Goal: Task Accomplishment & Management: Manage account settings

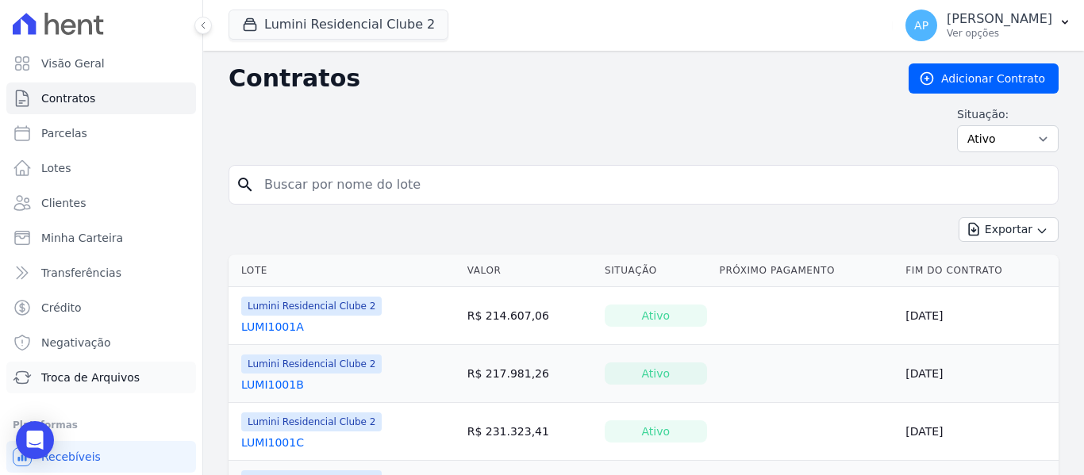
click at [106, 370] on span "Troca de Arquivos" at bounding box center [90, 378] width 98 height 16
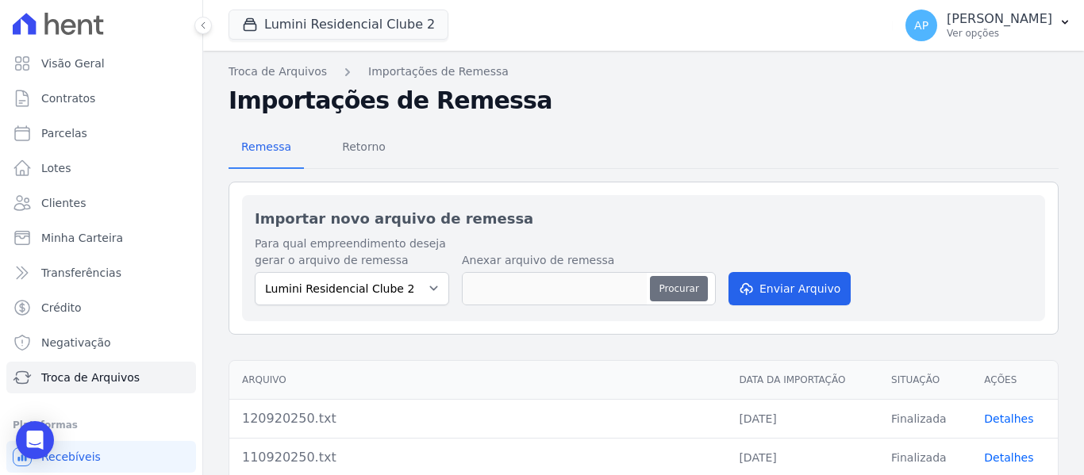
click at [665, 294] on button "Procurar" at bounding box center [678, 288] width 57 height 25
type input "160920250.txt"
click at [778, 293] on button "Enviar Arquivo" at bounding box center [789, 288] width 122 height 33
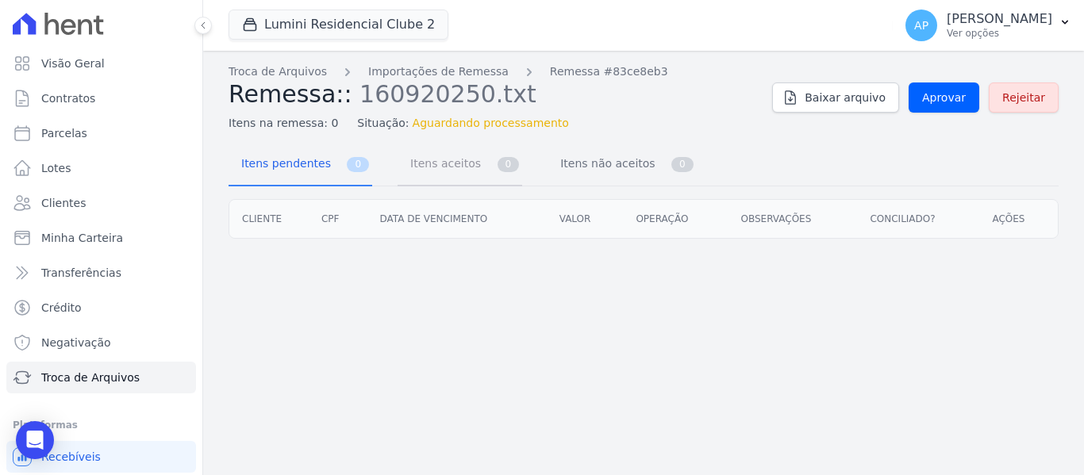
click at [482, 172] on link "Itens aceitos 0" at bounding box center [459, 165] width 125 height 42
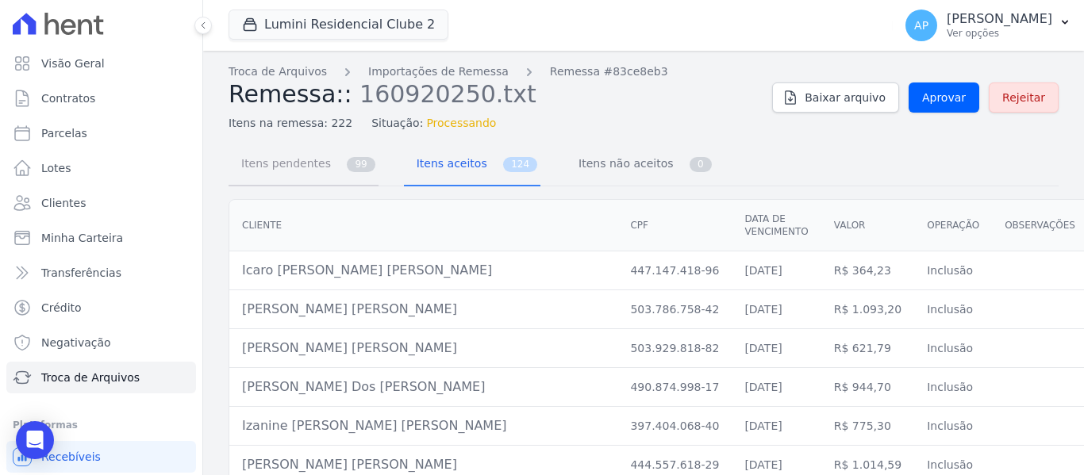
click at [331, 178] on link "Itens pendentes 99" at bounding box center [303, 165] width 150 height 42
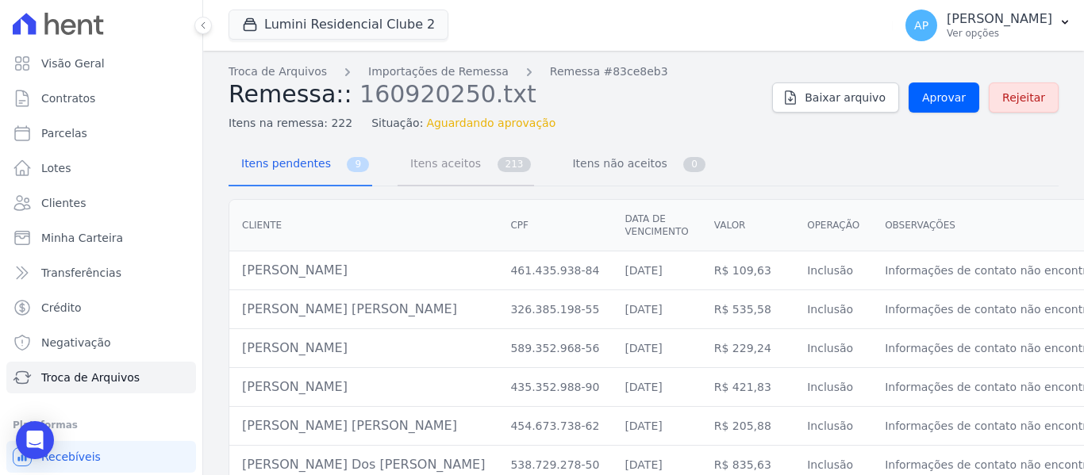
click at [432, 174] on span "Itens aceitos" at bounding box center [442, 164] width 83 height 32
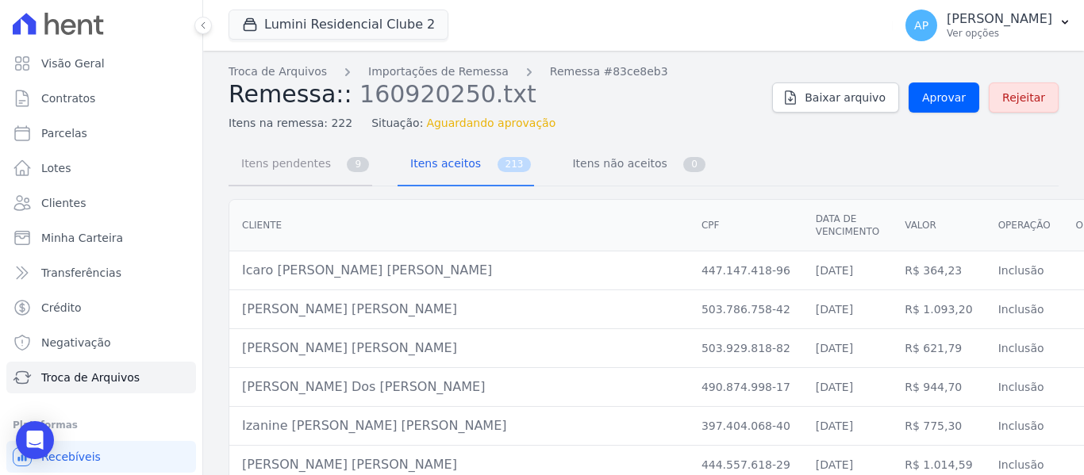
click at [307, 173] on span "Itens pendentes" at bounding box center [283, 164] width 102 height 32
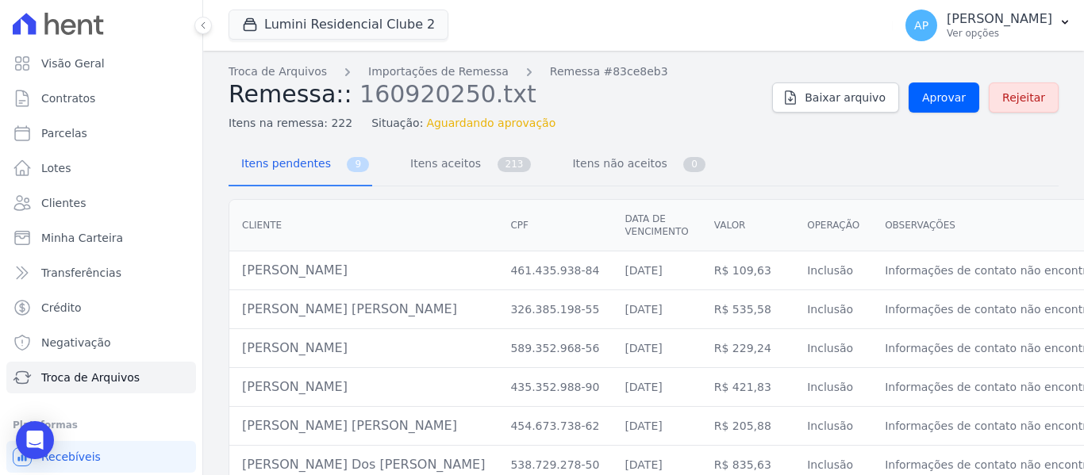
drag, startPoint x: 380, startPoint y: 274, endPoint x: 240, endPoint y: 273, distance: 139.6
click at [240, 273] on td "Felipe Souza De Oliveira" at bounding box center [363, 271] width 268 height 39
copy td "Felipe Souza De Oliveira"
click at [470, 159] on link "Itens aceitos 213" at bounding box center [465, 165] width 136 height 42
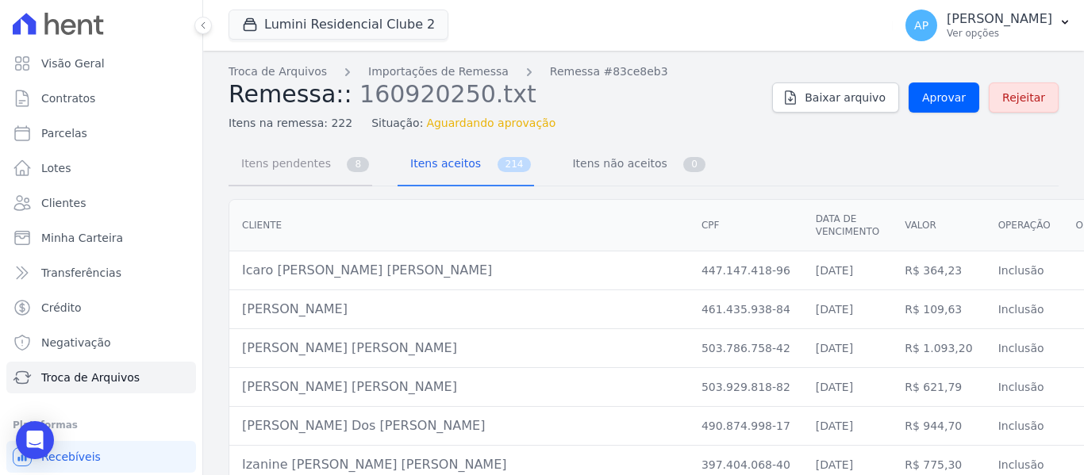
click at [334, 171] on link "Itens pendentes 8" at bounding box center [300, 165] width 144 height 42
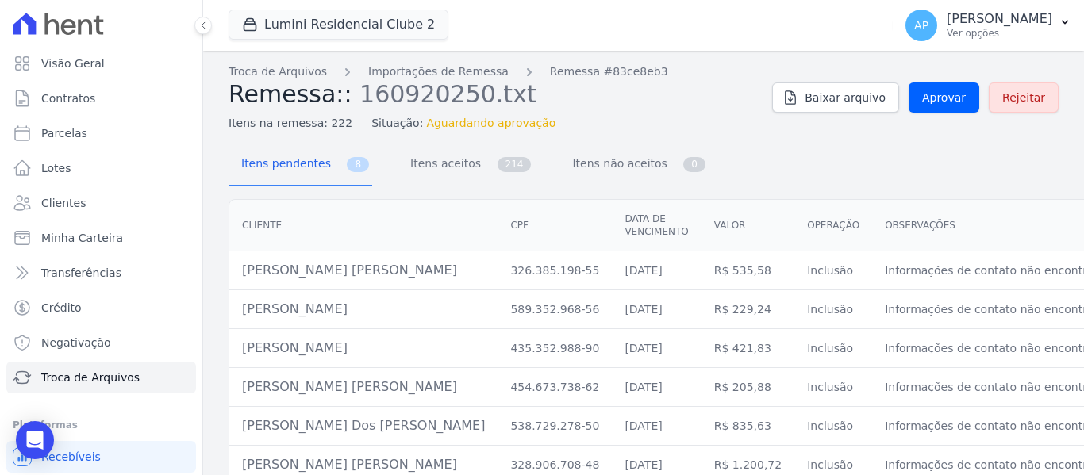
drag, startPoint x: 411, startPoint y: 272, endPoint x: 241, endPoint y: 273, distance: 169.8
click at [241, 273] on td "Luis Alberto Oliveira Custodio" at bounding box center [363, 271] width 268 height 39
copy td "Luis Alberto Oliveira Custodio"
click at [443, 174] on span "Itens aceitos" at bounding box center [442, 164] width 83 height 32
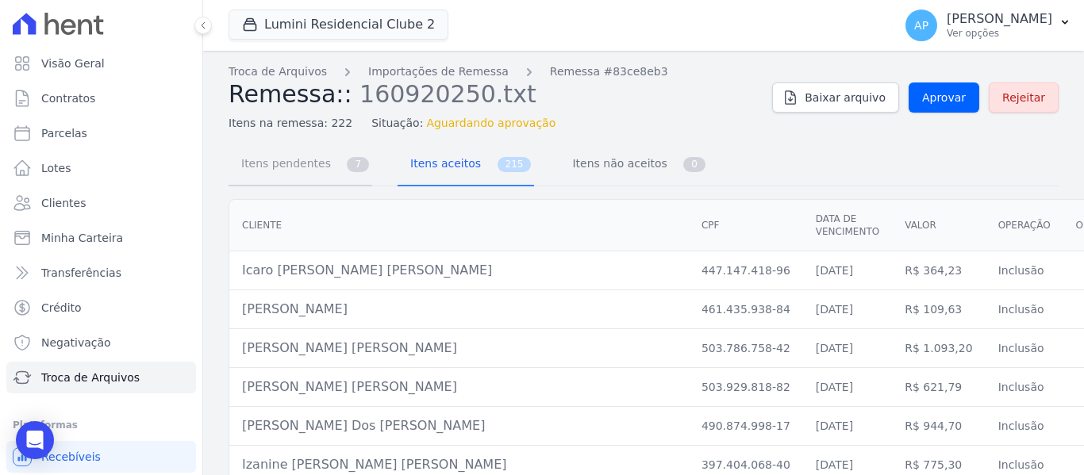
click at [347, 164] on span "7" at bounding box center [358, 164] width 22 height 15
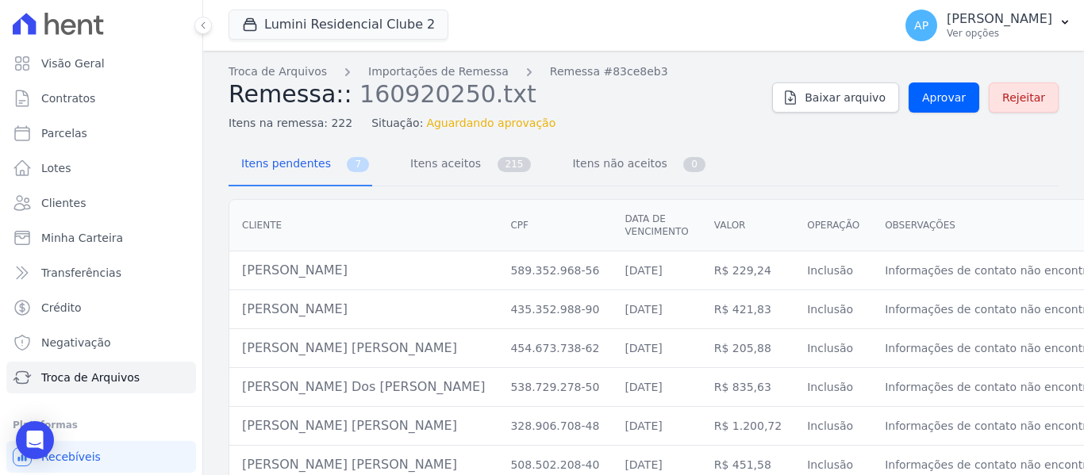
drag, startPoint x: 391, startPoint y: 270, endPoint x: 264, endPoint y: 266, distance: 127.0
click at [264, 266] on td "Bianca Ferreira De Carvalho" at bounding box center [363, 271] width 268 height 39
click at [396, 278] on td "Bianca Ferreira De Carvalho" at bounding box center [363, 271] width 268 height 39
drag, startPoint x: 393, startPoint y: 271, endPoint x: 248, endPoint y: 265, distance: 145.3
click at [248, 265] on td "Bianca Ferreira De Carvalho" at bounding box center [363, 271] width 268 height 39
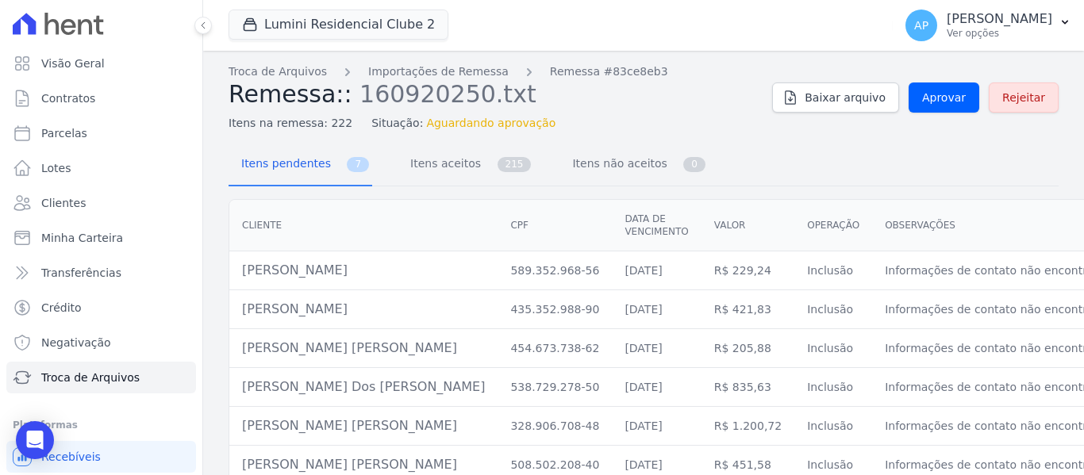
drag, startPoint x: 351, startPoint y: 275, endPoint x: 365, endPoint y: 272, distance: 14.6
click at [351, 275] on td "Bianca Ferreira De Carvalho" at bounding box center [363, 271] width 268 height 39
click at [397, 268] on td "Bianca Ferreira De Carvalho" at bounding box center [363, 271] width 268 height 39
drag, startPoint x: 308, startPoint y: 272, endPoint x: 227, endPoint y: 271, distance: 80.9
click at [227, 271] on div "Cliente CPF Data de vencimento Valor Operação Observações Conciliado? Ações Bia…" at bounding box center [755, 361] width 1104 height 337
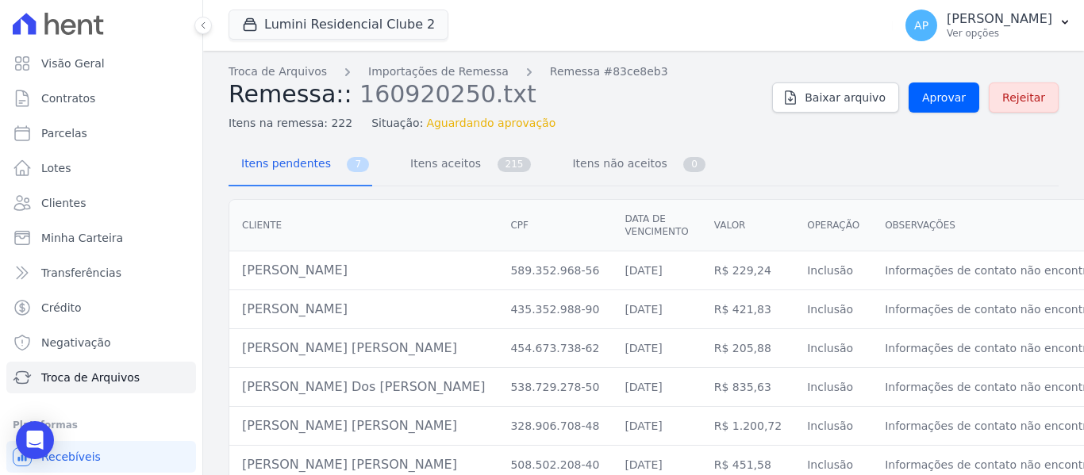
drag, startPoint x: 266, startPoint y: 272, endPoint x: 312, endPoint y: 271, distance: 46.0
click at [267, 272] on td "Bianca Ferreira De Carvalho" at bounding box center [363, 271] width 268 height 39
click at [391, 278] on td "Bianca Ferreira De Carvalho" at bounding box center [363, 271] width 268 height 39
drag, startPoint x: 393, startPoint y: 273, endPoint x: 242, endPoint y: 273, distance: 150.7
click at [242, 273] on td "Bianca Ferreira De Carvalho" at bounding box center [363, 271] width 268 height 39
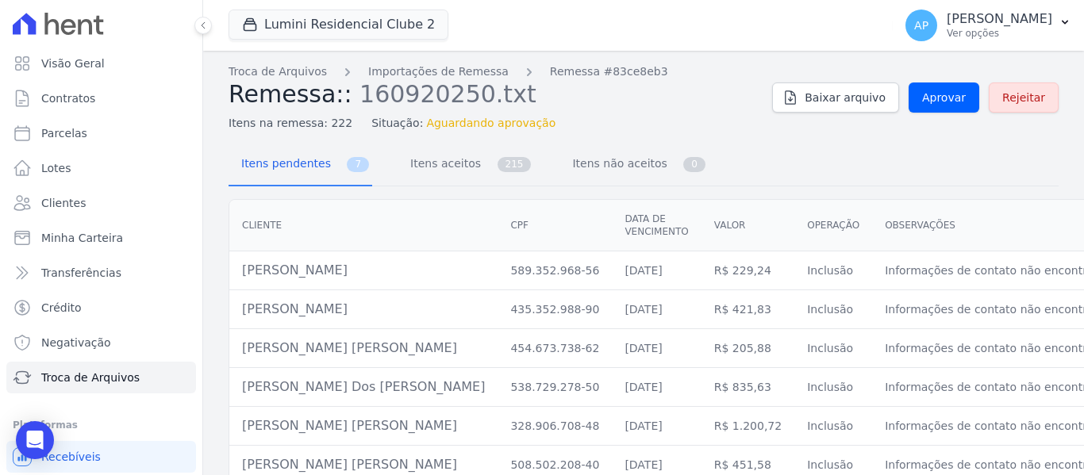
copy td "Bianca Ferreira De Carvalho"
click at [409, 164] on span "Itens aceitos" at bounding box center [442, 164] width 83 height 32
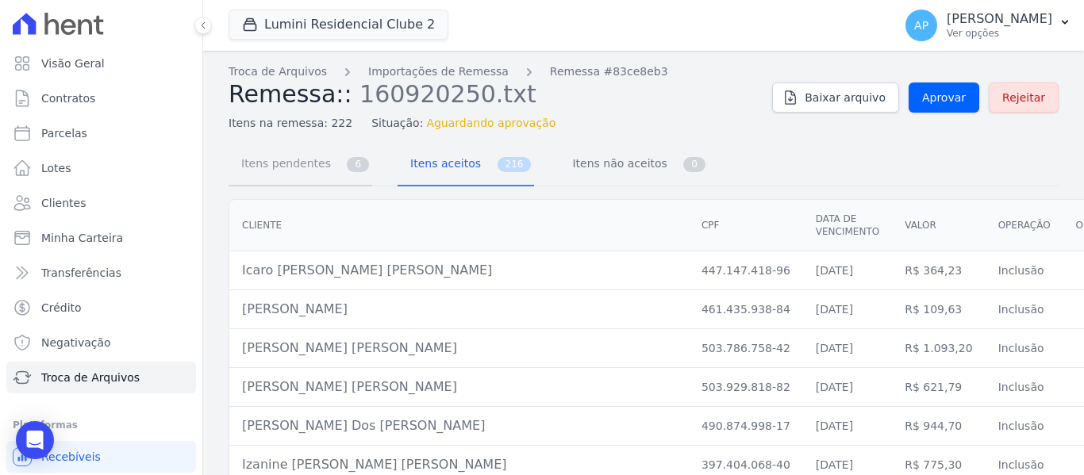
click at [333, 164] on link "Itens pendentes 6" at bounding box center [300, 165] width 144 height 42
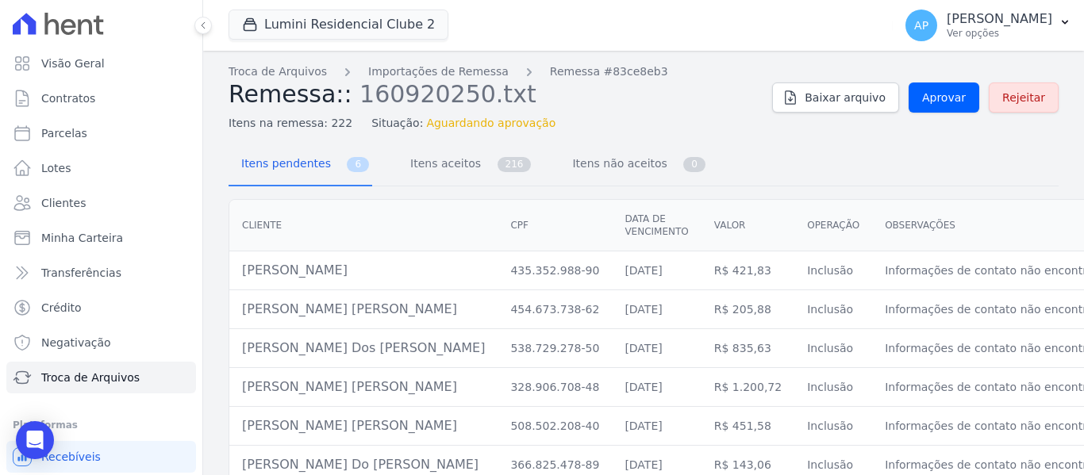
drag, startPoint x: 374, startPoint y: 274, endPoint x: 242, endPoint y: 274, distance: 132.5
click at [242, 274] on td "Karoline Sousa Oliveira" at bounding box center [363, 271] width 268 height 39
copy td "Karoline Sousa Oliveira"
click at [404, 163] on span "Itens aceitos" at bounding box center [442, 164] width 83 height 32
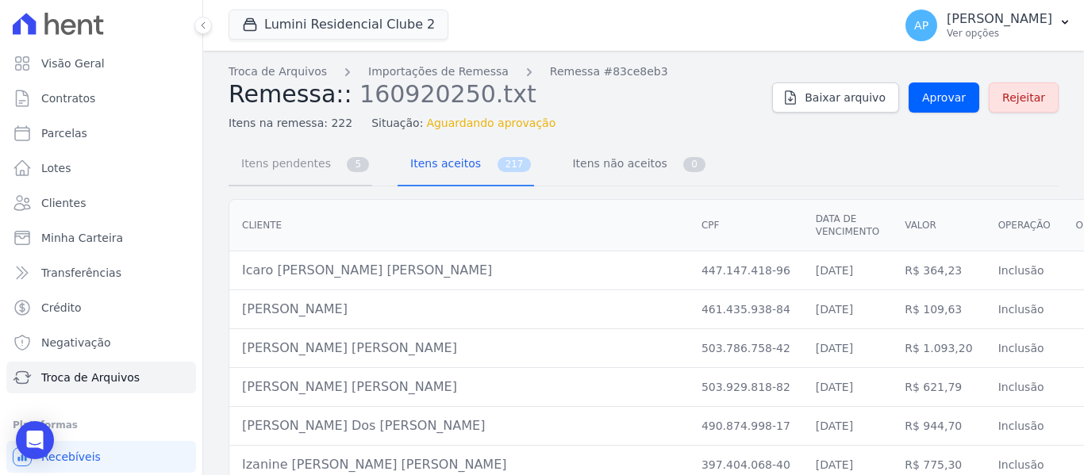
click at [347, 171] on span "5" at bounding box center [358, 164] width 22 height 15
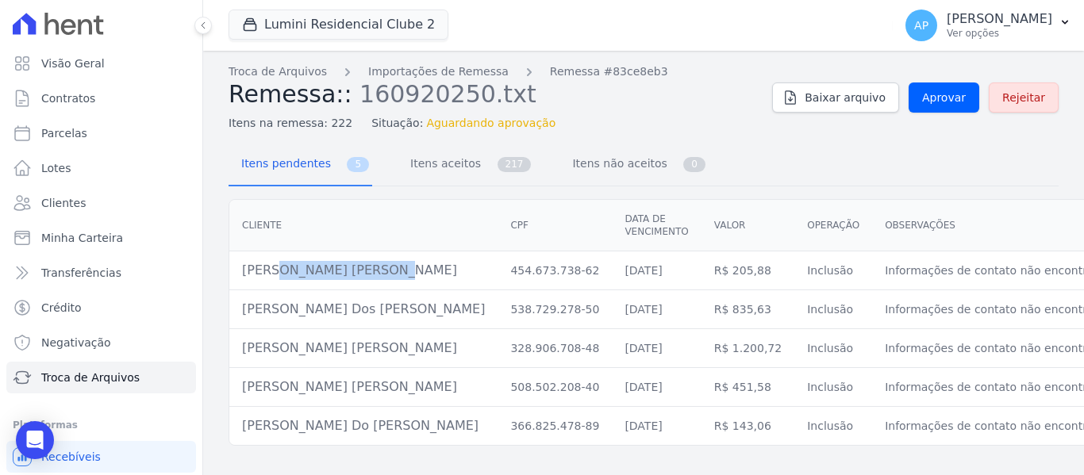
drag, startPoint x: 347, startPoint y: 275, endPoint x: 240, endPoint y: 267, distance: 107.4
click at [240, 267] on td "Kayan Costa Silva" at bounding box center [363, 271] width 268 height 39
copy td "Kayan Costa Silva"
click at [497, 166] on span "217" at bounding box center [514, 164] width 34 height 15
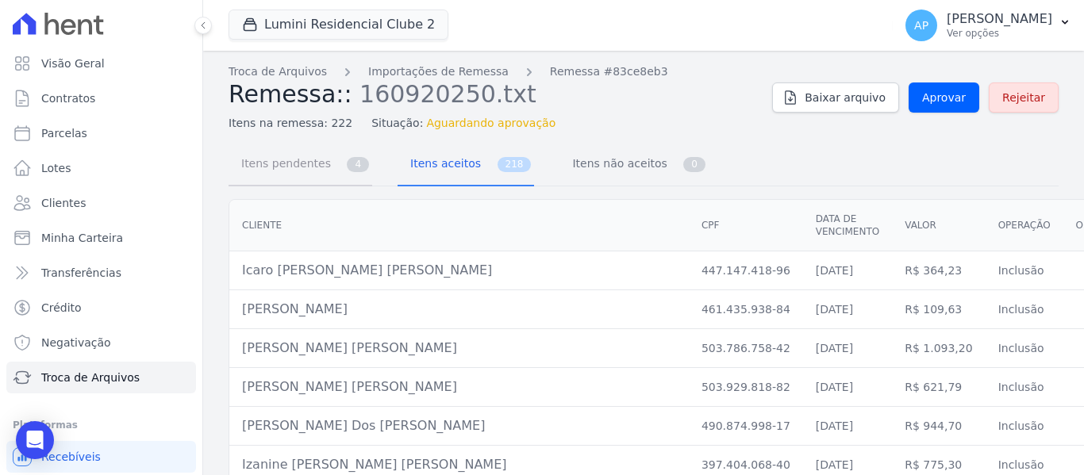
click at [343, 180] on link "Itens pendentes 4" at bounding box center [300, 165] width 144 height 42
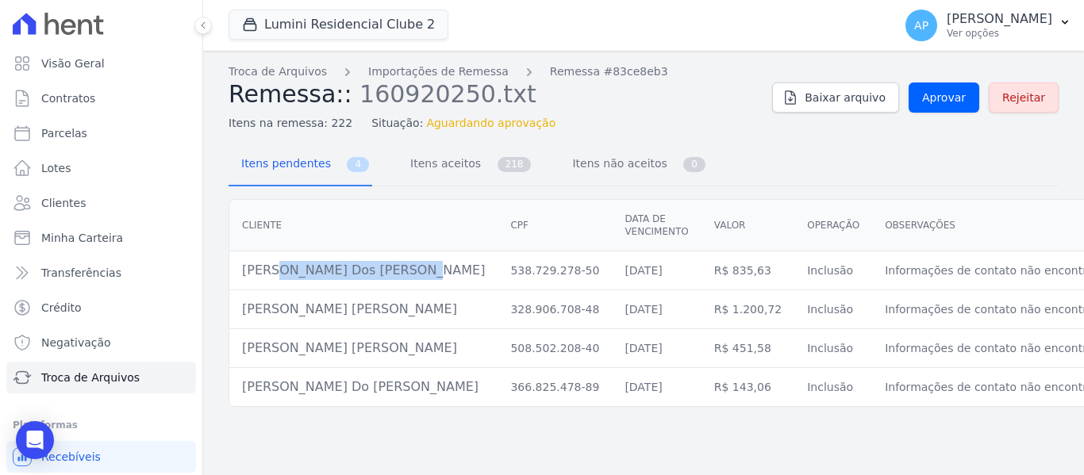
drag, startPoint x: 299, startPoint y: 265, endPoint x: 243, endPoint y: 267, distance: 56.4
click at [243, 267] on td "Lucas Dos Santos Reis" at bounding box center [363, 271] width 268 height 39
click at [467, 172] on link "Itens aceitos 218" at bounding box center [465, 165] width 136 height 42
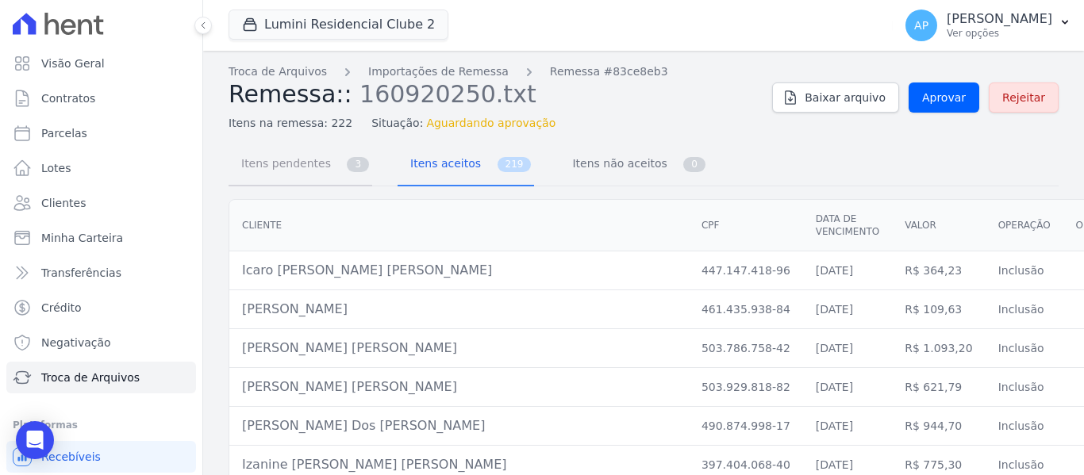
click at [355, 173] on link "Itens pendentes 3" at bounding box center [300, 165] width 144 height 42
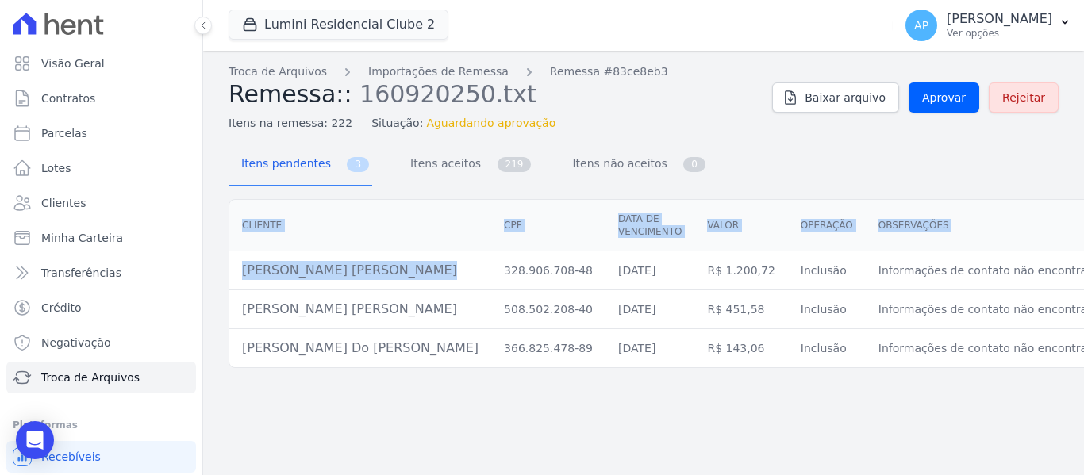
drag, startPoint x: 351, startPoint y: 271, endPoint x: 228, endPoint y: 268, distance: 122.2
click at [228, 268] on div "Cliente CPF Data de vencimento Valor Operação Observações Conciliado? Ações Alf…" at bounding box center [751, 283] width 1046 height 169
copy div "Cliente CPF Data de vencimento Valor Operação Observações Conciliado? Ações Alf…"
click at [309, 259] on td "Alfredo Alves Sobrinho" at bounding box center [360, 271] width 262 height 39
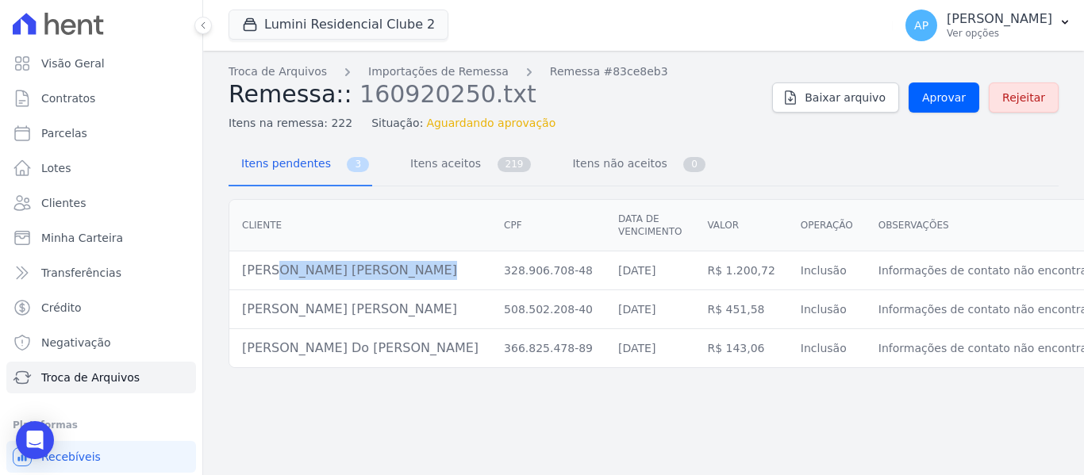
drag, startPoint x: 376, startPoint y: 272, endPoint x: 237, endPoint y: 270, distance: 138.9
click at [237, 270] on td "Alfredo Alves Sobrinho" at bounding box center [360, 271] width 262 height 39
copy td "Alfredo Alves Sobrinho"
click at [466, 165] on link "Itens aceitos 219" at bounding box center [465, 165] width 136 height 42
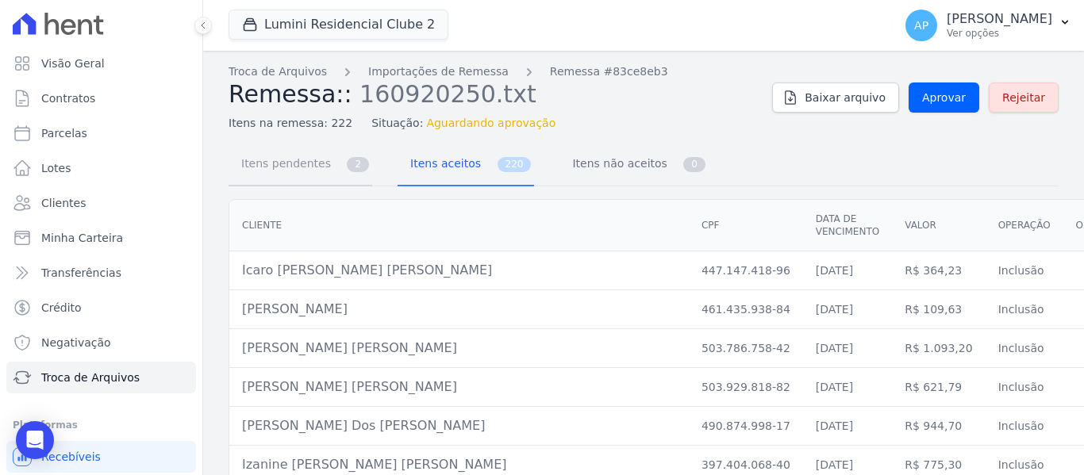
click at [351, 179] on link "Itens pendentes 2" at bounding box center [300, 165] width 144 height 42
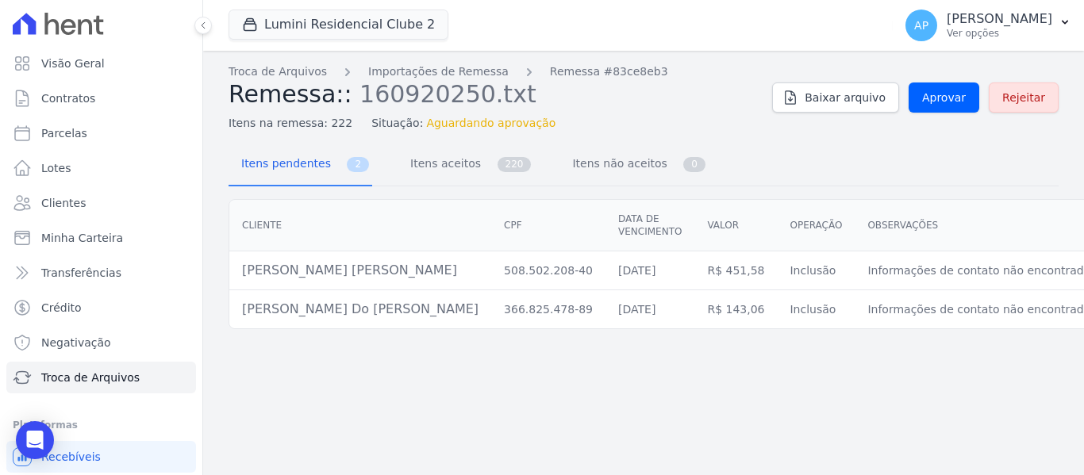
drag, startPoint x: 405, startPoint y: 275, endPoint x: 243, endPoint y: 275, distance: 161.8
click at [243, 275] on td "Eduardo Barbosa Vieira Silva" at bounding box center [360, 271] width 262 height 39
copy td "Eduardo Barbosa Vieira Silva"
click at [497, 167] on span "220" at bounding box center [514, 164] width 34 height 15
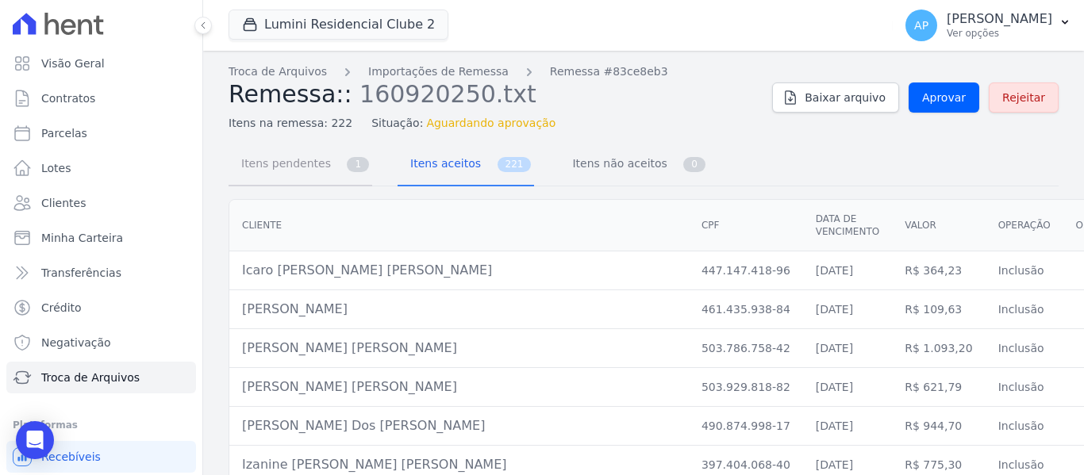
click at [347, 170] on span "1" at bounding box center [358, 164] width 22 height 15
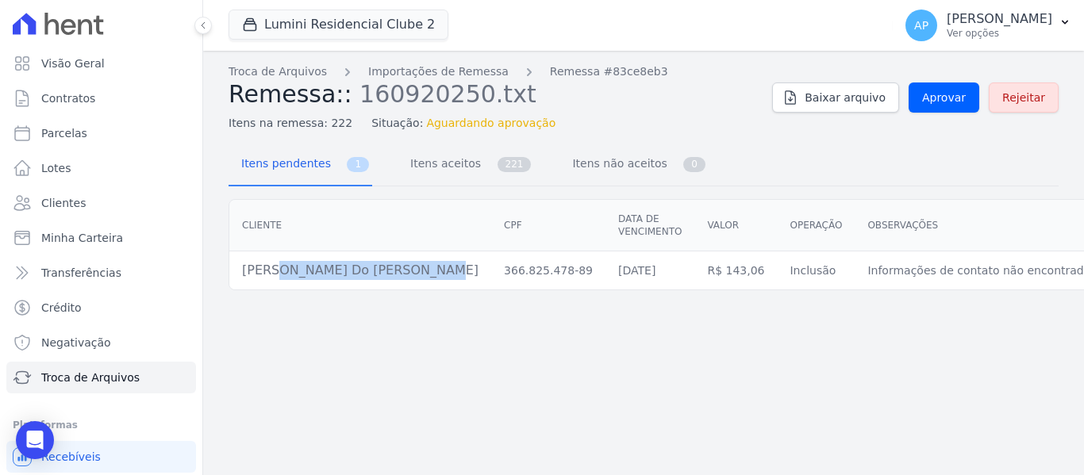
drag, startPoint x: 384, startPoint y: 271, endPoint x: 241, endPoint y: 272, distance: 142.8
click at [241, 272] on td "Fernando Do Carmo Silva" at bounding box center [360, 271] width 262 height 39
copy td "Fernando Do Carmo Silva"
click at [453, 174] on span "Itens aceitos" at bounding box center [442, 164] width 83 height 32
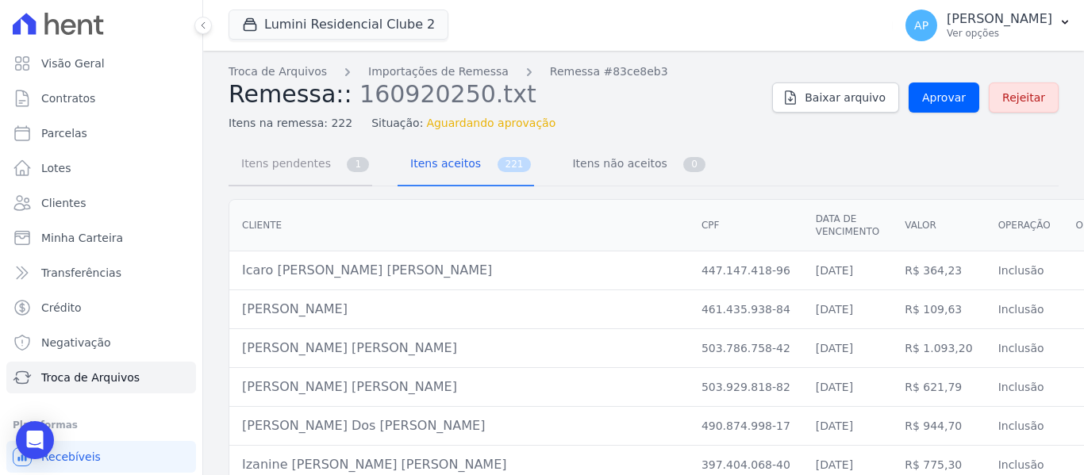
click at [333, 180] on link "Itens pendentes 1" at bounding box center [300, 165] width 144 height 42
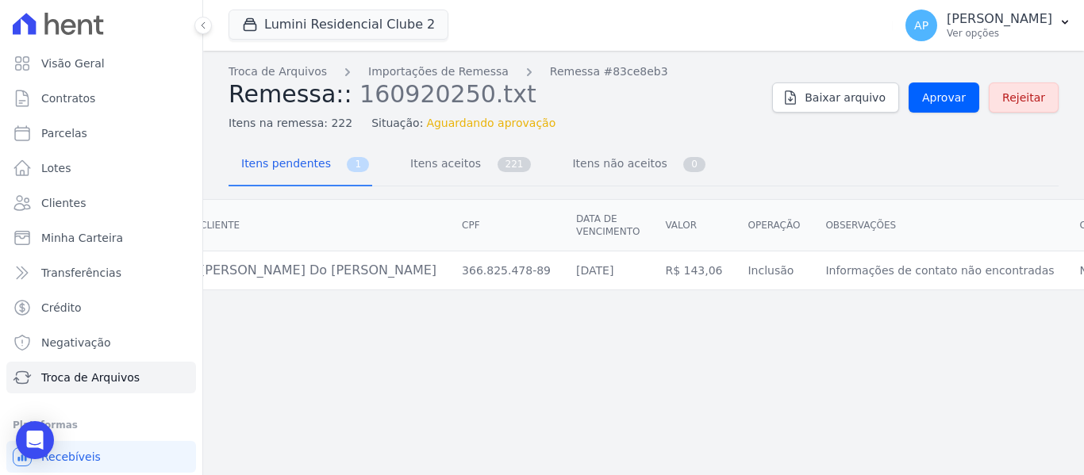
scroll to position [0, 45]
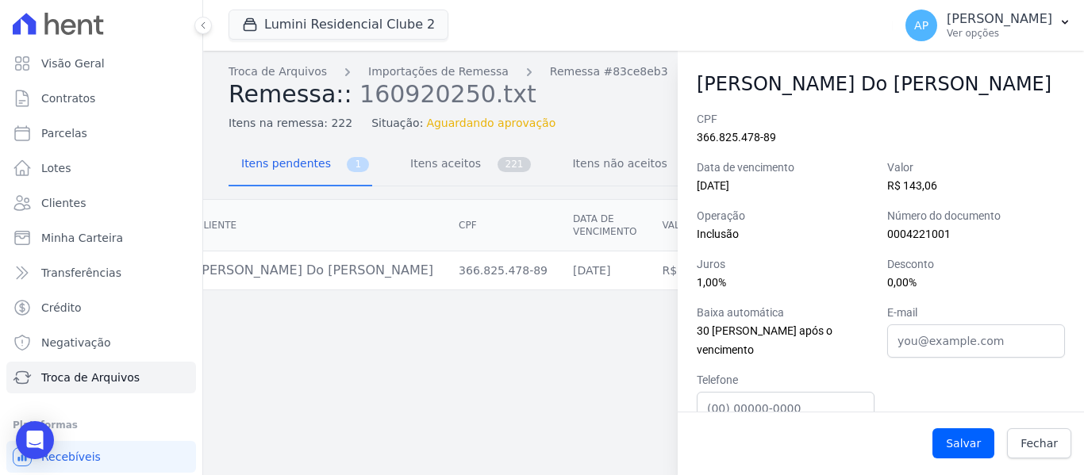
scroll to position [79, 0]
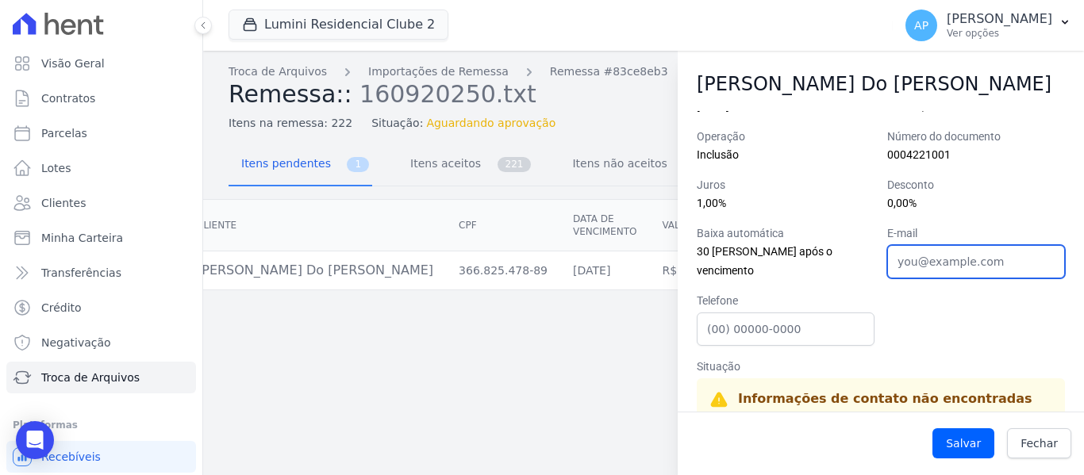
click at [905, 267] on input "E-mail" at bounding box center [976, 261] width 178 height 33
paste input "fernandodocarmosilva21@gmail.com"
type input "fernandodocarmosilva21@gmail.com"
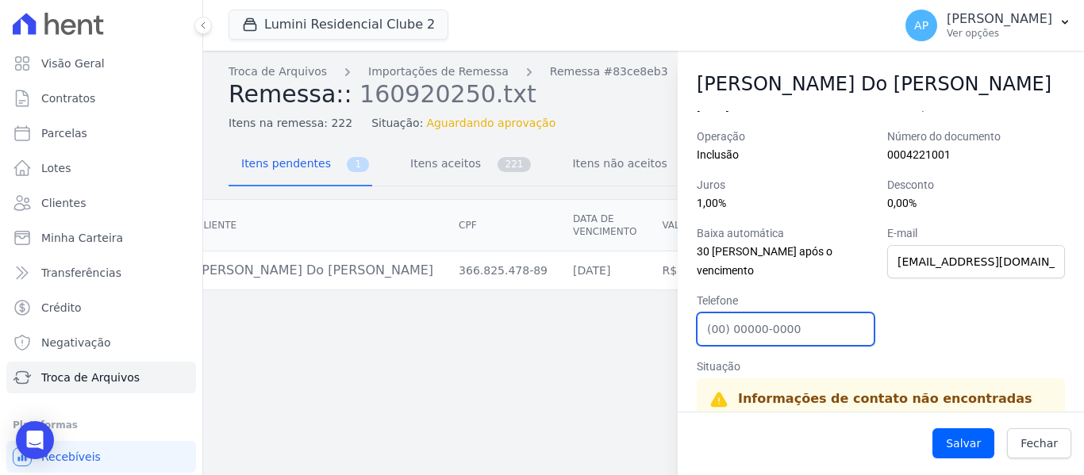
click at [751, 327] on input "Telefone" at bounding box center [786, 329] width 178 height 33
paste input "(11)963191310"
click at [726, 327] on input "(11)963191310" at bounding box center [786, 329] width 178 height 33
click at [757, 325] on input "(11) 963191310" at bounding box center [786, 329] width 178 height 33
type input "(11) 96319-1310"
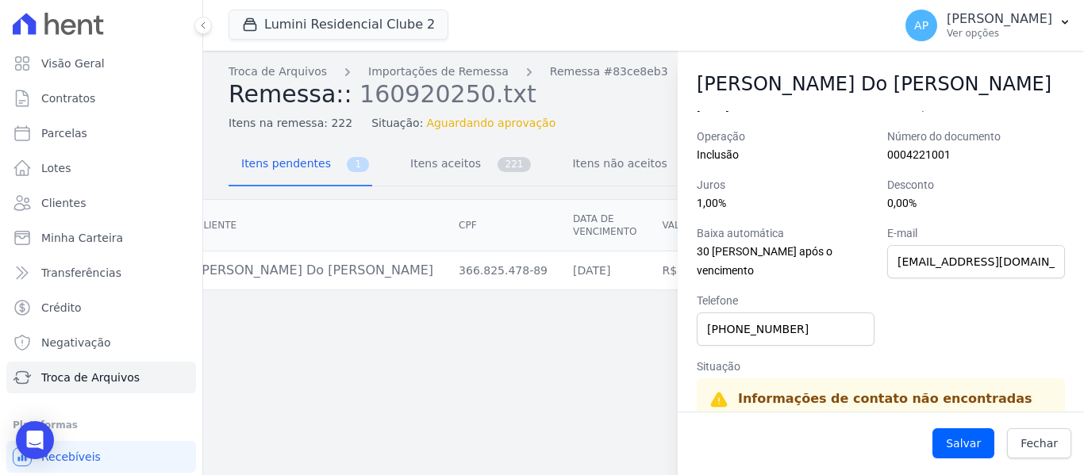
click at [901, 322] on div "CPF 366.825.478-89 Data de vencimento 10/10/2025 Valor R$ 143,06 Operação Inclu…" at bounding box center [881, 251] width 368 height 439
click at [973, 450] on button "Salvar" at bounding box center [963, 443] width 62 height 30
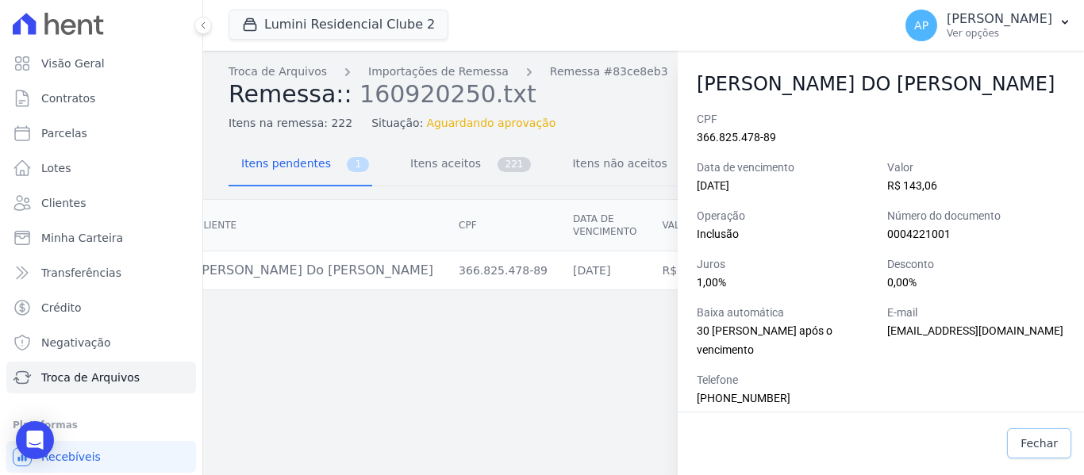
drag, startPoint x: 1038, startPoint y: 448, endPoint x: 988, endPoint y: 441, distance: 50.5
click at [1036, 447] on span "Fechar" at bounding box center [1038, 444] width 37 height 16
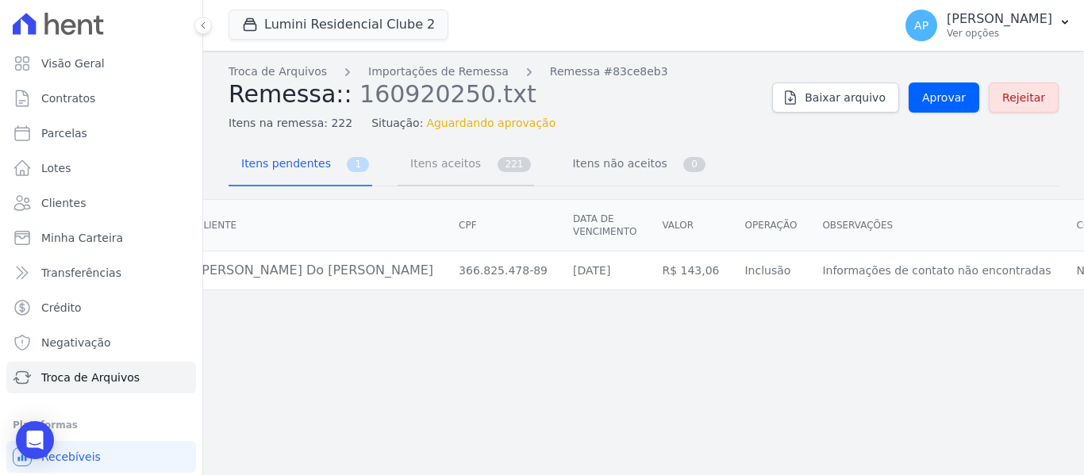
click at [422, 163] on span "Itens aceitos" at bounding box center [442, 164] width 83 height 32
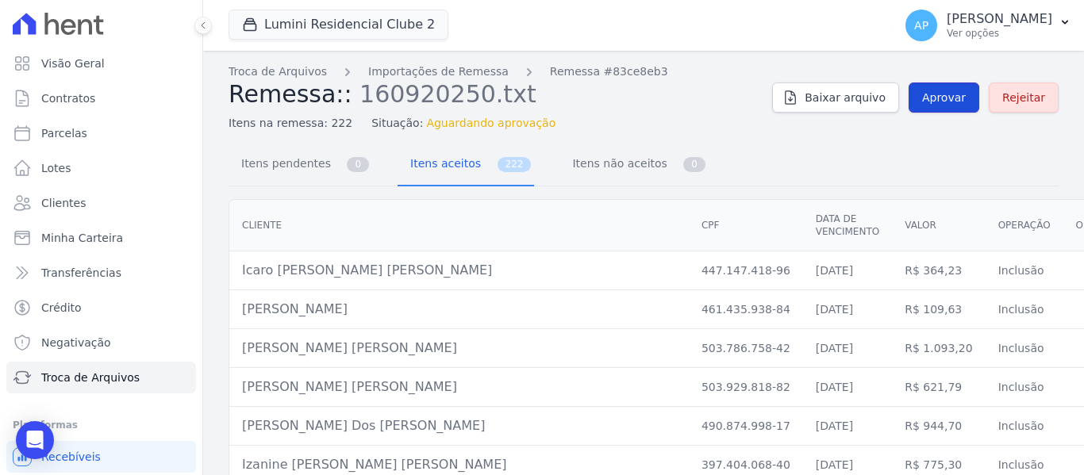
click at [938, 105] on link "Aprovar" at bounding box center [943, 98] width 71 height 30
click at [325, 150] on link "Itens pendentes 0" at bounding box center [300, 165] width 144 height 42
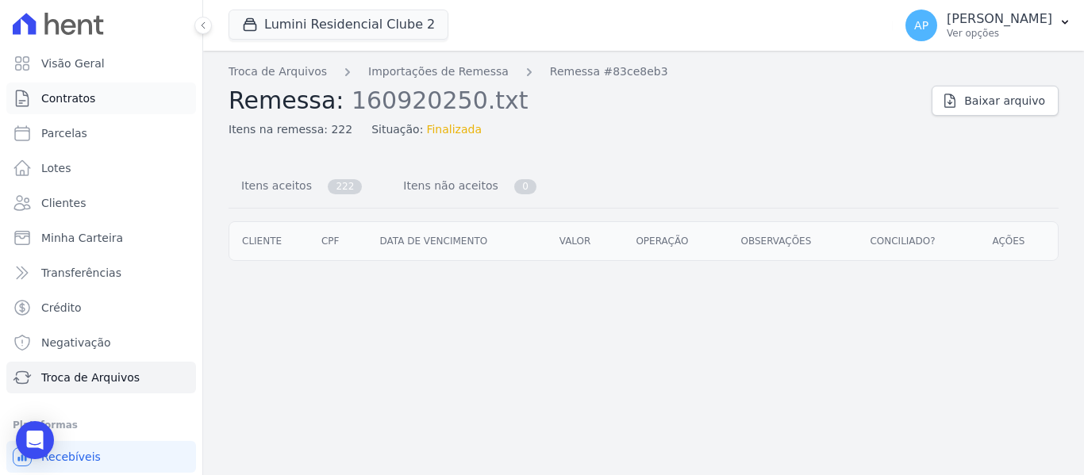
click at [83, 101] on span "Contratos" at bounding box center [68, 98] width 54 height 16
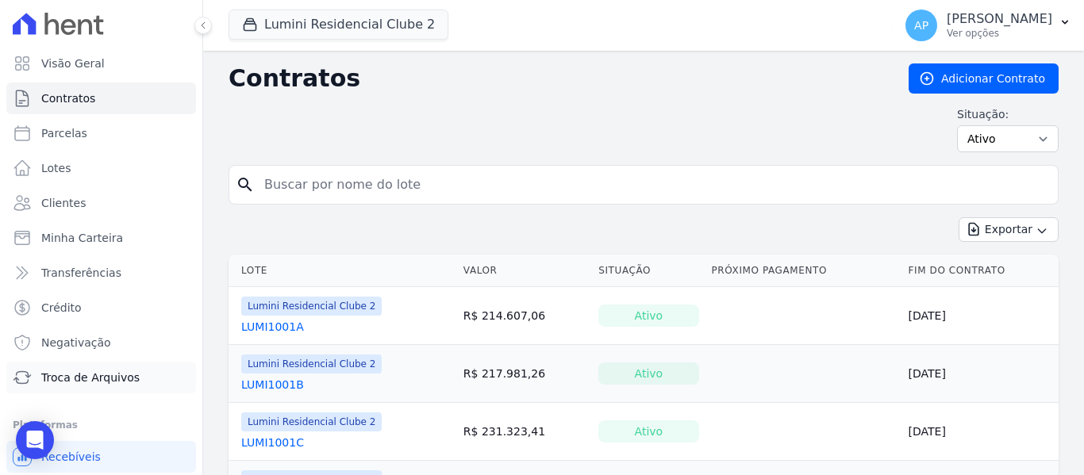
click at [125, 374] on span "Troca de Arquivos" at bounding box center [90, 378] width 98 height 16
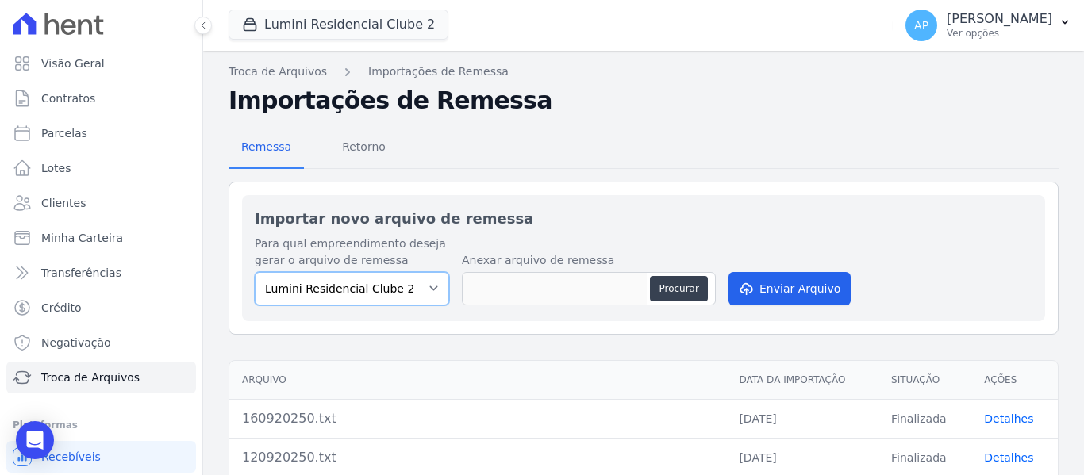
click at [385, 285] on select "Lumini Residencial Clube 2" at bounding box center [352, 288] width 194 height 33
click at [364, 13] on button "Lumini Residencial Clube 2" at bounding box center [338, 25] width 220 height 30
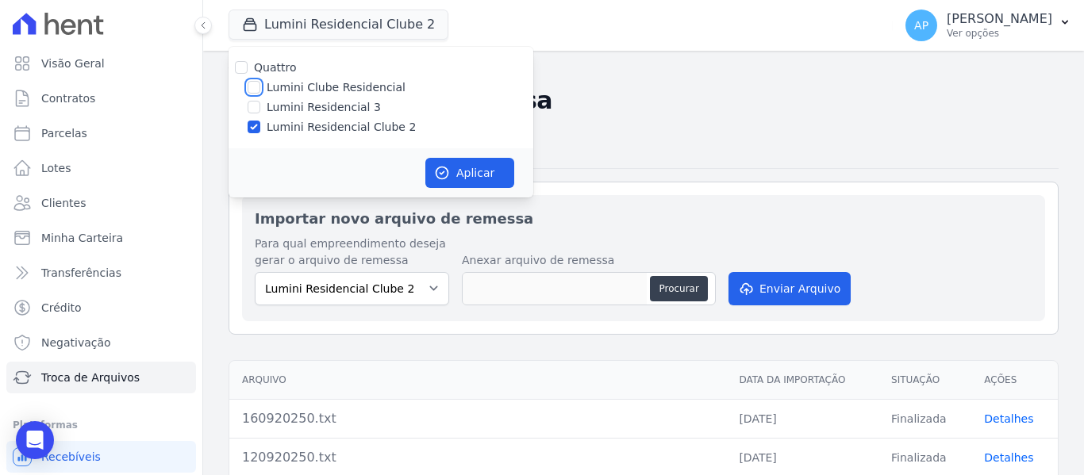
click at [252, 86] on input "Lumini Clube Residencial" at bounding box center [254, 87] width 13 height 13
checkbox input "true"
click at [450, 167] on button "Aplicar" at bounding box center [469, 173] width 89 height 30
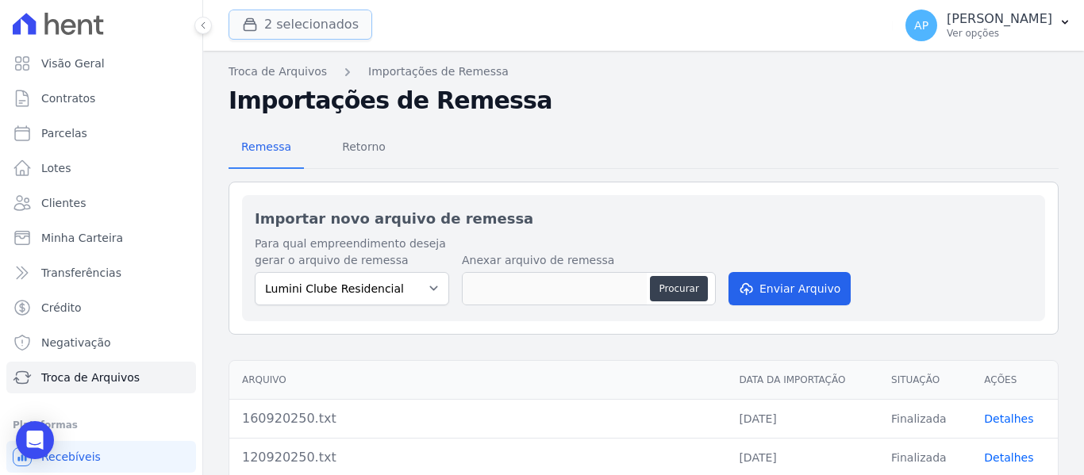
click at [301, 26] on button "2 selecionados" at bounding box center [300, 25] width 144 height 30
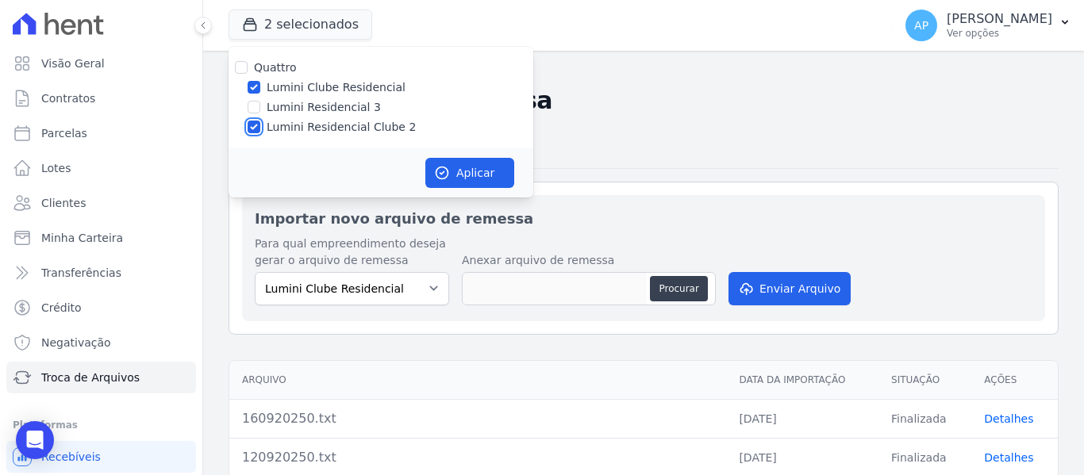
click at [248, 123] on input "Lumini Residencial Clube 2" at bounding box center [254, 127] width 13 height 13
checkbox input "false"
click at [460, 179] on button "Aplicar" at bounding box center [469, 173] width 89 height 30
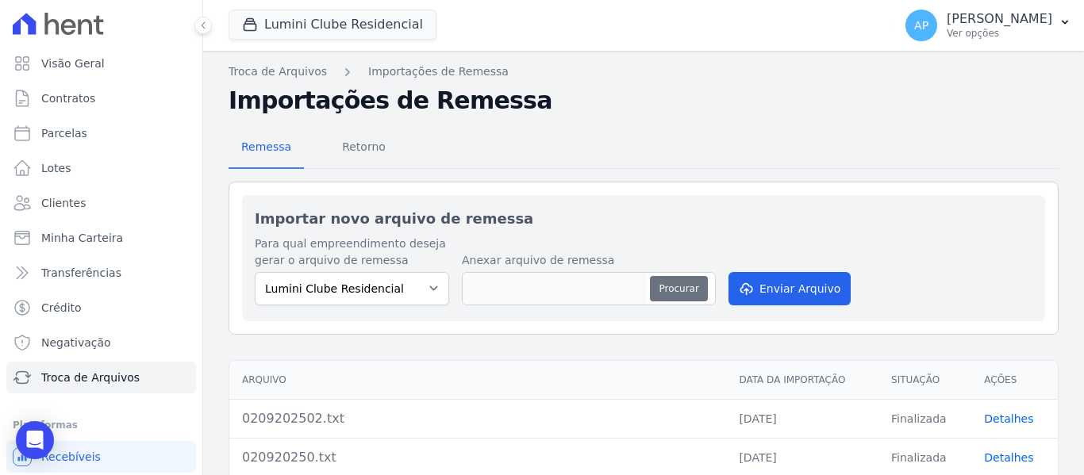
click at [670, 286] on button "Procurar" at bounding box center [678, 288] width 57 height 25
type input "160920250.txt"
click at [778, 287] on button "Enviar Arquivo" at bounding box center [789, 288] width 122 height 33
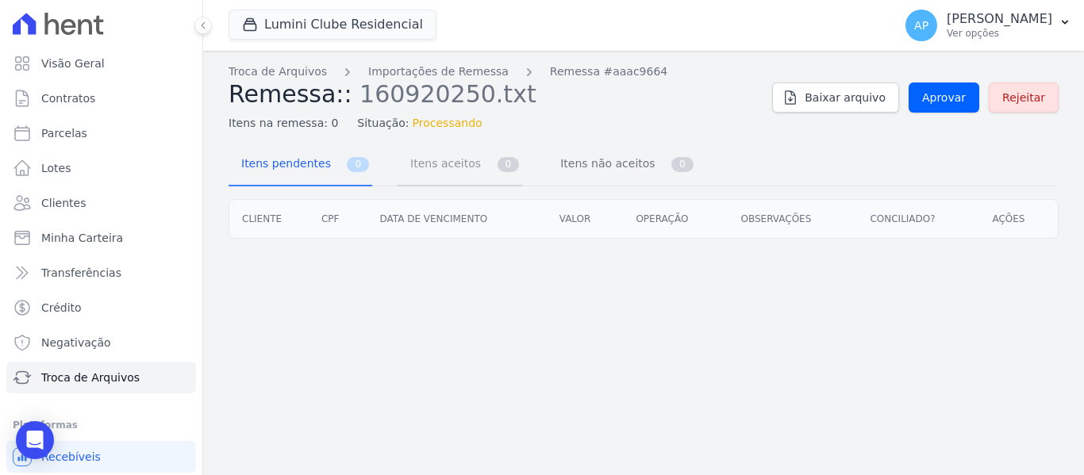
click at [477, 171] on link "Itens aceitos 0" at bounding box center [459, 165] width 125 height 42
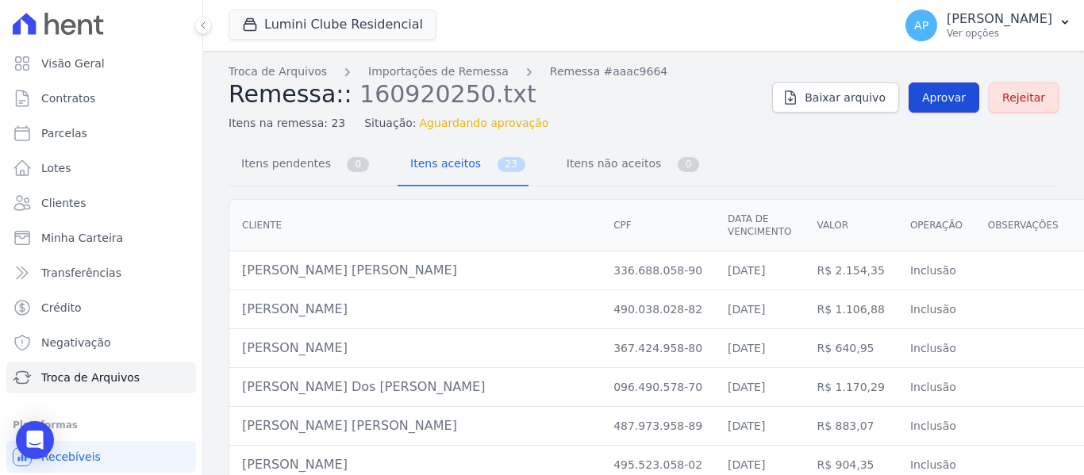
click at [927, 106] on link "Aprovar" at bounding box center [943, 98] width 71 height 30
click at [307, 168] on span "Itens pendentes" at bounding box center [283, 164] width 102 height 32
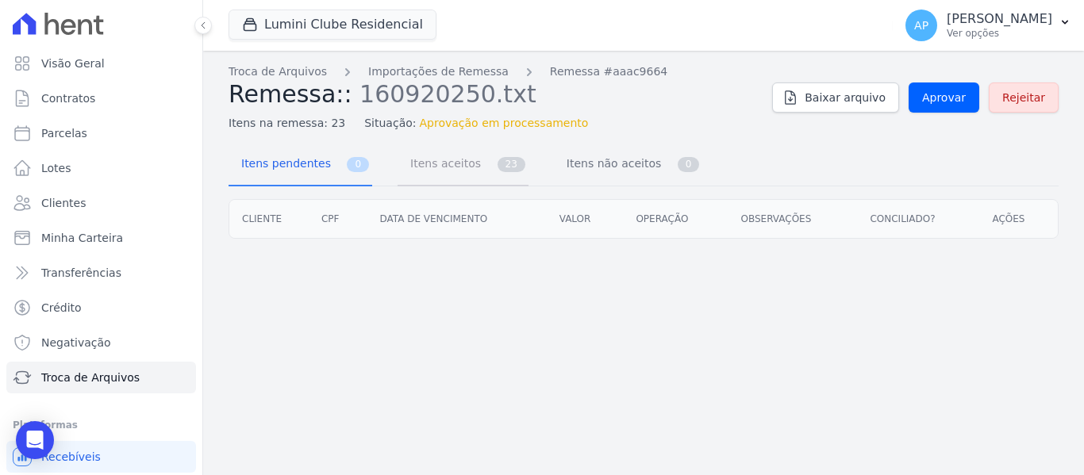
click at [440, 172] on span "Itens aceitos" at bounding box center [442, 164] width 83 height 32
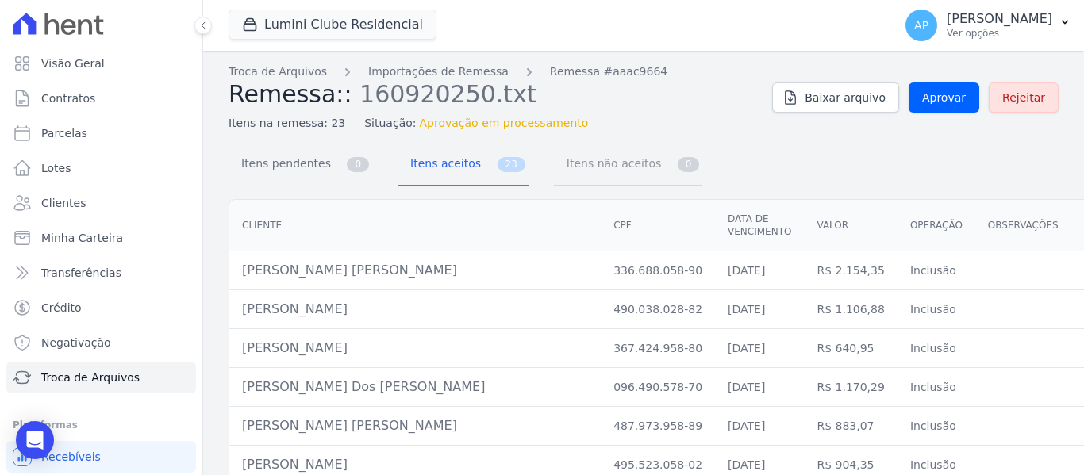
click at [576, 165] on span "Itens não aceitos" at bounding box center [610, 164] width 107 height 32
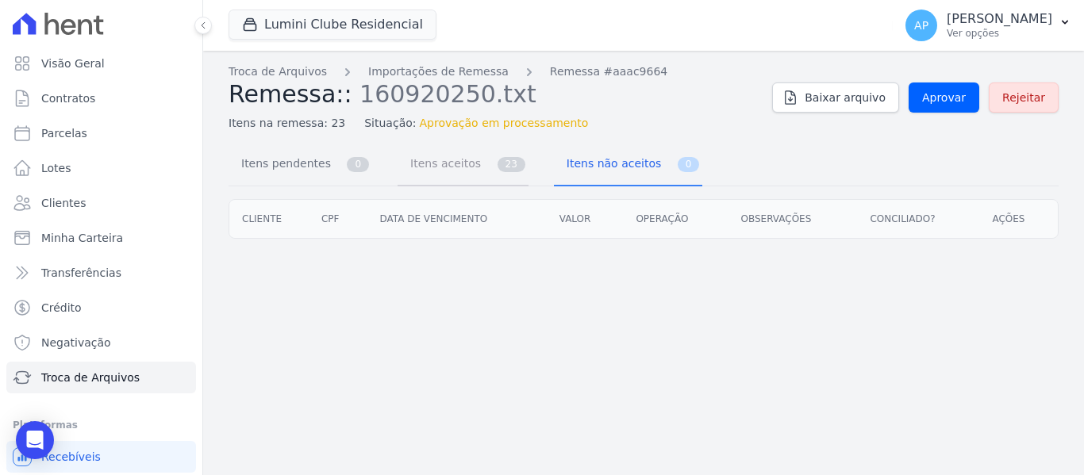
click at [451, 173] on span "Itens aceitos" at bounding box center [442, 164] width 83 height 32
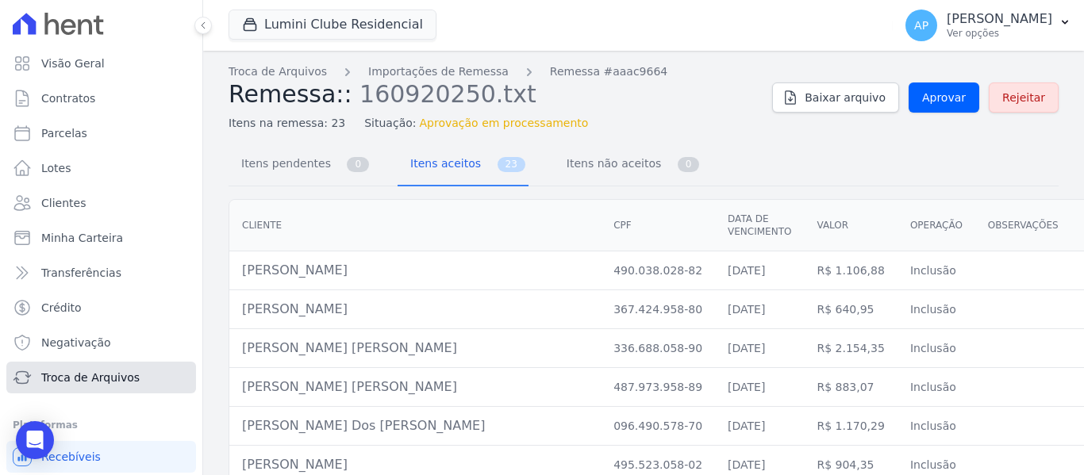
click at [132, 390] on link "Troca de Arquivos" at bounding box center [101, 378] width 190 height 32
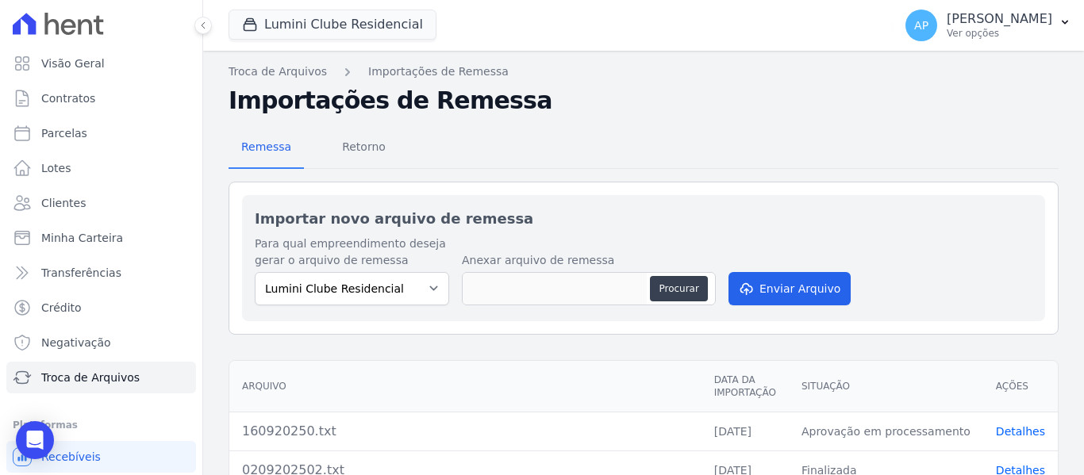
scroll to position [79, 0]
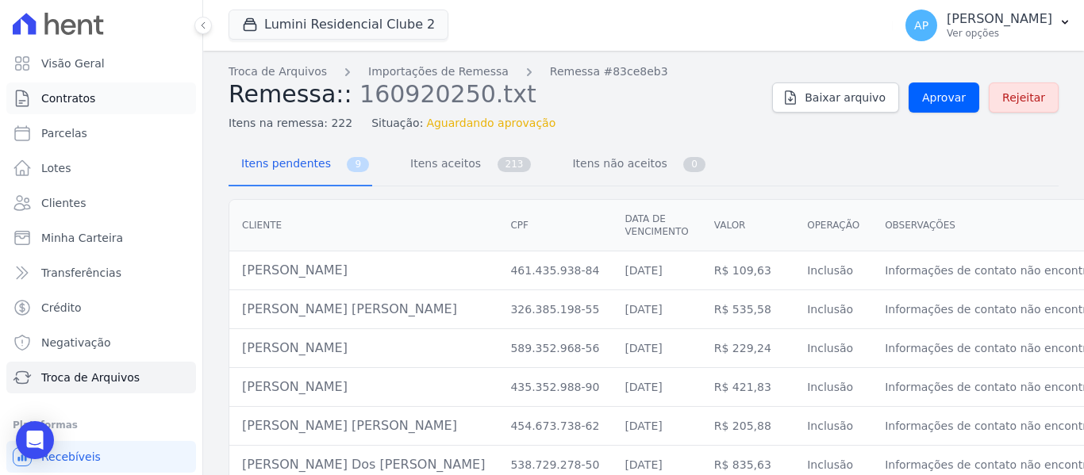
click at [73, 94] on span "Contratos" at bounding box center [68, 98] width 54 height 16
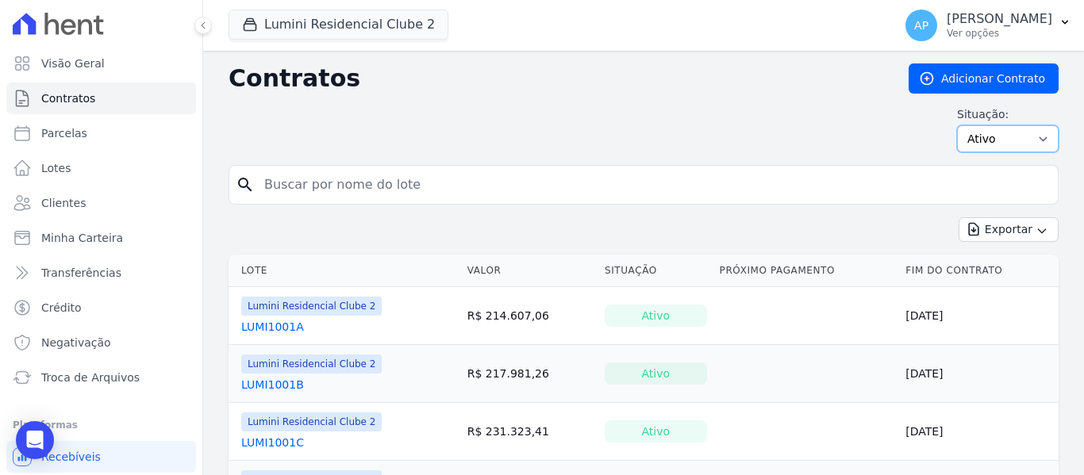
click at [1017, 145] on select "Ativo Todos Pausado Distratado Rascunho Expirado Encerrado" at bounding box center [1008, 138] width 102 height 27
select select "all"
click at [957, 125] on select "Ativo Todos Pausado Distratado Rascunho Expirado Encerrado" at bounding box center [1008, 138] width 102 height 27
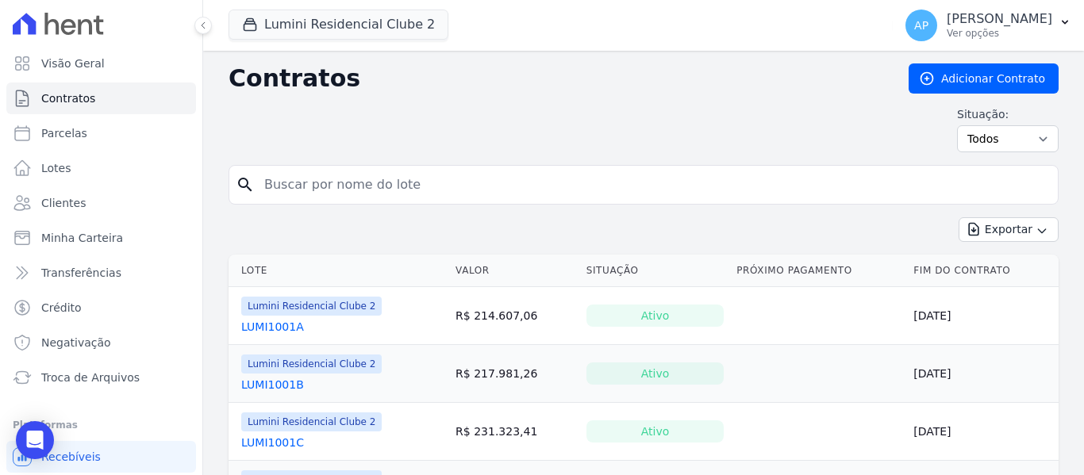
click at [323, 185] on input "search" at bounding box center [653, 185] width 797 height 32
paste input "2007C"
type input "2007C"
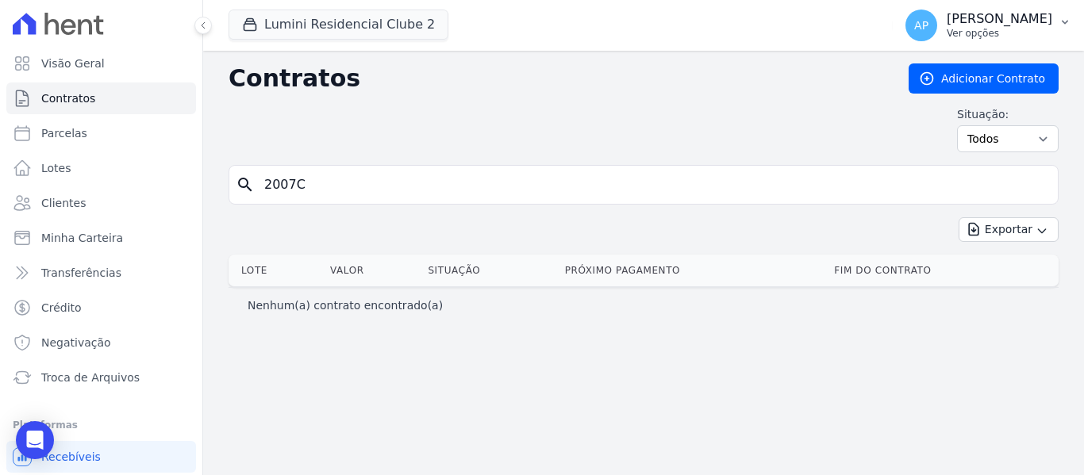
click at [1008, 24] on p "[PERSON_NAME]" at bounding box center [999, 19] width 106 height 16
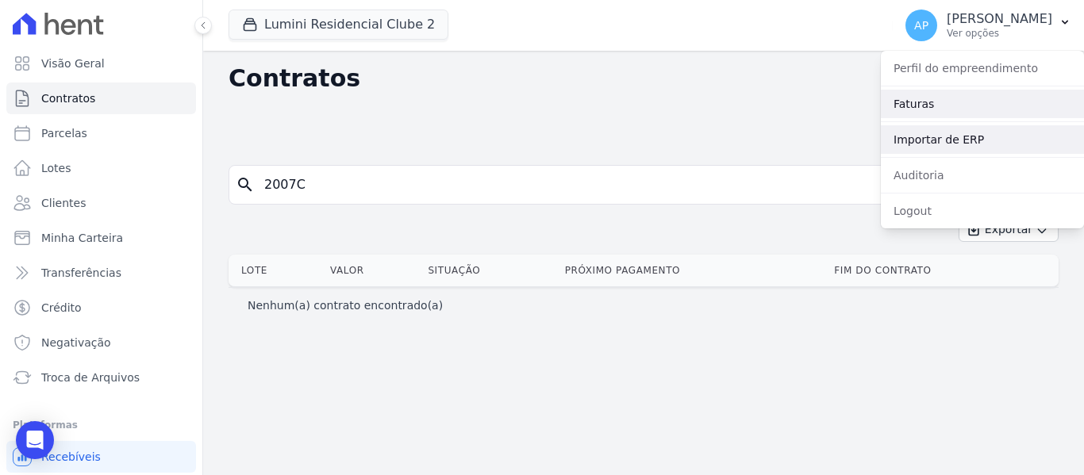
drag, startPoint x: 962, startPoint y: 137, endPoint x: 931, endPoint y: 102, distance: 46.6
click at [962, 137] on link "Importar de ERP" at bounding box center [982, 139] width 203 height 29
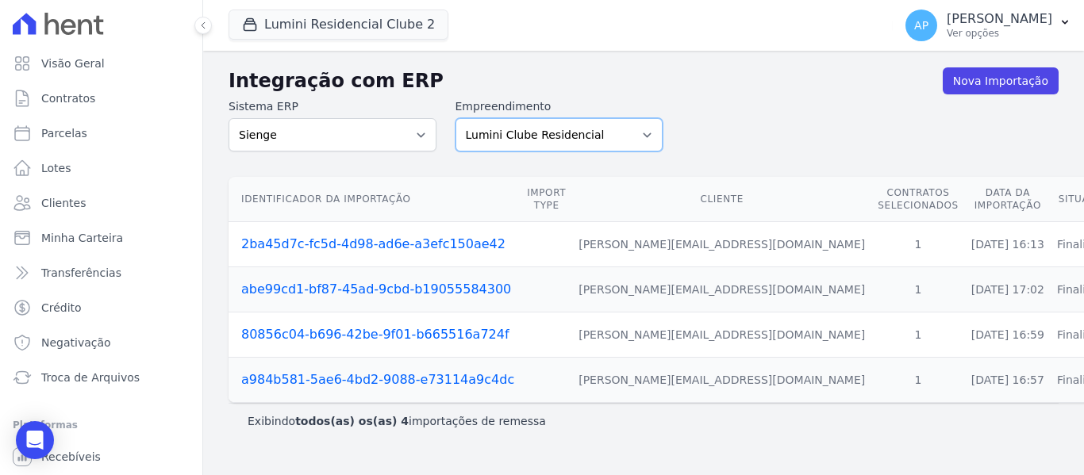
click at [541, 126] on select "Lumini Clube Residencial Lumini Residencial 3 Lumini Residencial Clube 2" at bounding box center [559, 134] width 208 height 33
select select "d72a9094-e555-49ec-99c2-ea39d091f9af"
click at [455, 118] on select "Lumini Clube Residencial Lumini Residencial 3 Lumini Residencial Clube 2" at bounding box center [559, 134] width 208 height 33
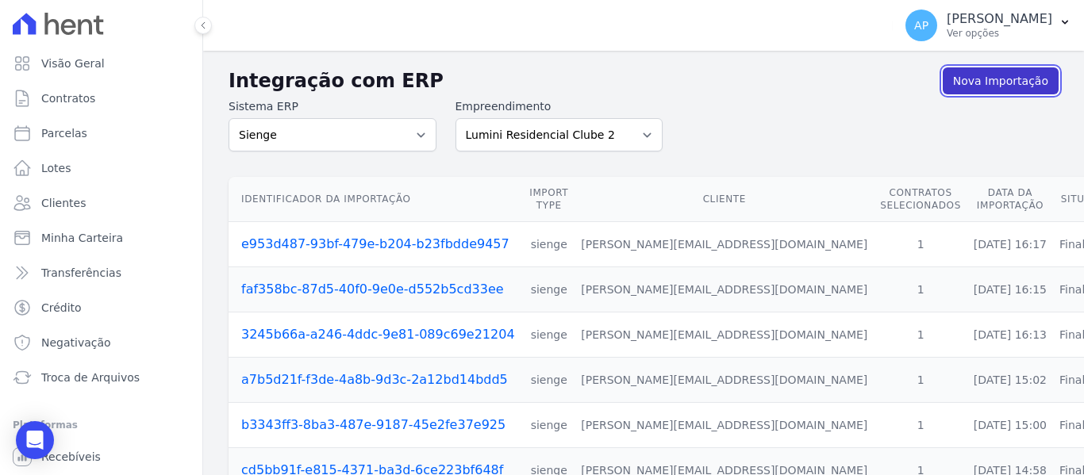
click at [985, 83] on link "Nova Importação" at bounding box center [1001, 80] width 116 height 27
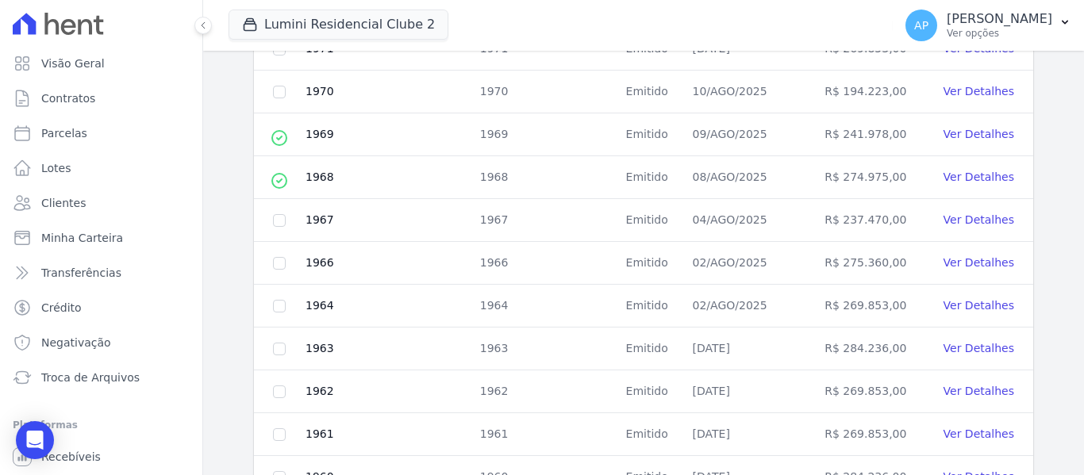
scroll to position [811, 0]
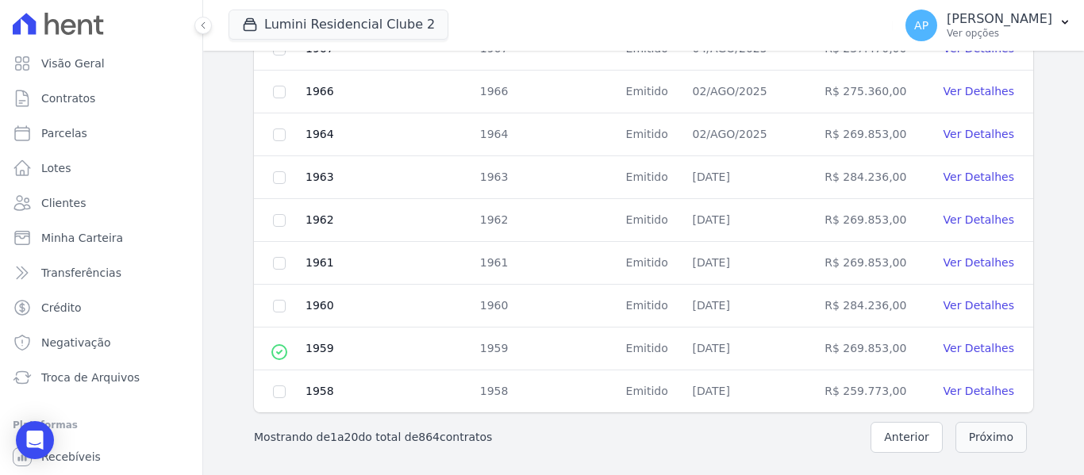
click at [974, 439] on button "Próximo" at bounding box center [990, 437] width 71 height 31
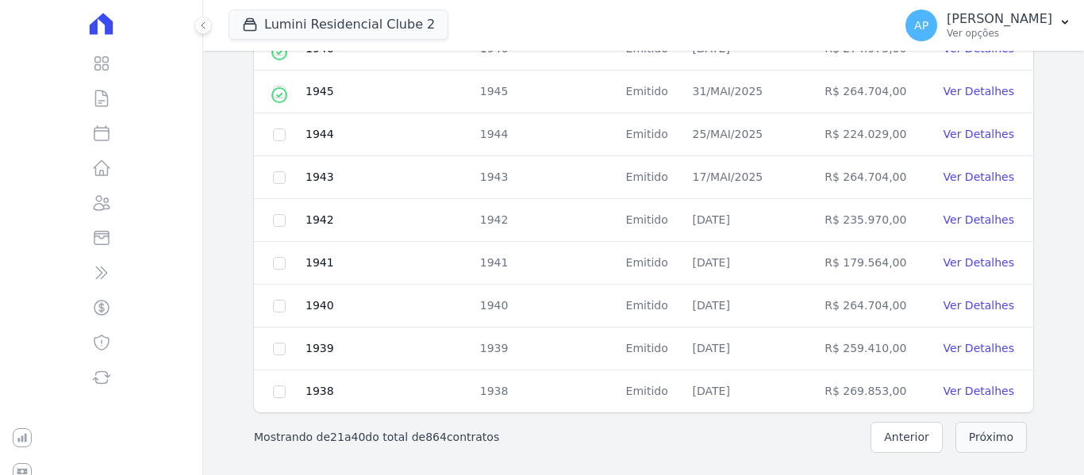
click at [965, 435] on button "Próximo" at bounding box center [990, 437] width 71 height 31
click at [983, 446] on button "Próximo" at bounding box center [990, 437] width 71 height 31
click at [994, 447] on button "Próximo" at bounding box center [990, 437] width 71 height 31
click at [969, 428] on button "Próximo" at bounding box center [990, 437] width 71 height 31
click at [985, 437] on button "Próximo" at bounding box center [990, 437] width 71 height 31
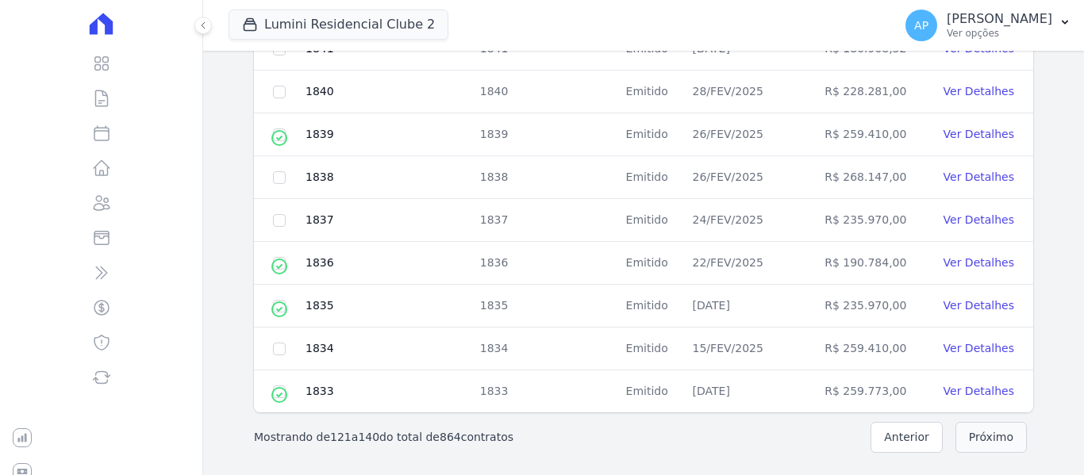
click at [996, 439] on button "Próximo" at bounding box center [990, 437] width 71 height 31
click at [988, 432] on button "Próximo" at bounding box center [990, 437] width 71 height 31
click at [968, 432] on button "Próximo" at bounding box center [990, 437] width 71 height 31
click at [893, 436] on button "Anterior" at bounding box center [906, 437] width 72 height 31
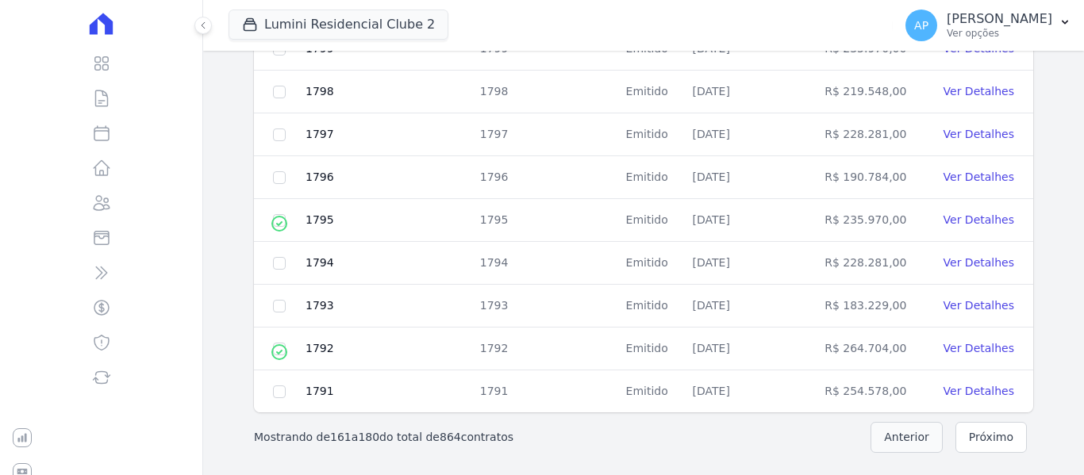
click at [894, 442] on button "Anterior" at bounding box center [906, 437] width 72 height 31
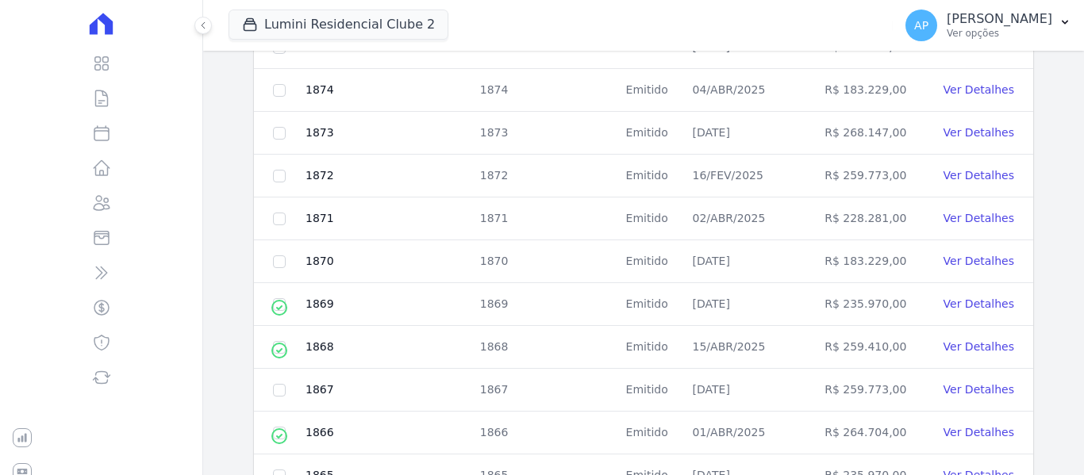
scroll to position [335, 0]
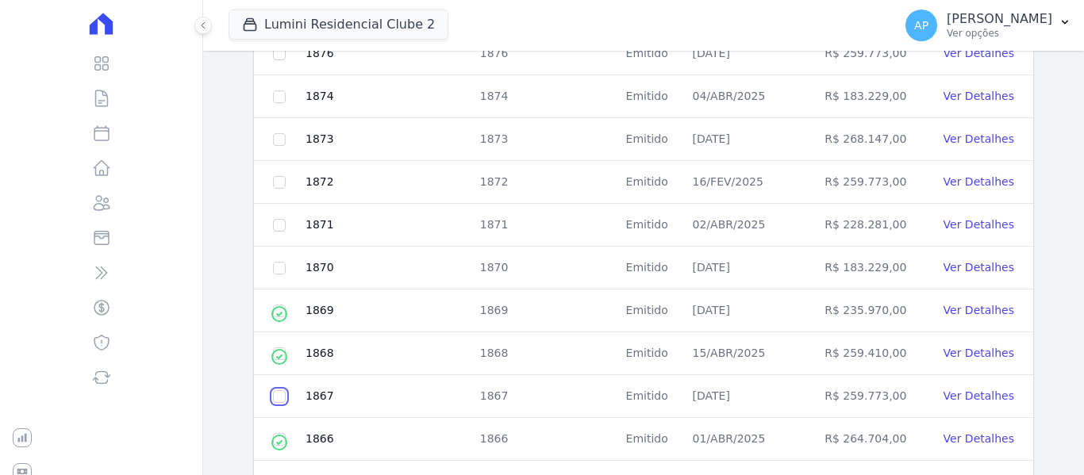
click at [277, 399] on input "checkbox" at bounding box center [279, 396] width 13 height 13
checkbox input "true"
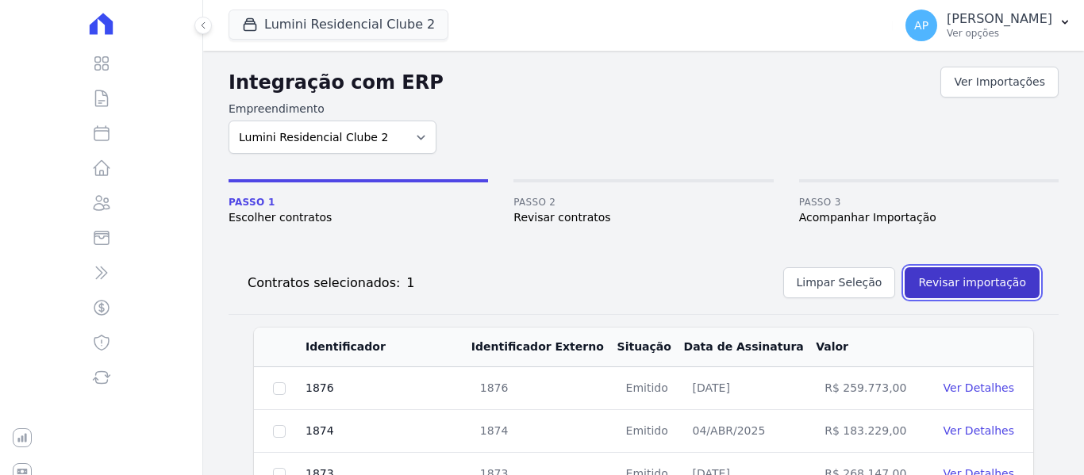
click at [937, 283] on button "Revisar importação" at bounding box center [971, 282] width 135 height 31
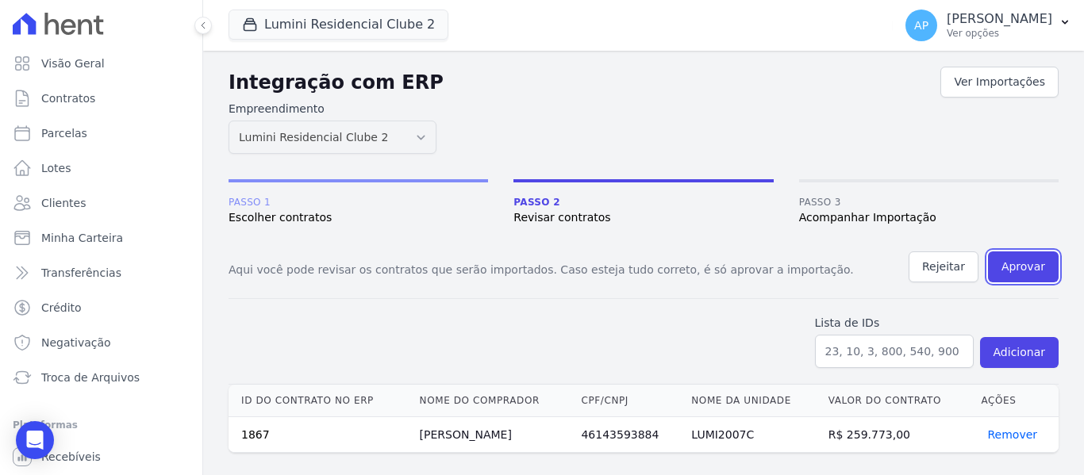
click at [1027, 278] on button "Aprovar" at bounding box center [1023, 267] width 71 height 31
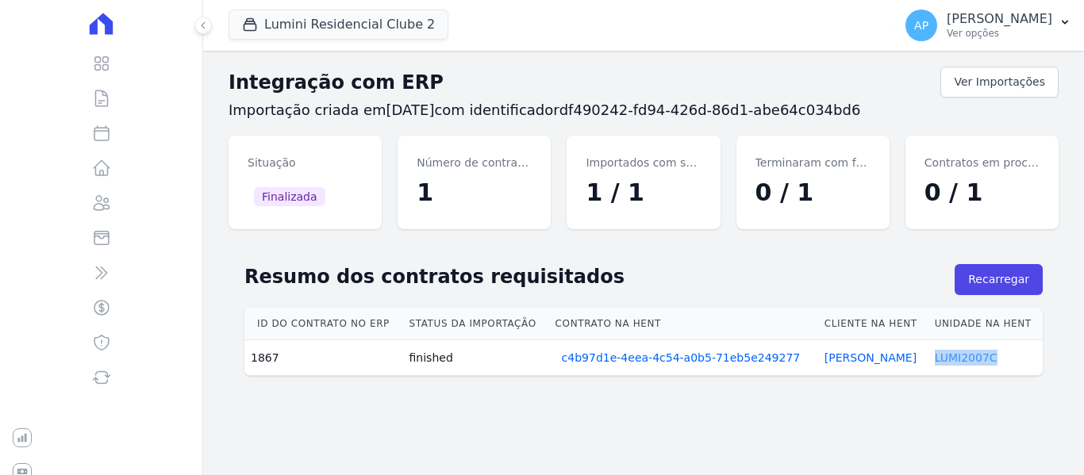
drag, startPoint x: 1009, startPoint y: 359, endPoint x: 931, endPoint y: 355, distance: 77.8
click at [931, 355] on td "LUMI2007C" at bounding box center [985, 358] width 114 height 36
copy link "LUMI2007C"
click at [968, 358] on link "LUMI2007C" at bounding box center [966, 357] width 63 height 13
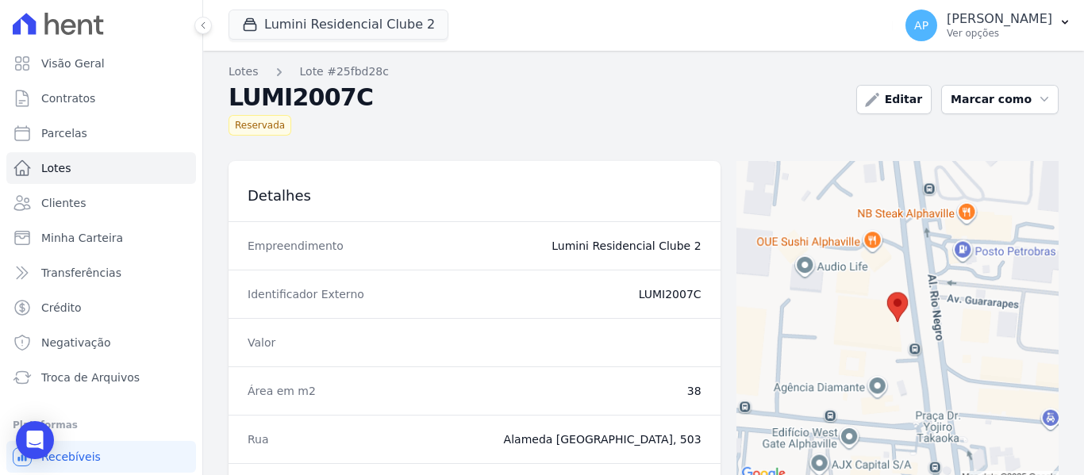
drag, startPoint x: 691, startPoint y: 294, endPoint x: 664, endPoint y: 293, distance: 27.0
click at [664, 293] on div "Identificador Externo LUMI2007C" at bounding box center [474, 294] width 492 height 48
copy dd "2007C"
click at [98, 99] on link "Contratos" at bounding box center [101, 99] width 190 height 32
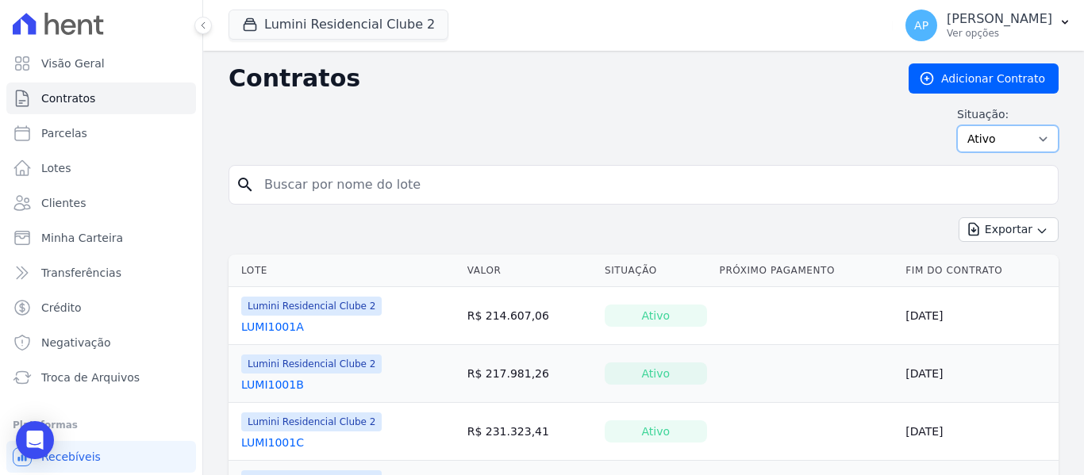
click at [977, 140] on select "Ativo Todos Pausado Distratado Rascunho Expirado Encerrado" at bounding box center [1008, 138] width 102 height 27
select select "all"
click at [957, 125] on select "Ativo Todos Pausado Distratado Rascunho Expirado Encerrado" at bounding box center [1008, 138] width 102 height 27
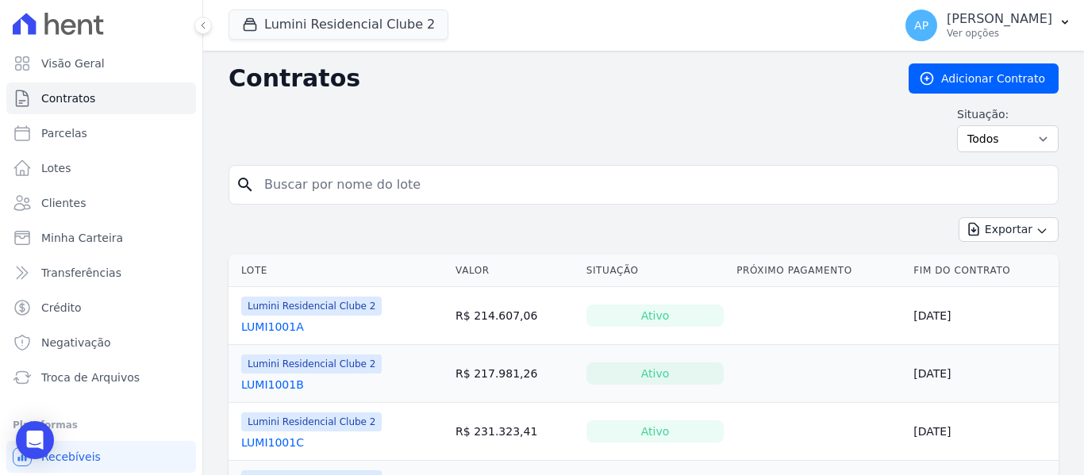
click at [369, 184] on input "search" at bounding box center [653, 185] width 797 height 32
paste input "2007C"
type input "2007C"
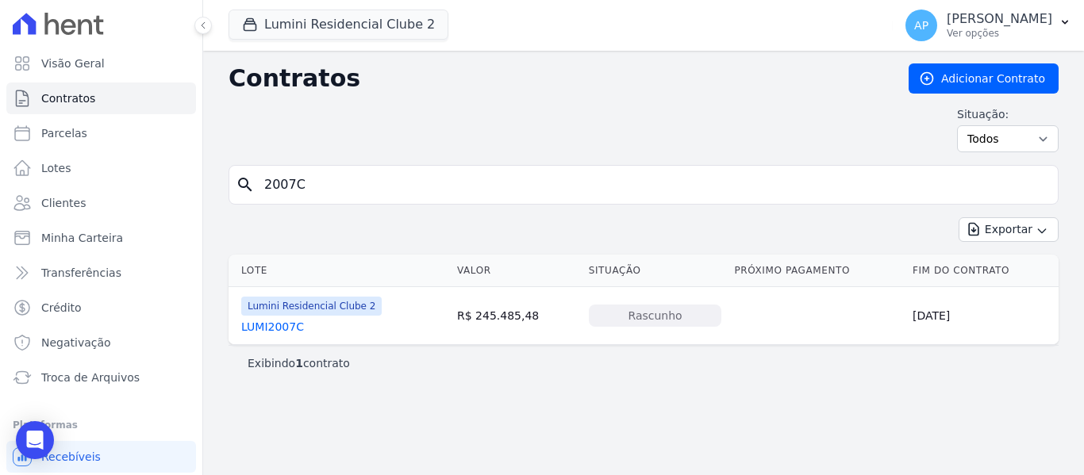
click at [290, 328] on link "LUMI2007C" at bounding box center [272, 327] width 63 height 16
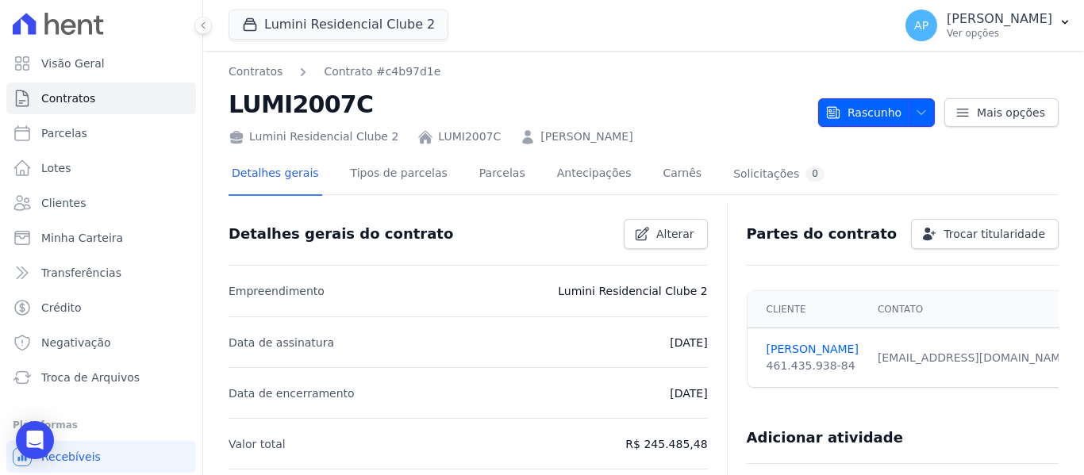
click at [887, 114] on span "Rascunho" at bounding box center [863, 112] width 76 height 29
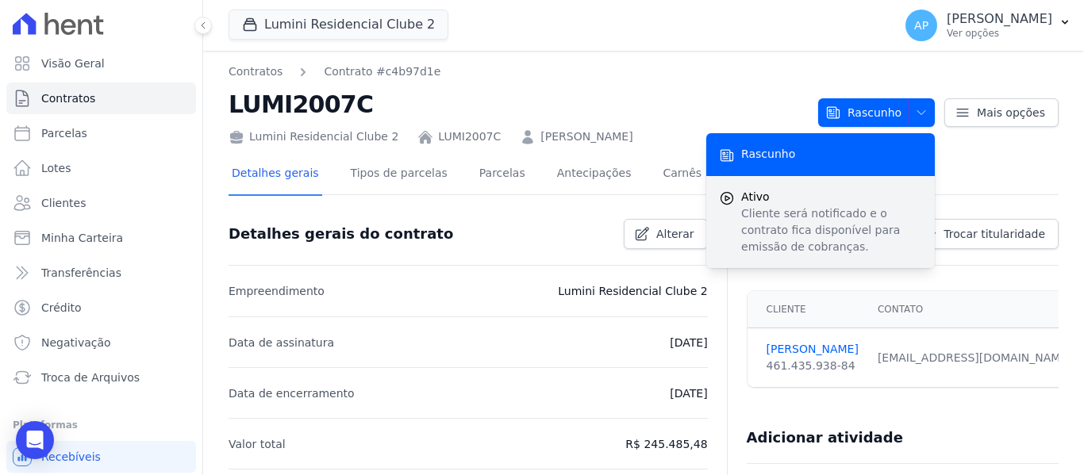
click at [828, 201] on span "Ativo" at bounding box center [831, 197] width 181 height 17
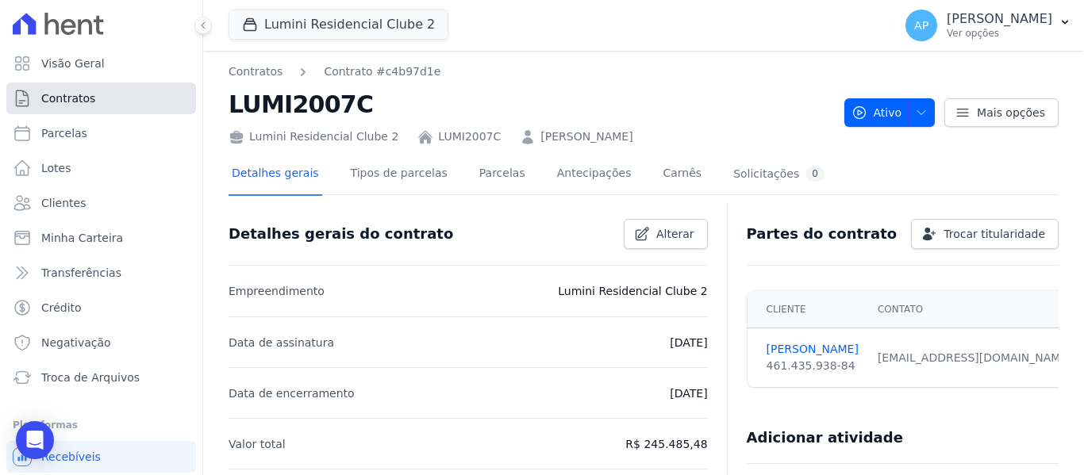
click at [116, 102] on link "Contratos" at bounding box center [101, 99] width 190 height 32
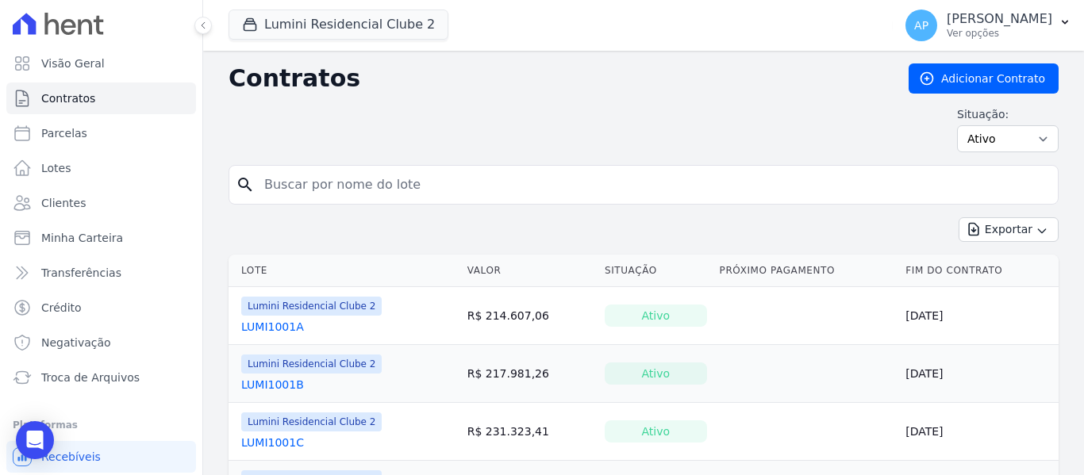
click at [545, 190] on input "search" at bounding box center [653, 185] width 797 height 32
drag, startPoint x: 983, startPoint y: 144, endPoint x: 989, endPoint y: 152, distance: 9.0
click at [984, 144] on select "Ativo Todos Pausado Distratado Rascunho Expirado Encerrado" at bounding box center [1008, 138] width 102 height 27
select select "all"
click at [957, 125] on select "Ativo Todos Pausado Distratado Rascunho Expirado Encerrado" at bounding box center [1008, 138] width 102 height 27
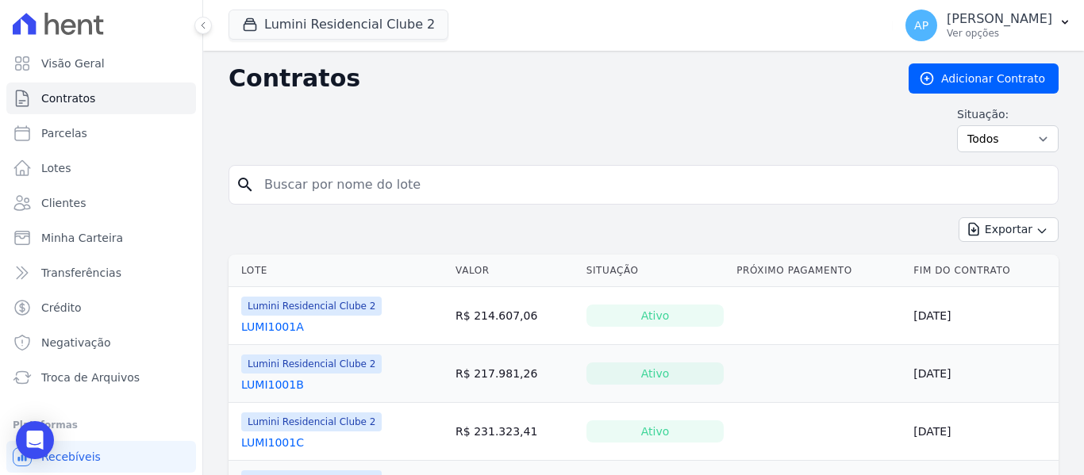
click at [358, 191] on input "search" at bounding box center [653, 185] width 797 height 32
paste input "1210D"
type input "1210D"
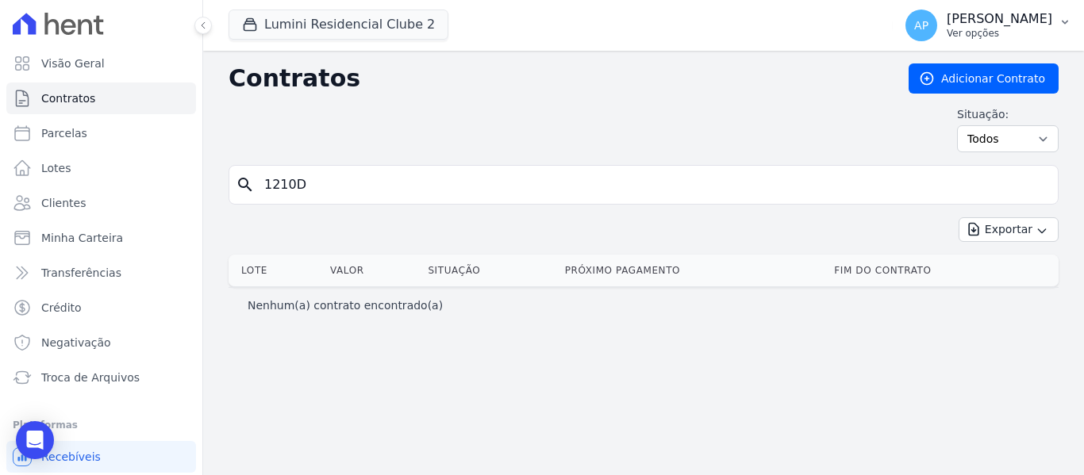
click at [1018, 36] on p "Ver opções" at bounding box center [999, 33] width 106 height 13
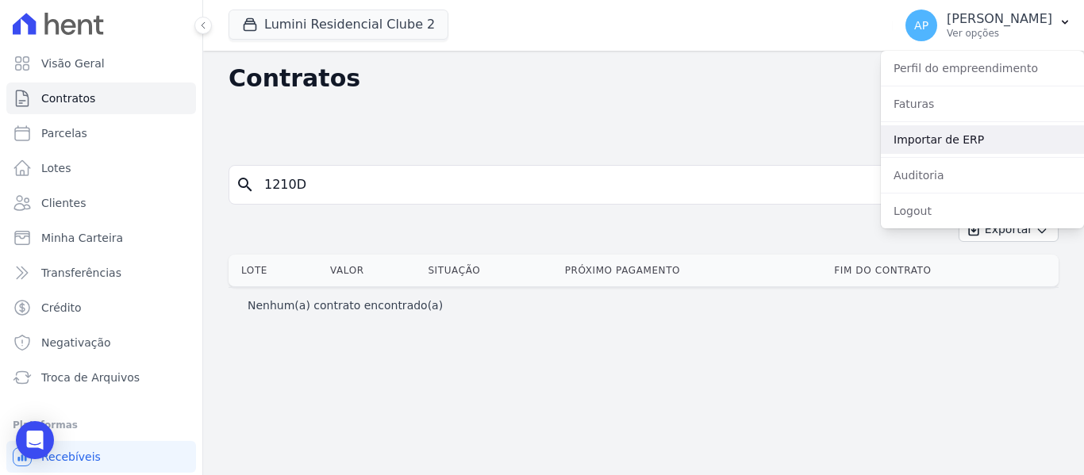
click at [979, 141] on link "Importar de ERP" at bounding box center [982, 139] width 203 height 29
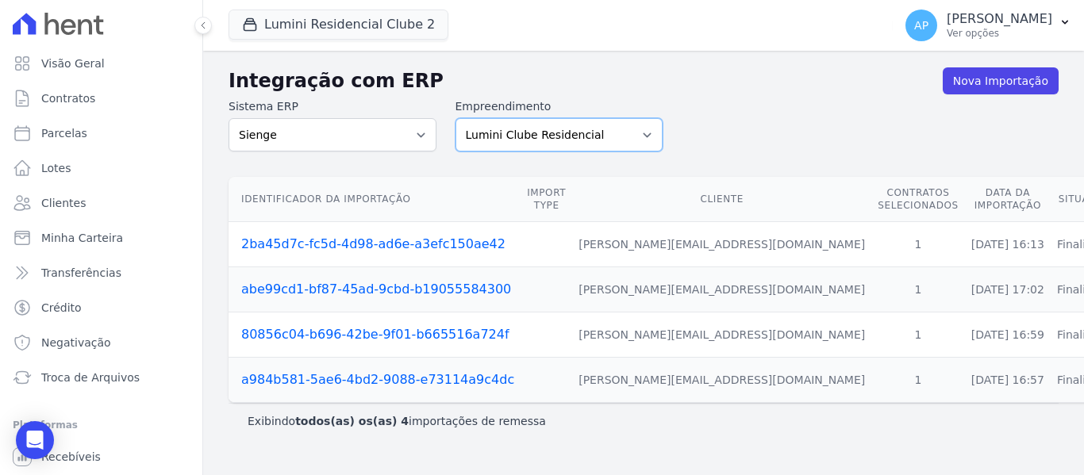
click at [507, 135] on select "Lumini Clube Residencial Lumini Residencial 3 Lumini Residencial Clube 2" at bounding box center [559, 134] width 208 height 33
select select "d72a9094-e555-49ec-99c2-ea39d091f9af"
click at [455, 118] on select "Lumini Clube Residencial Lumini Residencial 3 Lumini Residencial Clube 2" at bounding box center [559, 134] width 208 height 33
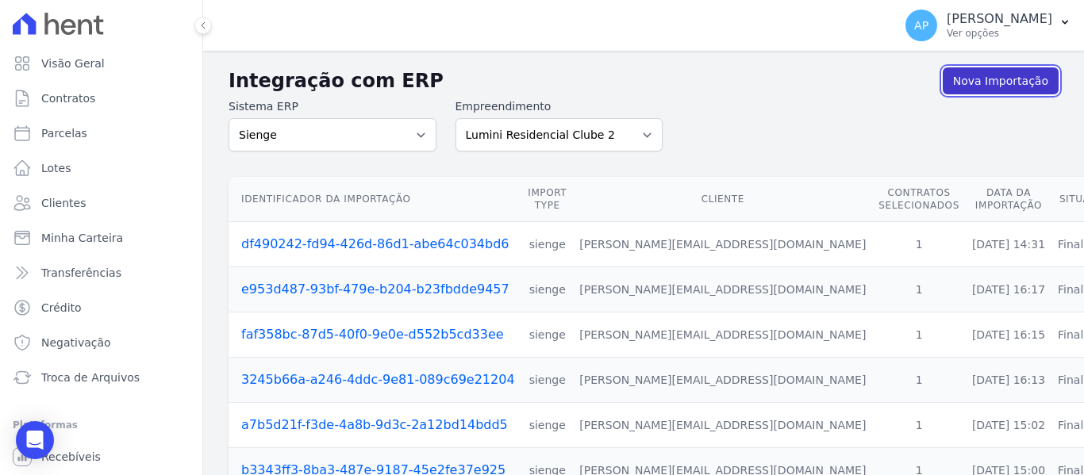
click at [985, 82] on link "Nova Importação" at bounding box center [1001, 80] width 116 height 27
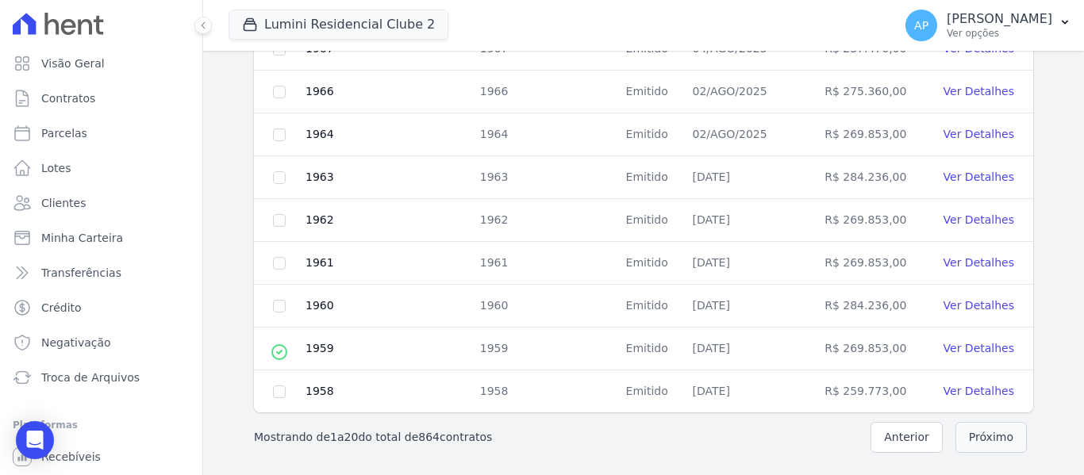
click at [986, 435] on button "Próximo" at bounding box center [990, 437] width 71 height 31
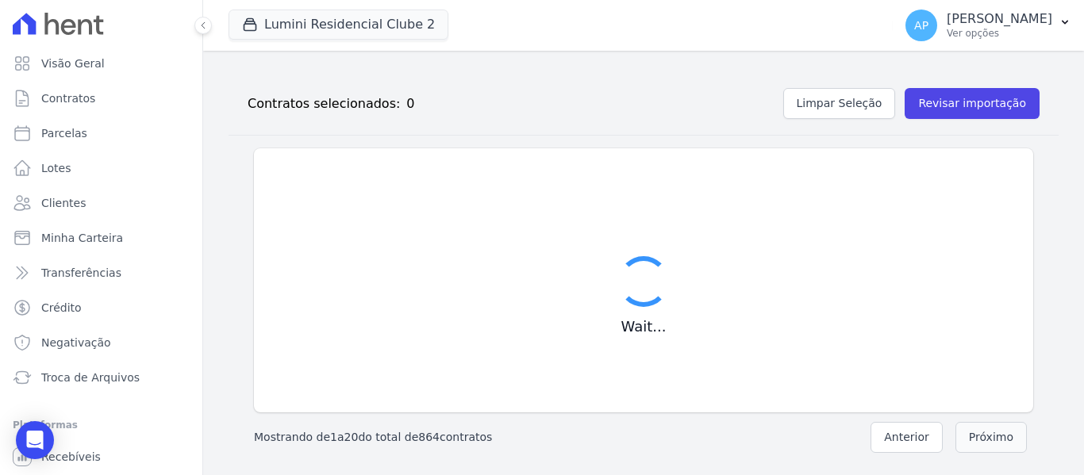
scroll to position [179, 0]
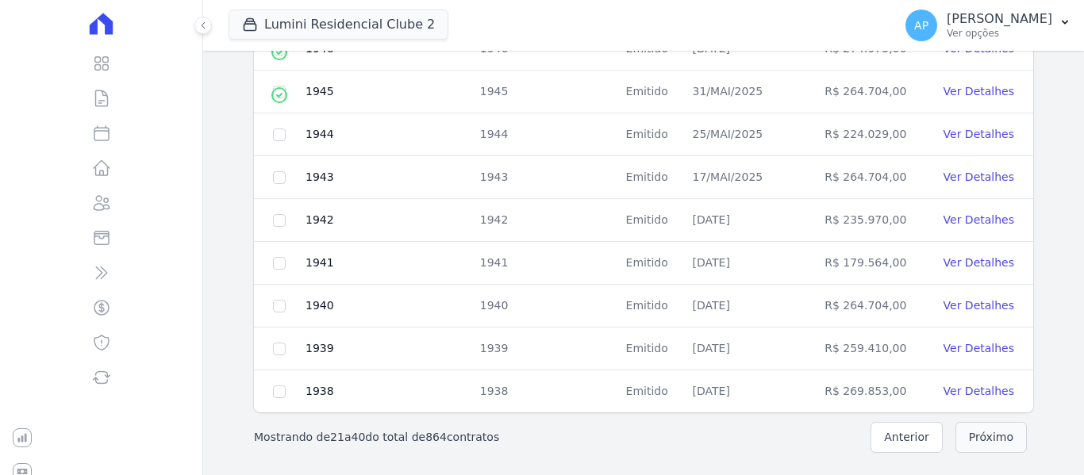
click at [986, 435] on button "Próximo" at bounding box center [990, 437] width 71 height 31
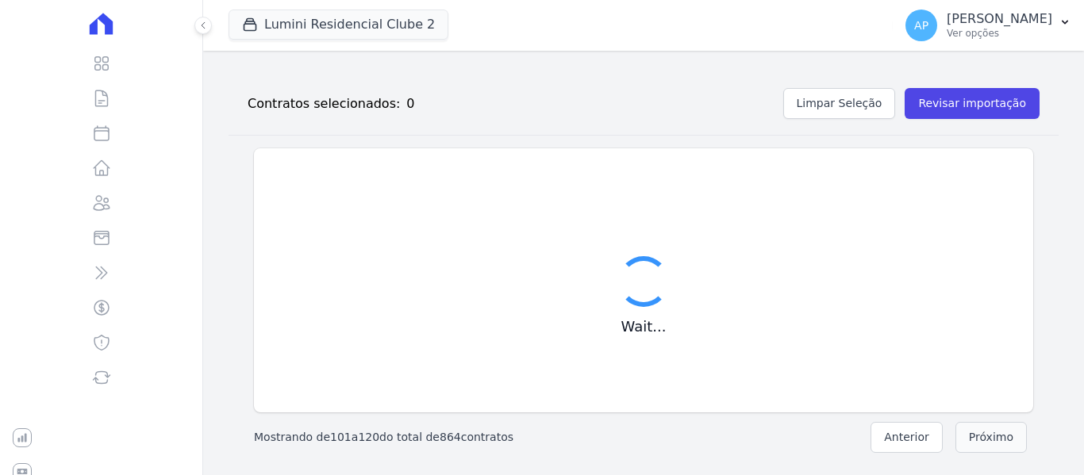
scroll to position [811, 0]
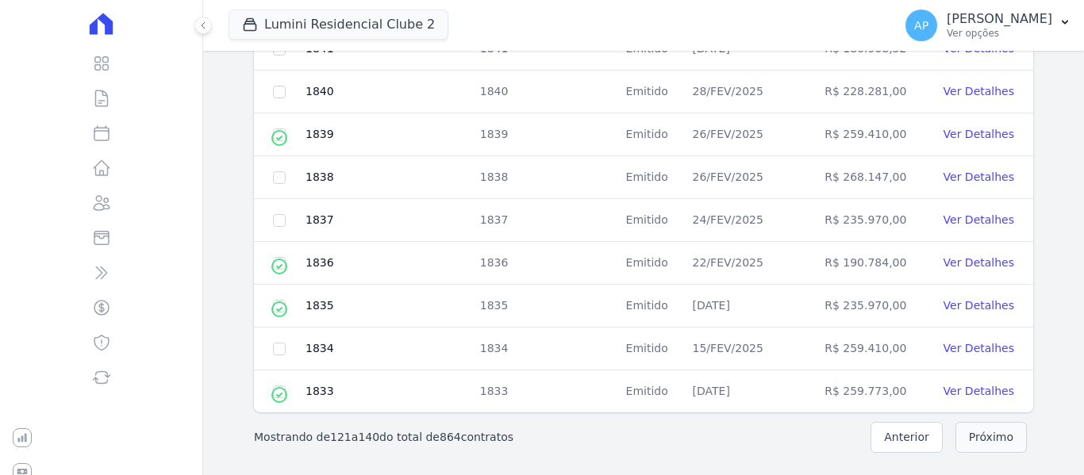
click at [986, 435] on button "Próximo" at bounding box center [990, 437] width 71 height 31
click at [987, 435] on button "Próximo" at bounding box center [990, 437] width 71 height 31
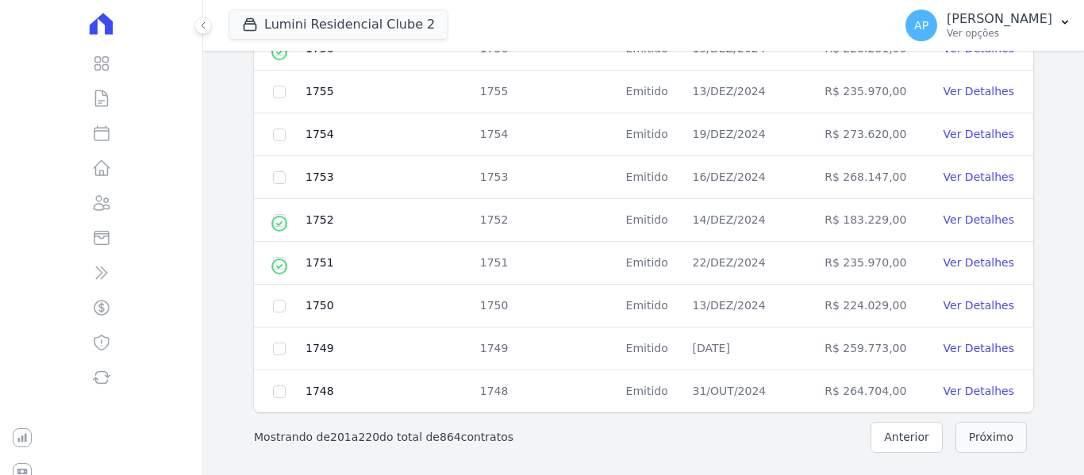
click at [986, 435] on button "Próximo" at bounding box center [990, 437] width 71 height 31
click at [987, 435] on button "Próximo" at bounding box center [990, 437] width 71 height 31
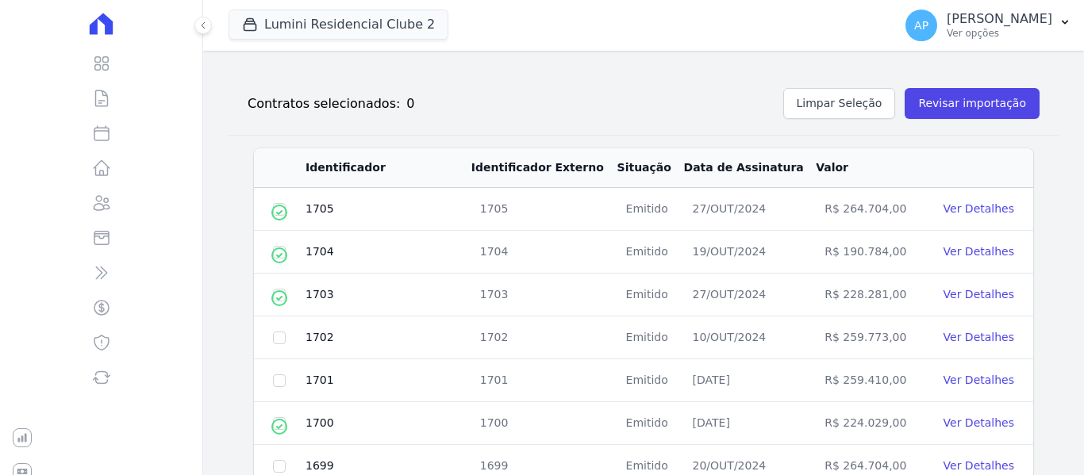
scroll to position [811, 0]
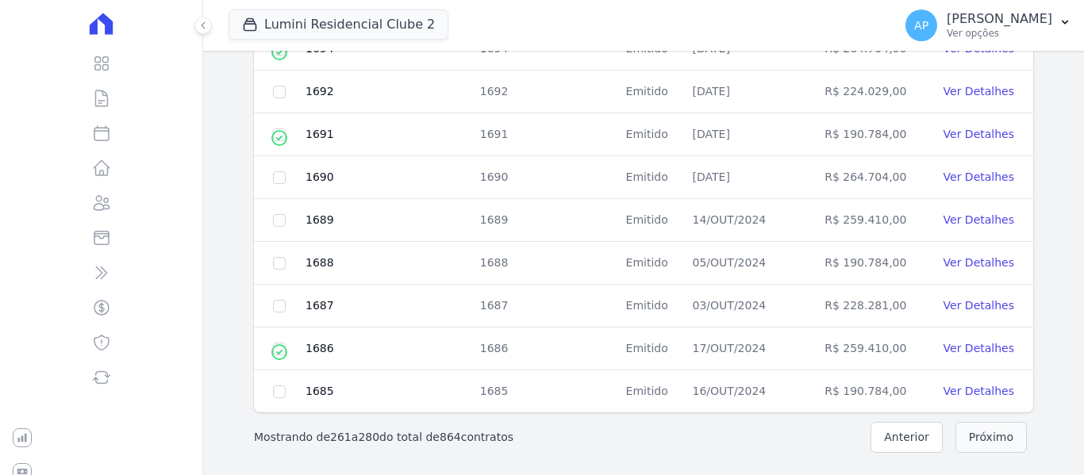
click at [987, 435] on button "Próximo" at bounding box center [990, 437] width 71 height 31
click at [991, 441] on button "Próximo" at bounding box center [990, 437] width 71 height 31
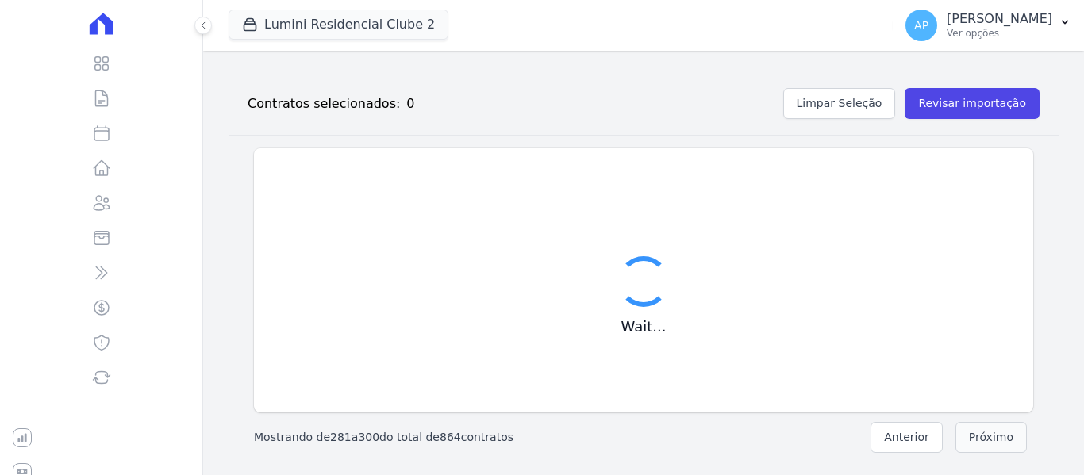
scroll to position [179, 0]
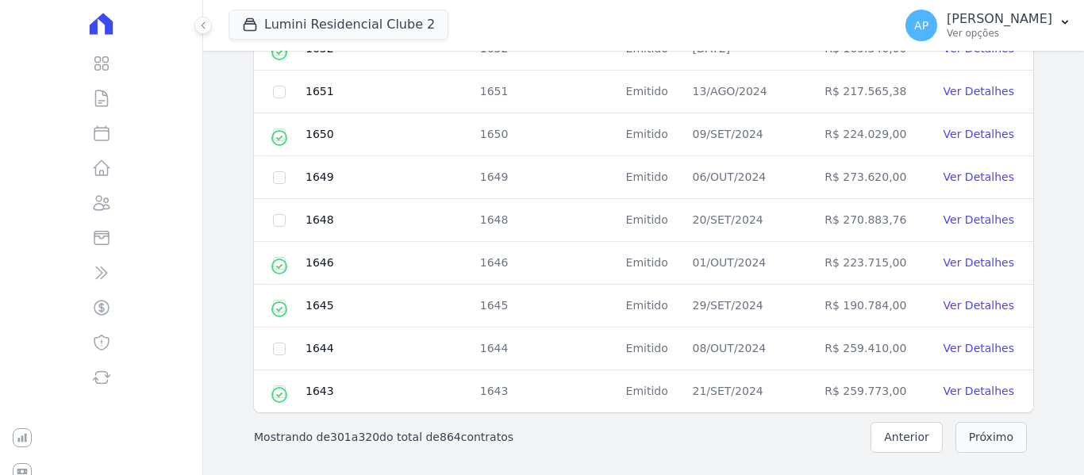
click at [990, 441] on button "Próximo" at bounding box center [990, 437] width 71 height 31
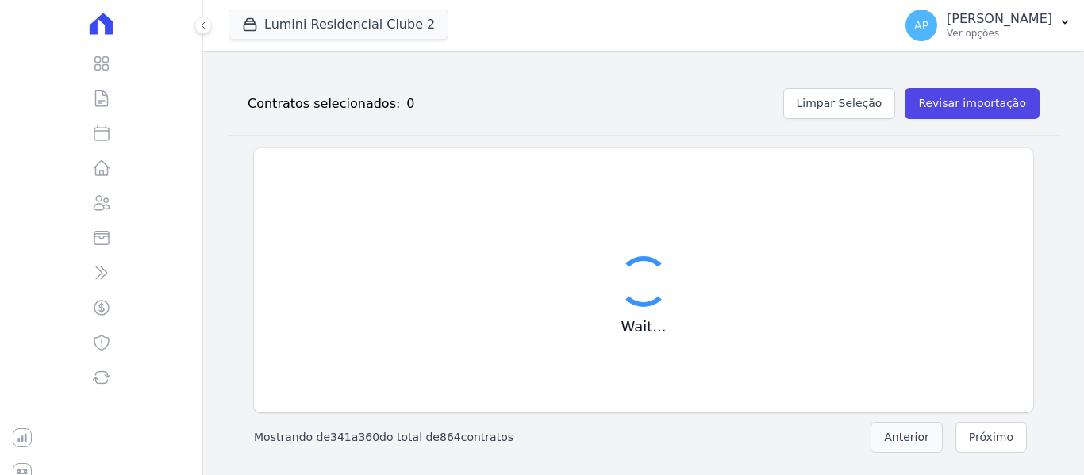
click at [881, 447] on button "Anterior" at bounding box center [906, 437] width 72 height 31
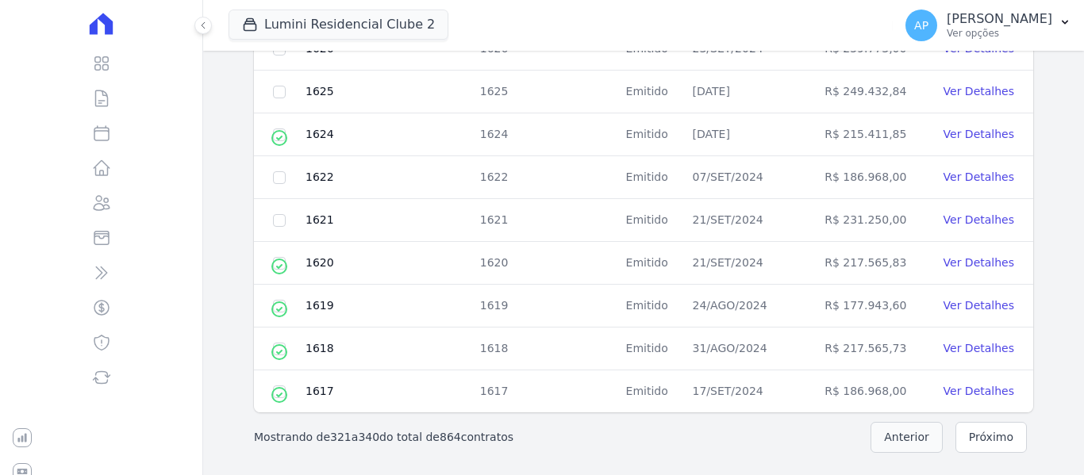
click at [908, 438] on button "Anterior" at bounding box center [906, 437] width 72 height 31
click at [972, 438] on button "Próximo" at bounding box center [990, 437] width 71 height 31
click at [973, 438] on button "Próximo" at bounding box center [990, 437] width 71 height 31
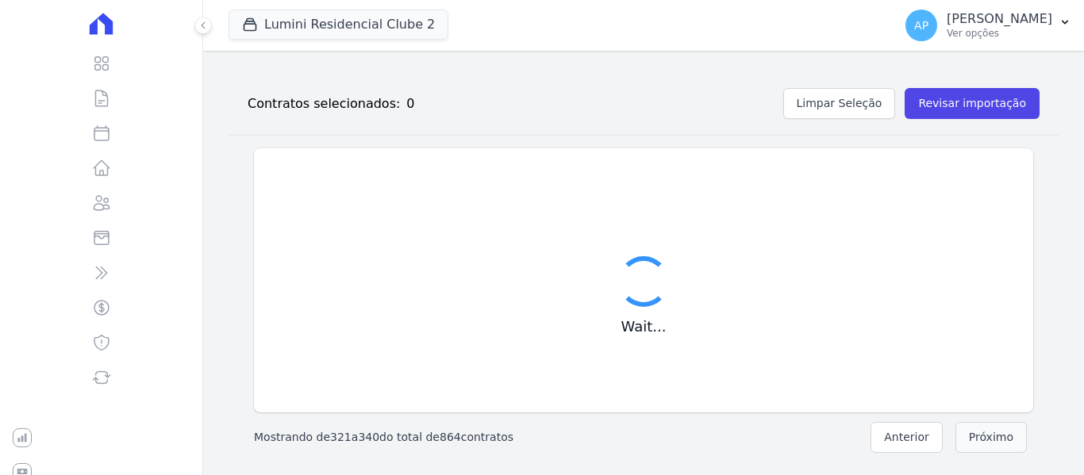
scroll to position [0, 0]
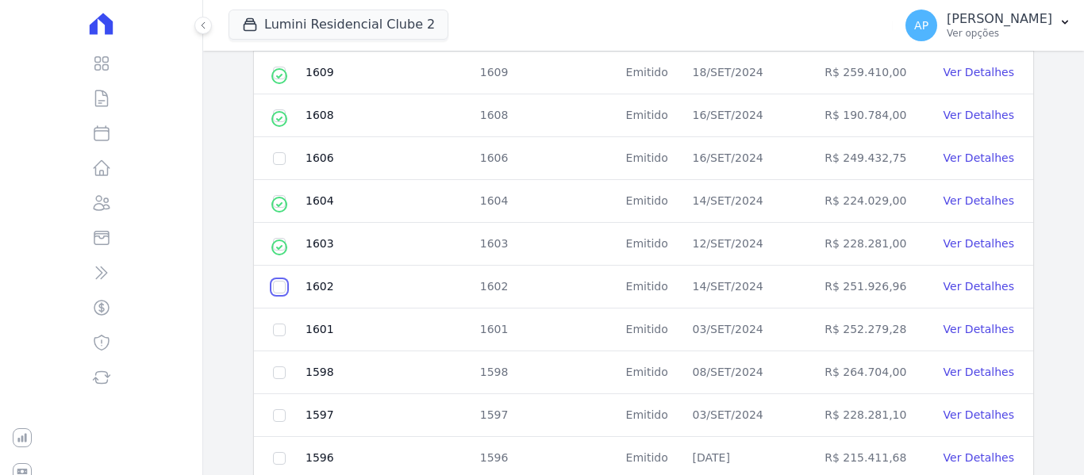
click at [281, 288] on input "checkbox" at bounding box center [279, 287] width 13 height 13
checkbox input "true"
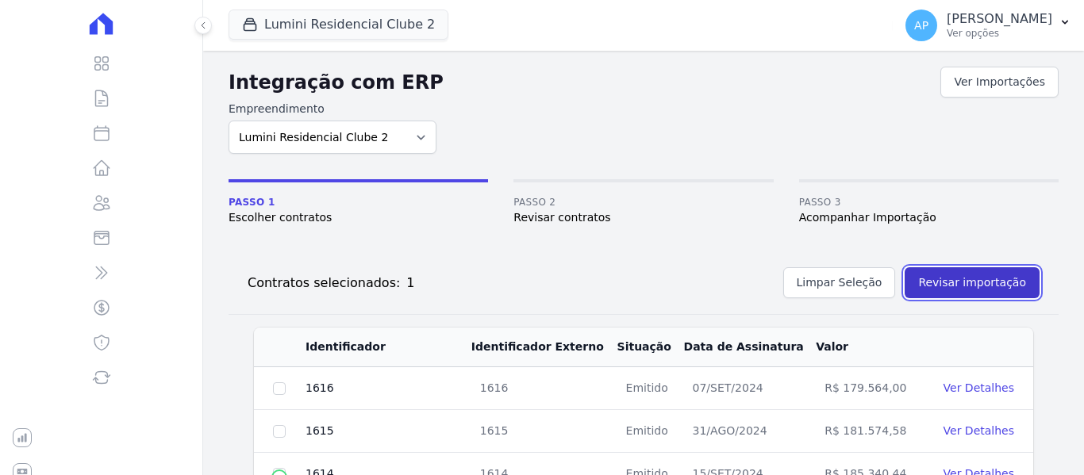
click at [973, 289] on button "Revisar importação" at bounding box center [971, 282] width 135 height 31
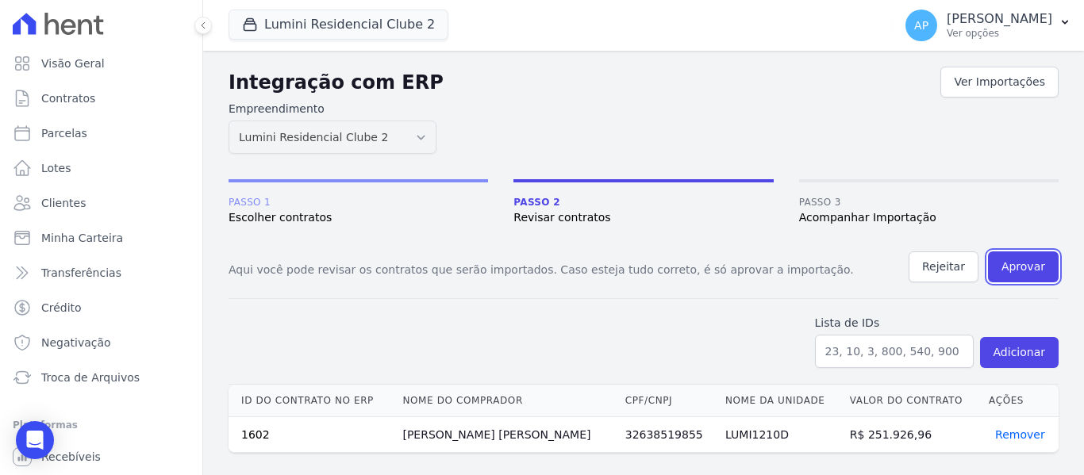
click at [1018, 268] on button "Aprovar" at bounding box center [1023, 267] width 71 height 31
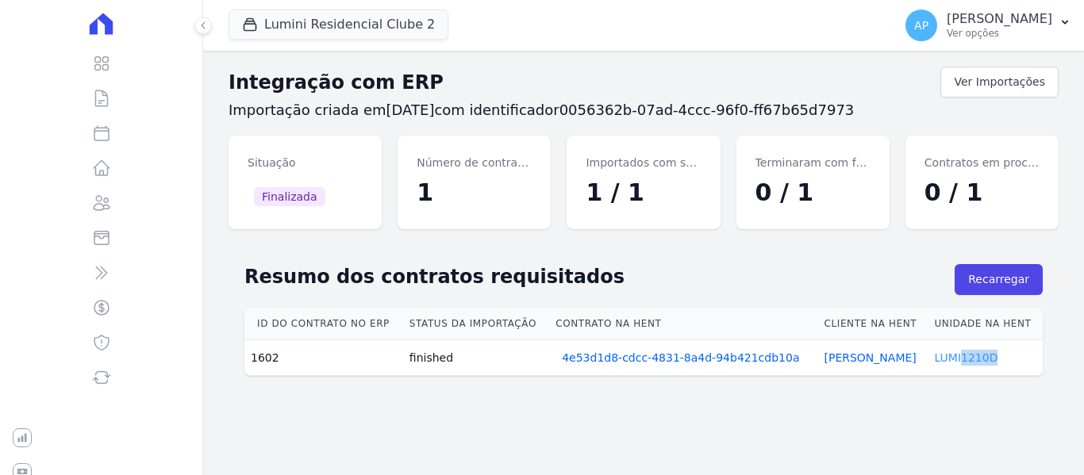
drag, startPoint x: 981, startPoint y: 359, endPoint x: 958, endPoint y: 359, distance: 23.8
click at [958, 359] on td "LUMI1210D" at bounding box center [984, 358] width 115 height 36
click at [958, 359] on link "LUMI1210D" at bounding box center [965, 357] width 63 height 13
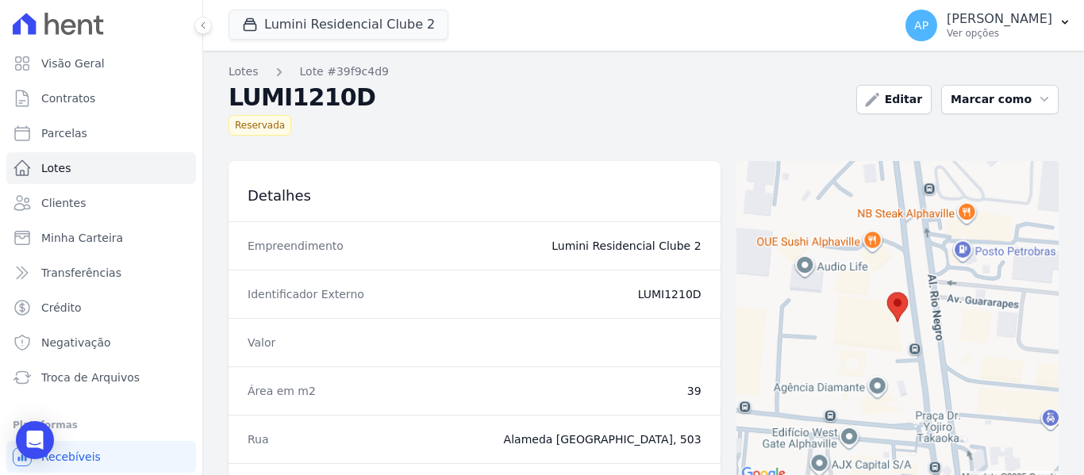
drag, startPoint x: 690, startPoint y: 295, endPoint x: 664, endPoint y: 295, distance: 26.2
click at [664, 295] on dd "LUMI1210D" at bounding box center [550, 294] width 301 height 16
copy dd "1210D"
click at [105, 101] on link "Contratos" at bounding box center [101, 99] width 190 height 32
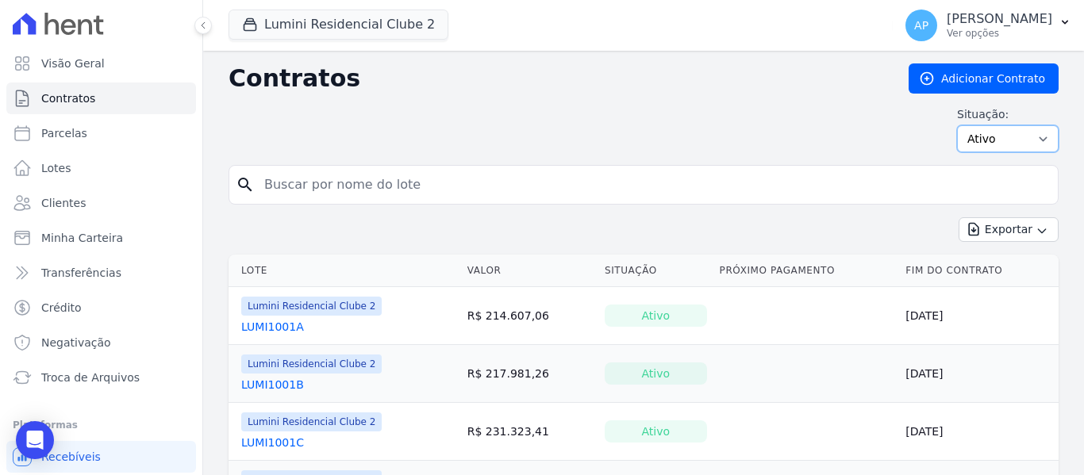
click at [970, 140] on select "Ativo Todos Pausado Distratado Rascunho Expirado Encerrado" at bounding box center [1008, 138] width 102 height 27
select select "all"
click at [957, 125] on select "Ativo Todos Pausado Distratado Rascunho Expirado Encerrado" at bounding box center [1008, 138] width 102 height 27
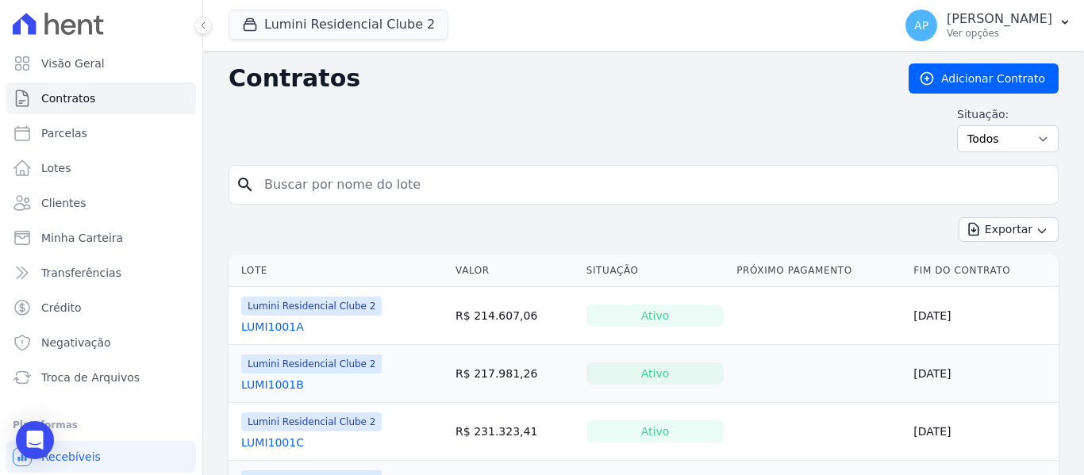
drag, startPoint x: 350, startPoint y: 178, endPoint x: 370, endPoint y: 175, distance: 20.1
click at [350, 178] on input "search" at bounding box center [653, 185] width 797 height 32
paste input "1210D"
type input "1210D"
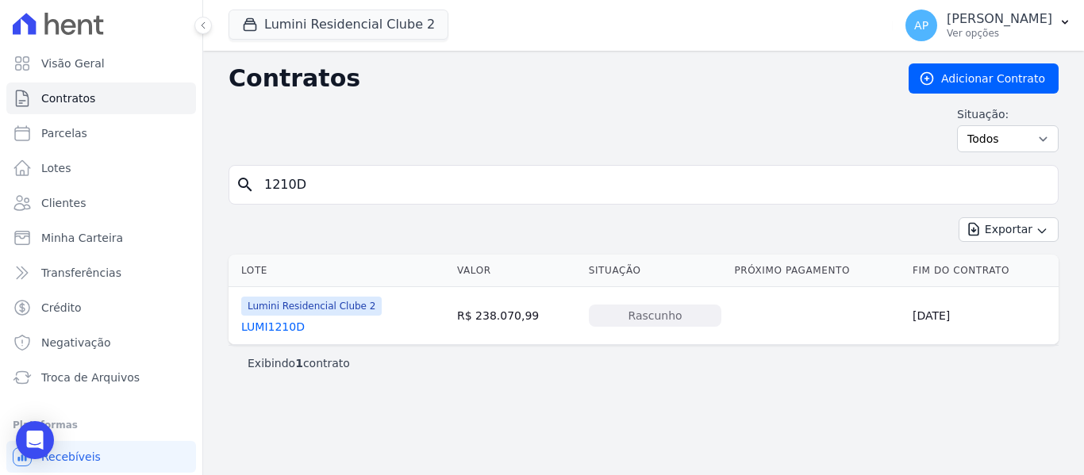
click at [284, 328] on link "LUMI1210D" at bounding box center [272, 327] width 63 height 16
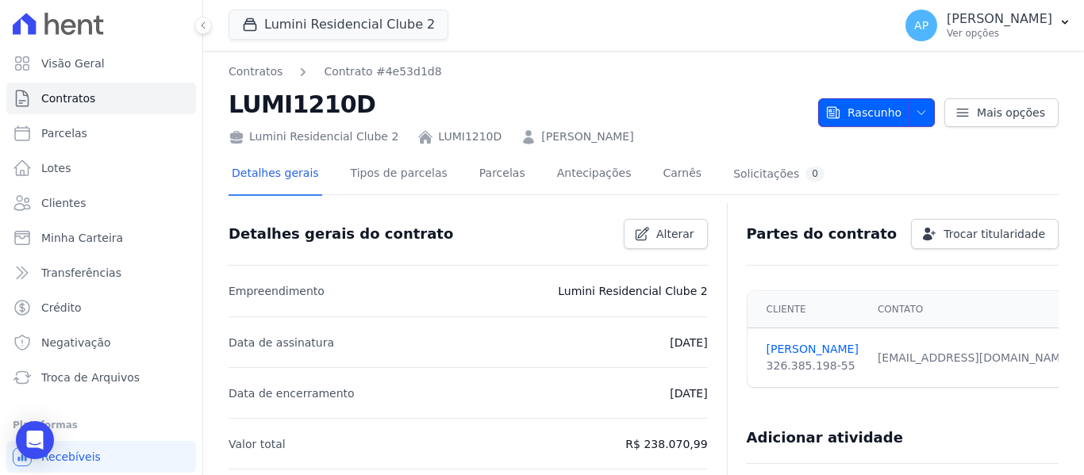
click at [879, 113] on span "Rascunho" at bounding box center [863, 112] width 76 height 29
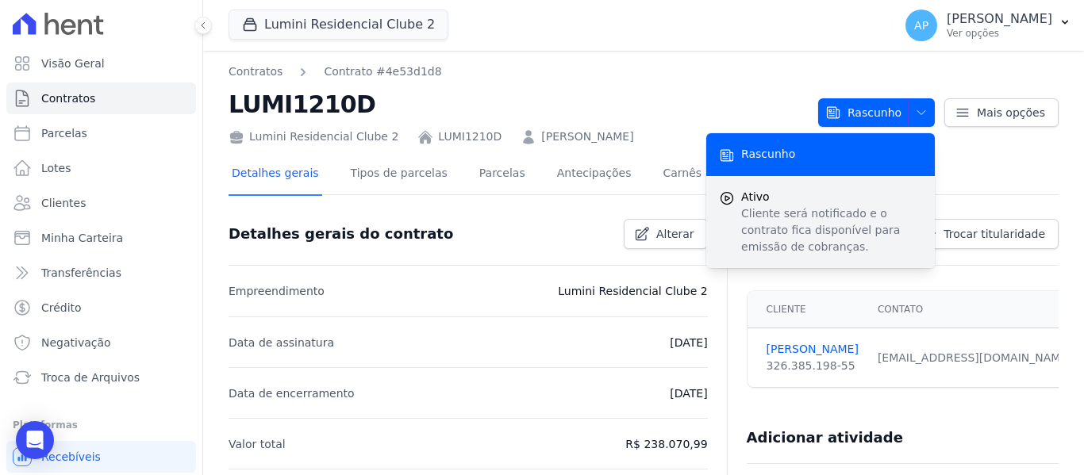
click at [854, 199] on span "Ativo" at bounding box center [831, 197] width 181 height 17
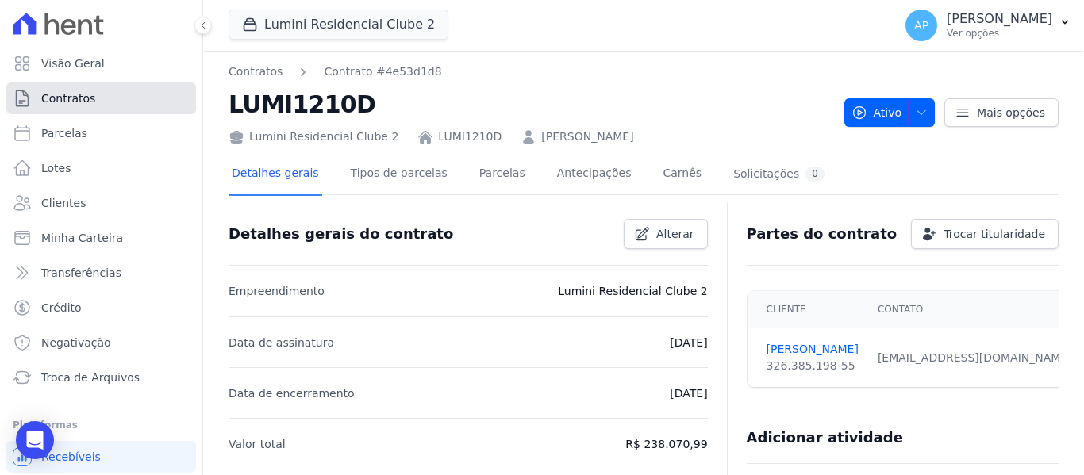
click at [86, 106] on link "Contratos" at bounding box center [101, 99] width 190 height 32
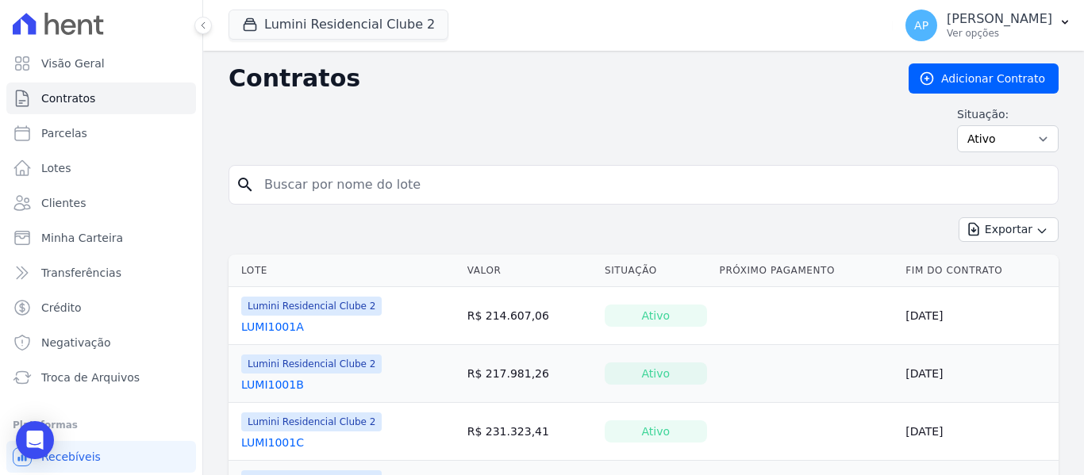
click at [947, 136] on div "Situação: Ativo Todos Pausado Distratado Rascunho Expirado Encerrado" at bounding box center [643, 129] width 830 height 46
click at [965, 140] on select "Ativo Todos Pausado Distratado Rascunho Expirado Encerrado" at bounding box center [1008, 138] width 102 height 27
select select "all"
click at [957, 125] on select "Ativo Todos Pausado Distratado Rascunho Expirado Encerrado" at bounding box center [1008, 138] width 102 height 27
drag, startPoint x: 386, startPoint y: 186, endPoint x: 451, endPoint y: 179, distance: 66.3
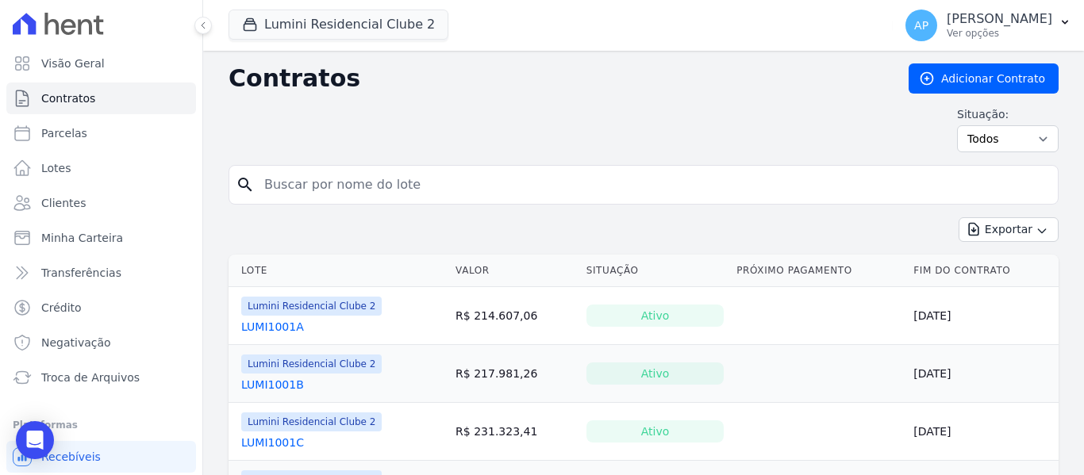
click at [386, 186] on input "search" at bounding box center [653, 185] width 797 height 32
paste input "404D"
type input "404D"
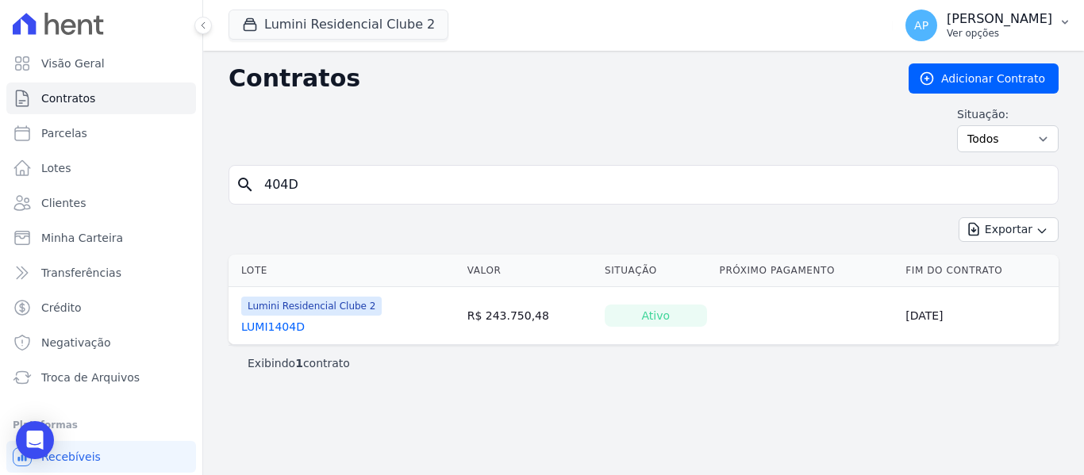
click at [1013, 30] on p "Ver opções" at bounding box center [999, 33] width 106 height 13
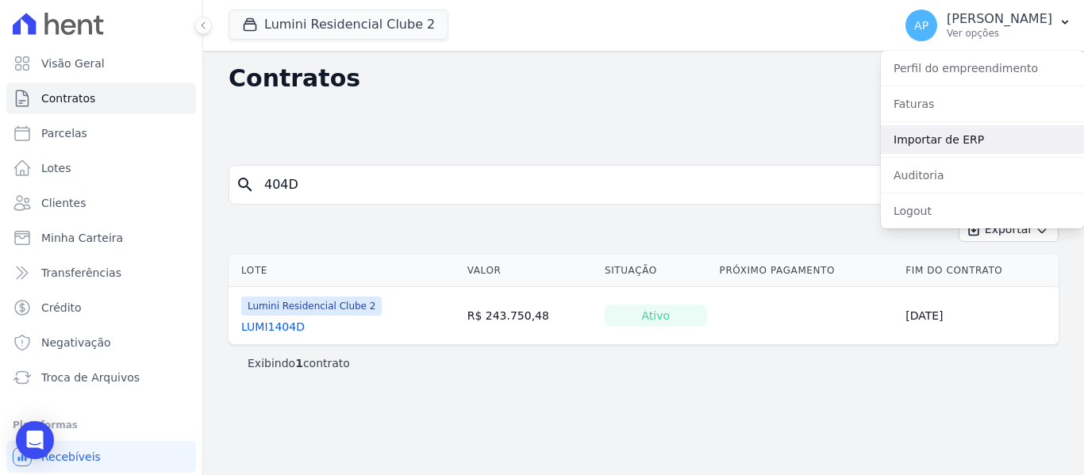
click at [1009, 142] on link "Importar de ERP" at bounding box center [982, 139] width 203 height 29
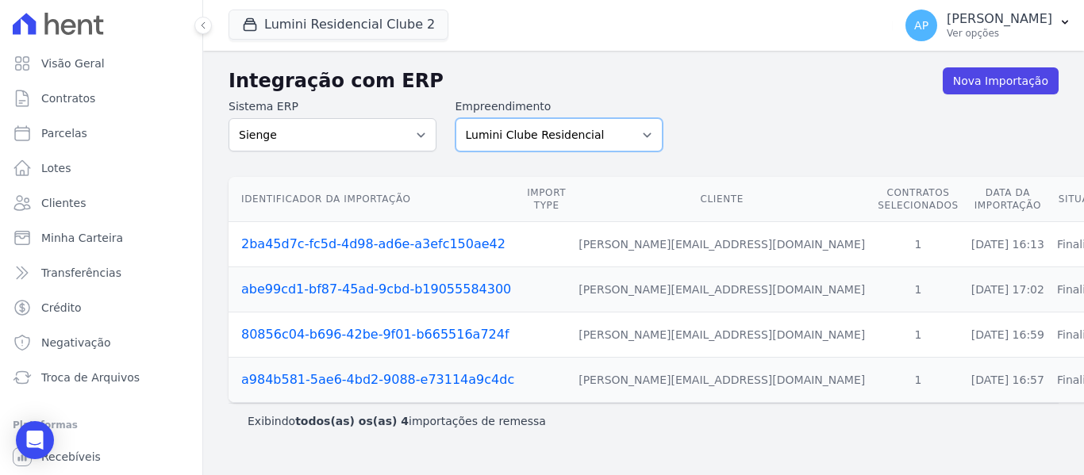
click at [603, 133] on select "Lumini Clube Residencial Lumini Residencial 3 Lumini Residencial Clube 2" at bounding box center [559, 134] width 208 height 33
select select "d72a9094-e555-49ec-99c2-ea39d091f9af"
click at [455, 118] on select "Lumini Clube Residencial Lumini Residencial 3 Lumini Residencial Clube 2" at bounding box center [559, 134] width 208 height 33
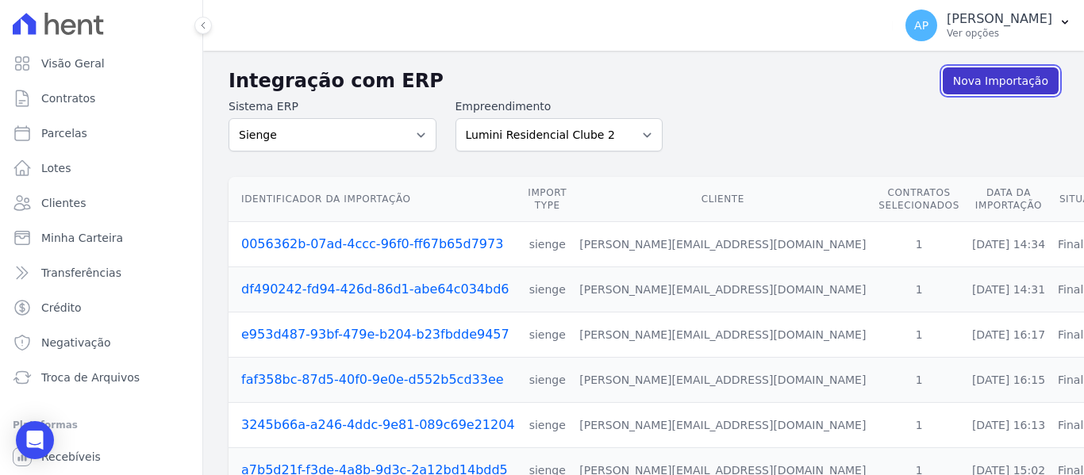
click at [983, 81] on link "Nova Importação" at bounding box center [1001, 80] width 116 height 27
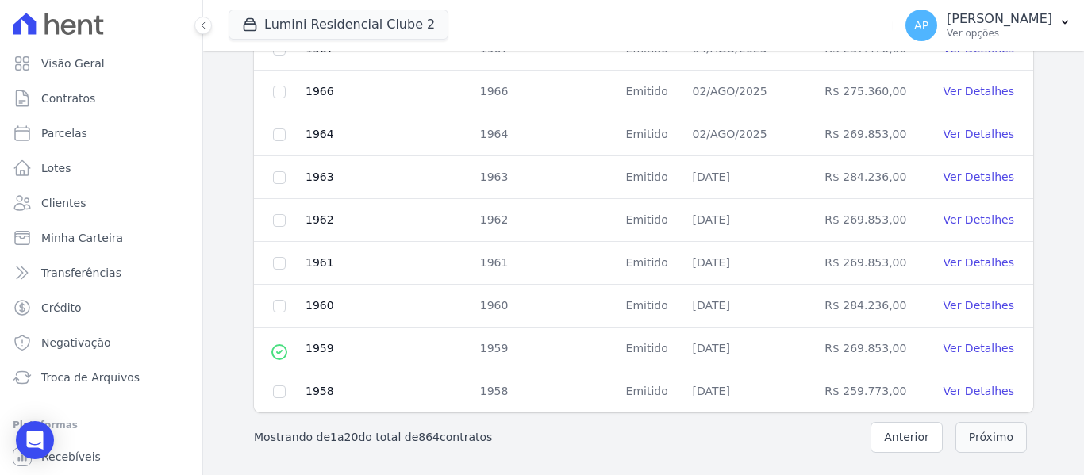
click at [973, 447] on button "Próximo" at bounding box center [990, 437] width 71 height 31
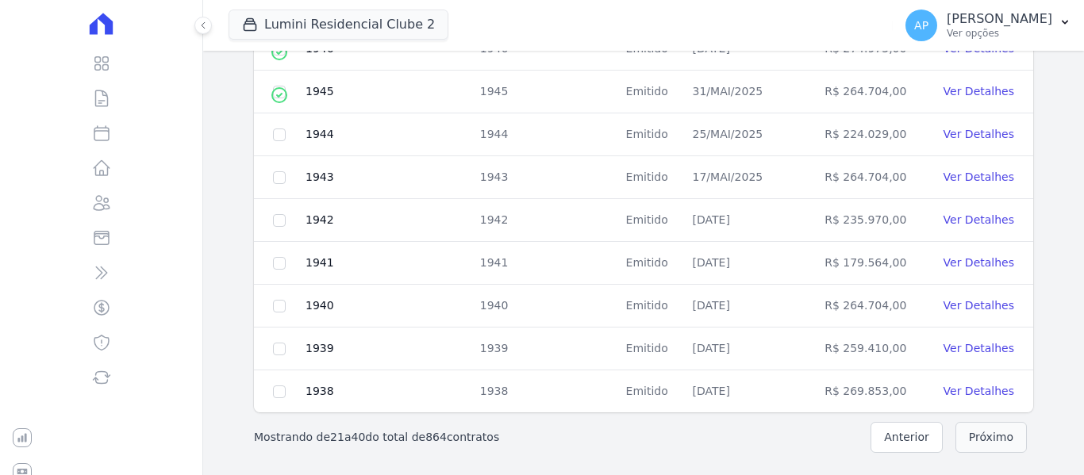
click at [973, 447] on button "Próximo" at bounding box center [990, 437] width 71 height 31
click at [972, 445] on button "Próximo" at bounding box center [990, 437] width 71 height 31
click at [970, 433] on button "Próximo" at bounding box center [990, 437] width 71 height 31
click at [971, 433] on button "Próximo" at bounding box center [990, 437] width 71 height 31
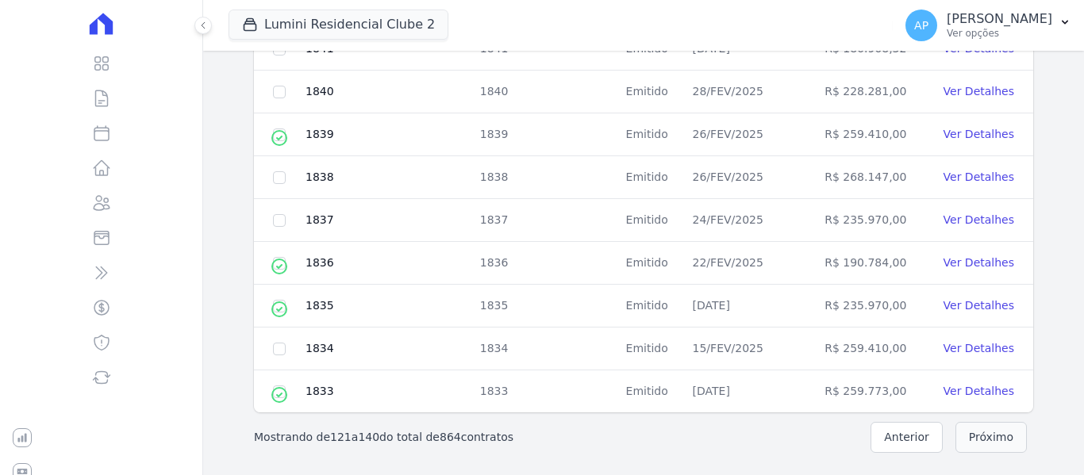
click at [971, 433] on button "Próximo" at bounding box center [990, 437] width 71 height 31
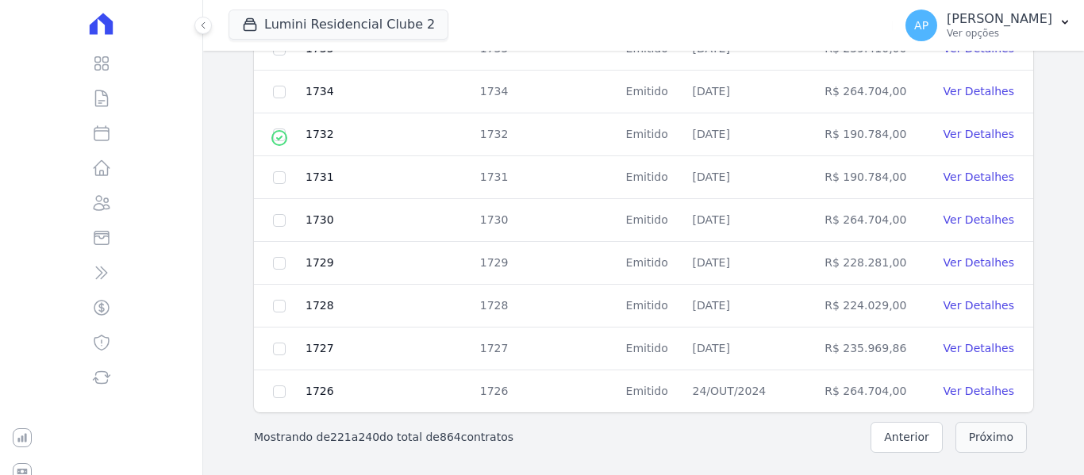
click at [971, 433] on button "Próximo" at bounding box center [990, 437] width 71 height 31
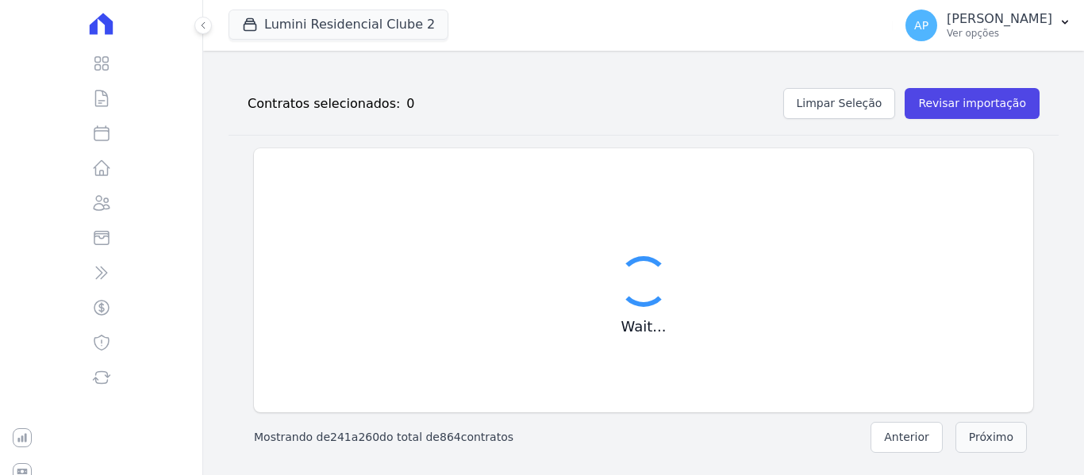
scroll to position [811, 0]
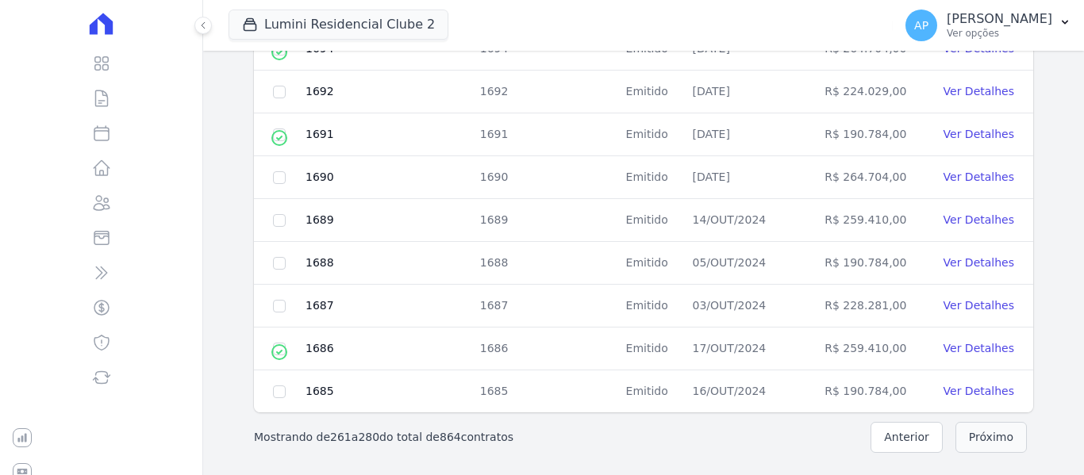
click at [971, 433] on button "Próximo" at bounding box center [990, 437] width 71 height 31
click at [279, 344] on input "checkbox" at bounding box center [279, 349] width 13 height 13
checkbox input "true"
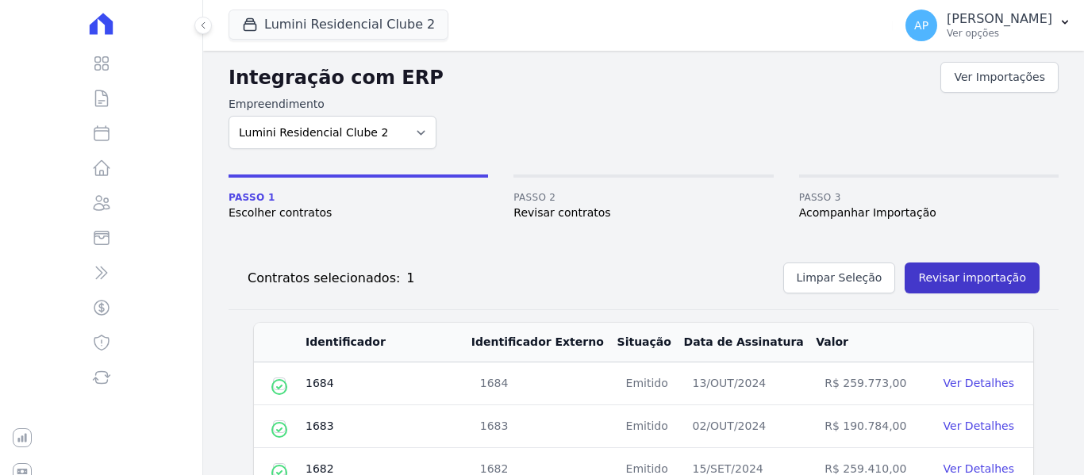
scroll to position [0, 0]
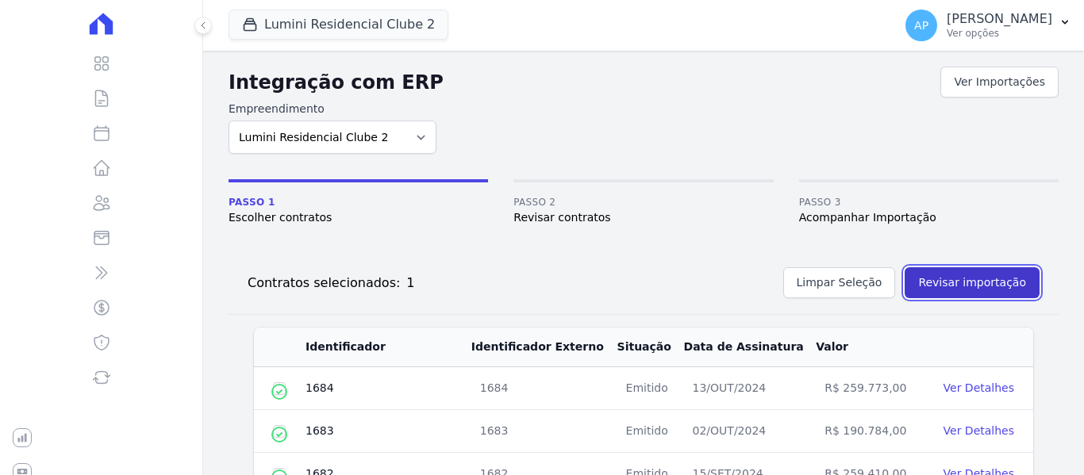
click at [963, 276] on button "Revisar importação" at bounding box center [971, 282] width 135 height 31
click at [941, 285] on button "Revisar importação" at bounding box center [971, 282] width 135 height 31
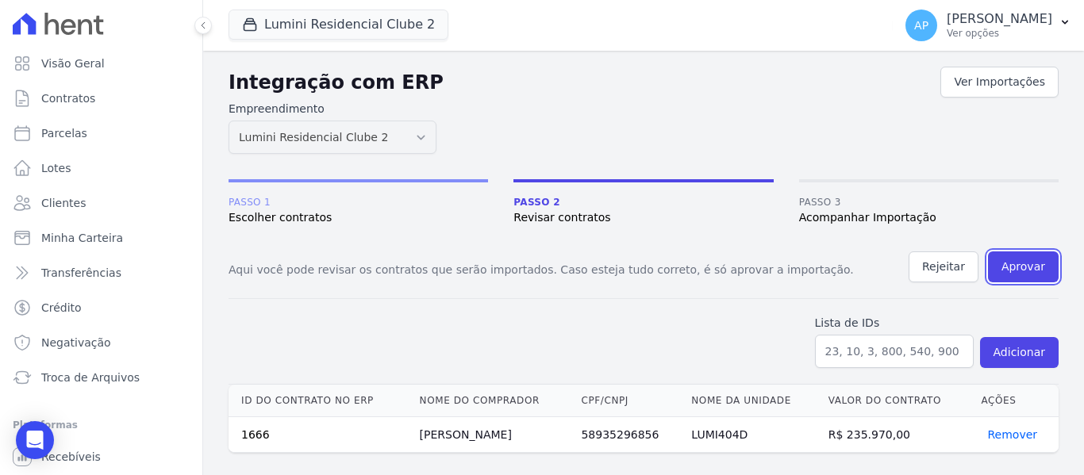
drag, startPoint x: 1019, startPoint y: 271, endPoint x: 583, endPoint y: 72, distance: 478.6
click at [1018, 271] on button "Aprovar" at bounding box center [1023, 267] width 71 height 31
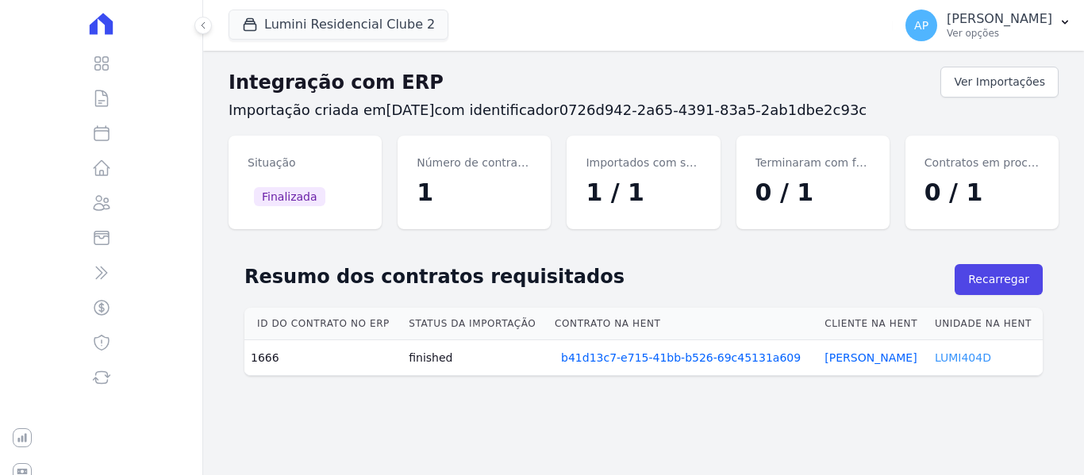
click at [969, 358] on link "LUMI404D" at bounding box center [963, 357] width 56 height 13
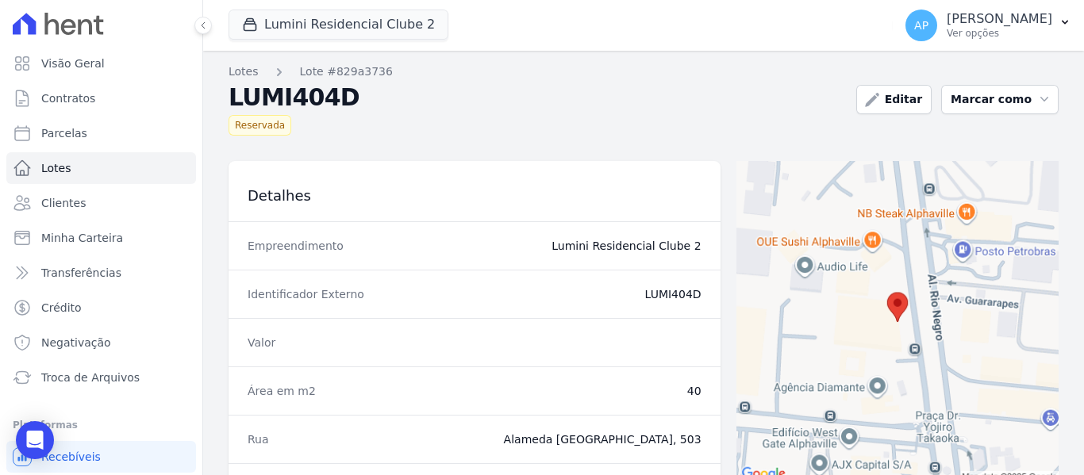
drag, startPoint x: 697, startPoint y: 294, endPoint x: 668, endPoint y: 295, distance: 28.6
click at [668, 295] on div "Identificador Externo LUMI404D" at bounding box center [474, 294] width 492 height 48
copy dd "404D"
click at [75, 107] on link "Contratos" at bounding box center [101, 99] width 190 height 32
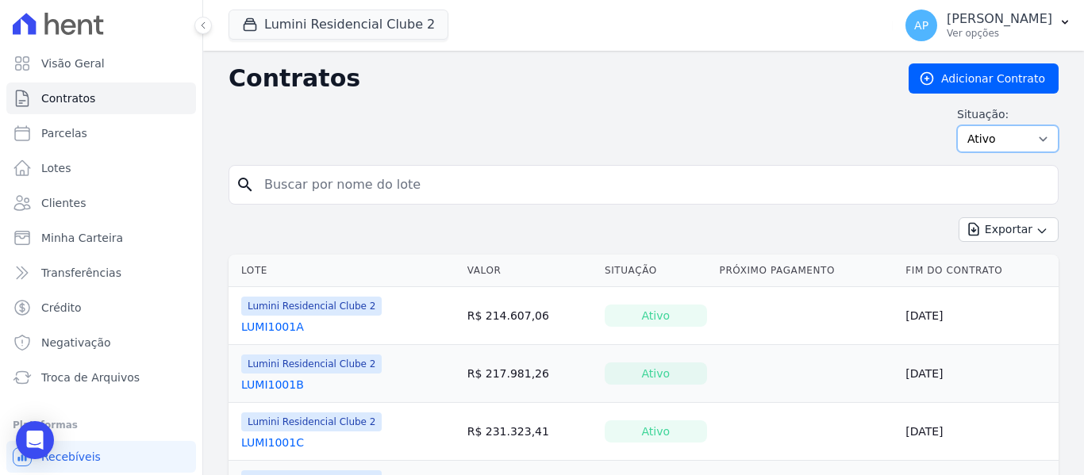
click at [1002, 138] on select "Ativo Todos Pausado Distratado Rascunho Expirado Encerrado" at bounding box center [1008, 138] width 102 height 27
select select "all"
click at [957, 125] on select "Ativo Todos Pausado Distratado Rascunho Expirado Encerrado" at bounding box center [1008, 138] width 102 height 27
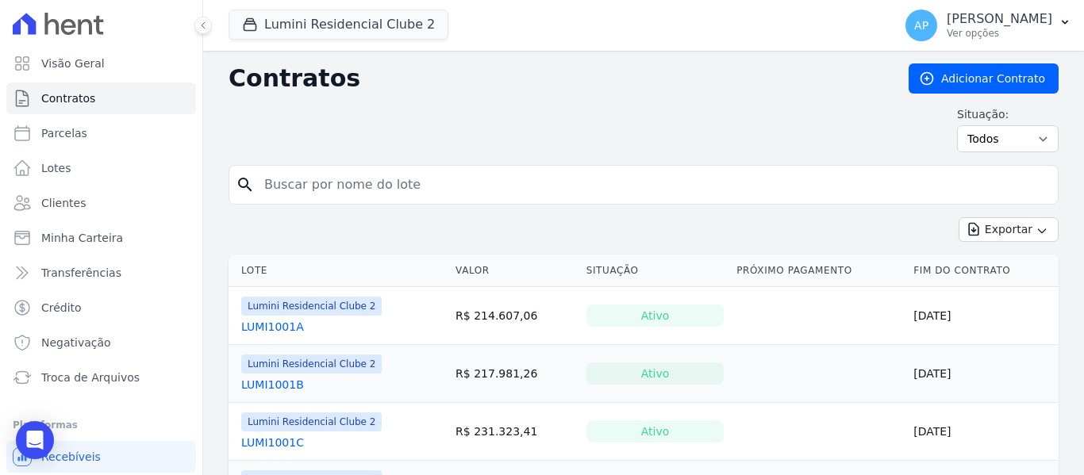
drag, startPoint x: 0, startPoint y: 0, endPoint x: 501, endPoint y: 186, distance: 534.2
click at [501, 186] on input "search" at bounding box center [653, 185] width 797 height 32
paste input "404D"
type input "404D"
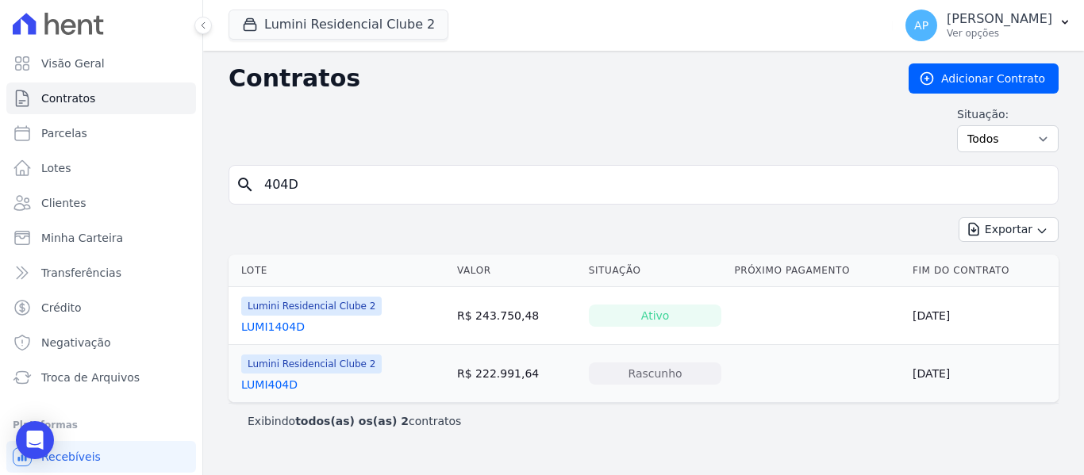
click at [283, 380] on link "LUMI404D" at bounding box center [269, 385] width 56 height 16
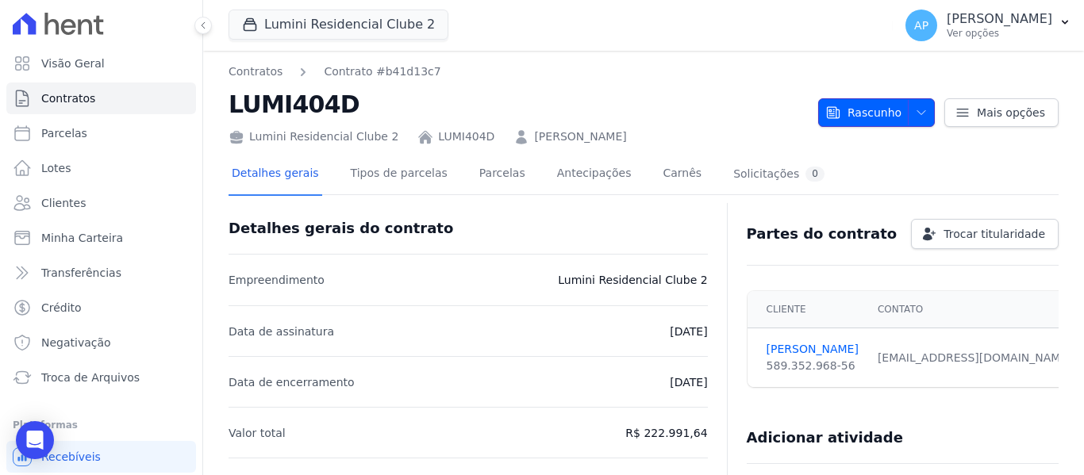
click at [885, 117] on span "Rascunho" at bounding box center [863, 112] width 76 height 29
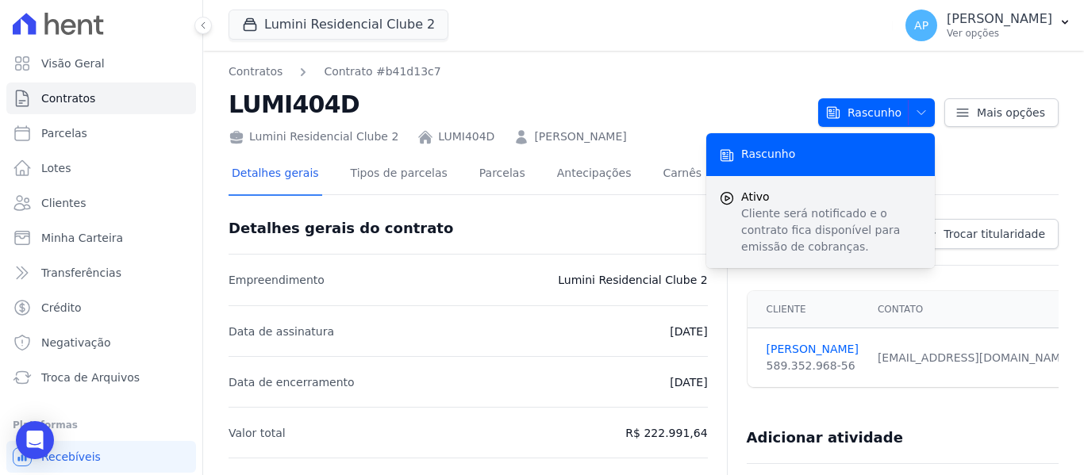
click at [849, 197] on span "Ativo" at bounding box center [831, 197] width 181 height 17
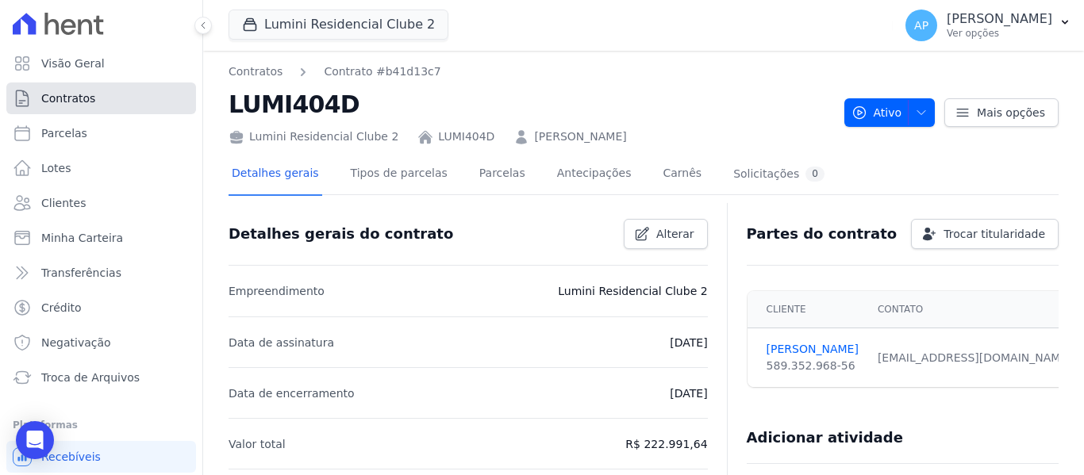
click at [73, 94] on span "Contratos" at bounding box center [68, 98] width 54 height 16
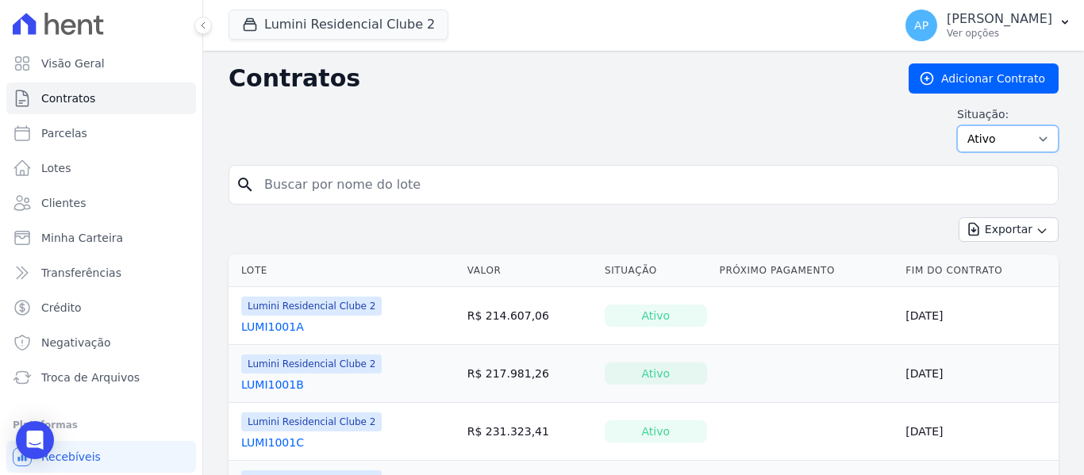
click at [987, 138] on select "Ativo Todos Pausado Distratado Rascunho Expirado Encerrado" at bounding box center [1008, 138] width 102 height 27
select select "all"
click at [957, 125] on select "Ativo Todos Pausado Distratado Rascunho Expirado Encerrado" at bounding box center [1008, 138] width 102 height 27
click at [586, 195] on input "search" at bounding box center [653, 185] width 797 height 32
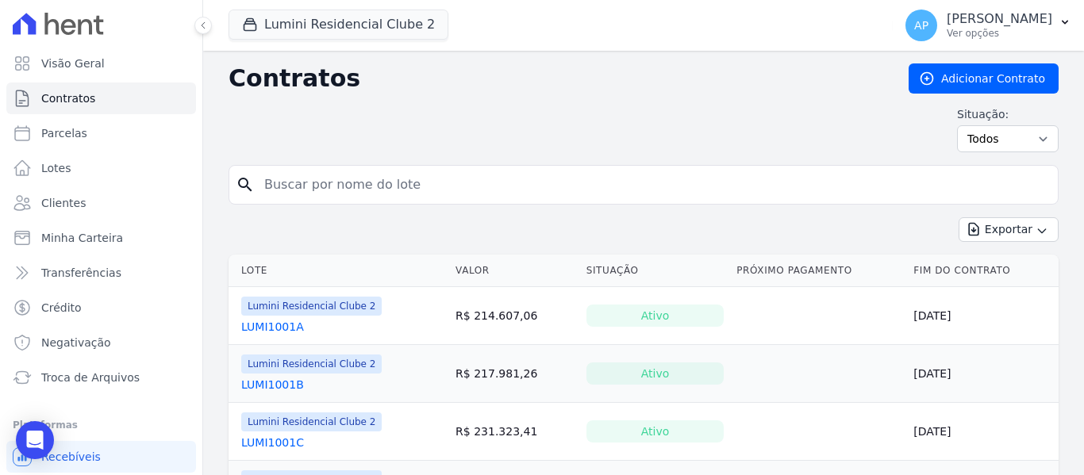
click at [584, 194] on input "search" at bounding box center [653, 185] width 797 height 32
paste input "312B"
type input "312B"
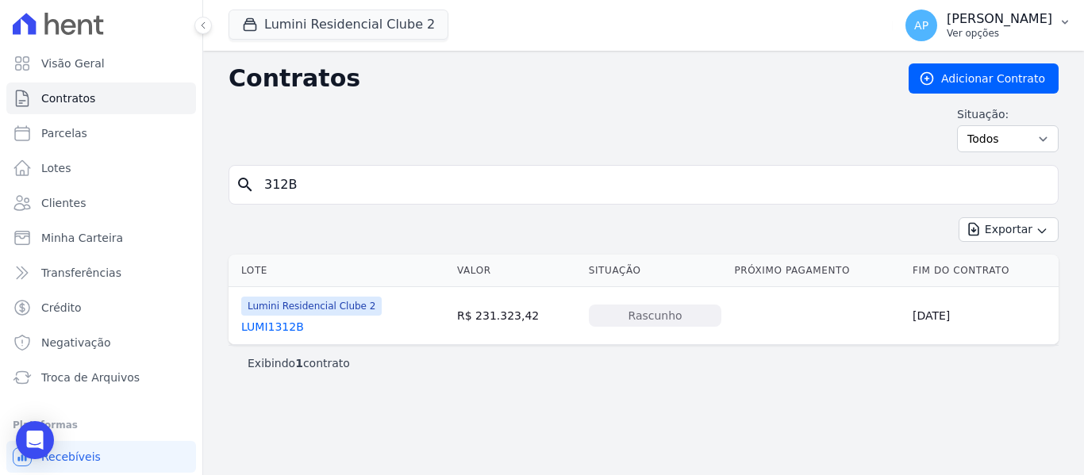
click at [997, 33] on p "Ver opções" at bounding box center [999, 33] width 106 height 13
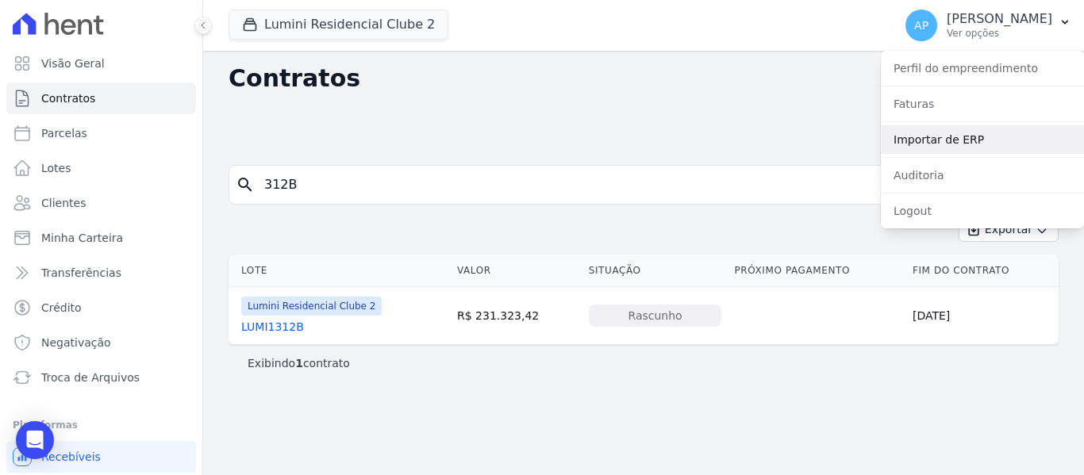
click at [979, 134] on link "Importar de ERP" at bounding box center [982, 139] width 203 height 29
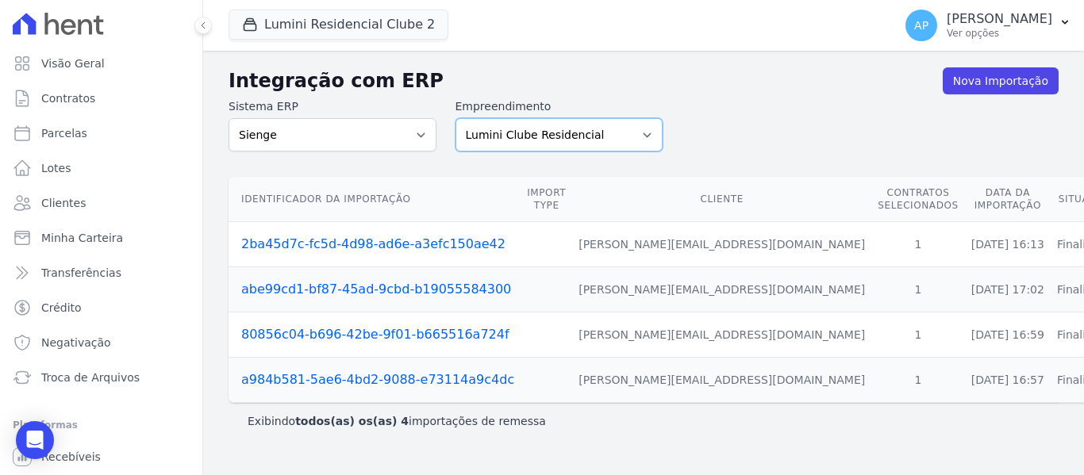
click at [577, 140] on select "Lumini Clube Residencial Lumini Residencial 3 Lumini Residencial Clube 2" at bounding box center [559, 134] width 208 height 33
select select "d72a9094-e555-49ec-99c2-ea39d091f9af"
click at [455, 118] on select "Lumini Clube Residencial Lumini Residencial 3 Lumini Residencial Clube 2" at bounding box center [559, 134] width 208 height 33
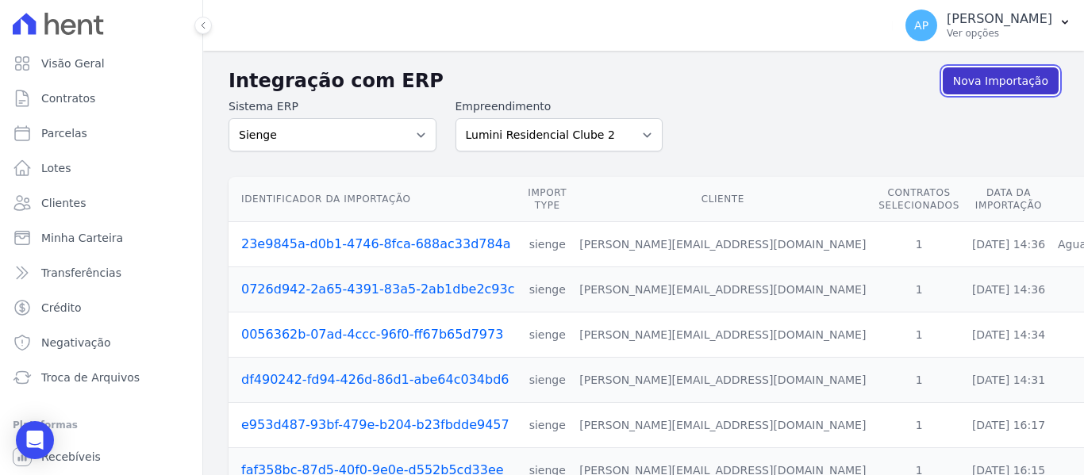
click at [985, 80] on link "Nova Importação" at bounding box center [1001, 80] width 116 height 27
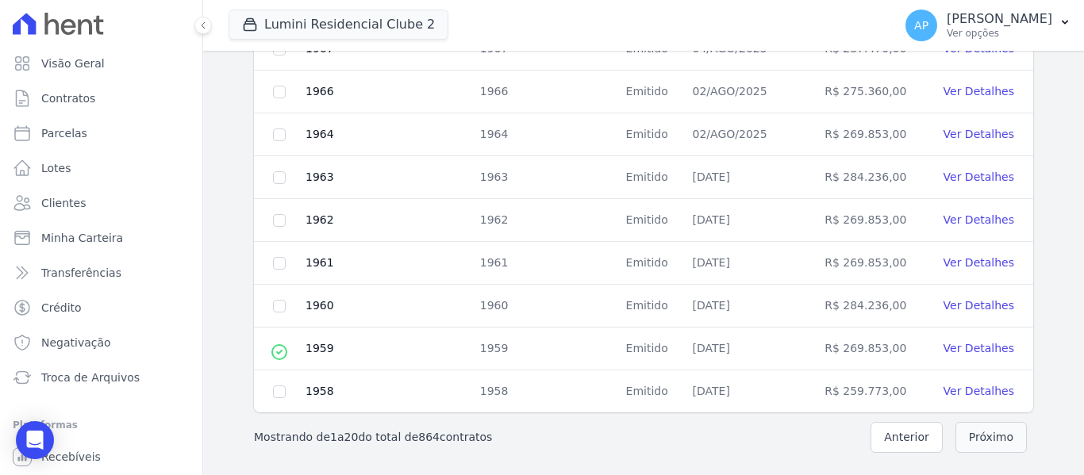
click at [974, 431] on button "Próximo" at bounding box center [990, 437] width 71 height 31
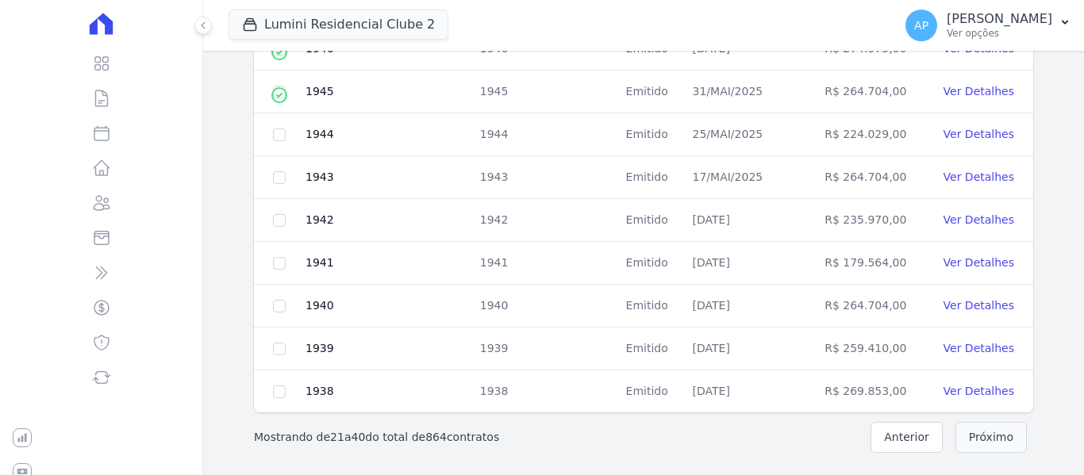
click at [974, 431] on button "Próximo" at bounding box center [990, 437] width 71 height 31
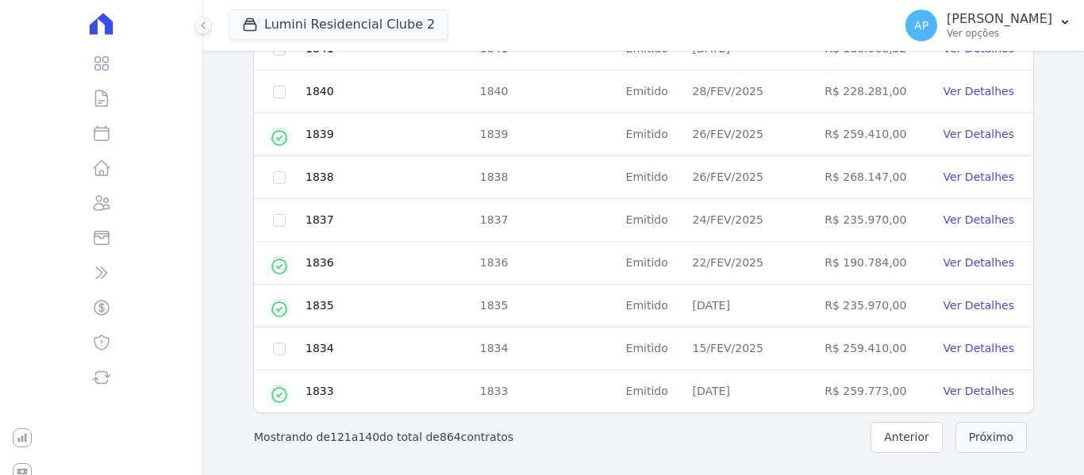
click at [974, 431] on button "Próximo" at bounding box center [990, 437] width 71 height 31
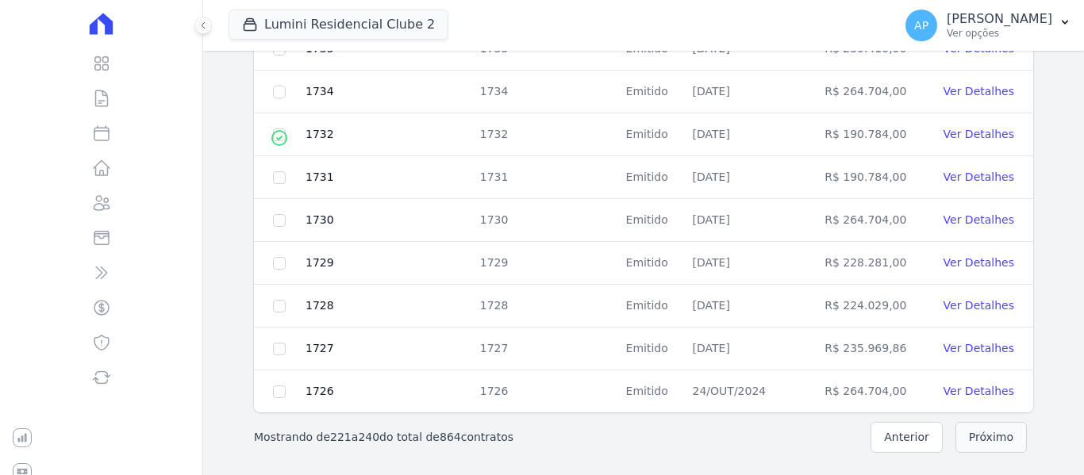
click at [974, 431] on button "Próximo" at bounding box center [990, 437] width 71 height 31
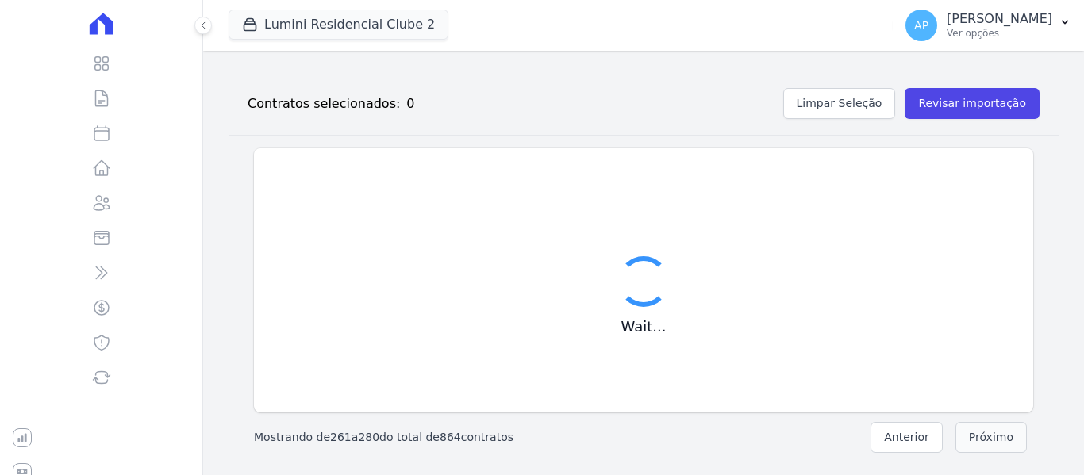
scroll to position [811, 0]
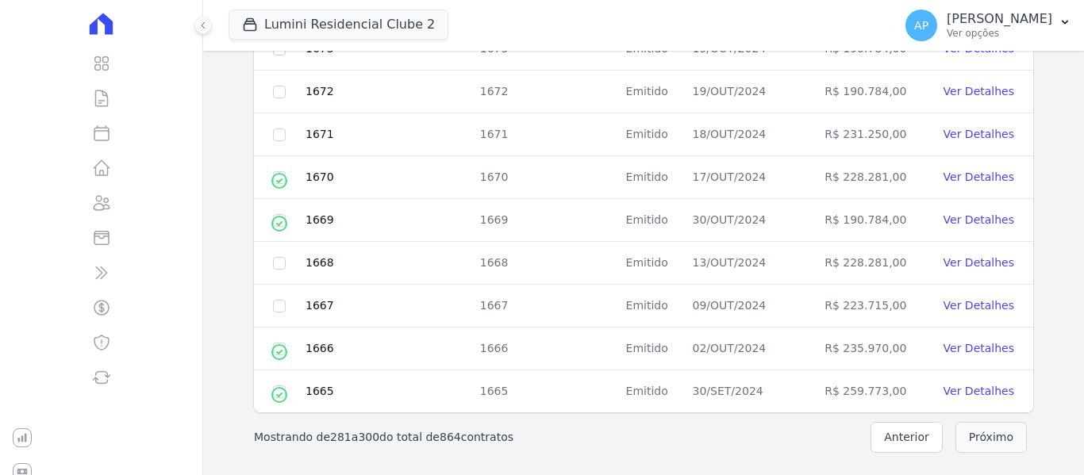
click at [995, 437] on button "Próximo" at bounding box center [990, 437] width 71 height 31
click at [981, 442] on button "Próximo" at bounding box center [990, 437] width 71 height 31
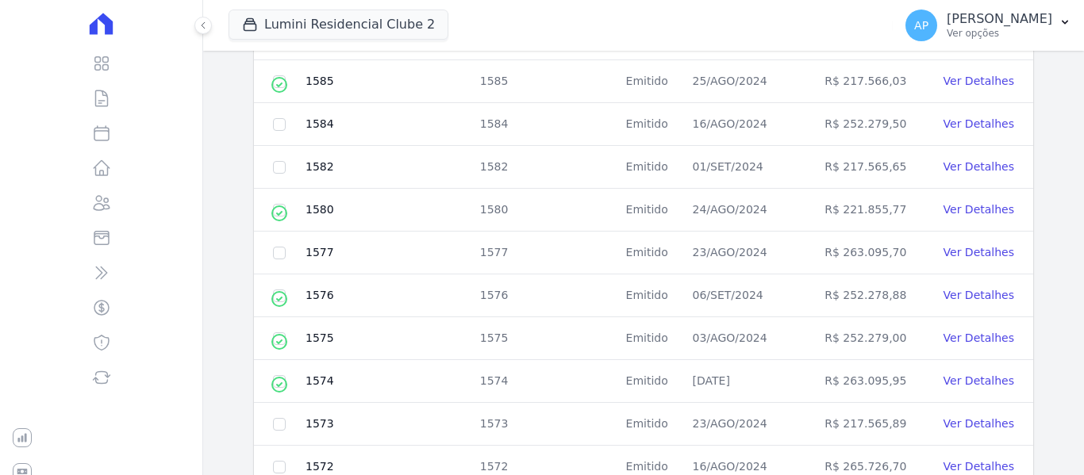
scroll to position [493, 0]
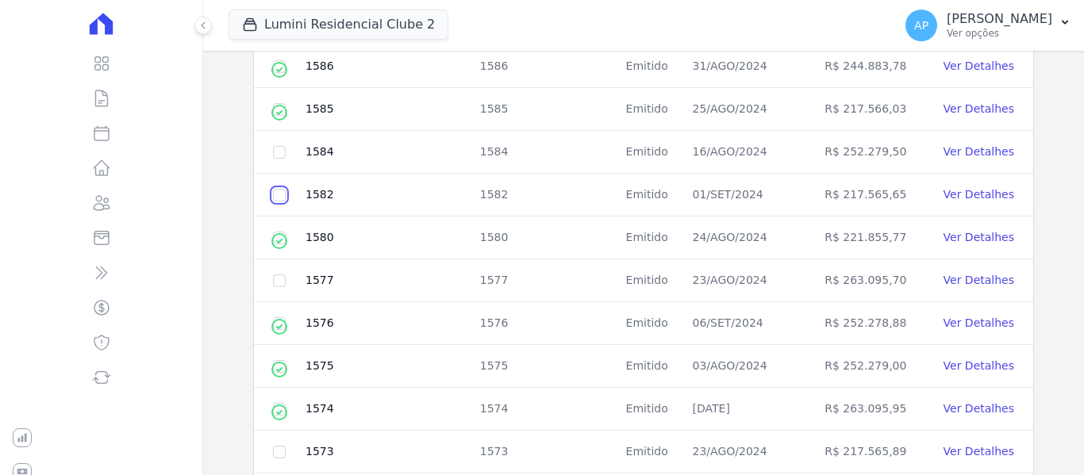
click at [274, 190] on input "checkbox" at bounding box center [279, 195] width 13 height 13
checkbox input "true"
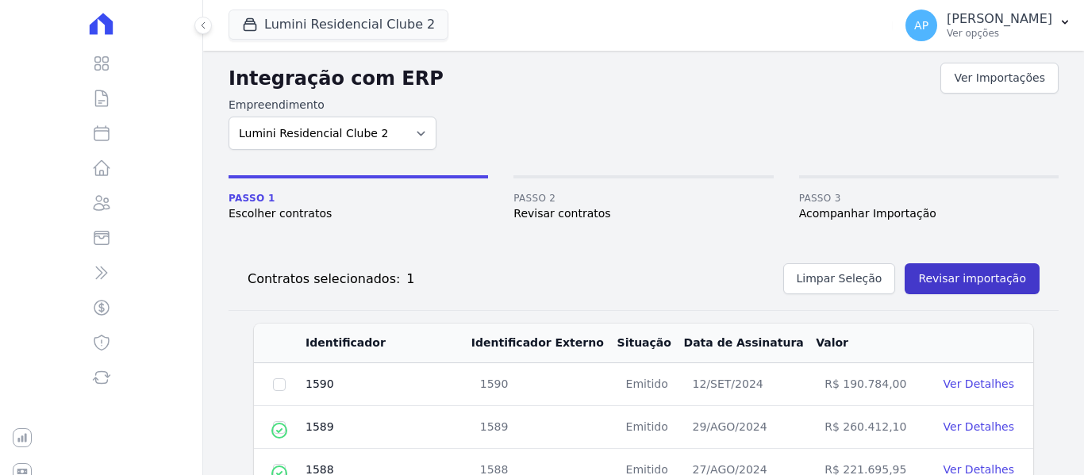
scroll to position [0, 0]
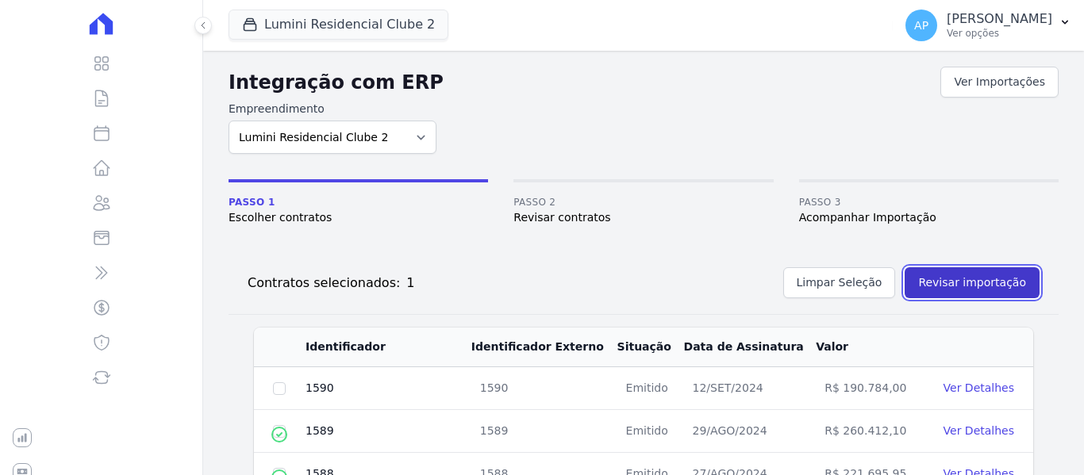
click at [983, 289] on button "Revisar importação" at bounding box center [971, 282] width 135 height 31
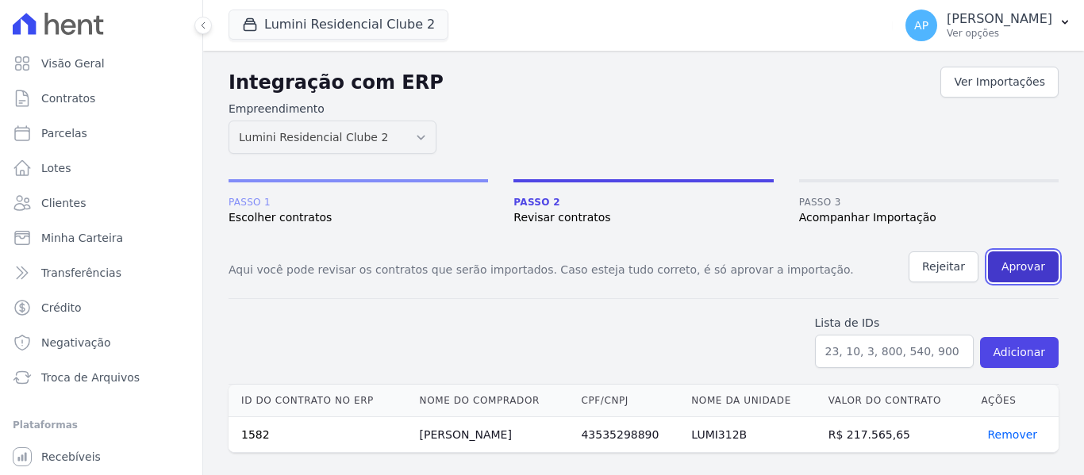
click at [1035, 264] on button "Aprovar" at bounding box center [1023, 267] width 71 height 31
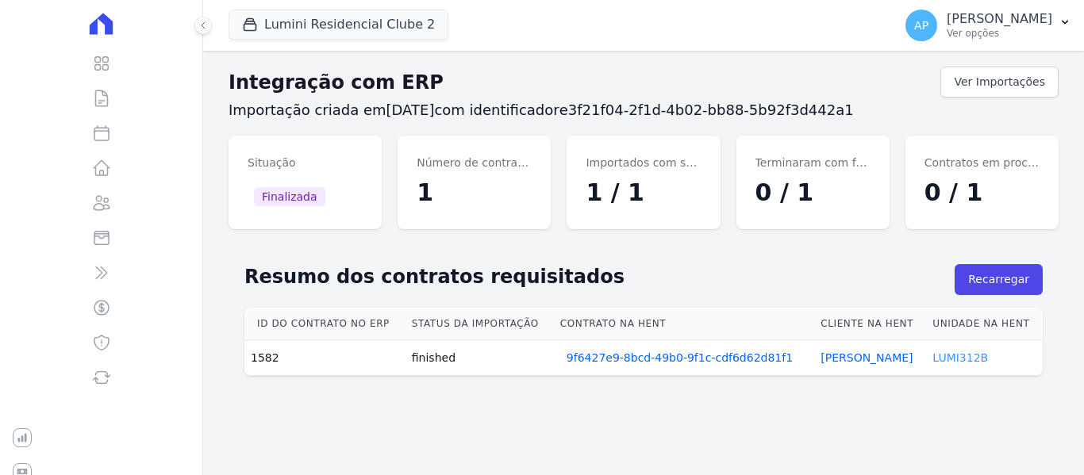
click at [948, 364] on link "LUMI312B" at bounding box center [960, 357] width 56 height 13
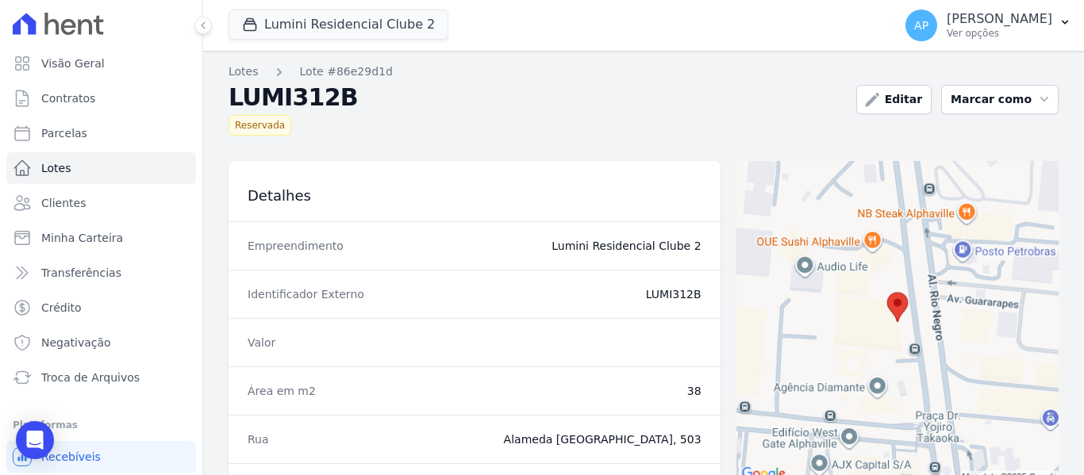
drag, startPoint x: 697, startPoint y: 294, endPoint x: 670, endPoint y: 295, distance: 27.0
click at [670, 295] on div "Identificador Externo LUMI312B" at bounding box center [474, 294] width 492 height 48
copy dd "312B"
click at [52, 142] on link "Parcelas" at bounding box center [101, 133] width 190 height 32
click at [73, 100] on span "Contratos" at bounding box center [68, 98] width 54 height 16
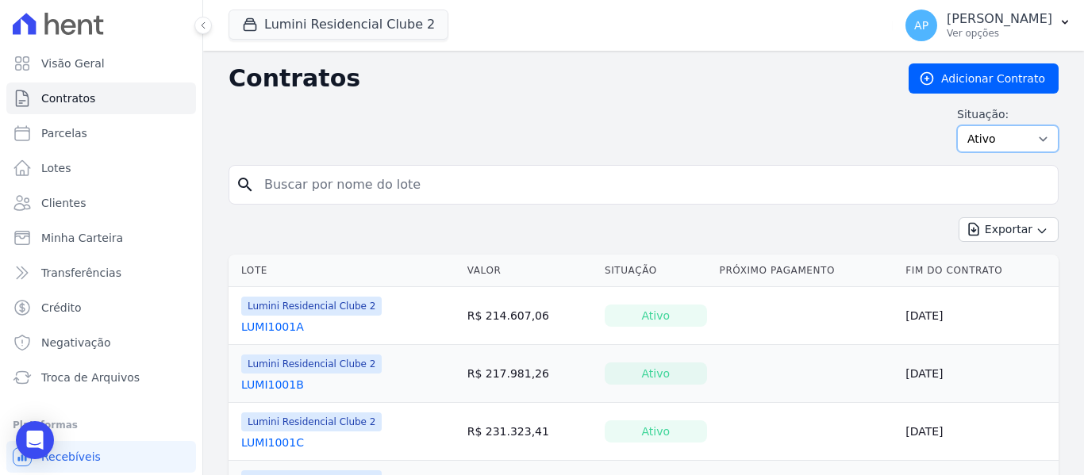
click at [975, 146] on select "Ativo Todos Pausado Distratado Rascunho Expirado Encerrado" at bounding box center [1008, 138] width 102 height 27
select select "all"
click at [957, 125] on select "Ativo Todos Pausado Distratado Rascunho Expirado Encerrado" at bounding box center [1008, 138] width 102 height 27
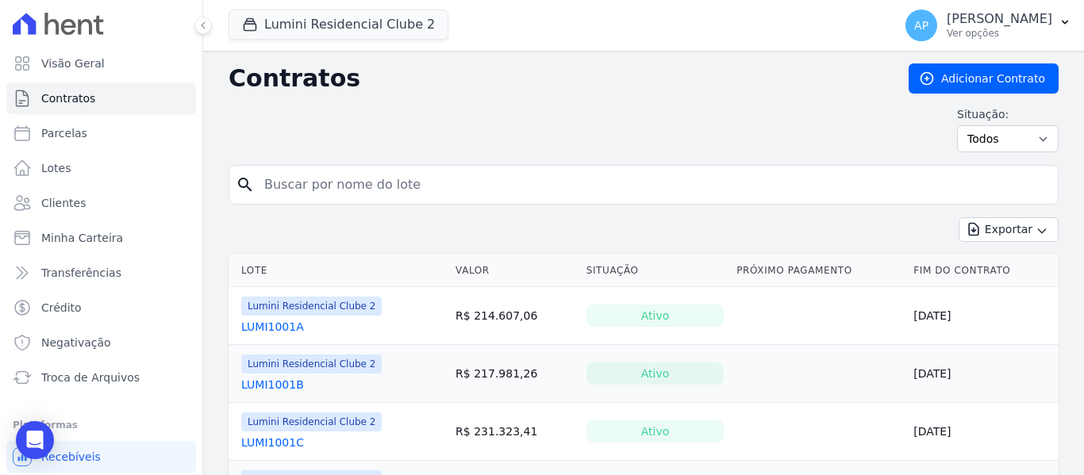
click at [435, 198] on input "search" at bounding box center [653, 185] width 797 height 32
paste input "312B"
type input "312B"
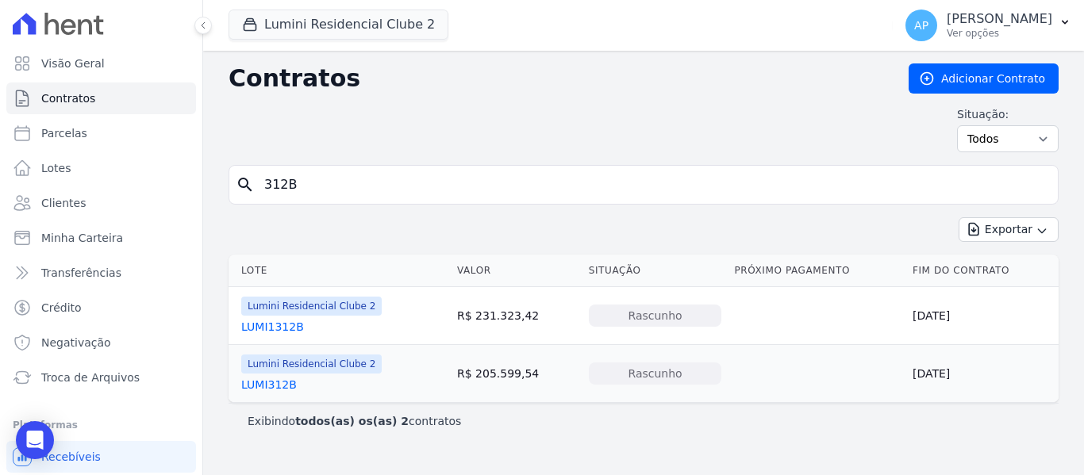
click at [286, 394] on td "Lumini Residencial Clube 2 LUMI312B" at bounding box center [339, 373] width 222 height 57
click at [280, 389] on link "LUMI312B" at bounding box center [269, 385] width 56 height 16
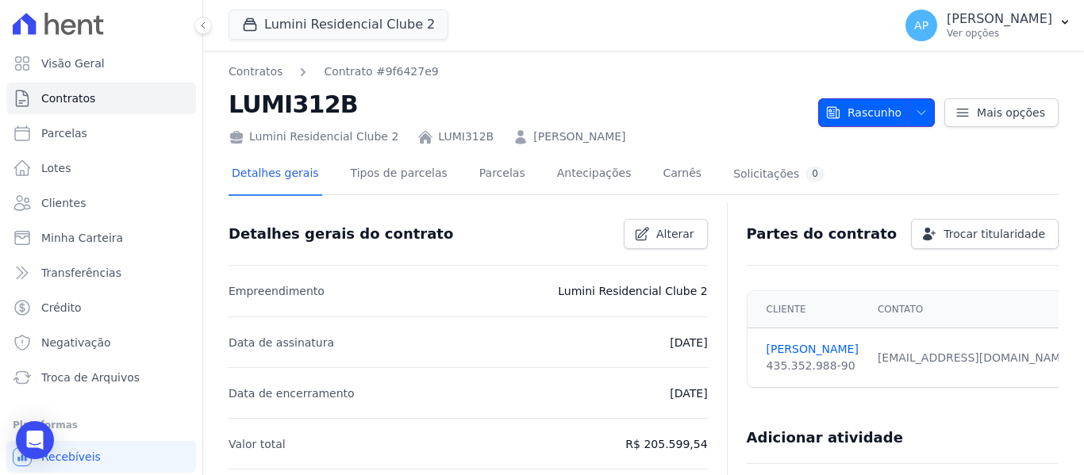
click at [887, 121] on span "Rascunho" at bounding box center [863, 112] width 76 height 29
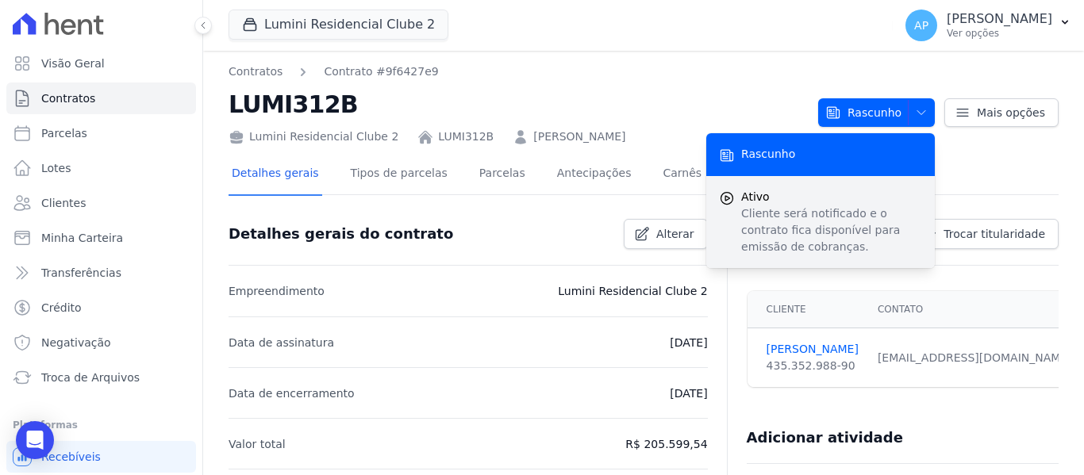
click at [847, 190] on span "Ativo" at bounding box center [831, 197] width 181 height 17
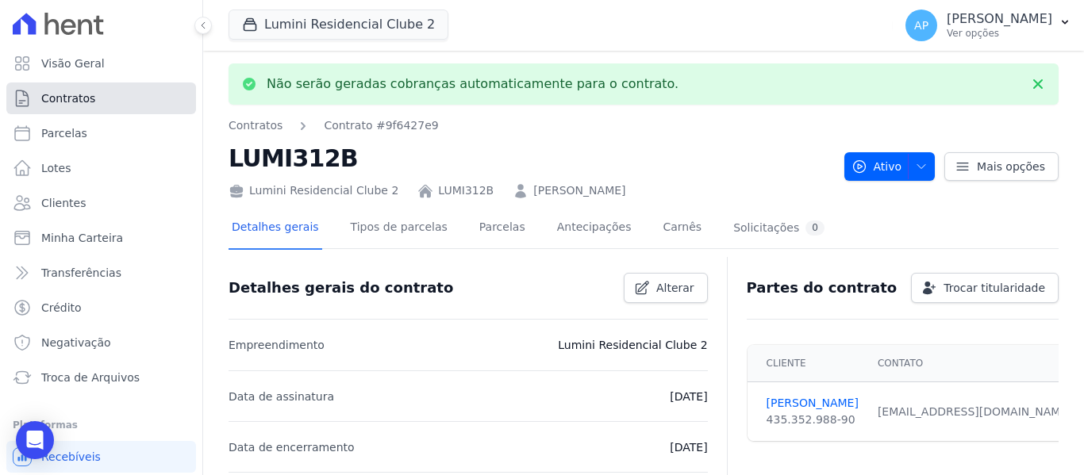
click at [109, 97] on link "Contratos" at bounding box center [101, 99] width 190 height 32
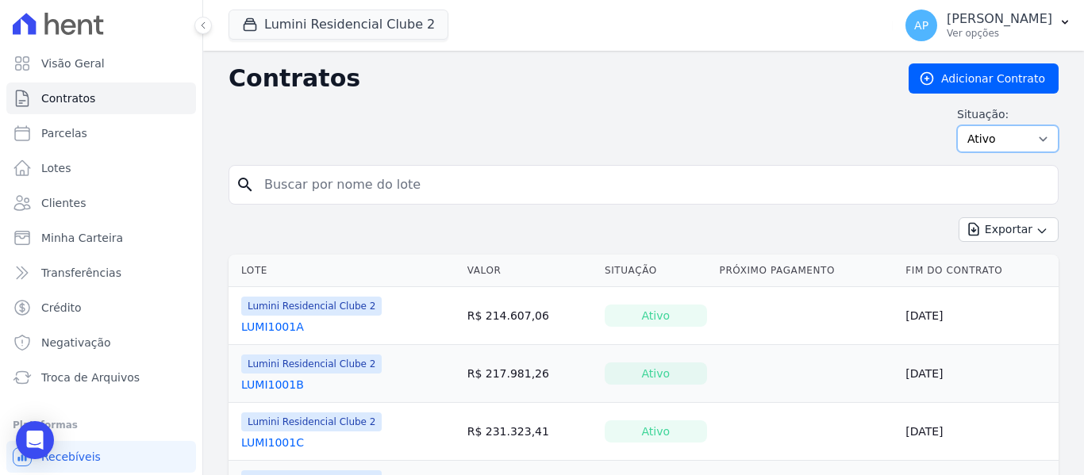
click at [1013, 144] on select "Ativo Todos Pausado Distratado Rascunho Expirado Encerrado" at bounding box center [1008, 138] width 102 height 27
select select "all"
click at [957, 125] on select "Ativo Todos Pausado Distratado Rascunho Expirado Encerrado" at bounding box center [1008, 138] width 102 height 27
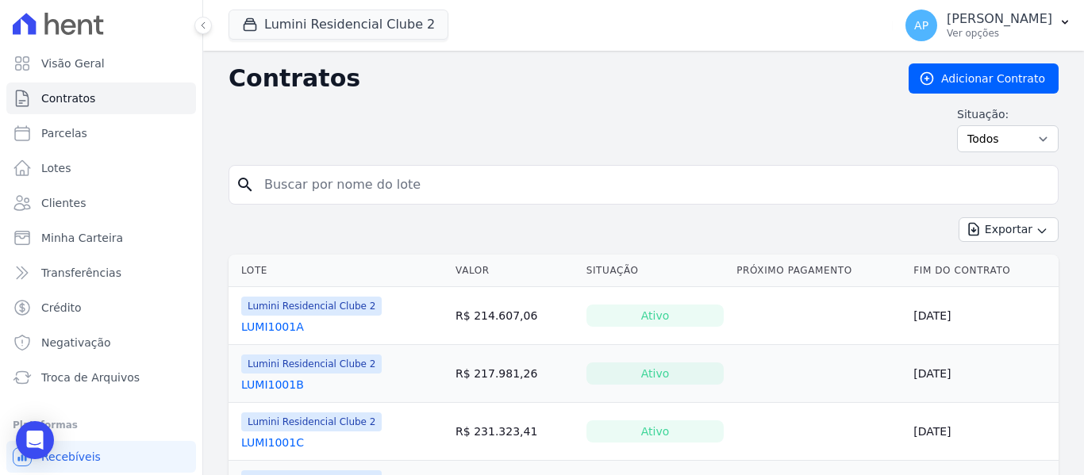
click at [420, 186] on input "search" at bounding box center [653, 185] width 797 height 32
paste input "1410D"
type input "1410D"
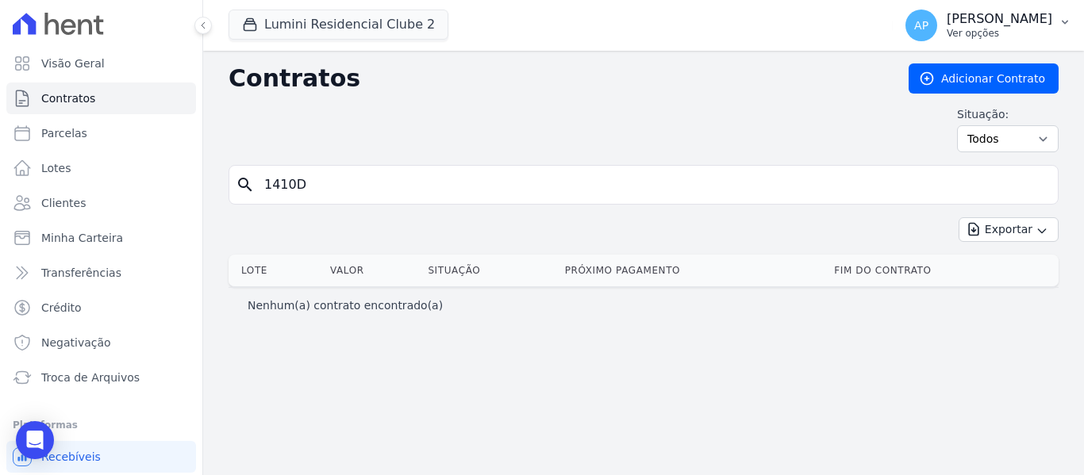
click at [1030, 21] on p "[PERSON_NAME]" at bounding box center [999, 19] width 106 height 16
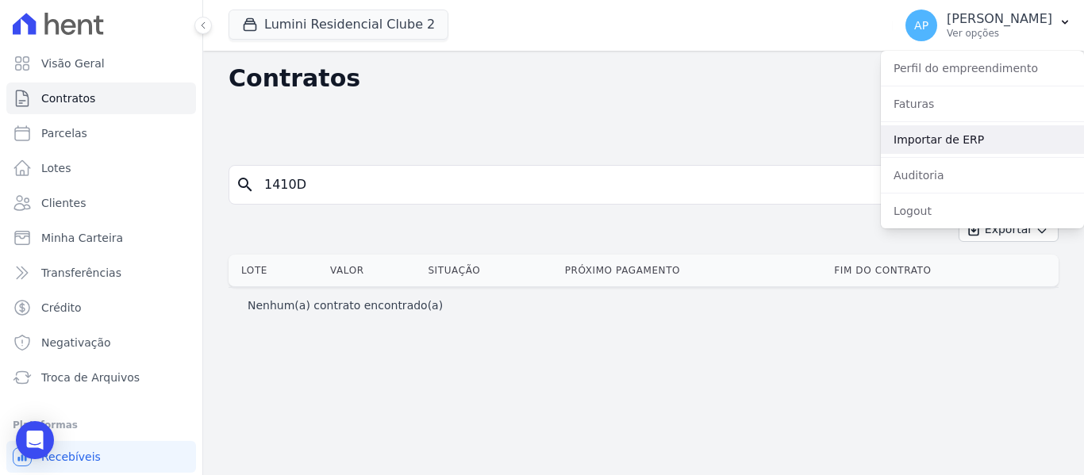
click at [993, 142] on link "Importar de ERP" at bounding box center [982, 139] width 203 height 29
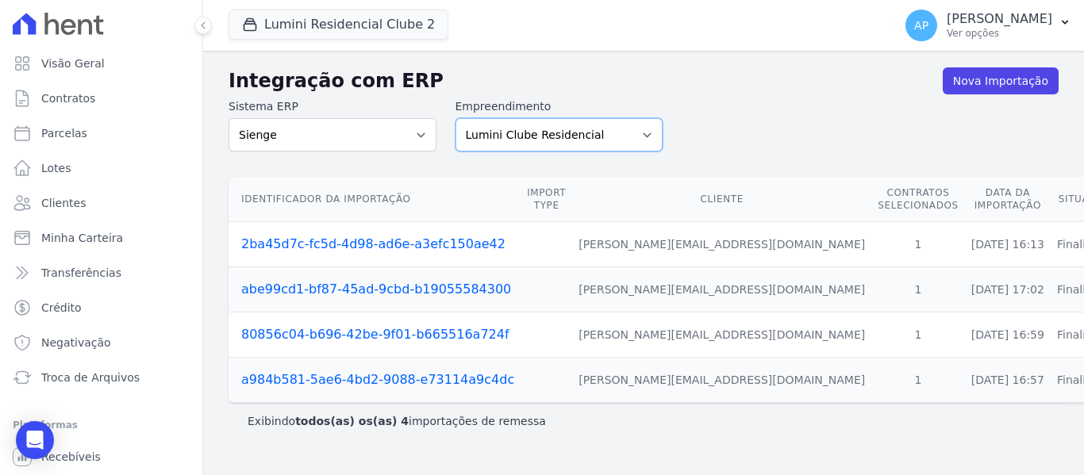
click at [588, 144] on select "Lumini Clube Residencial Lumini Residencial 3 Lumini Residencial Clube 2" at bounding box center [559, 134] width 208 height 33
select select "d72a9094-e555-49ec-99c2-ea39d091f9af"
click at [455, 118] on select "Lumini Clube Residencial Lumini Residencial 3 Lumini Residencial Clube 2" at bounding box center [559, 134] width 208 height 33
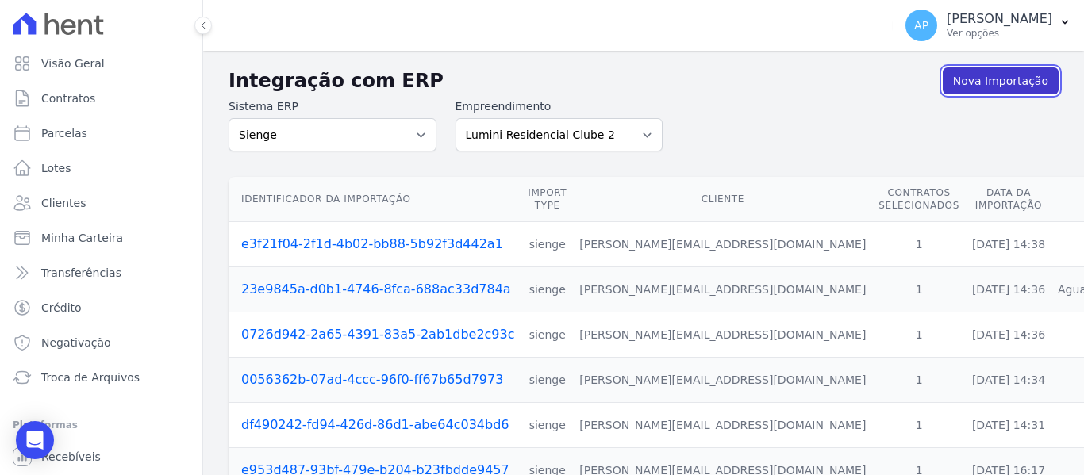
click at [991, 87] on link "Nova Importação" at bounding box center [1001, 80] width 116 height 27
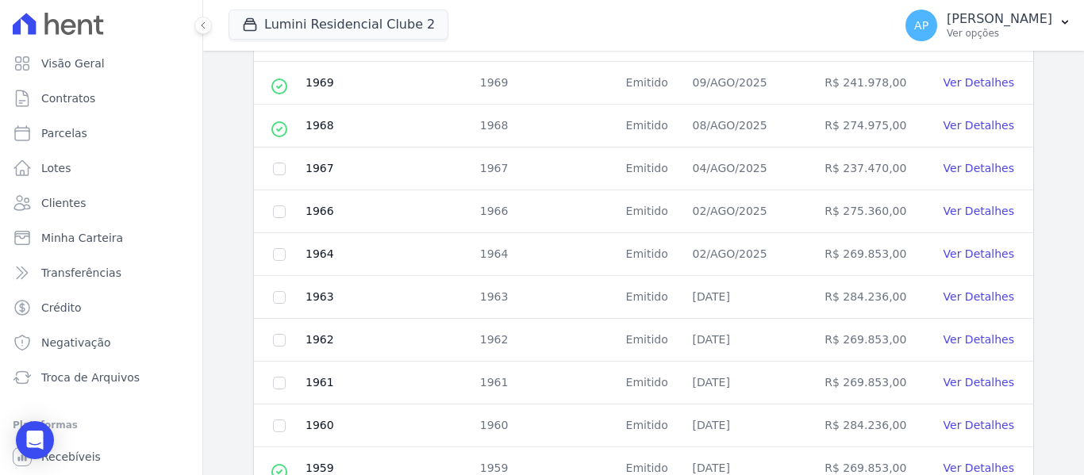
scroll to position [811, 0]
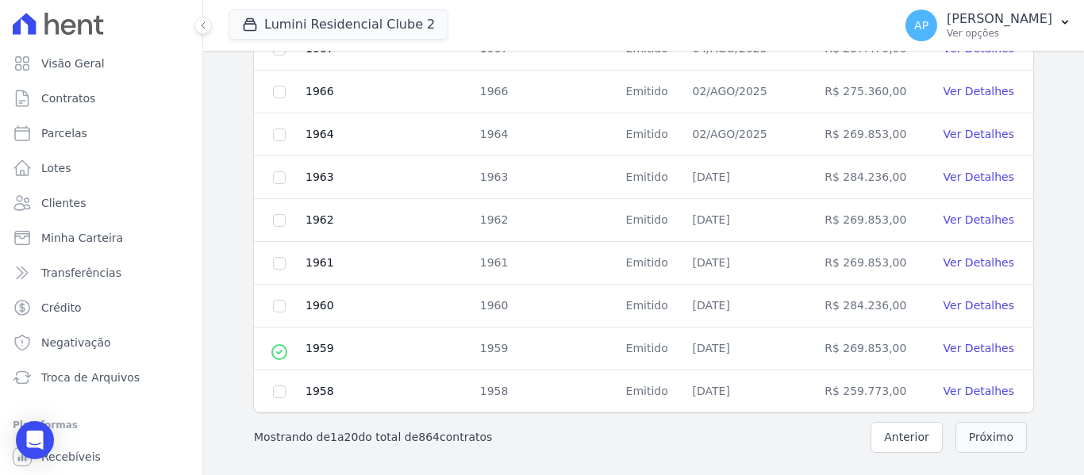
click at [986, 436] on button "Próximo" at bounding box center [990, 437] width 71 height 31
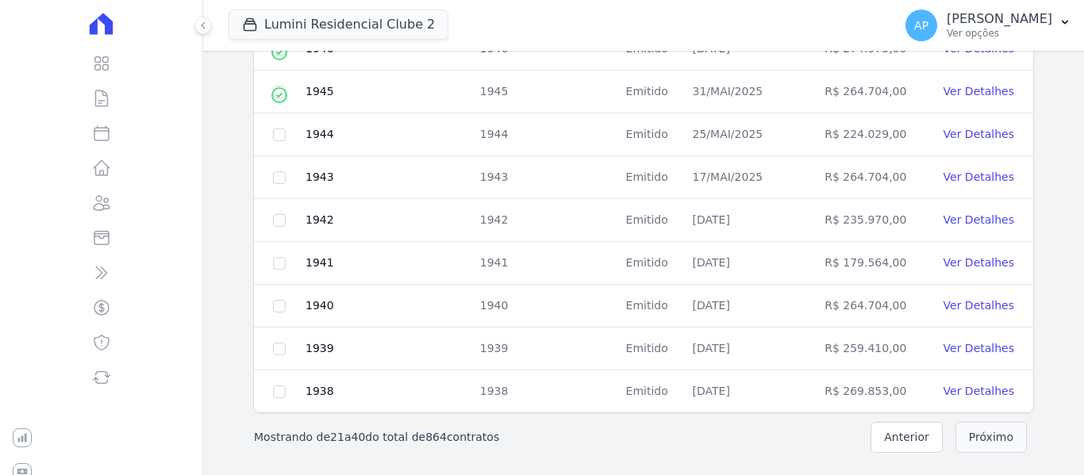
click at [986, 436] on button "Próximo" at bounding box center [990, 437] width 71 height 31
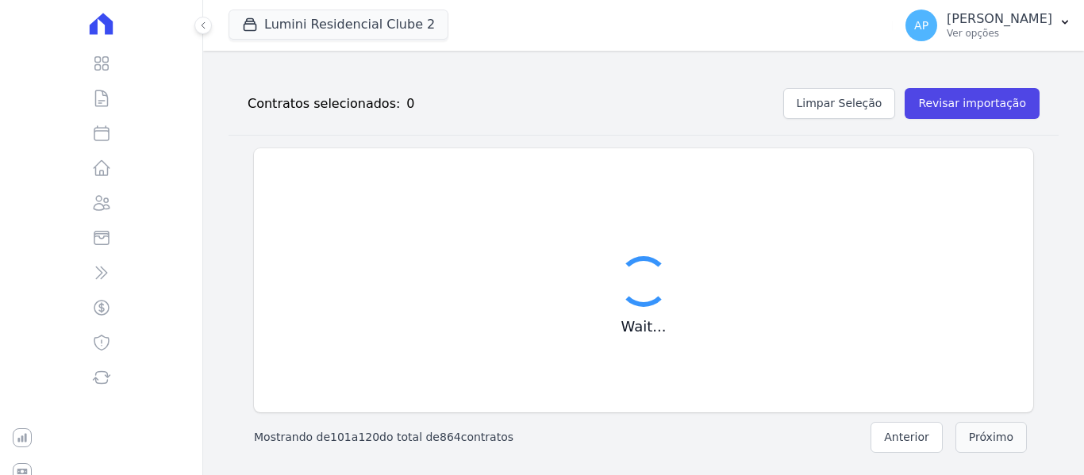
click at [986, 436] on button "Próximo" at bounding box center [990, 437] width 71 height 31
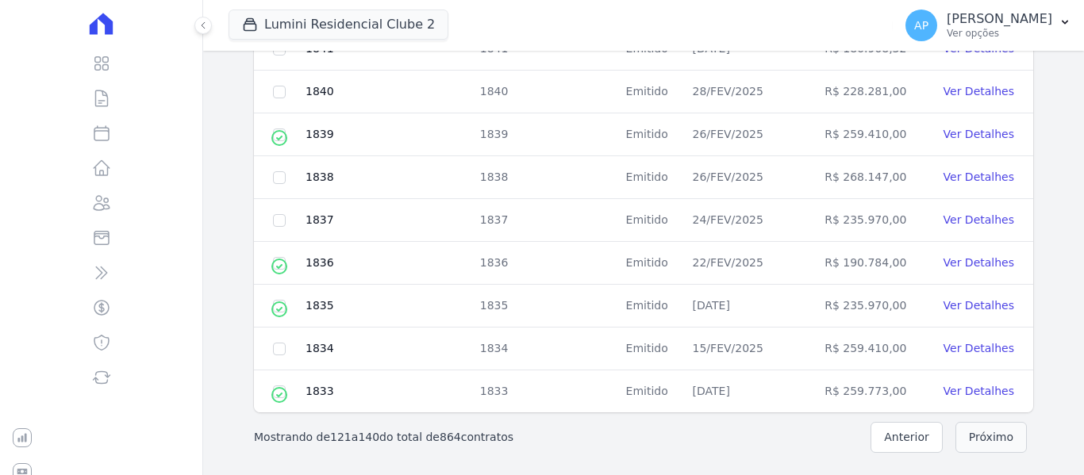
click at [986, 436] on button "Próximo" at bounding box center [990, 437] width 71 height 31
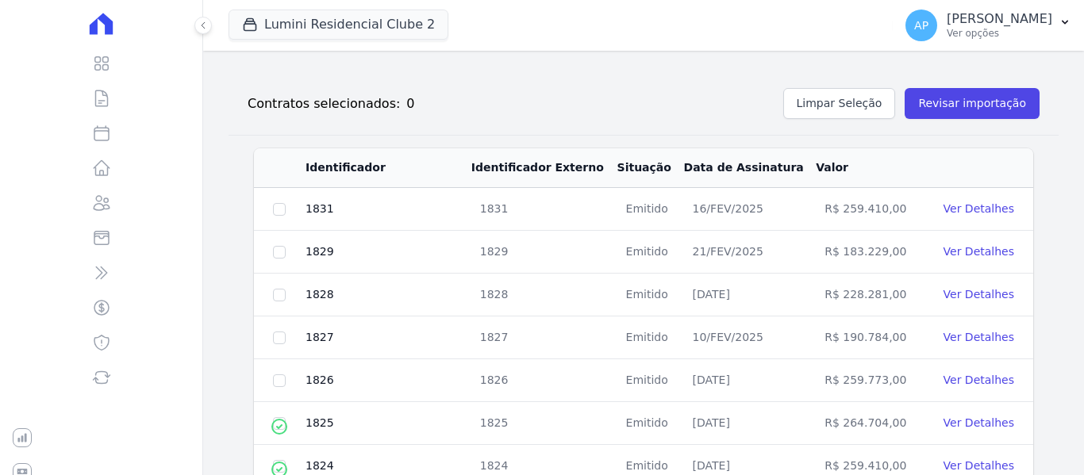
scroll to position [811, 0]
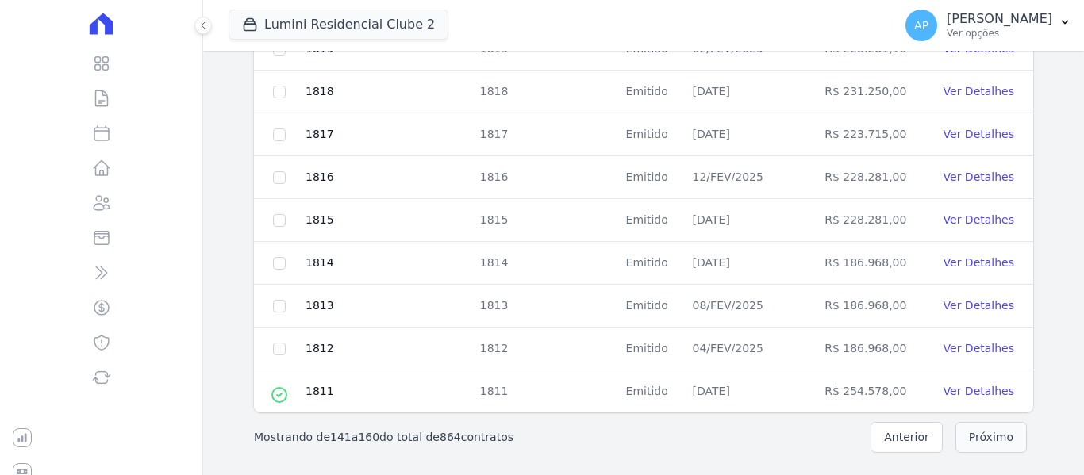
click at [986, 436] on button "Próximo" at bounding box center [990, 437] width 71 height 31
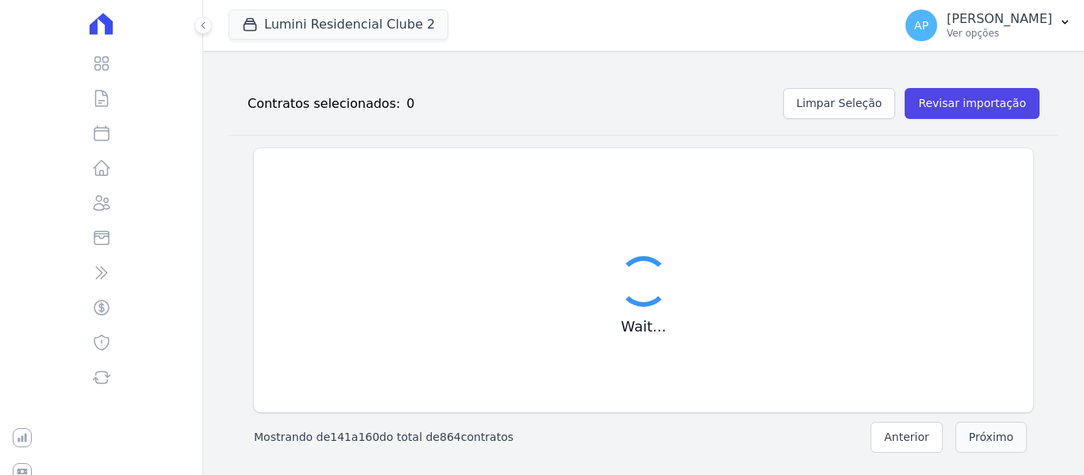
scroll to position [179, 0]
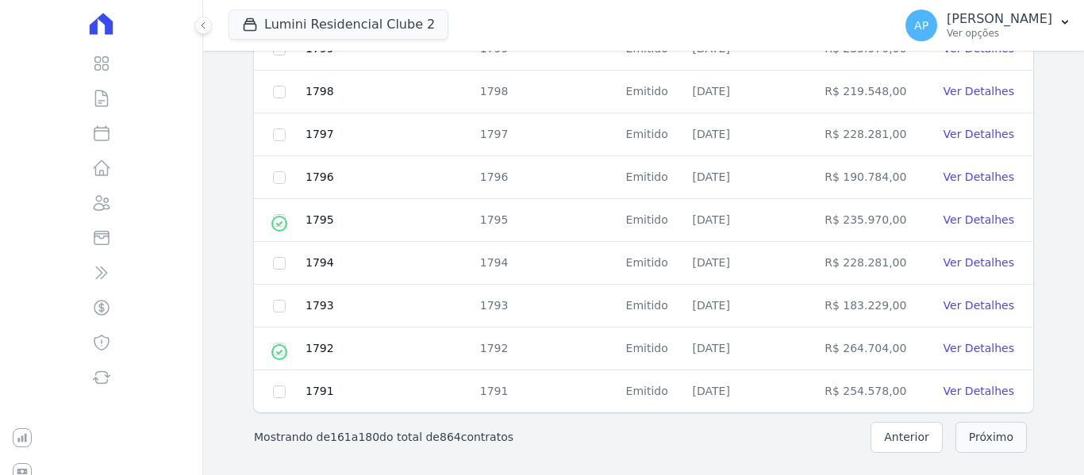
click at [986, 436] on button "Próximo" at bounding box center [990, 437] width 71 height 31
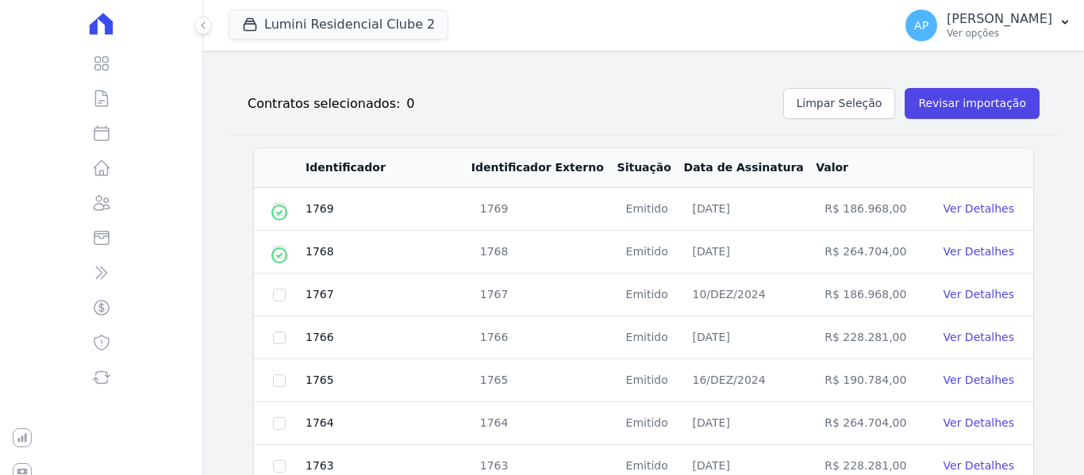
scroll to position [811, 0]
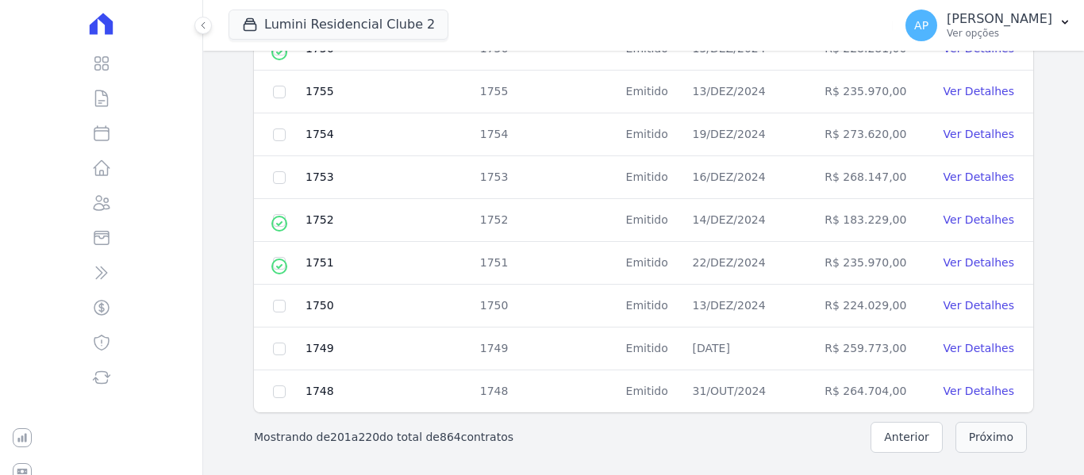
click at [986, 436] on button "Próximo" at bounding box center [990, 437] width 71 height 31
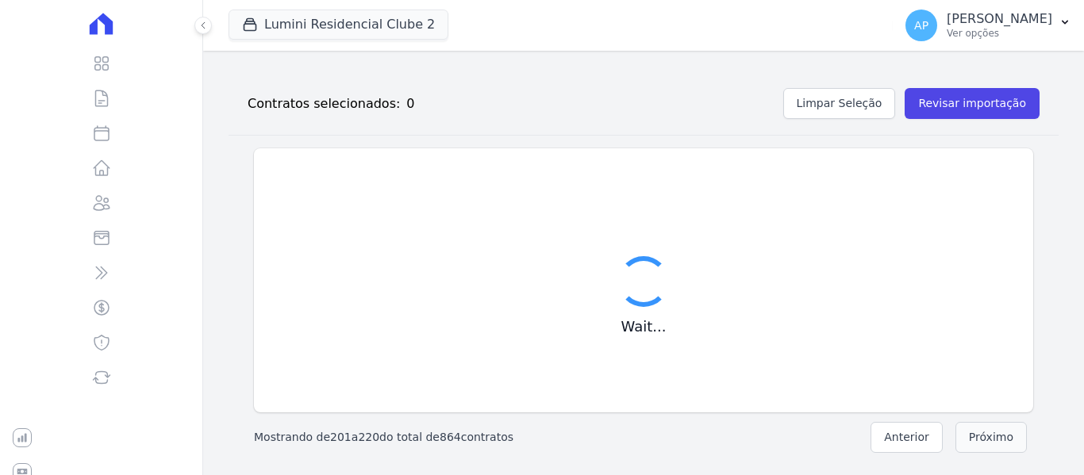
scroll to position [179, 0]
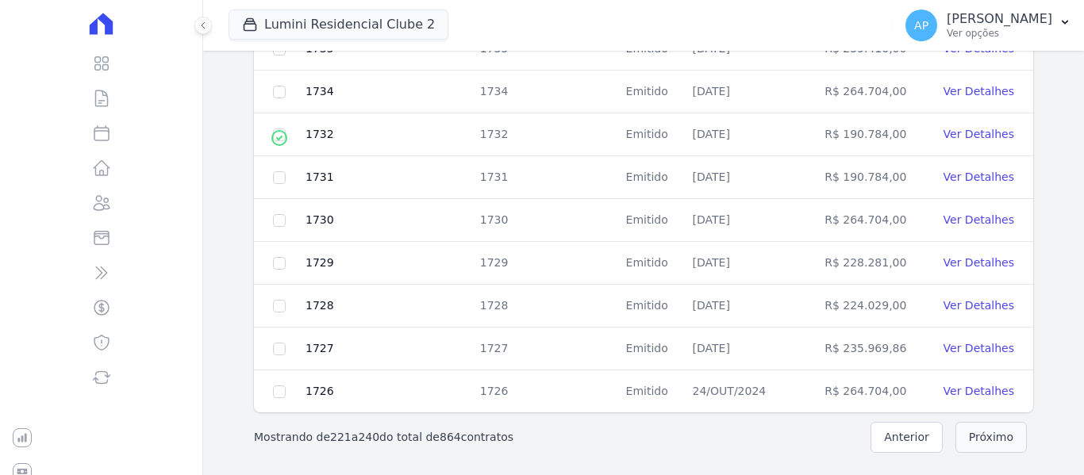
click at [986, 436] on button "Próximo" at bounding box center [990, 437] width 71 height 31
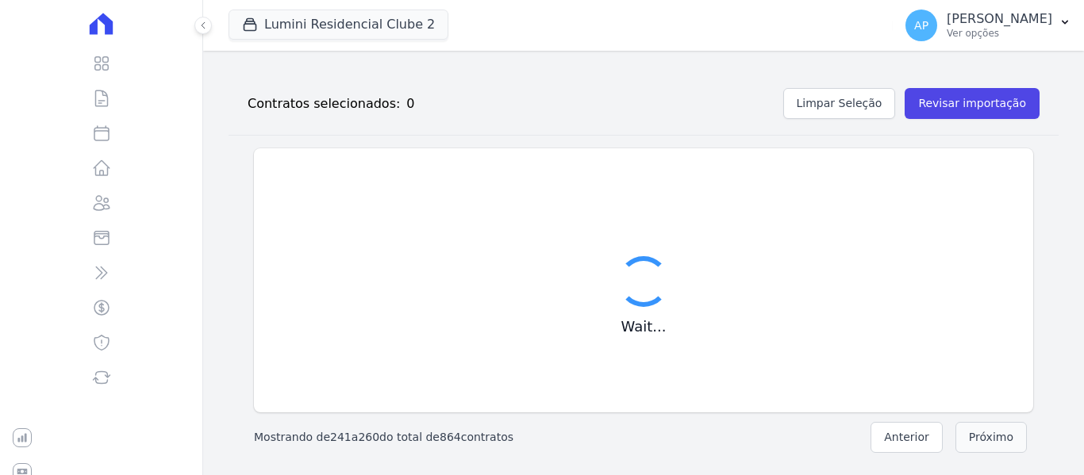
scroll to position [811, 0]
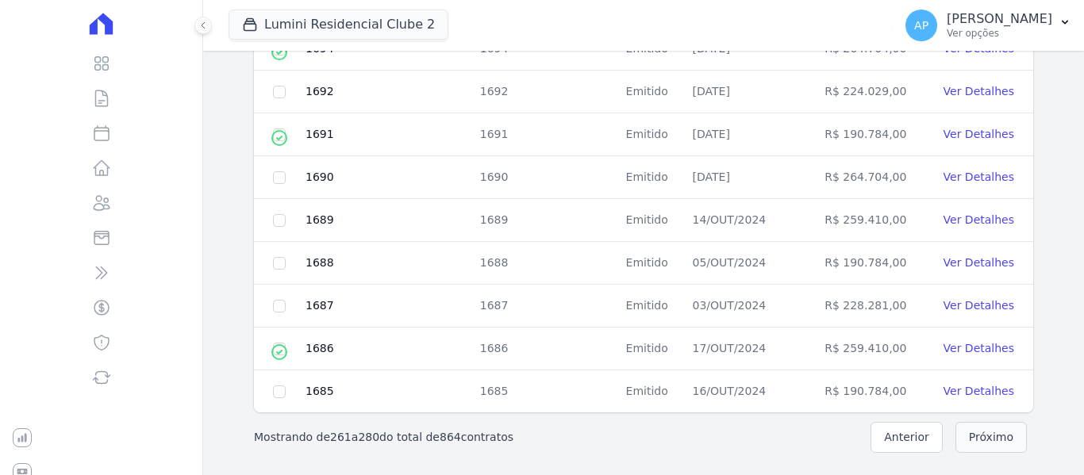
click at [979, 434] on button "Próximo" at bounding box center [990, 437] width 71 height 31
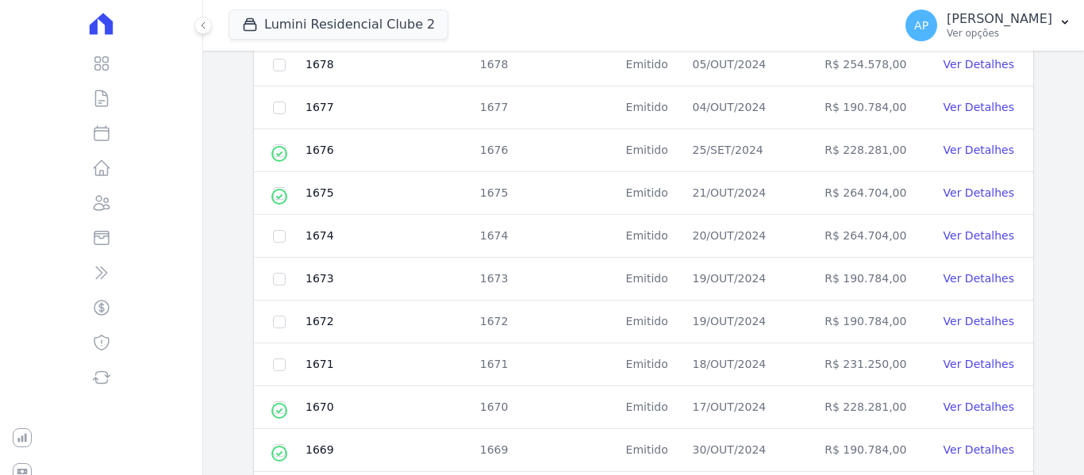
scroll to position [573, 0]
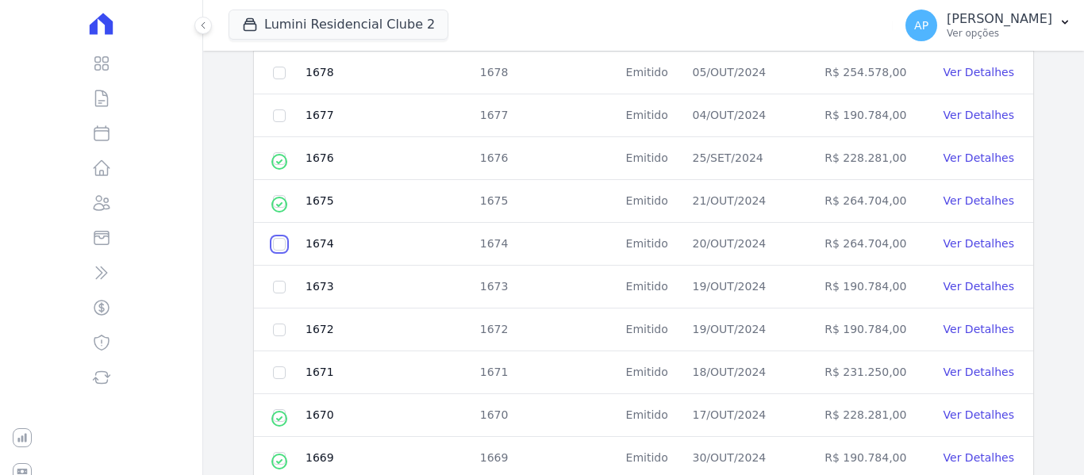
click at [282, 243] on input "checkbox" at bounding box center [279, 244] width 13 height 13
checkbox input "true"
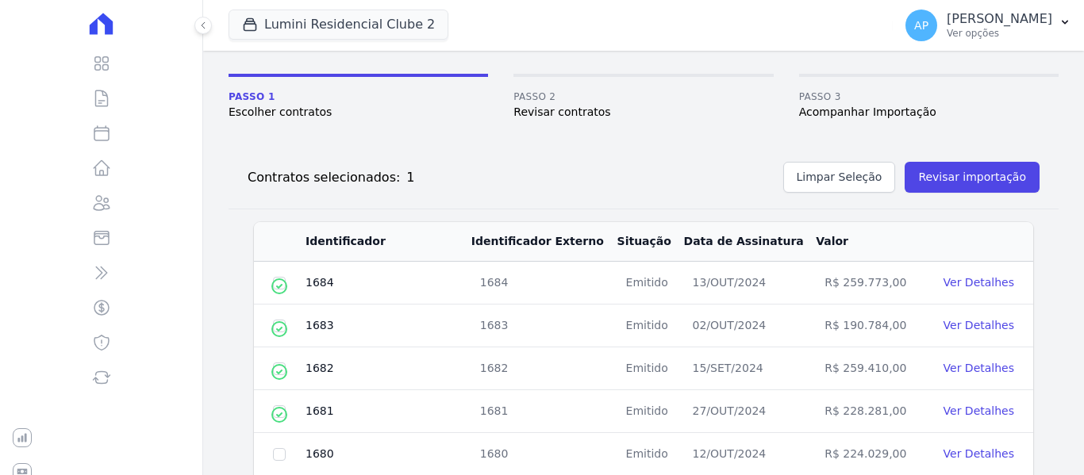
scroll to position [0, 0]
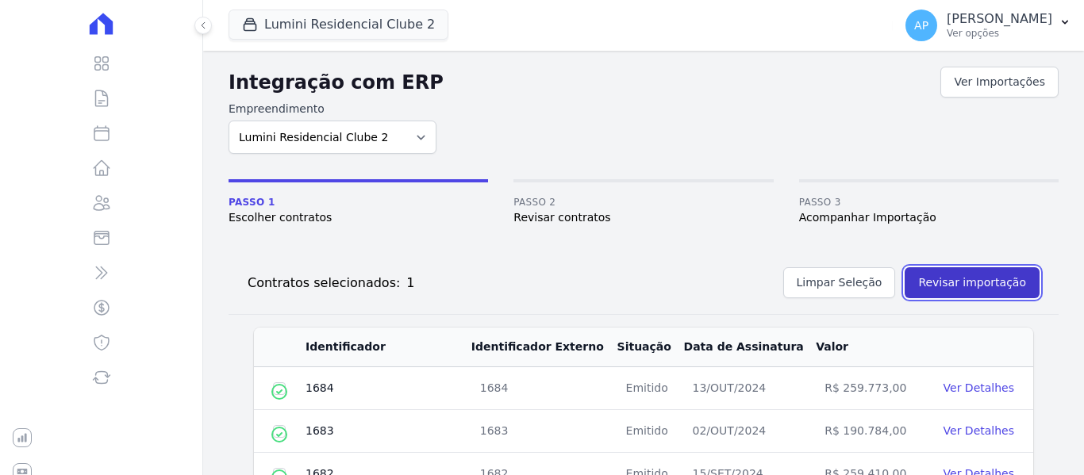
click at [973, 271] on button "Revisar importação" at bounding box center [971, 282] width 135 height 31
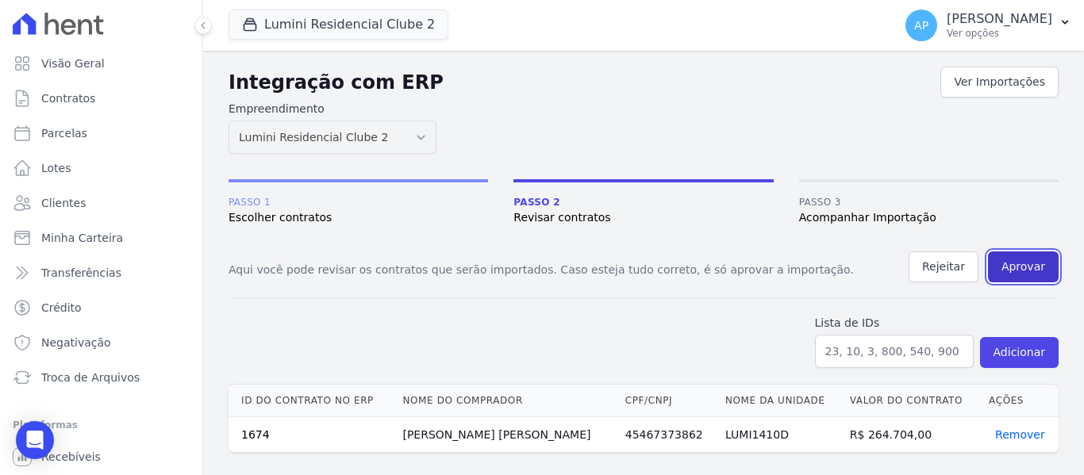
click at [1023, 275] on button "Aprovar" at bounding box center [1023, 267] width 71 height 31
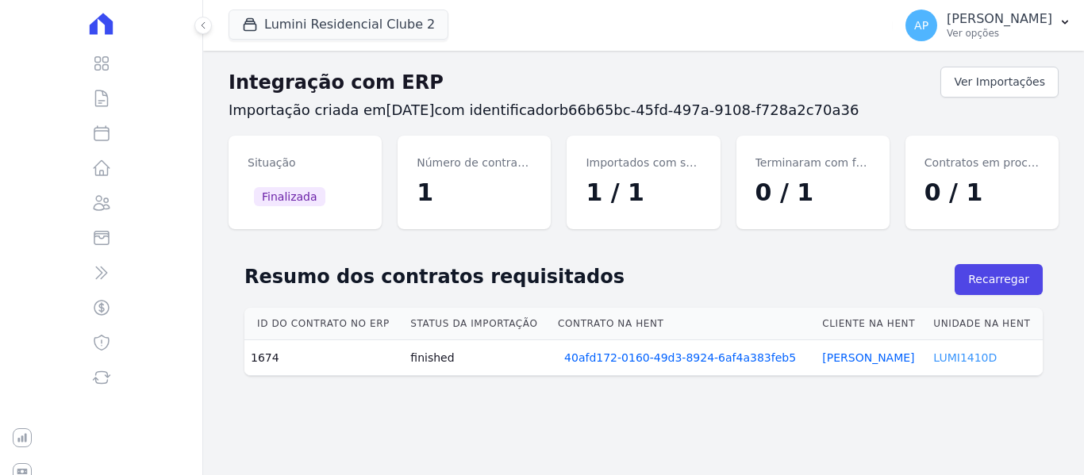
click at [955, 361] on link "LUMI1410D" at bounding box center [964, 357] width 63 height 13
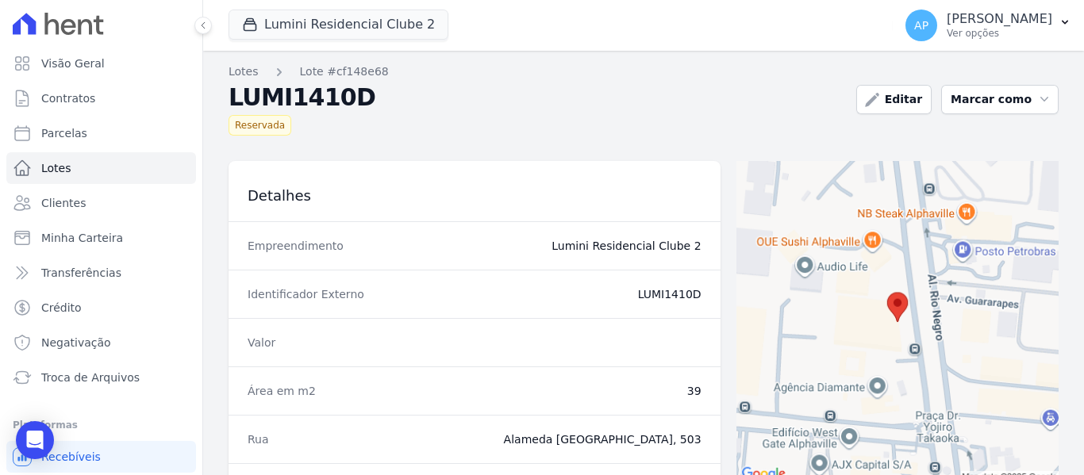
drag, startPoint x: 683, startPoint y: 294, endPoint x: 662, endPoint y: 290, distance: 21.8
click at [662, 290] on div "Identificador Externo LUMI1410D" at bounding box center [474, 294] width 492 height 48
copy dd "1410D"
click at [79, 99] on span "Contratos" at bounding box center [68, 98] width 54 height 16
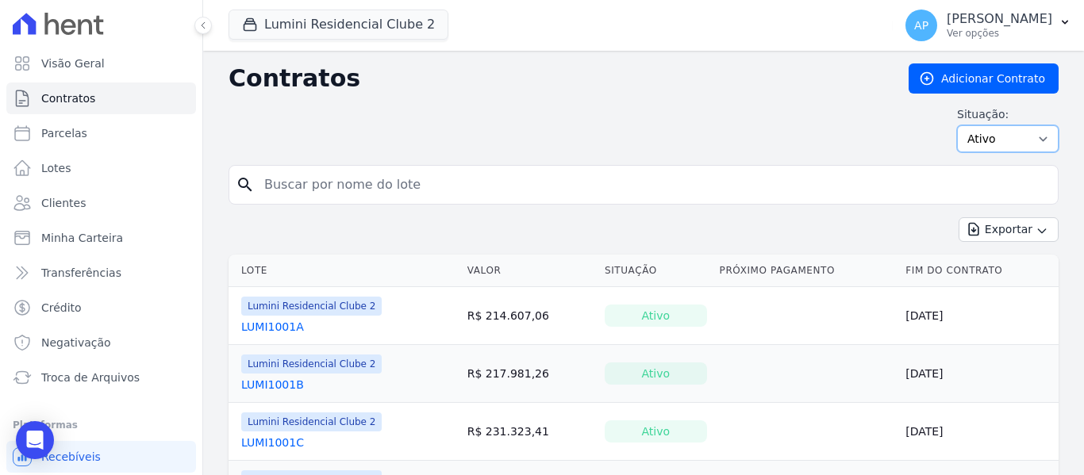
click at [1008, 137] on select "Ativo Todos Pausado Distratado Rascunho Expirado Encerrado" at bounding box center [1008, 138] width 102 height 27
select select "all"
click at [957, 125] on select "Ativo Todos Pausado Distratado Rascunho Expirado Encerrado" at bounding box center [1008, 138] width 102 height 27
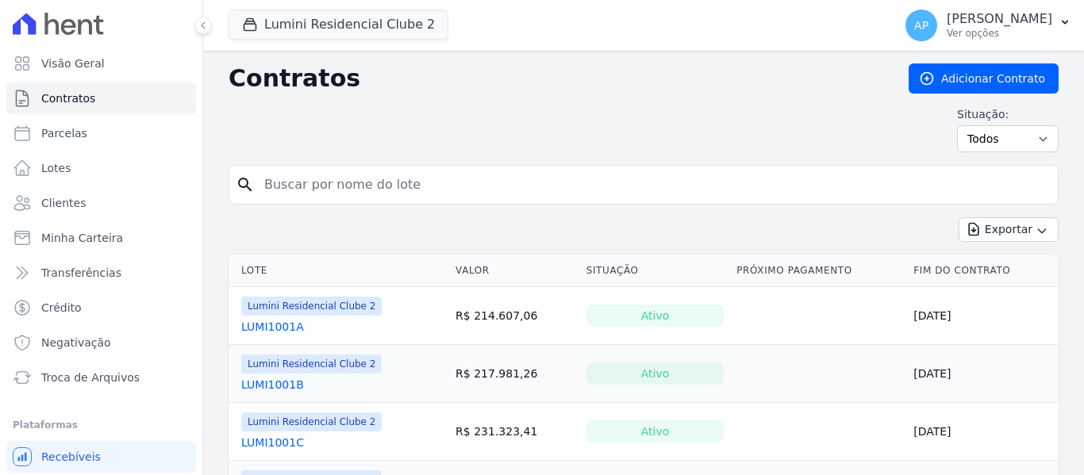
click at [355, 183] on input "search" at bounding box center [653, 185] width 797 height 32
paste input "1410D"
type input "1410D"
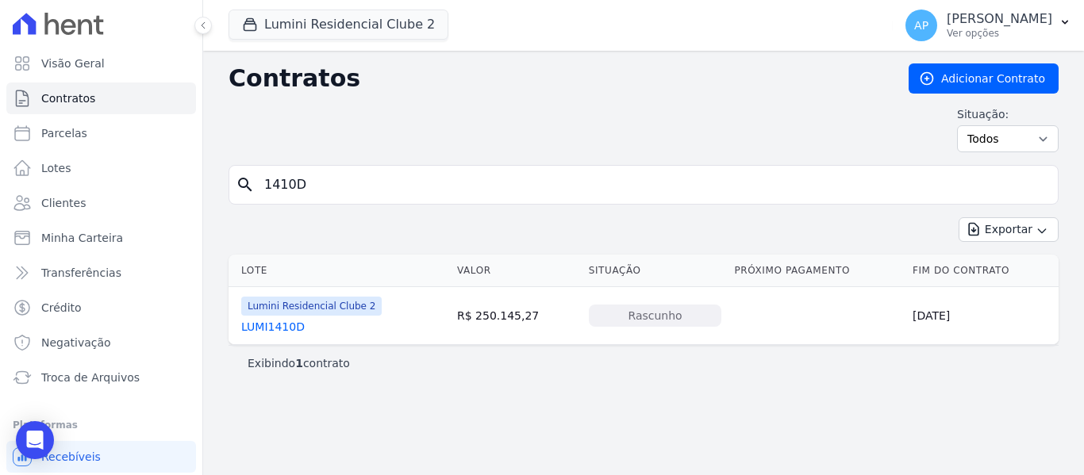
click at [282, 324] on link "LUMI1410D" at bounding box center [272, 327] width 63 height 16
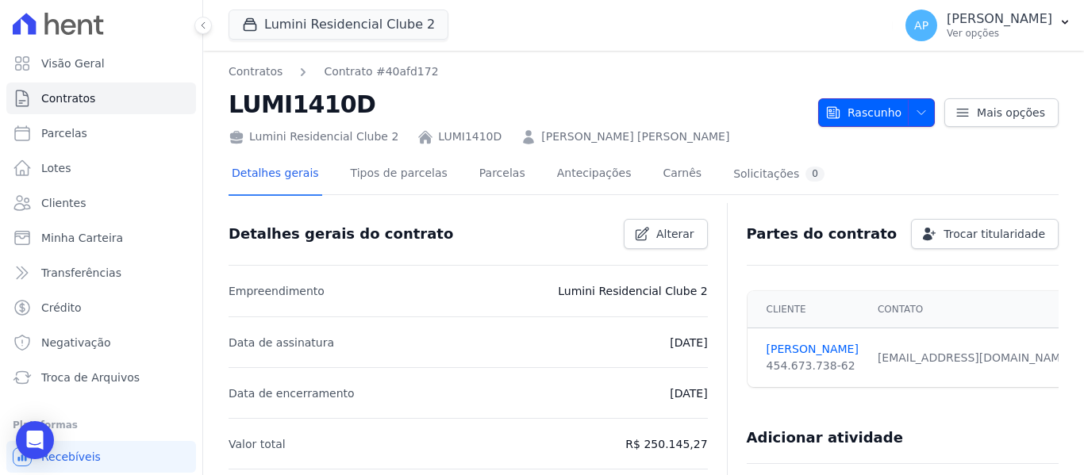
click at [908, 118] on span "button" at bounding box center [918, 112] width 20 height 25
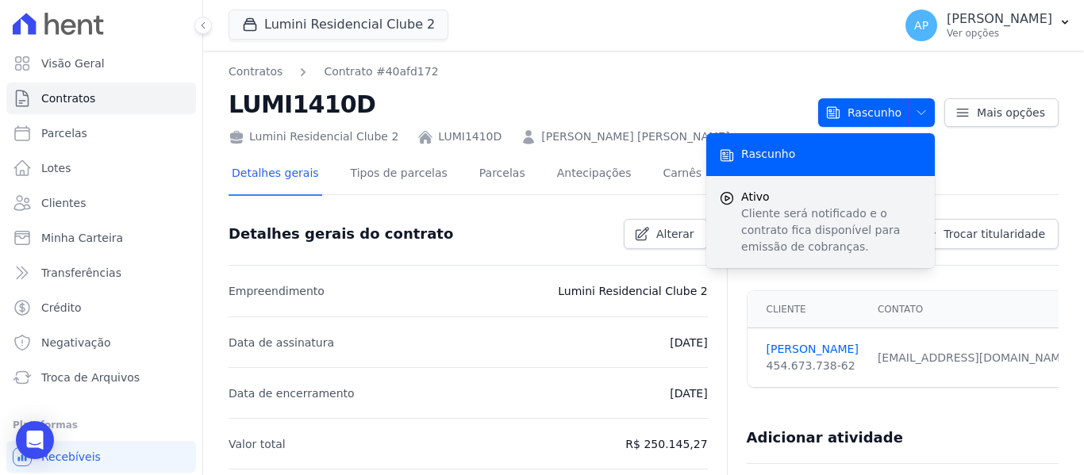
click at [870, 206] on p "Cliente será notificado e o contrato fica disponível para emissão de cobranças." at bounding box center [831, 230] width 181 height 50
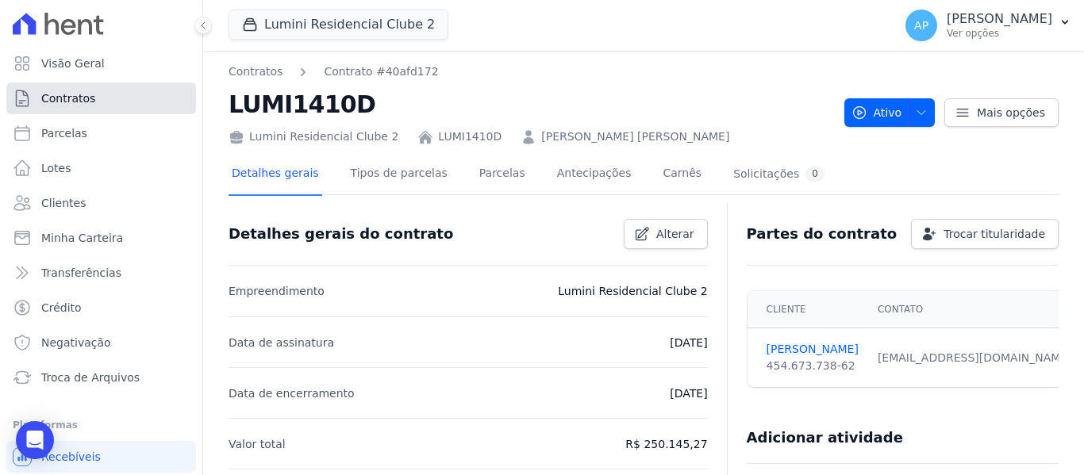
click at [97, 105] on link "Contratos" at bounding box center [101, 99] width 190 height 32
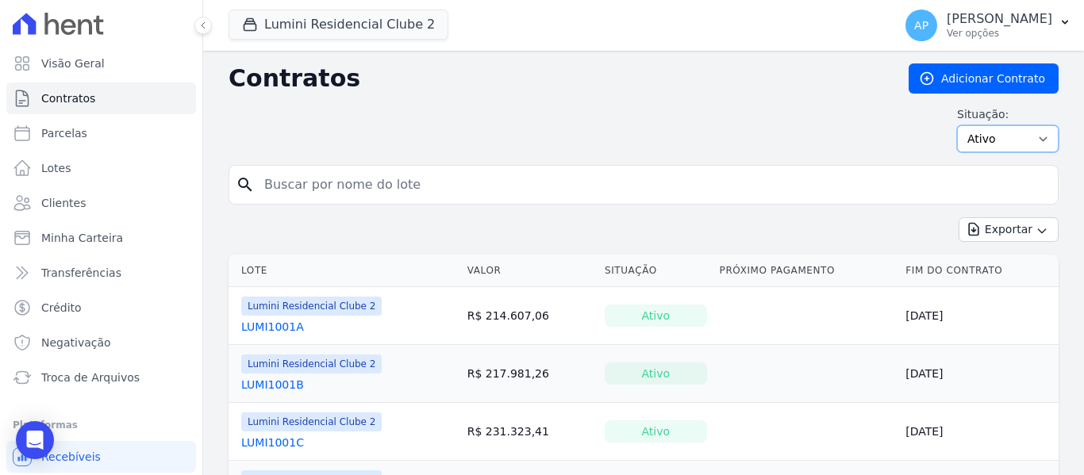
click at [980, 136] on select "Ativo Todos Pausado Distratado Rascunho Expirado Encerrado" at bounding box center [1008, 138] width 102 height 27
select select "all"
click at [957, 125] on select "Ativo Todos Pausado Distratado Rascunho Expirado Encerrado" at bounding box center [1008, 138] width 102 height 27
click at [371, 187] on input "search" at bounding box center [653, 185] width 797 height 32
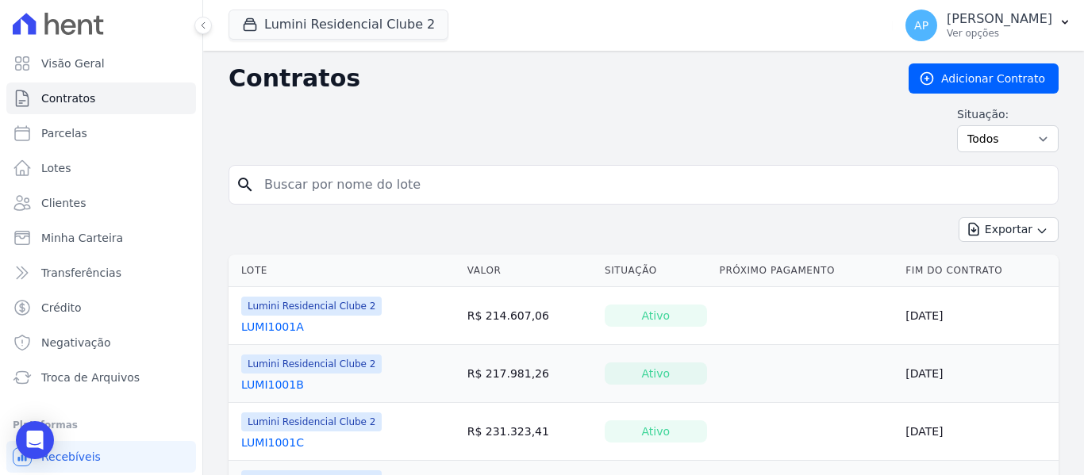
click at [371, 187] on input "search" at bounding box center [653, 185] width 797 height 32
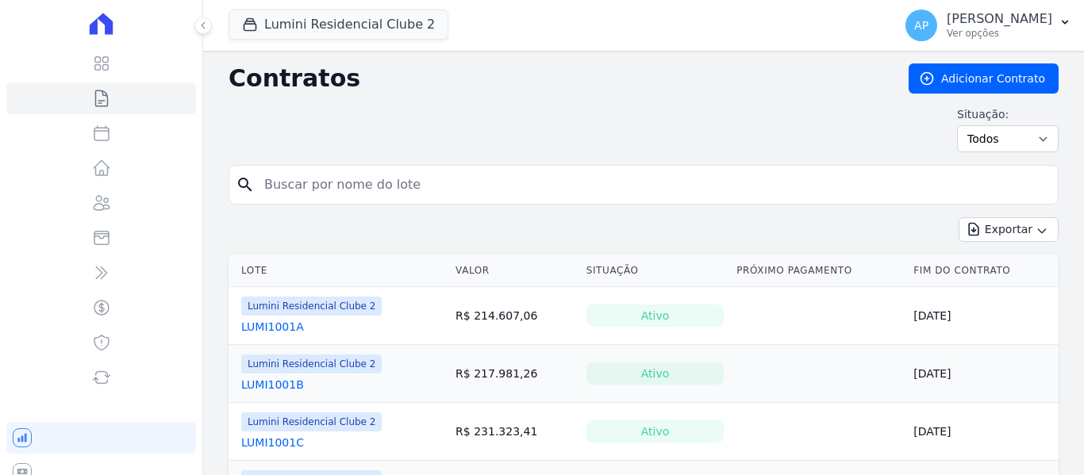
click at [348, 190] on input "search" at bounding box center [653, 185] width 797 height 32
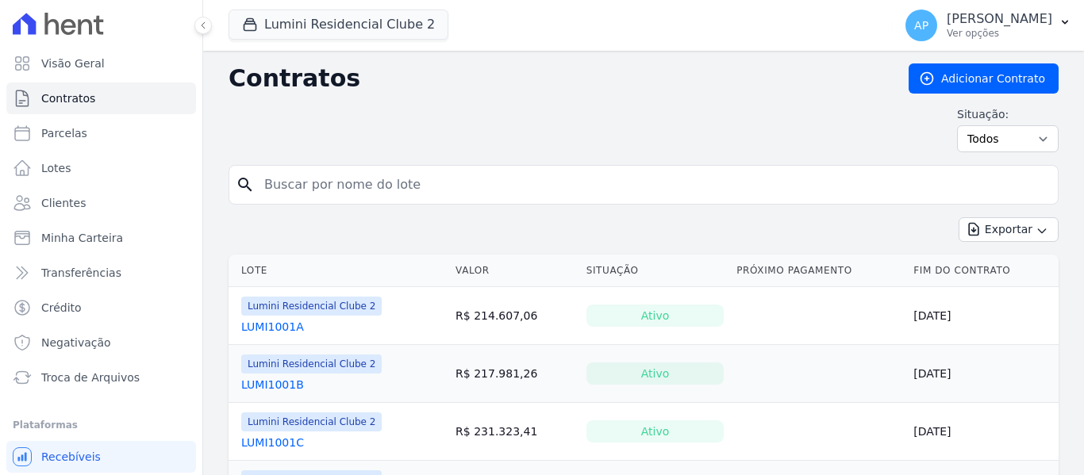
paste input "706B"
type input "706B"
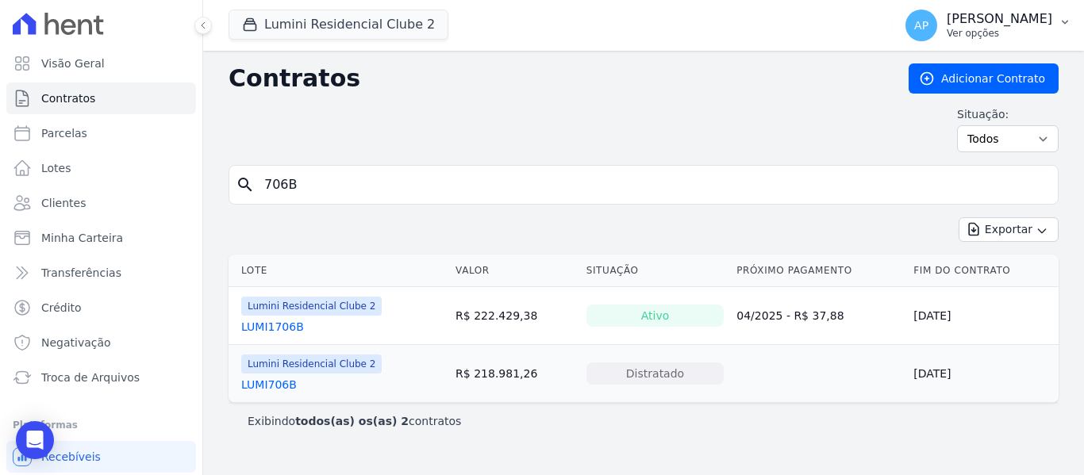
click at [993, 21] on p "[PERSON_NAME]" at bounding box center [999, 19] width 106 height 16
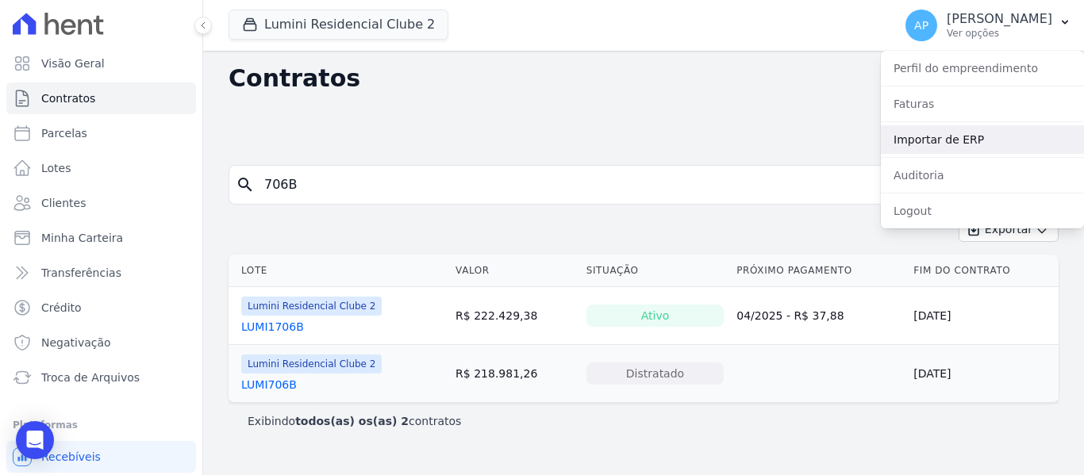
click at [990, 136] on link "Importar de ERP" at bounding box center [982, 139] width 203 height 29
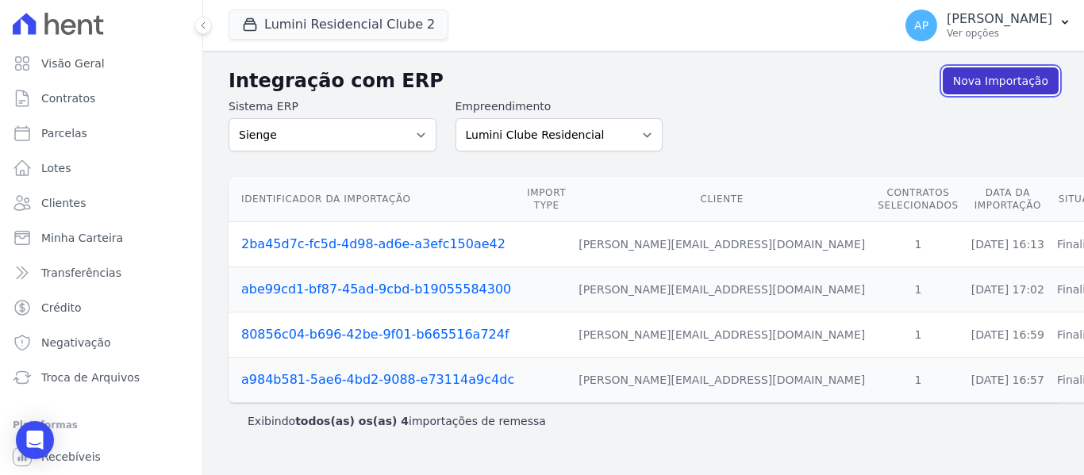
click at [994, 89] on link "Nova Importação" at bounding box center [1001, 80] width 116 height 27
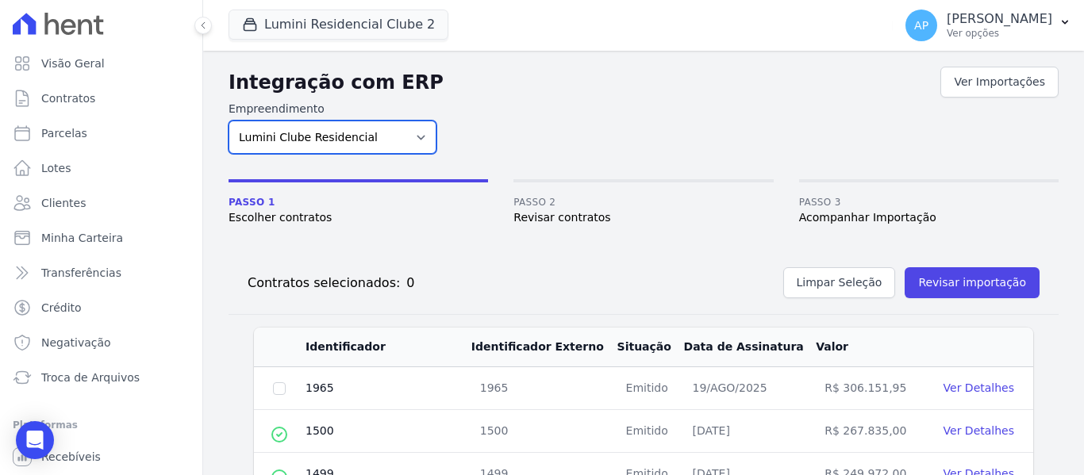
drag, startPoint x: 394, startPoint y: 137, endPoint x: 394, endPoint y: 149, distance: 11.9
click at [394, 137] on select "Lumini Clube Residencial Lumini Residencial 3 Lumini Residencial Clube 2" at bounding box center [332, 137] width 208 height 33
select select "d72a9094-e555-49ec-99c2-ea39d091f9af"
click at [228, 121] on select "Lumini Clube Residencial Lumini Residencial 3 Lumini Residencial Clube 2" at bounding box center [332, 137] width 208 height 33
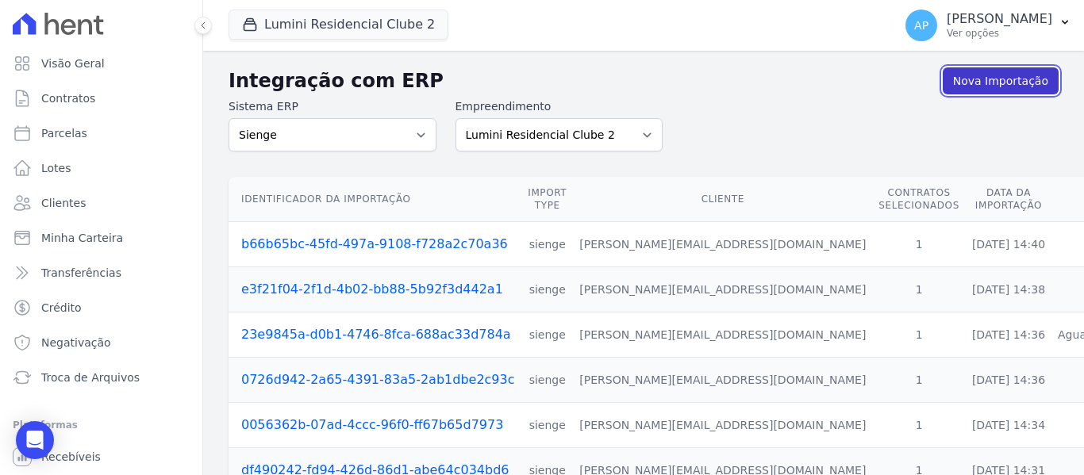
click at [973, 78] on link "Nova Importação" at bounding box center [1001, 80] width 116 height 27
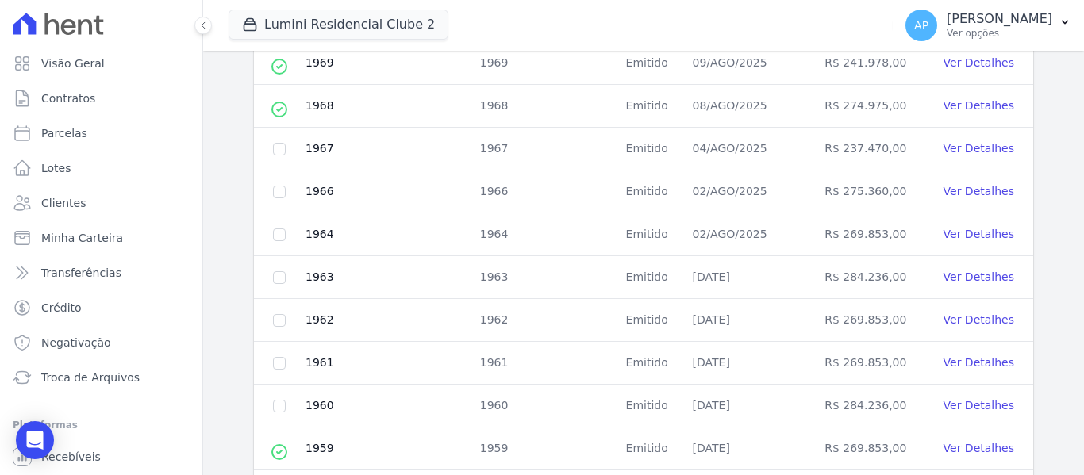
scroll to position [811, 0]
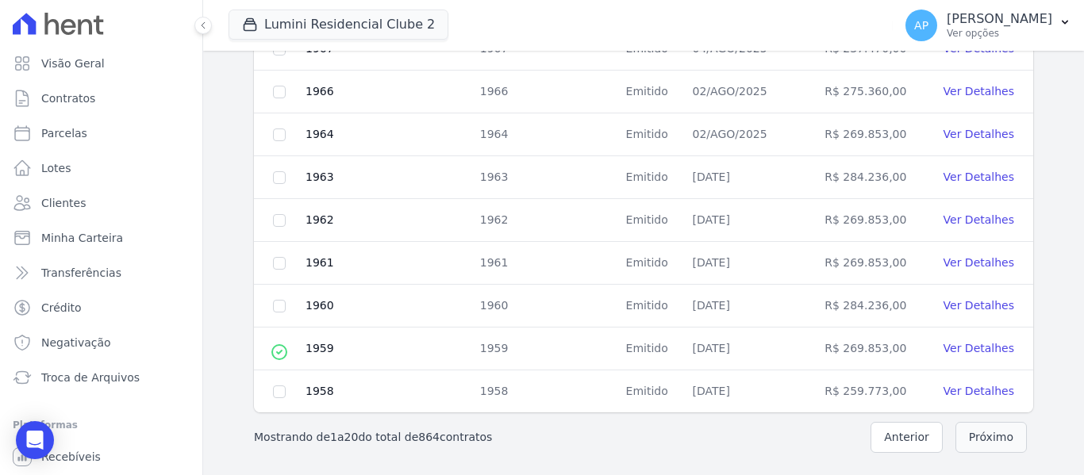
click at [975, 443] on button "Próximo" at bounding box center [990, 437] width 71 height 31
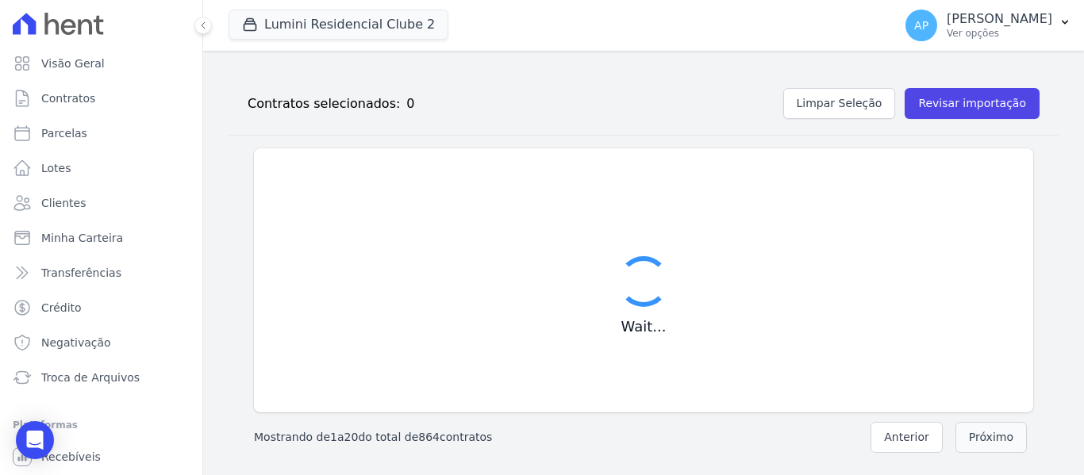
scroll to position [179, 0]
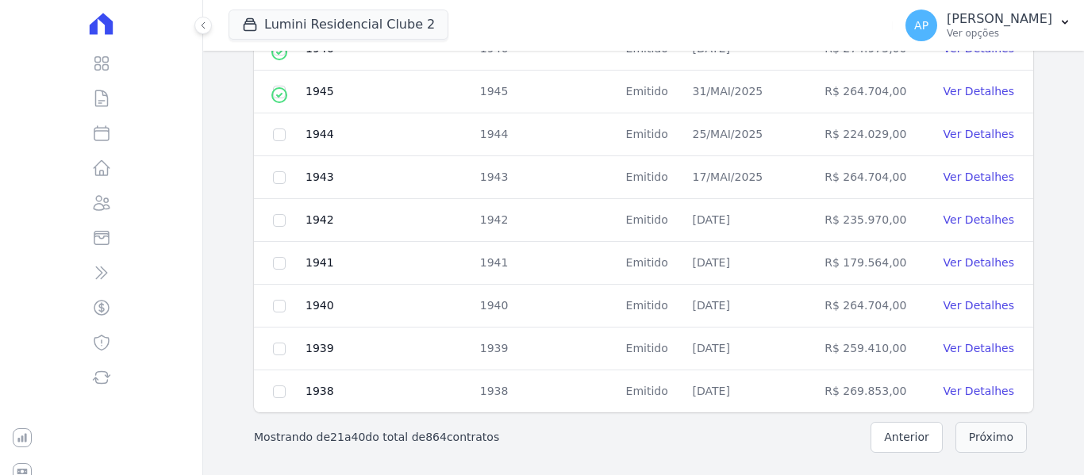
click at [975, 443] on button "Próximo" at bounding box center [990, 437] width 71 height 31
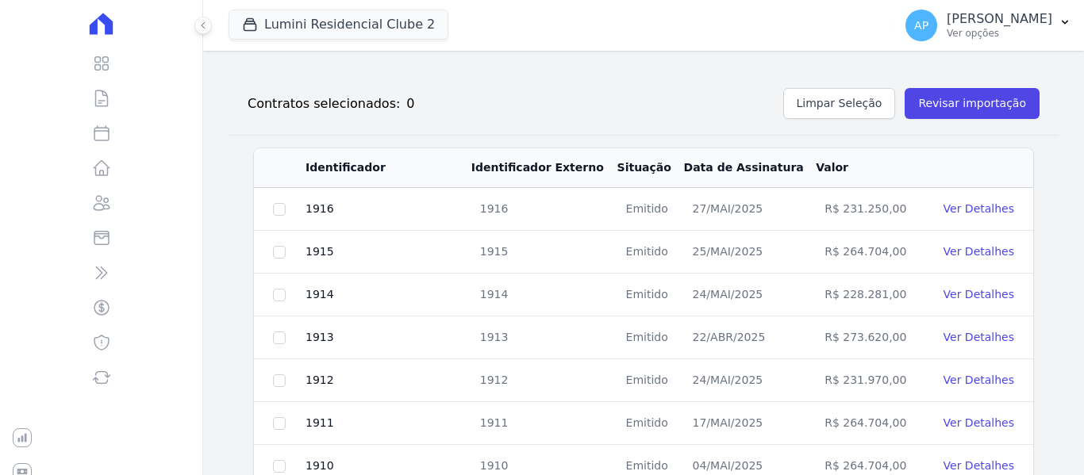
scroll to position [811, 0]
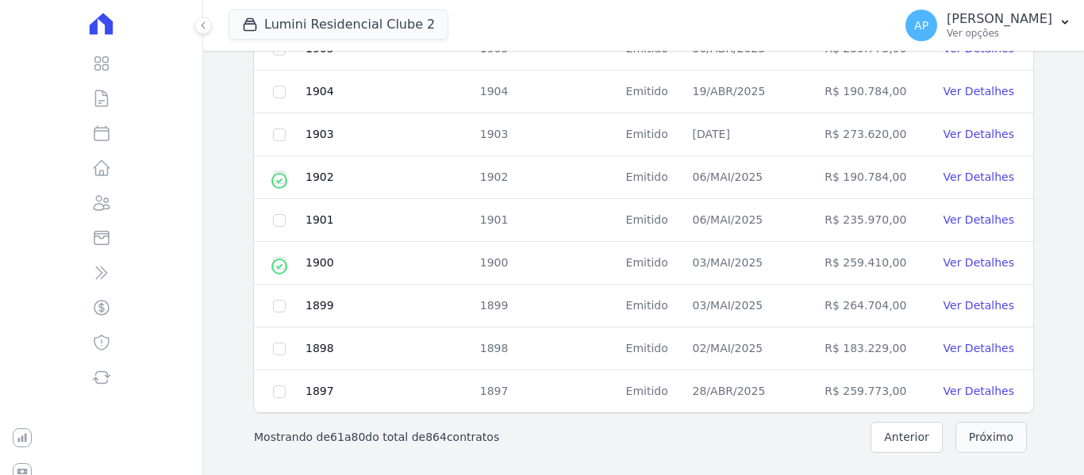
click at [975, 443] on button "Próximo" at bounding box center [990, 437] width 71 height 31
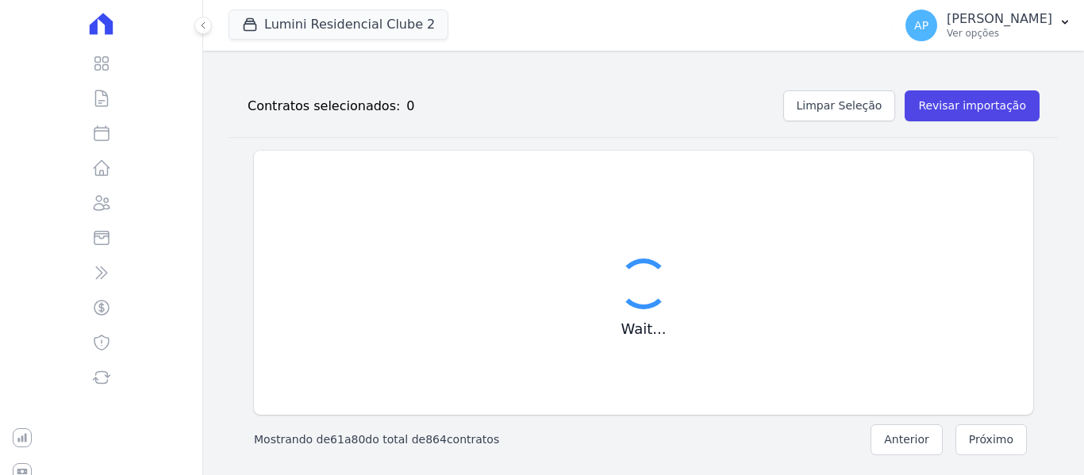
scroll to position [179, 0]
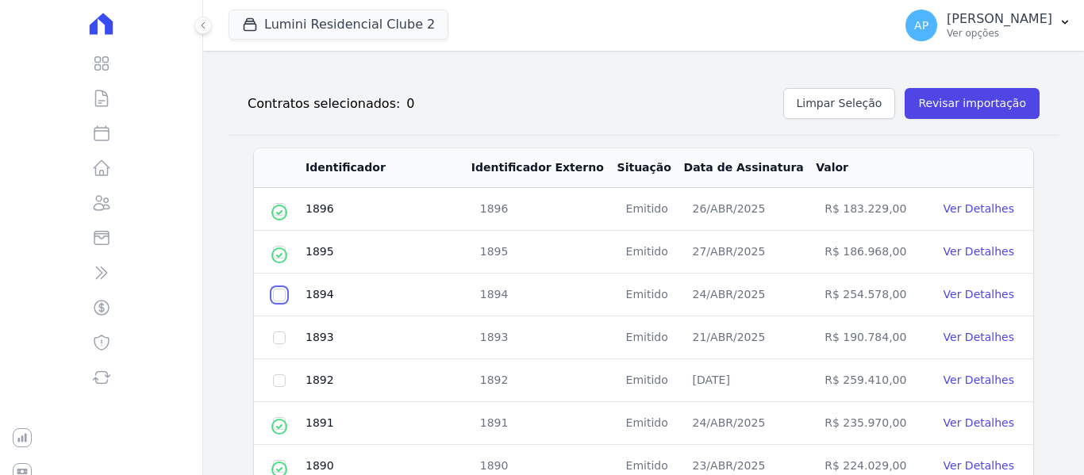
click at [282, 294] on input "checkbox" at bounding box center [279, 295] width 13 height 13
checkbox input "true"
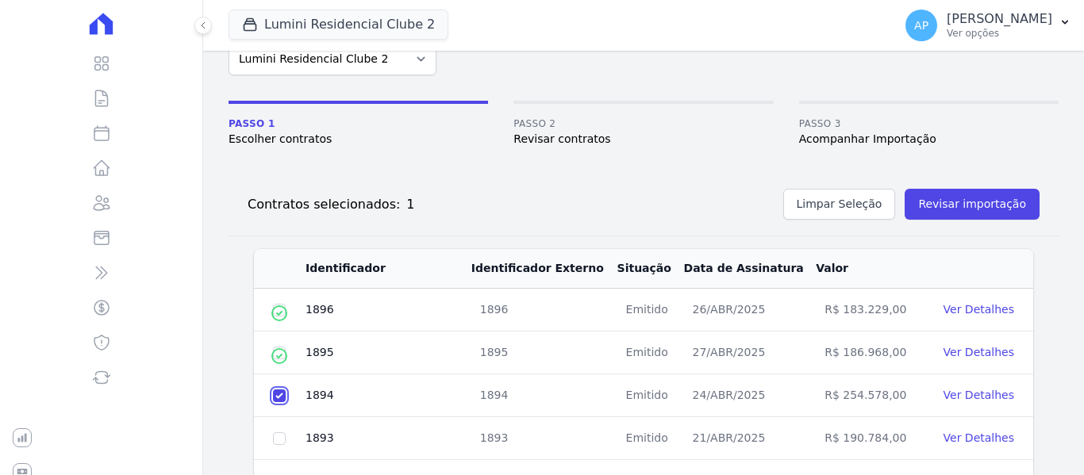
scroll to position [21, 0]
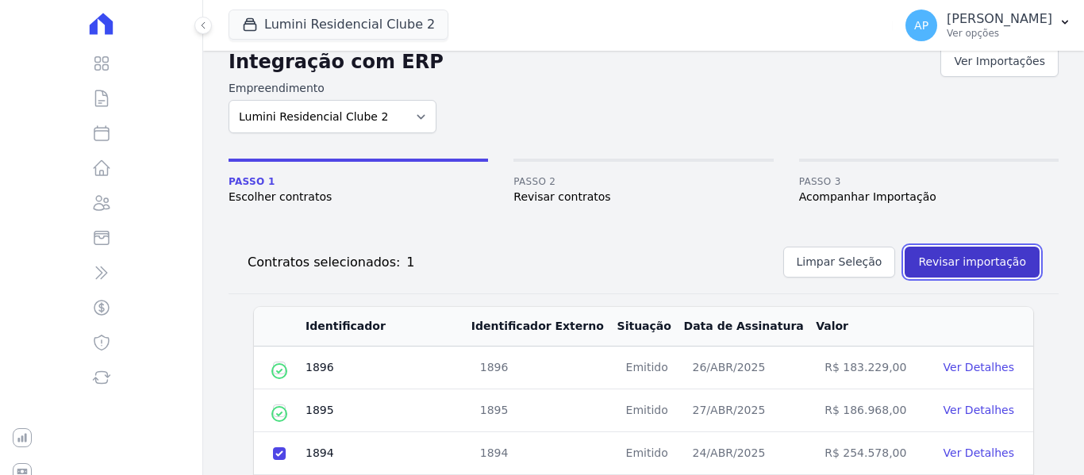
click at [953, 264] on button "Revisar importação" at bounding box center [971, 262] width 135 height 31
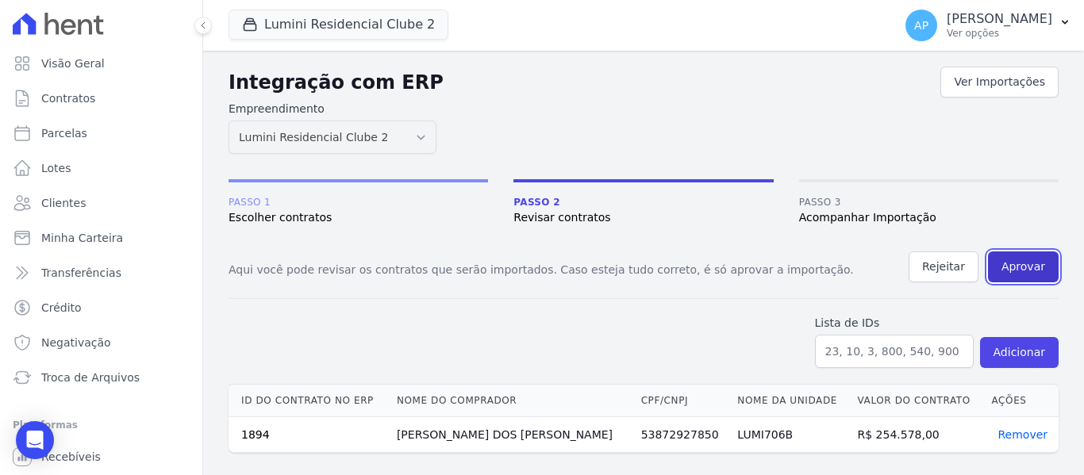
click at [1019, 267] on button "Aprovar" at bounding box center [1023, 267] width 71 height 31
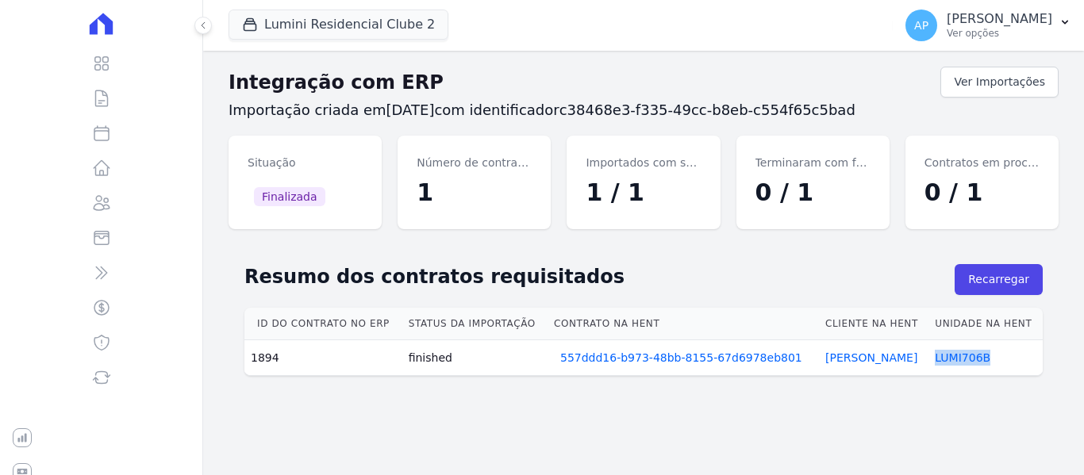
drag, startPoint x: 988, startPoint y: 359, endPoint x: 927, endPoint y: 355, distance: 61.2
click at [928, 355] on td "LUMI706B" at bounding box center [985, 358] width 114 height 36
click at [997, 355] on td "LUMI706B" at bounding box center [985, 358] width 114 height 36
click at [976, 353] on link "LUMI706B" at bounding box center [963, 357] width 56 height 13
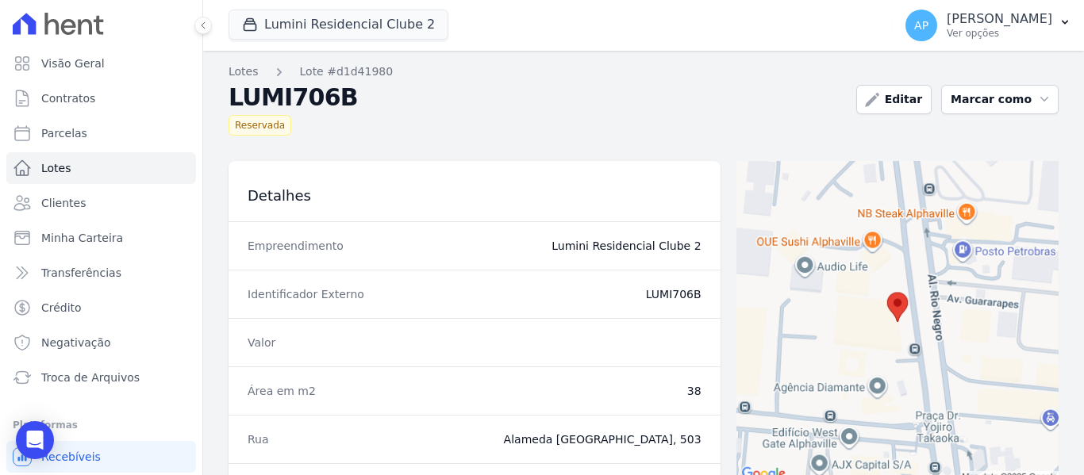
drag, startPoint x: 690, startPoint y: 294, endPoint x: 670, endPoint y: 294, distance: 20.6
click at [670, 294] on div "Identificador Externo LUMI706B" at bounding box center [474, 294] width 492 height 48
copy dd "706B"
click at [98, 102] on link "Contratos" at bounding box center [101, 99] width 190 height 32
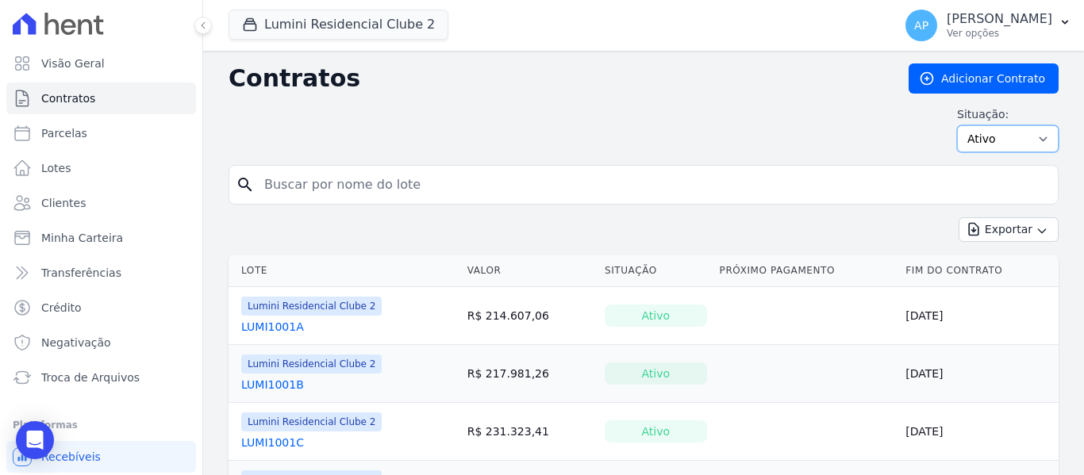
click at [1004, 144] on select "Ativo Todos Pausado Distratado Rascunho Expirado Encerrado" at bounding box center [1008, 138] width 102 height 27
select select "all"
click at [957, 125] on select "Ativo Todos Pausado Distratado Rascunho Expirado Encerrado" at bounding box center [1008, 138] width 102 height 27
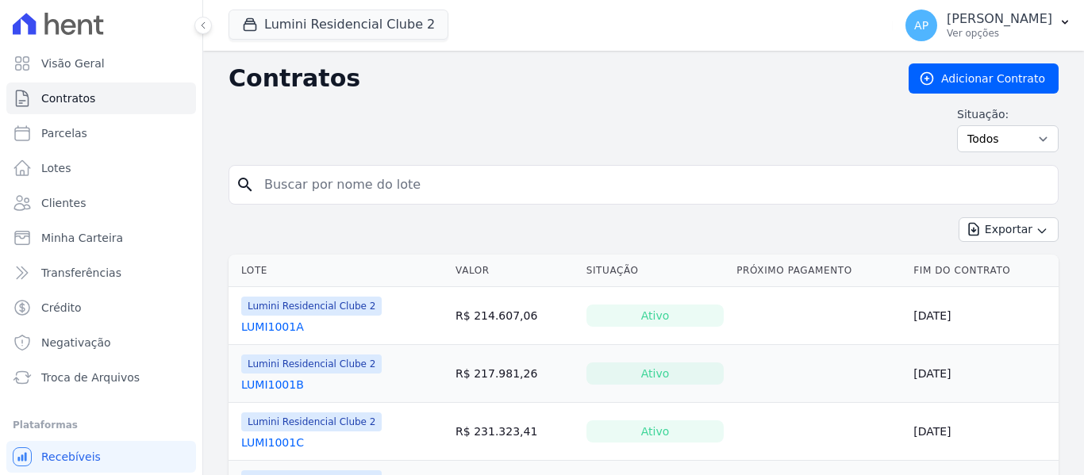
click at [457, 186] on input "search" at bounding box center [653, 185] width 797 height 32
paste input "706B"
type input "706B"
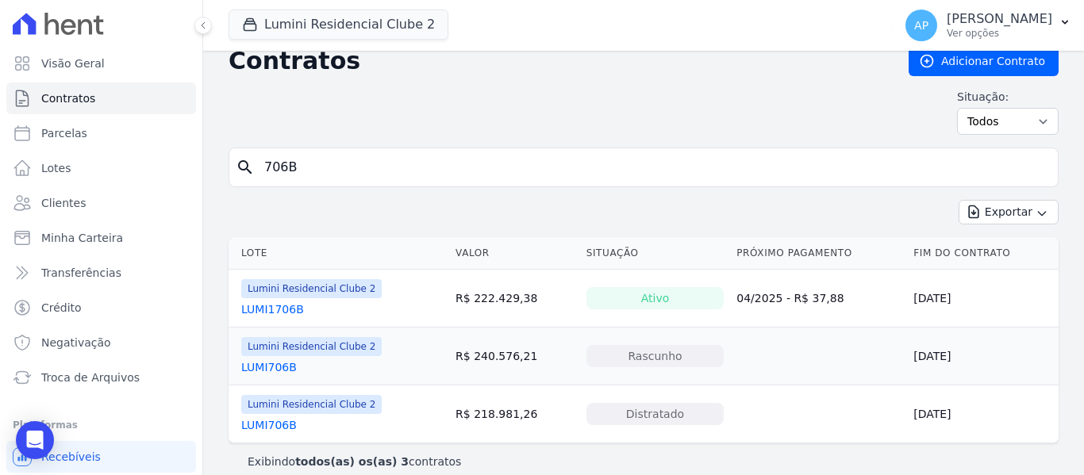
scroll to position [34, 0]
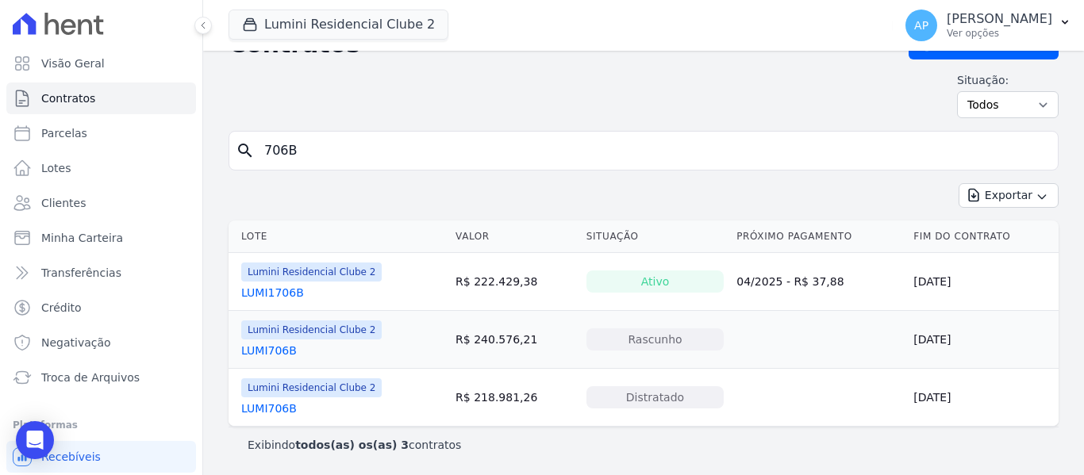
click at [286, 353] on link "LUMI706B" at bounding box center [269, 351] width 56 height 16
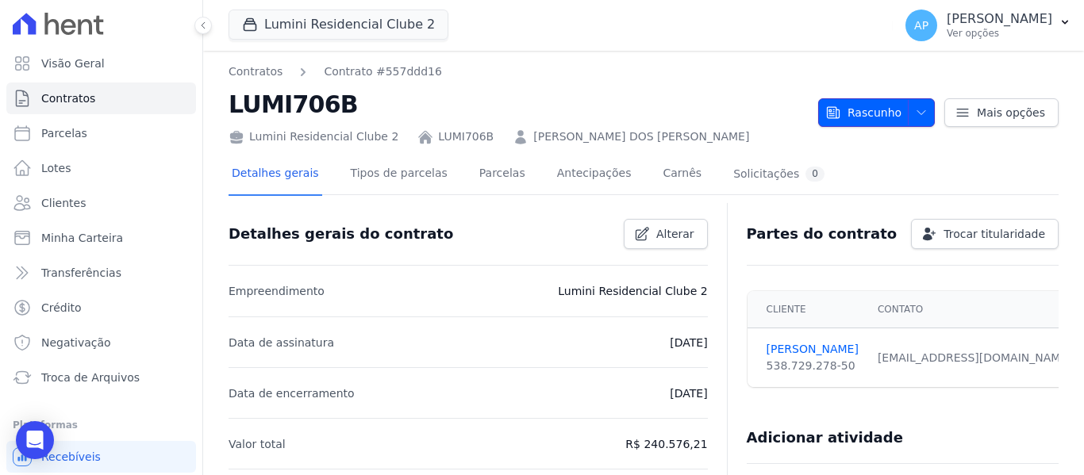
click at [861, 113] on span "Rascunho" at bounding box center [863, 112] width 76 height 29
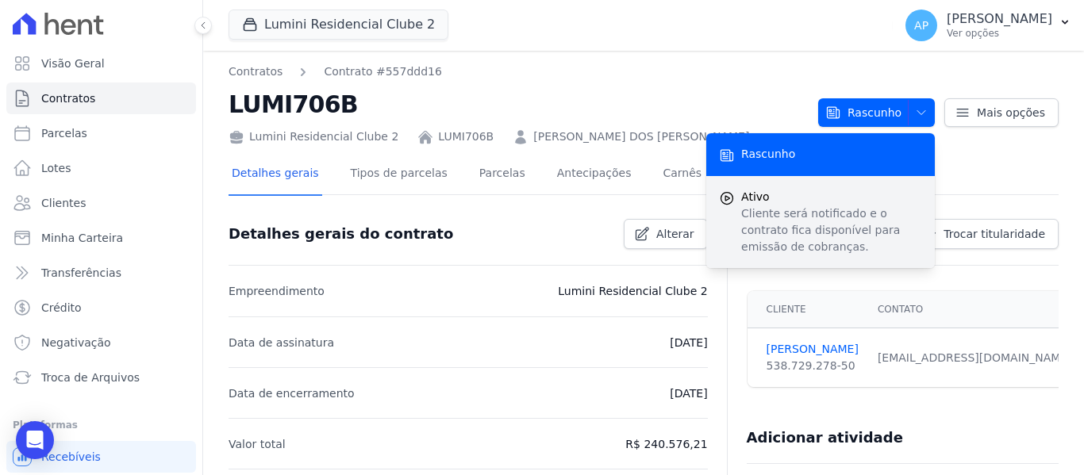
click at [827, 199] on span "Ativo" at bounding box center [831, 197] width 181 height 17
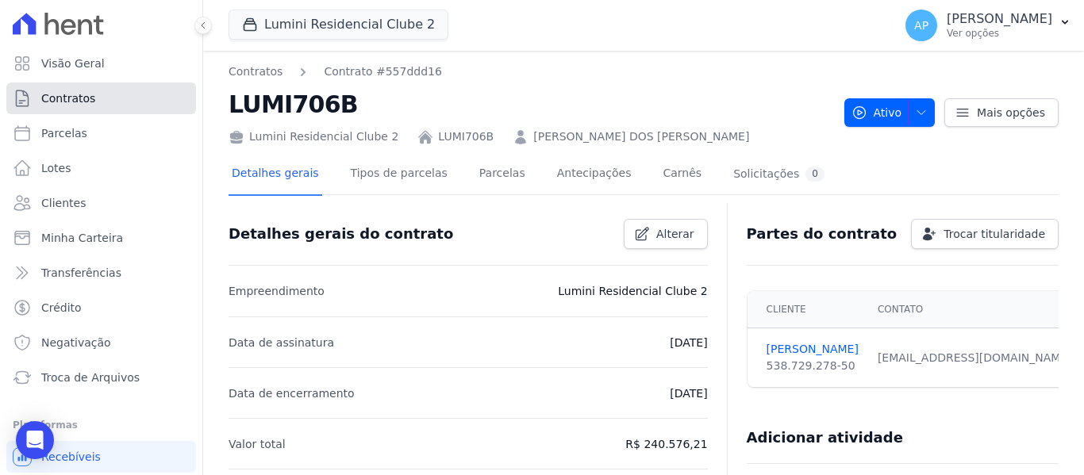
drag, startPoint x: 65, startPoint y: 105, endPoint x: 101, endPoint y: 98, distance: 36.4
click at [65, 105] on span "Contratos" at bounding box center [68, 98] width 54 height 16
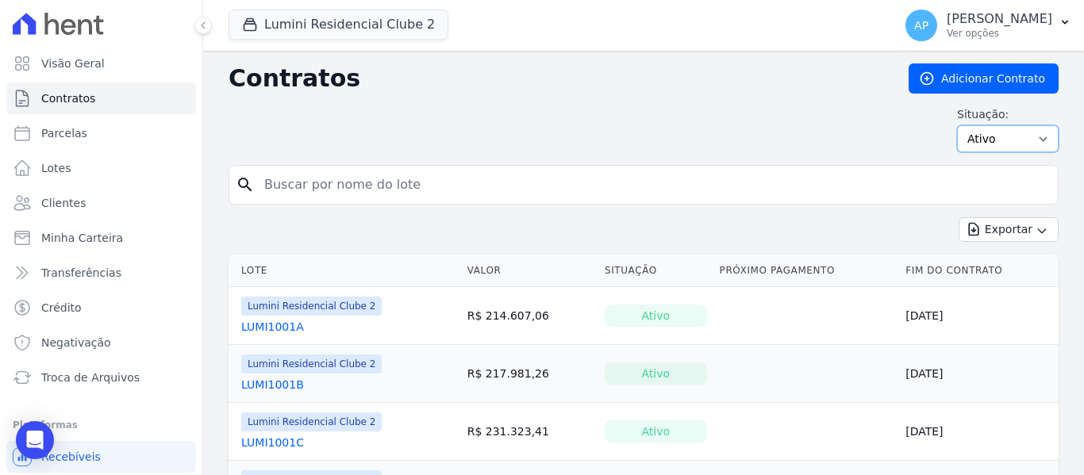
click at [1003, 148] on select "Ativo Todos Pausado Distratado Rascunho Expirado Encerrado" at bounding box center [1008, 138] width 102 height 27
select select "all"
click at [957, 125] on select "Ativo Todos Pausado Distratado Rascunho Expirado Encerrado" at bounding box center [1008, 138] width 102 height 27
click at [352, 187] on input "search" at bounding box center [653, 185] width 797 height 32
paste input "1903C"
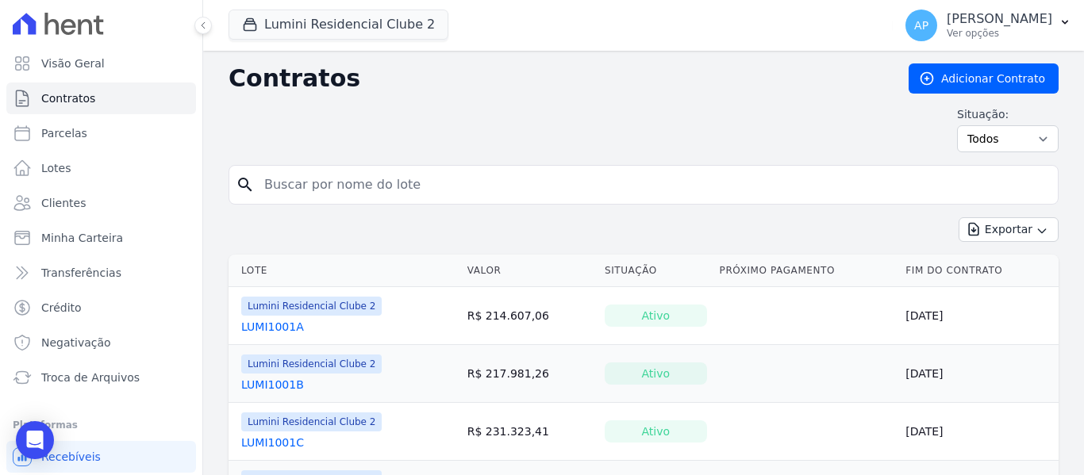
type input "1903C"
click at [368, 190] on input "search" at bounding box center [653, 185] width 797 height 32
paste input "1903C"
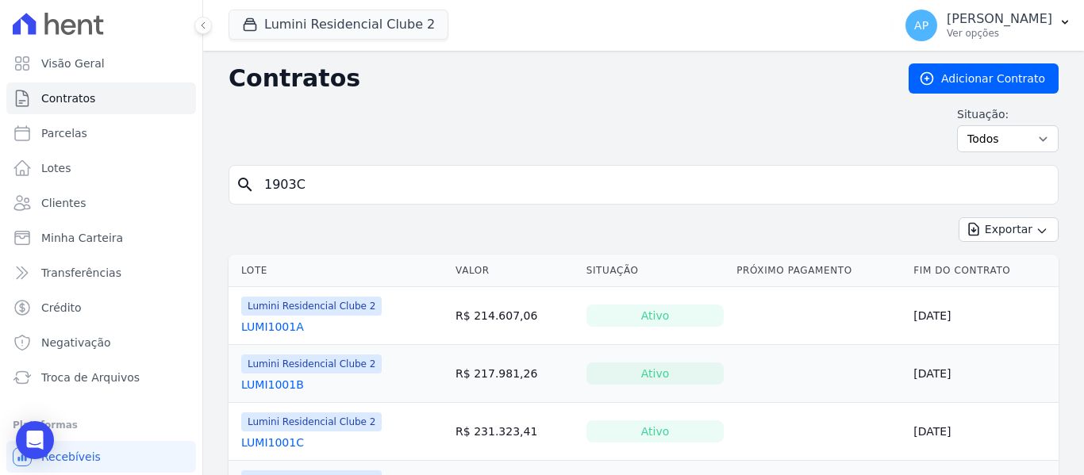
type input "1903C"
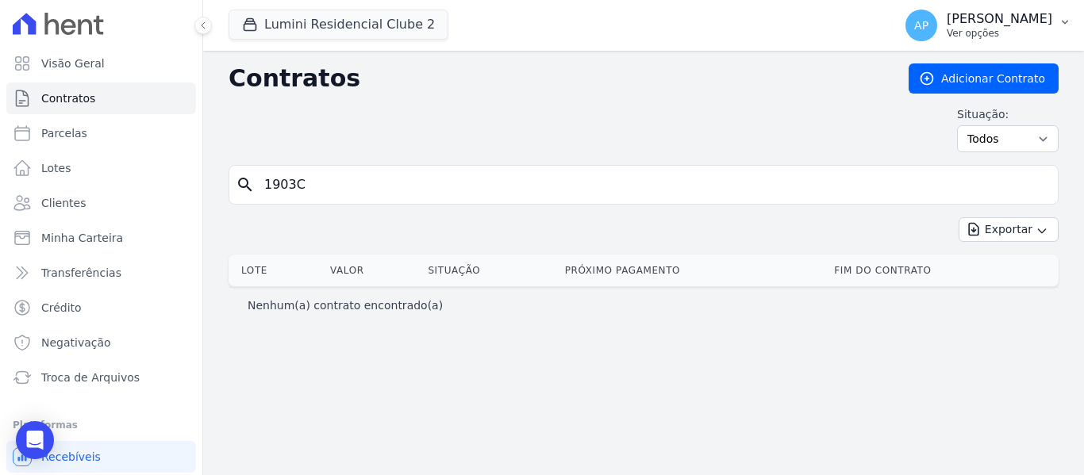
click at [1001, 26] on p "[PERSON_NAME]" at bounding box center [999, 19] width 106 height 16
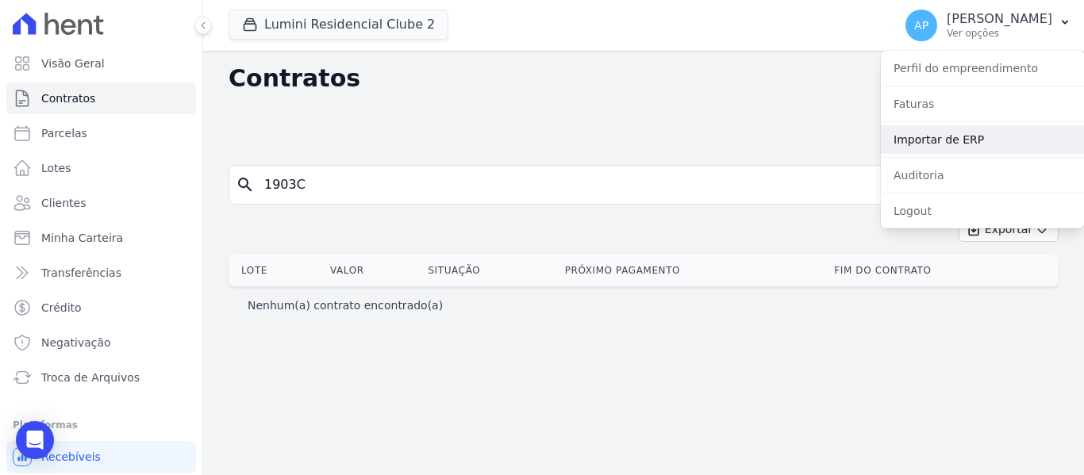
click at [966, 144] on link "Importar de ERP" at bounding box center [982, 139] width 203 height 29
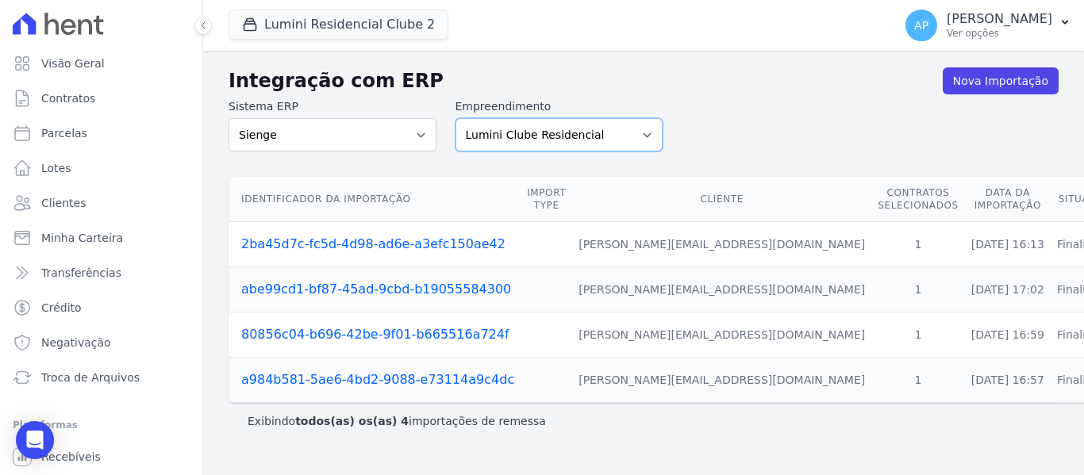
click at [633, 136] on select "Lumini Clube Residencial Lumini Residencial 3 Lumini Residencial Clube 2" at bounding box center [559, 134] width 208 height 33
select select "d72a9094-e555-49ec-99c2-ea39d091f9af"
click at [455, 118] on select "Lumini Clube Residencial Lumini Residencial 3 Lumini Residencial Clube 2" at bounding box center [559, 134] width 208 height 33
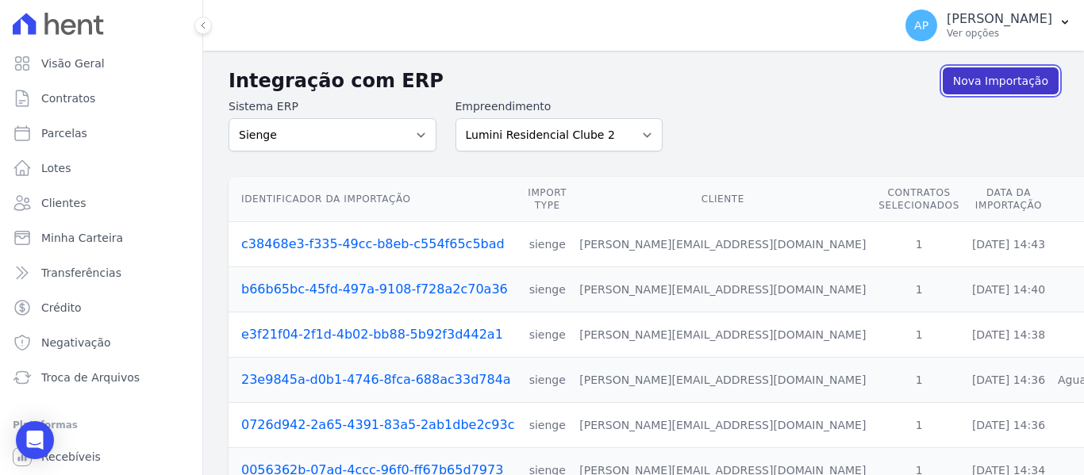
click at [976, 83] on link "Nova Importação" at bounding box center [1001, 80] width 116 height 27
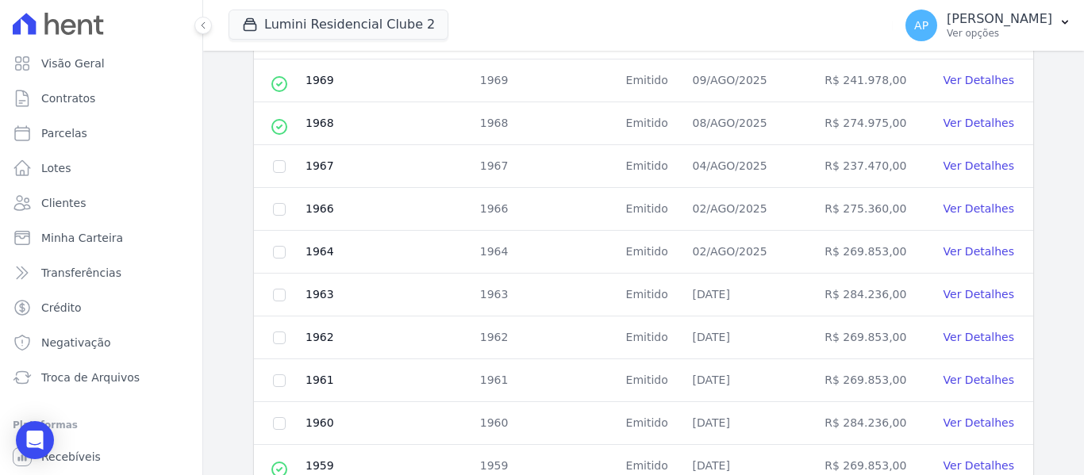
scroll to position [811, 0]
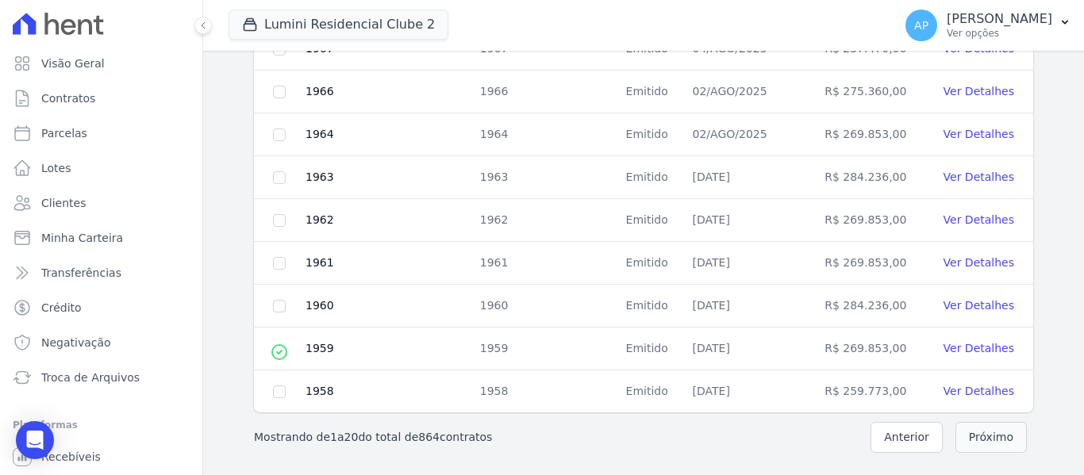
click at [960, 440] on button "Próximo" at bounding box center [990, 437] width 71 height 31
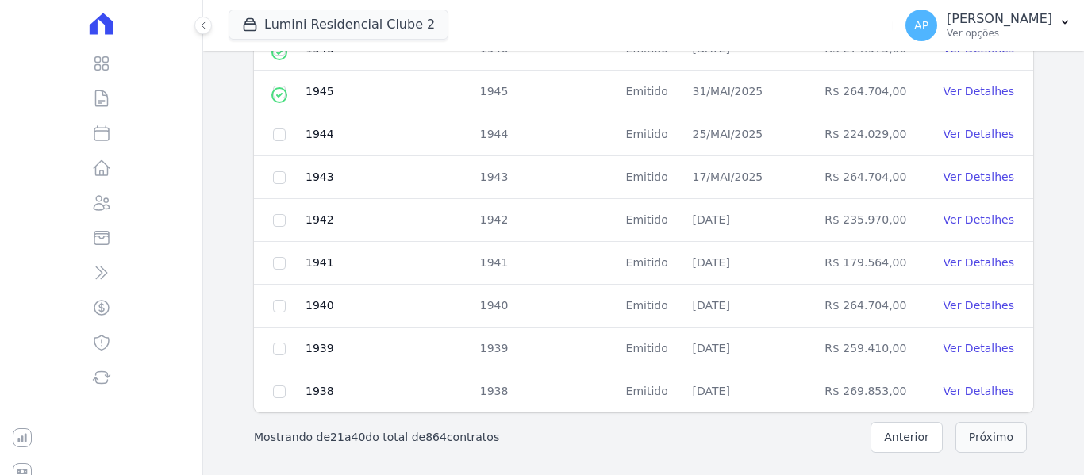
click at [960, 440] on button "Próximo" at bounding box center [990, 437] width 71 height 31
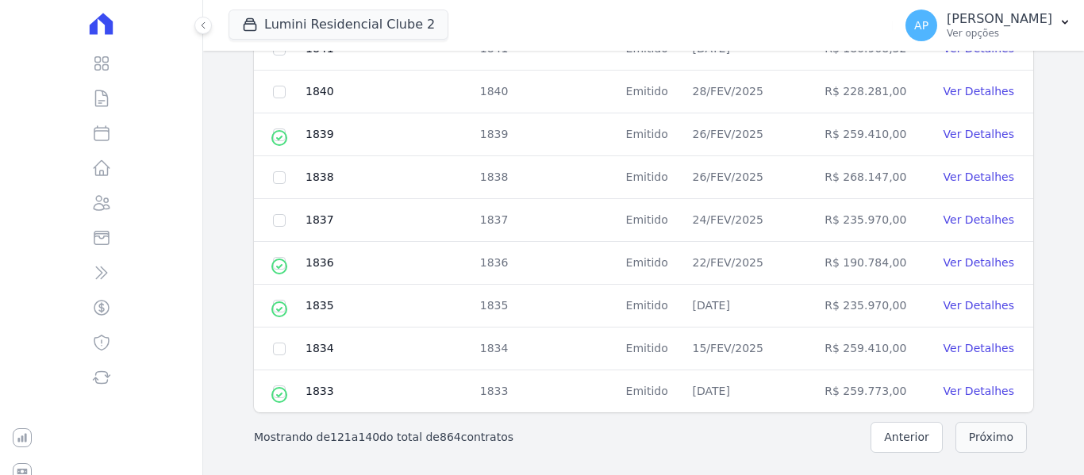
click at [960, 440] on button "Próximo" at bounding box center [990, 437] width 71 height 31
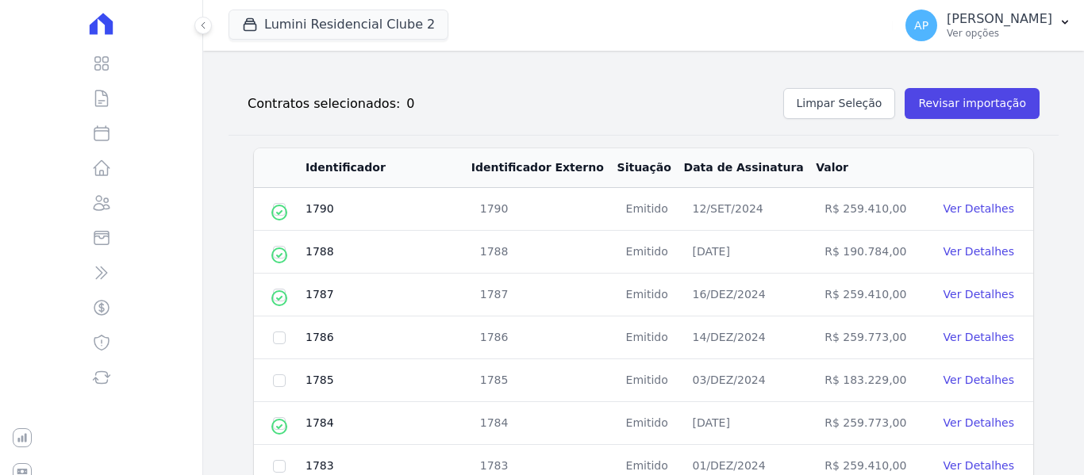
scroll to position [811, 0]
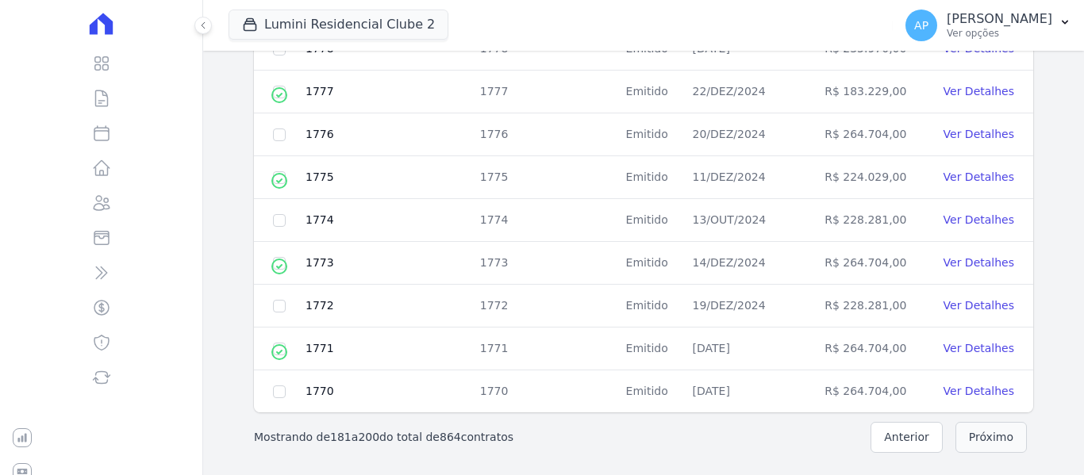
click at [960, 440] on button "Próximo" at bounding box center [990, 437] width 71 height 31
click at [276, 135] on input "checkbox" at bounding box center [279, 135] width 13 height 13
checkbox input "true"
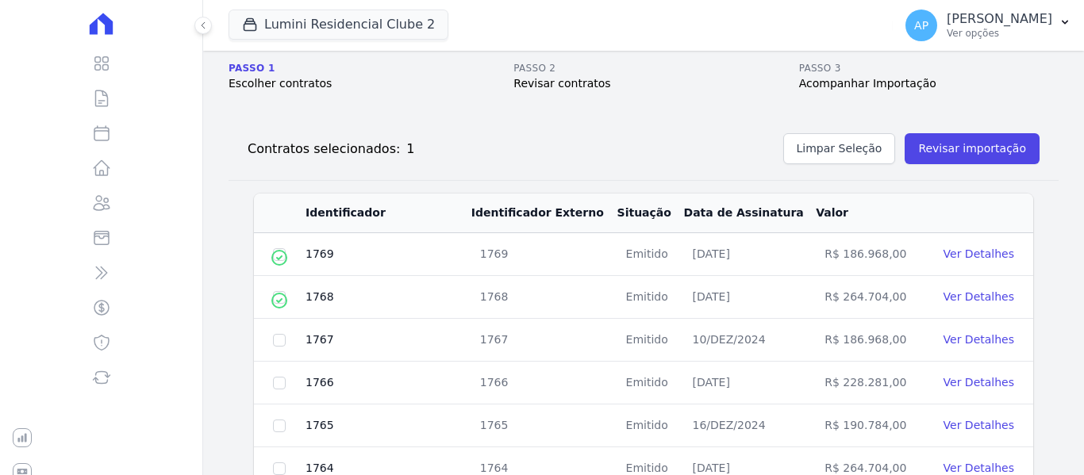
scroll to position [0, 0]
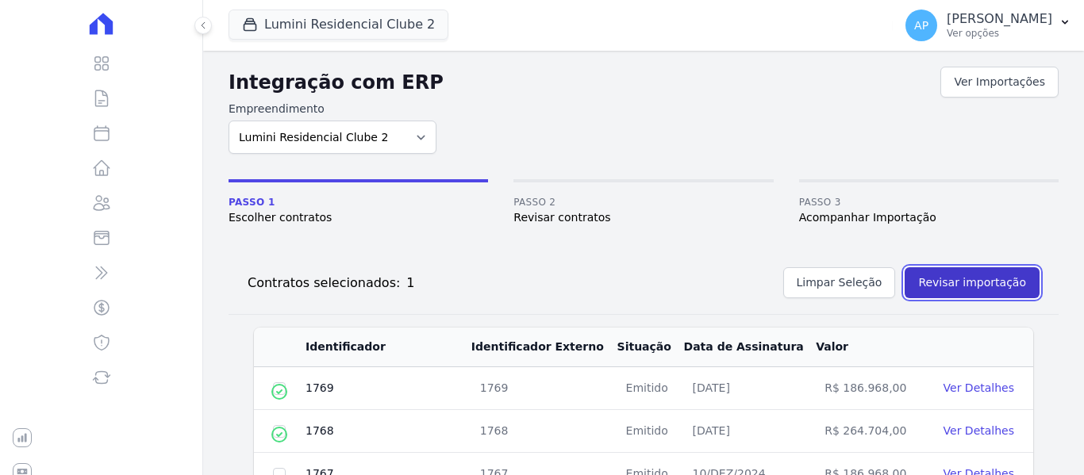
click at [974, 277] on button "Revisar importação" at bounding box center [971, 282] width 135 height 31
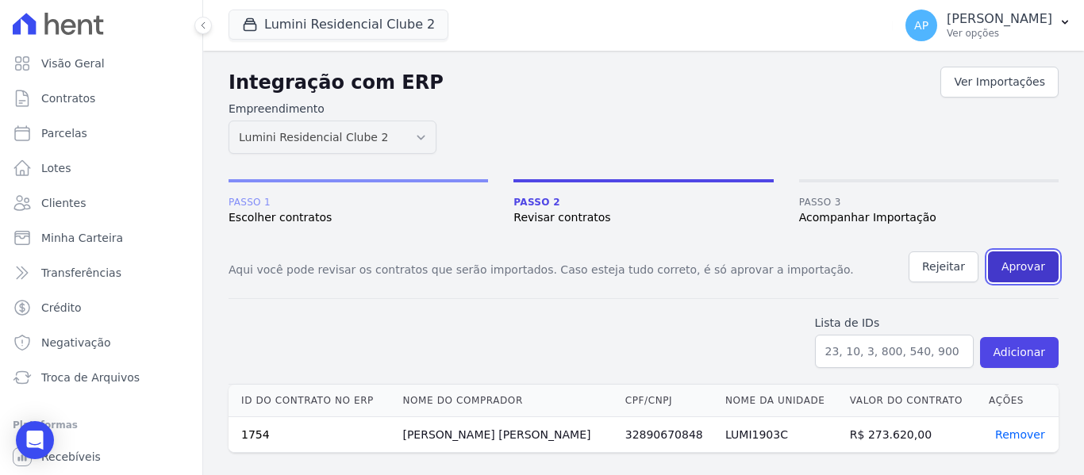
click at [1025, 273] on button "Aprovar" at bounding box center [1023, 267] width 71 height 31
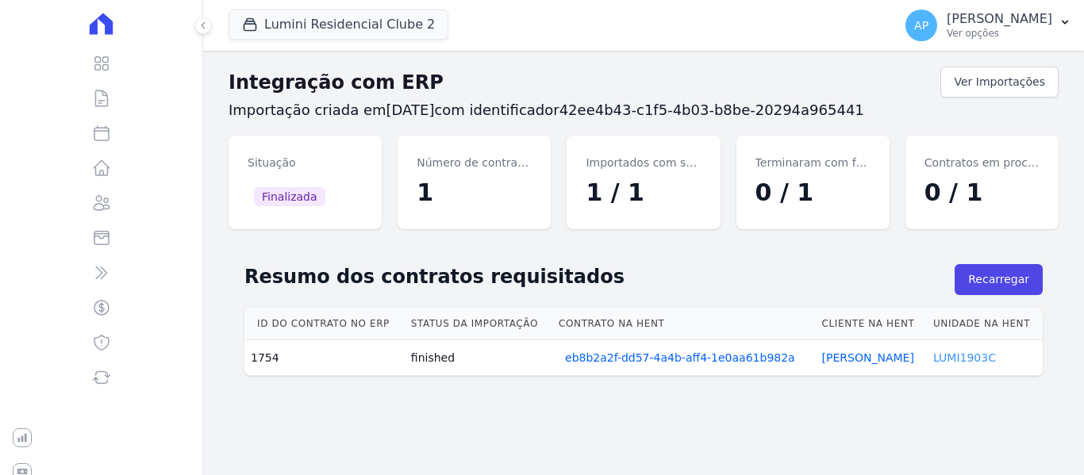
click at [949, 362] on link "LUMI1903C" at bounding box center [964, 357] width 63 height 13
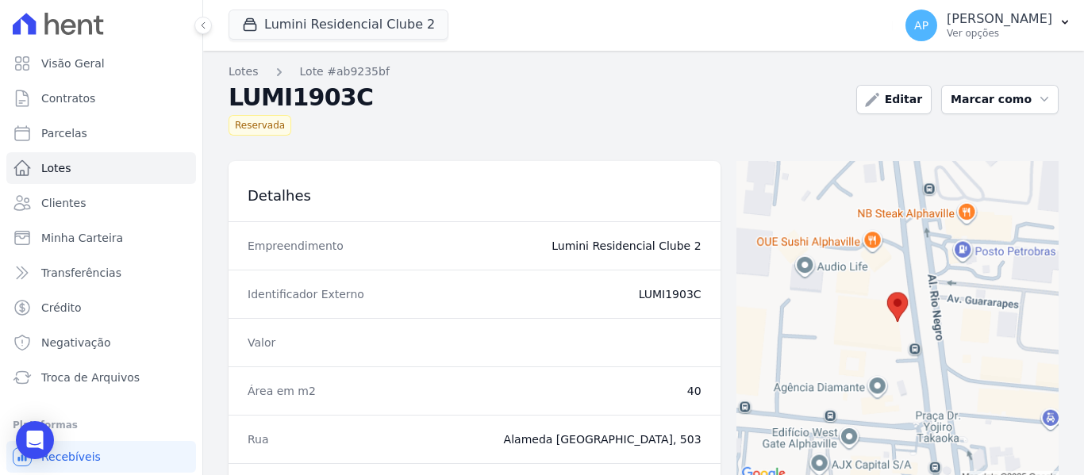
drag, startPoint x: 701, startPoint y: 295, endPoint x: 666, endPoint y: 295, distance: 34.9
click at [664, 295] on div "Identificador Externo LUMI1903C" at bounding box center [474, 294] width 492 height 48
copy dd "1903C"
click at [101, 101] on link "Contratos" at bounding box center [101, 99] width 190 height 32
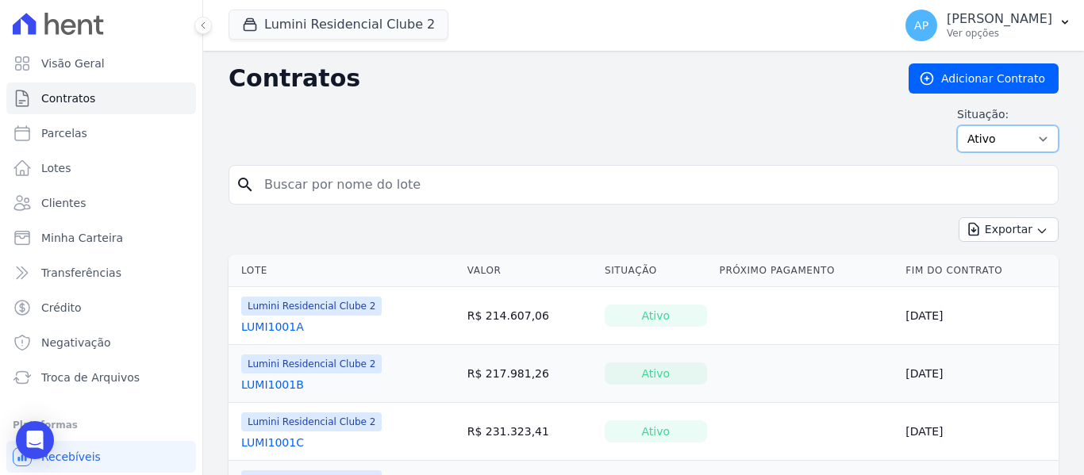
click at [974, 145] on select "Ativo Todos Pausado Distratado Rascunho Expirado Encerrado" at bounding box center [1008, 138] width 102 height 27
select select "all"
click at [957, 125] on select "Ativo Todos Pausado Distratado Rascunho Expirado Encerrado" at bounding box center [1008, 138] width 102 height 27
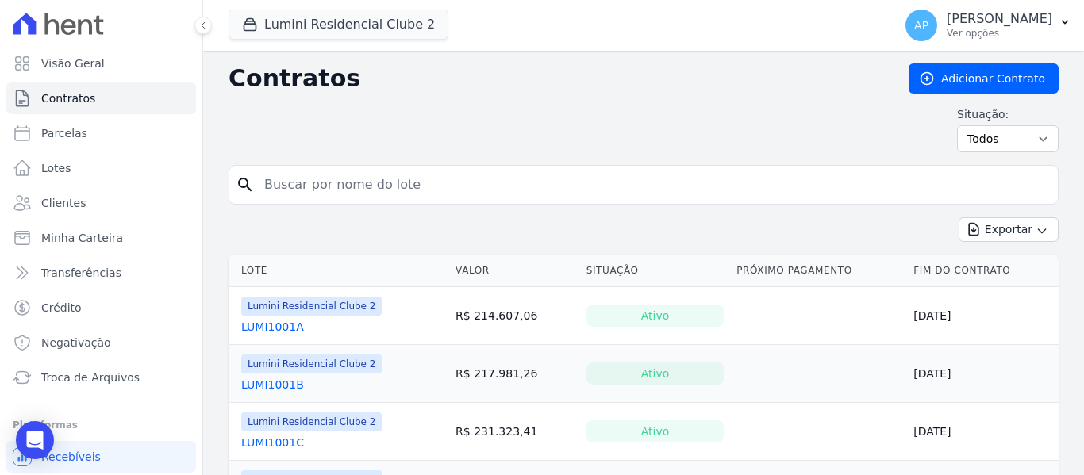
click at [353, 196] on input "search" at bounding box center [653, 185] width 797 height 32
paste input "1903C"
type input "1903C"
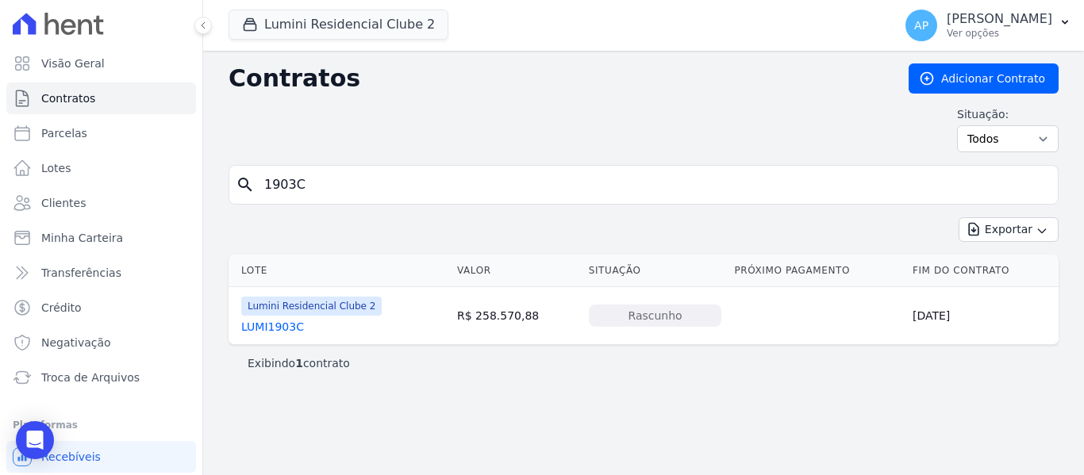
click at [272, 332] on link "LUMI1903C" at bounding box center [272, 327] width 63 height 16
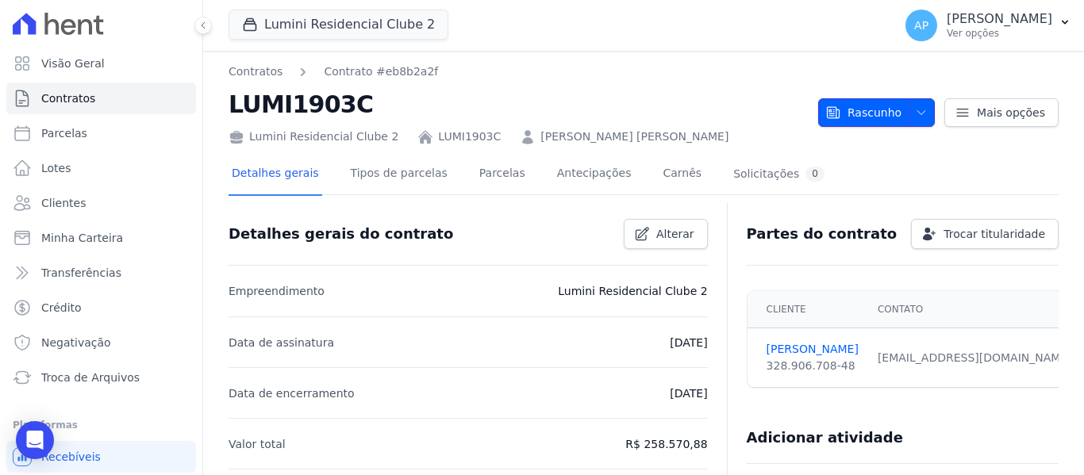
click at [856, 112] on span "Rascunho" at bounding box center [863, 112] width 76 height 29
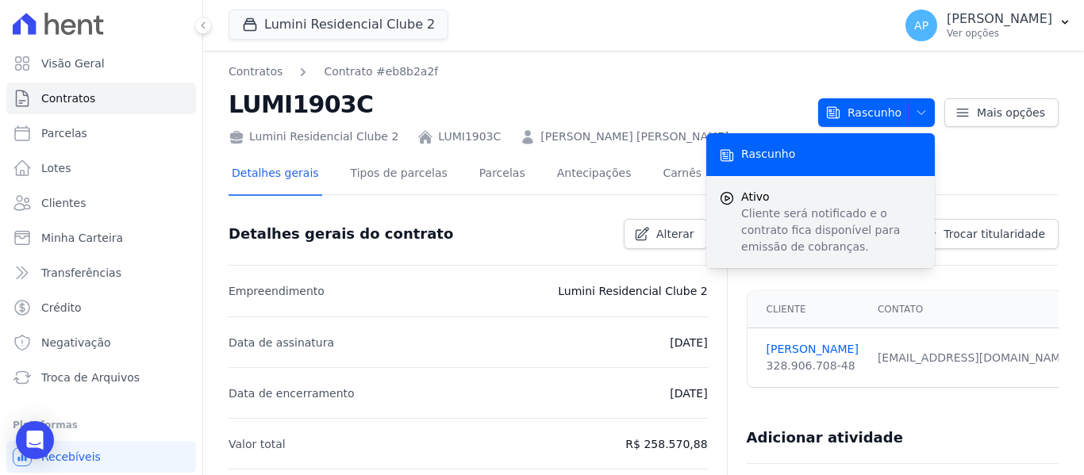
click at [853, 195] on span "Ativo" at bounding box center [831, 197] width 181 height 17
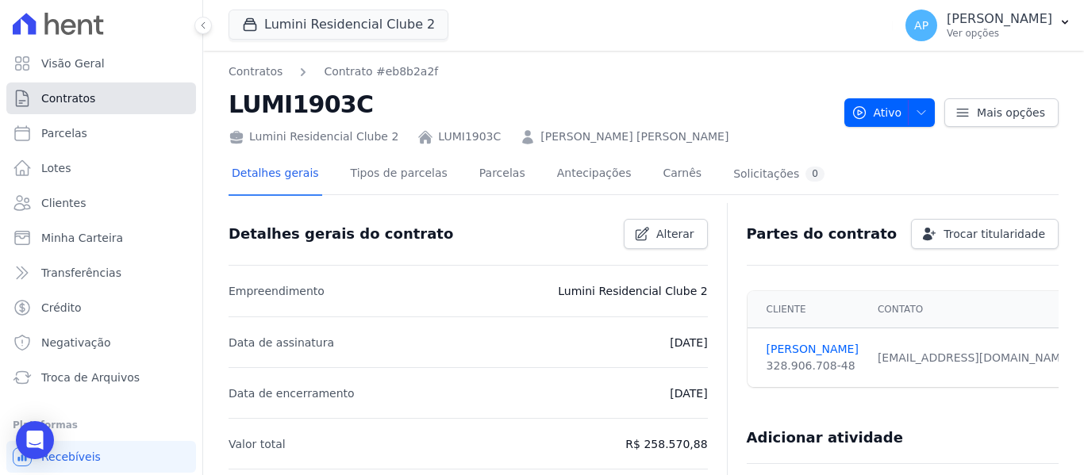
click at [72, 97] on span "Contratos" at bounding box center [68, 98] width 54 height 16
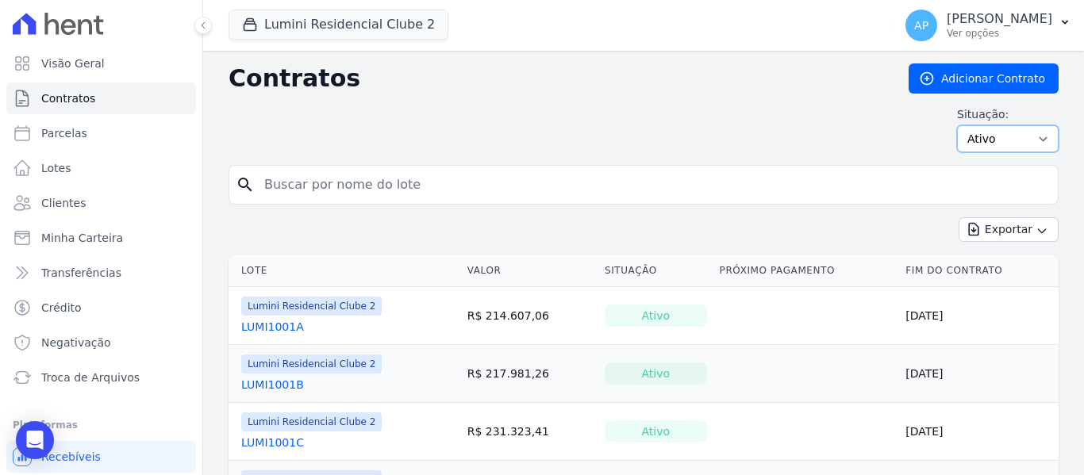
click at [1024, 138] on select "Ativo Todos Pausado Distratado Rascunho Expirado Encerrado" at bounding box center [1008, 138] width 102 height 27
select select "all"
click at [957, 125] on select "Ativo Todos Pausado Distratado Rascunho Expirado Encerrado" at bounding box center [1008, 138] width 102 height 27
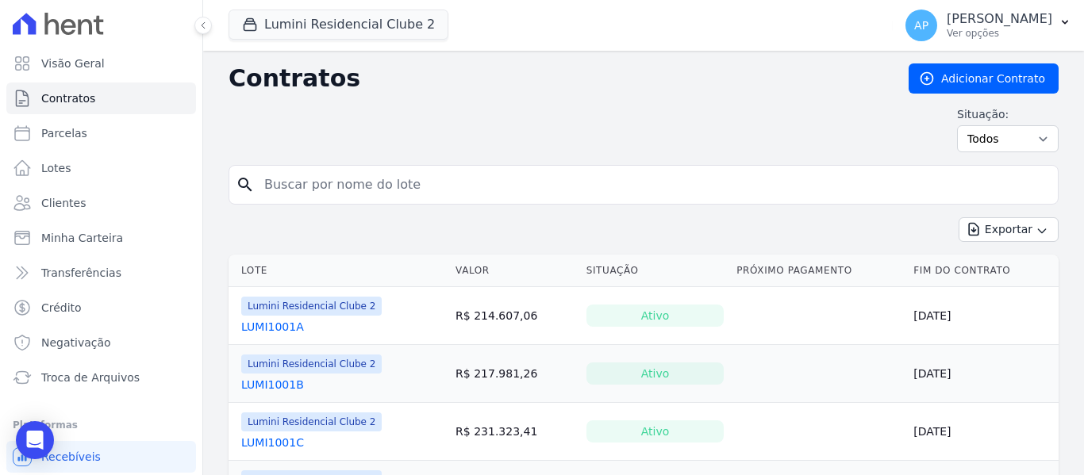
drag, startPoint x: 0, startPoint y: 0, endPoint x: 410, endPoint y: 176, distance: 446.4
click at [410, 176] on input "search" at bounding box center [653, 185] width 797 height 32
paste input "1705A"
type input "1705A"
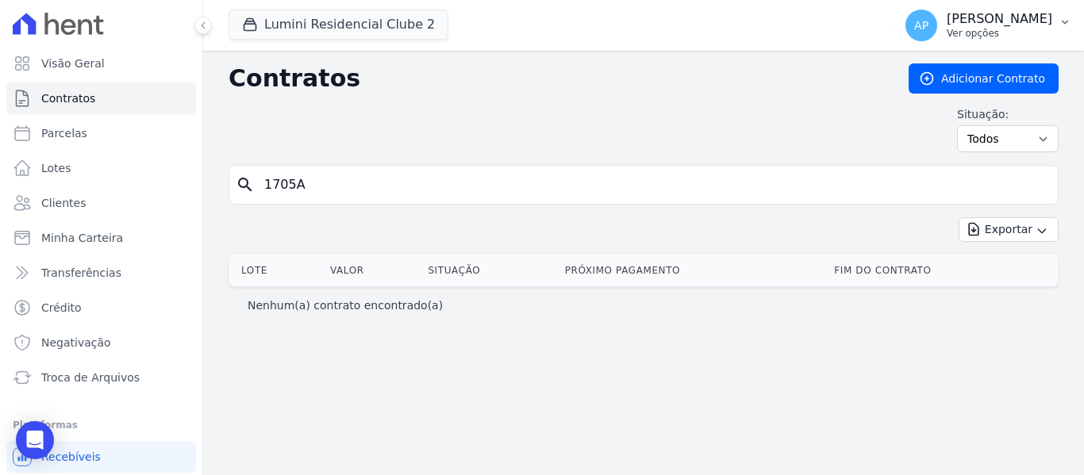
click at [1027, 26] on p "[PERSON_NAME]" at bounding box center [999, 19] width 106 height 16
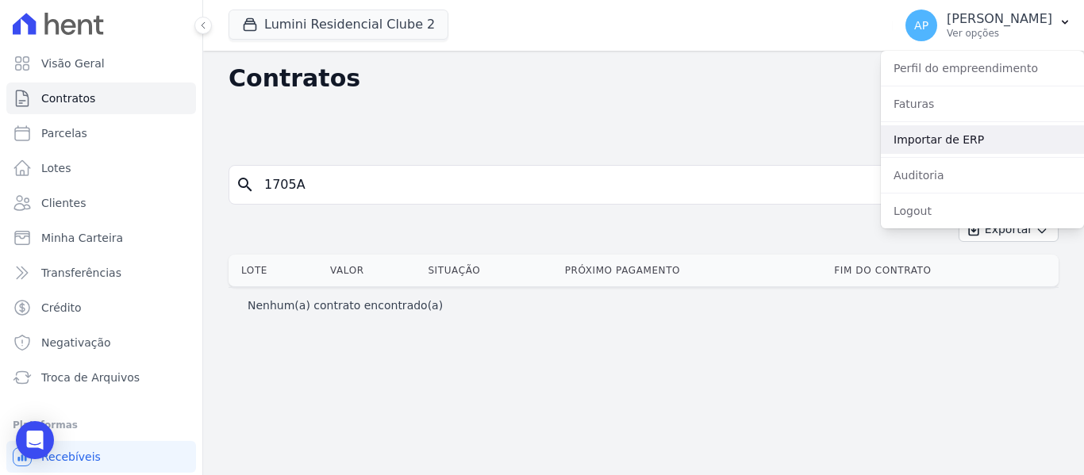
click at [988, 132] on link "Importar de ERP" at bounding box center [982, 139] width 203 height 29
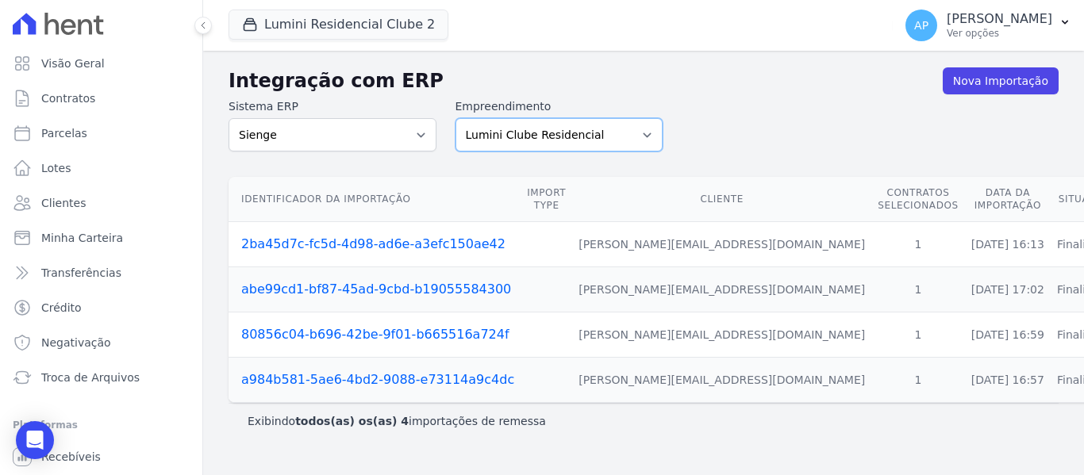
drag, startPoint x: 647, startPoint y: 135, endPoint x: 641, endPoint y: 148, distance: 14.9
click at [647, 135] on select "Lumini Clube Residencial Lumini Residencial 3 Lumini Residencial Clube 2" at bounding box center [559, 134] width 208 height 33
select select "d72a9094-e555-49ec-99c2-ea39d091f9af"
click at [455, 118] on select "Lumini Clube Residencial Lumini Residencial 3 Lumini Residencial Clube 2" at bounding box center [559, 134] width 208 height 33
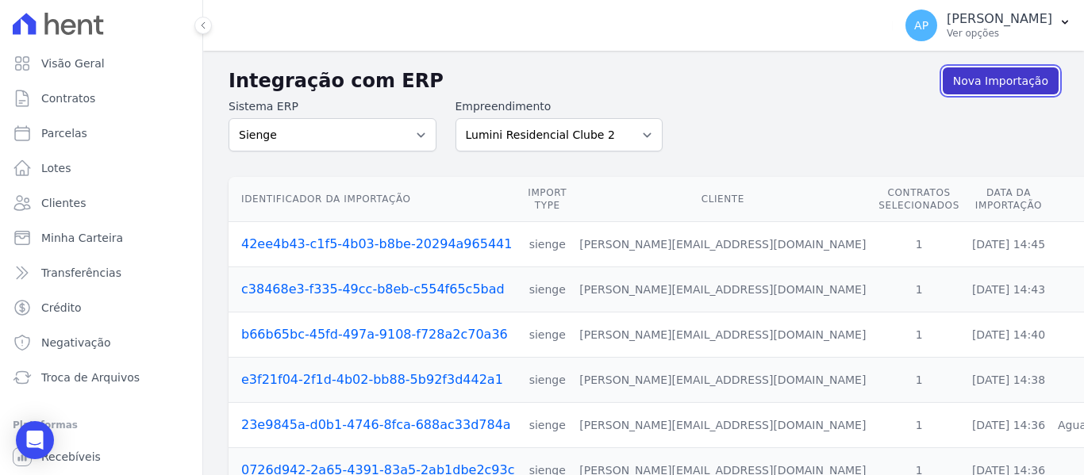
click at [972, 80] on link "Nova Importação" at bounding box center [1001, 80] width 116 height 27
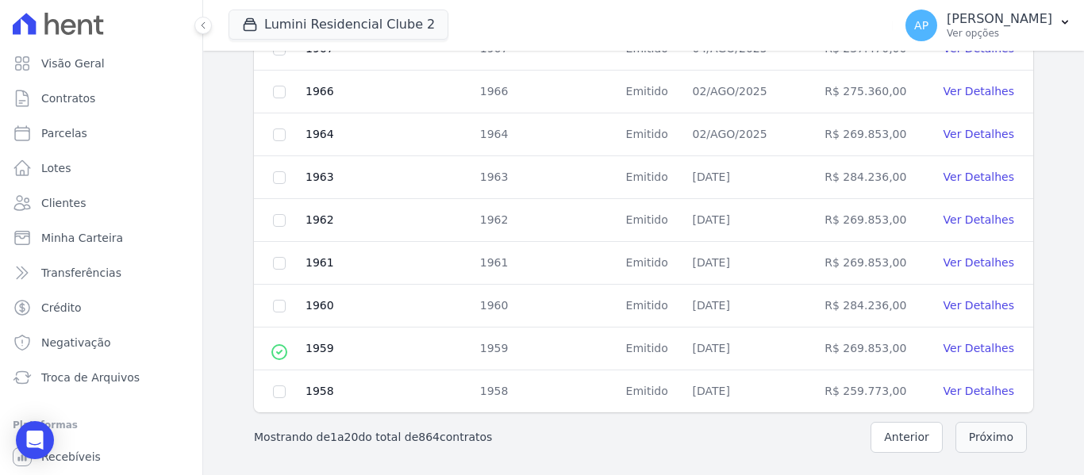
click at [963, 440] on button "Próximo" at bounding box center [990, 437] width 71 height 31
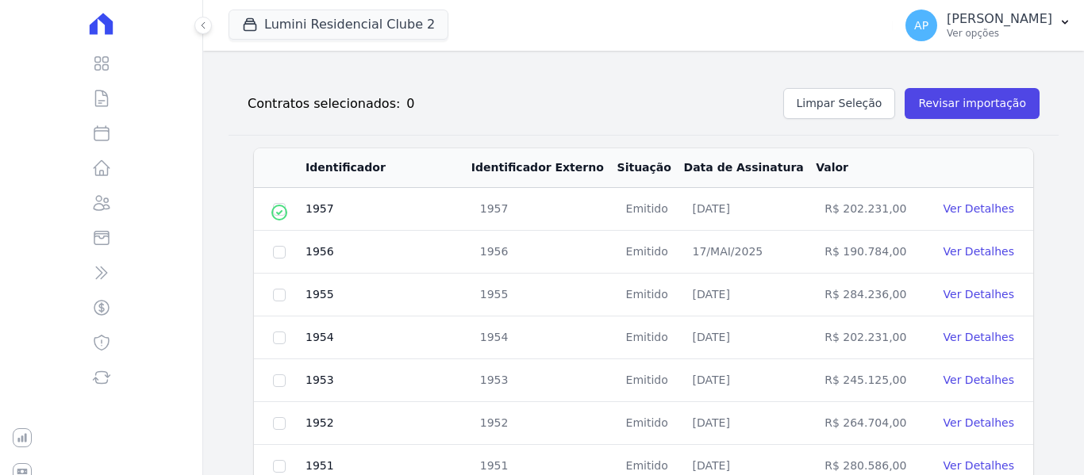
scroll to position [811, 0]
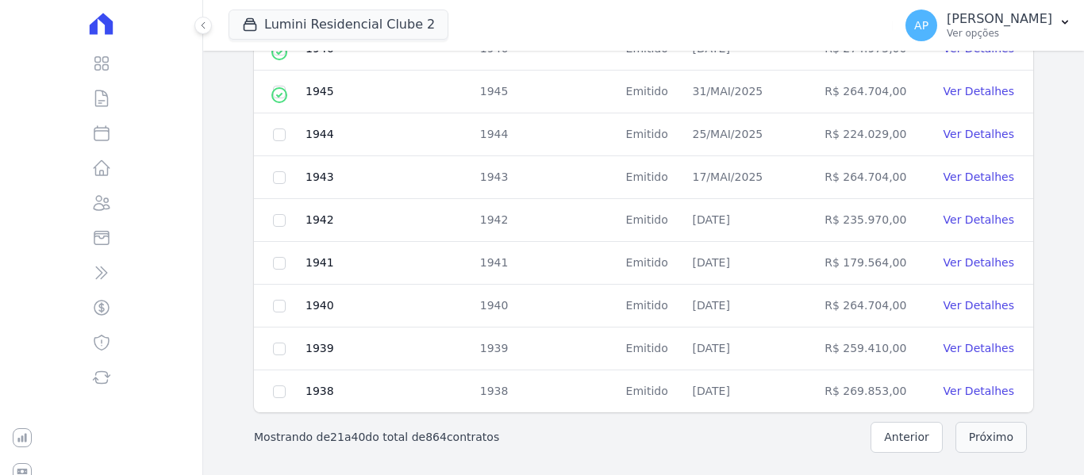
click at [963, 440] on button "Próximo" at bounding box center [990, 437] width 71 height 31
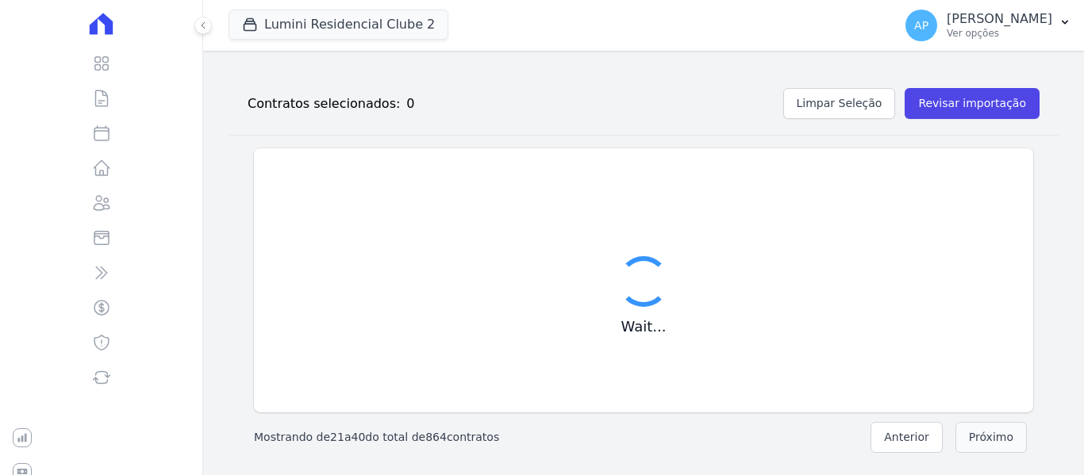
scroll to position [179, 0]
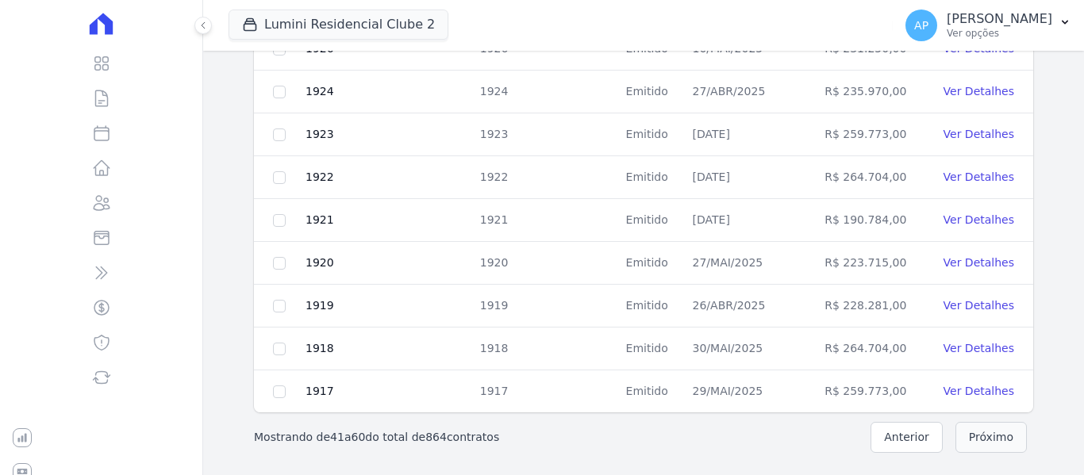
click at [963, 440] on button "Próximo" at bounding box center [990, 437] width 71 height 31
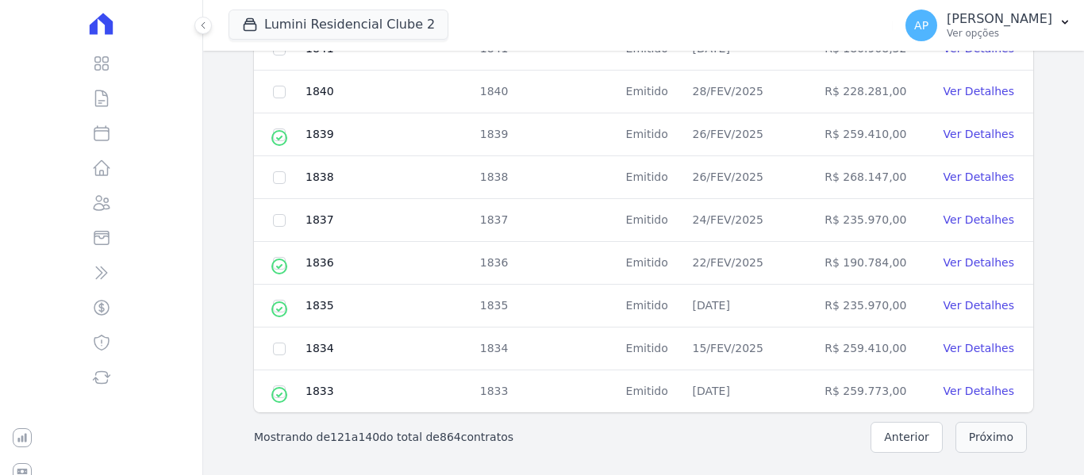
click at [963, 440] on button "Próximo" at bounding box center [990, 437] width 71 height 31
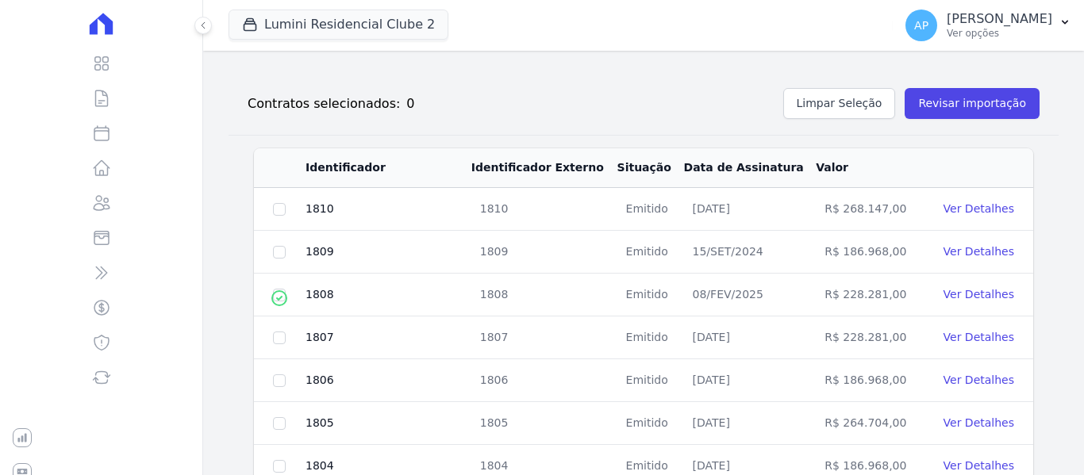
scroll to position [811, 0]
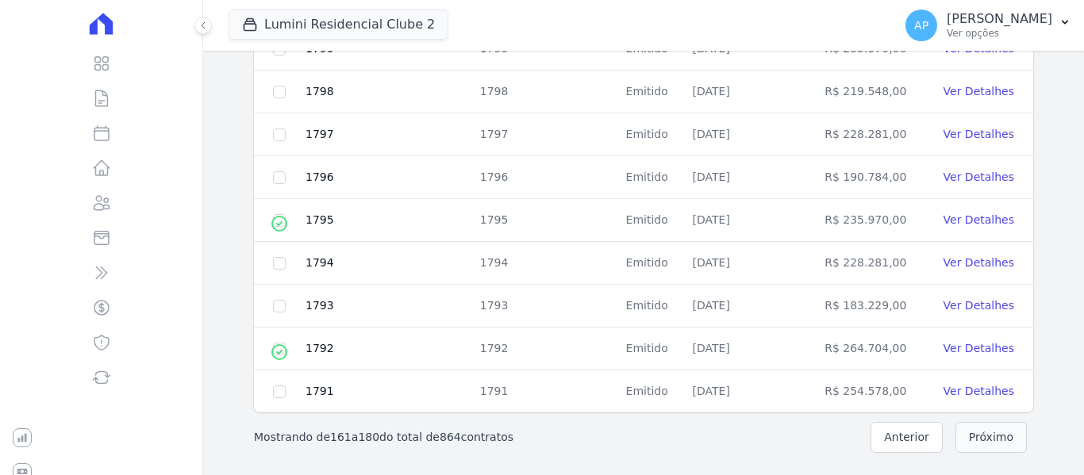
click at [963, 440] on button "Próximo" at bounding box center [990, 437] width 71 height 31
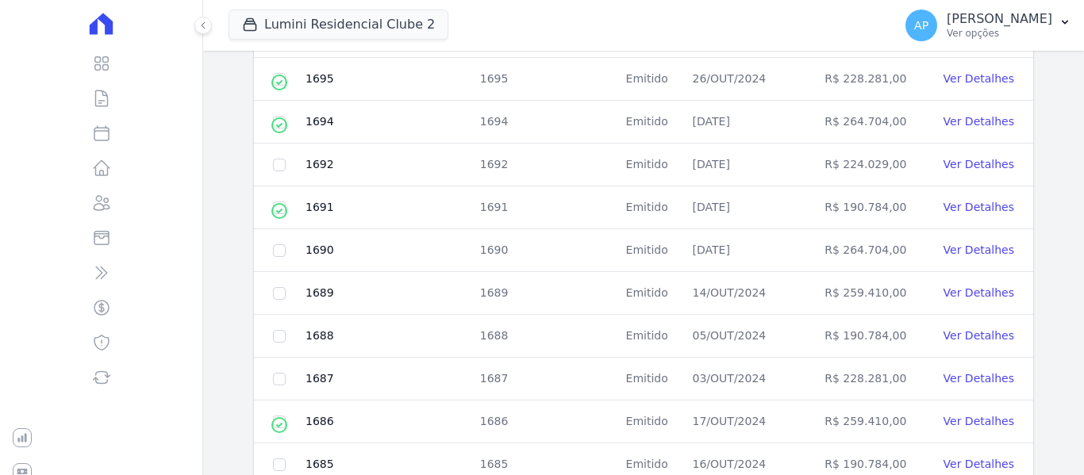
scroll to position [652, 0]
click at [280, 129] on td at bounding box center [279, 122] width 51 height 43
click at [277, 123] on input "checkbox" at bounding box center [279, 122] width 13 height 13
checkbox input "true"
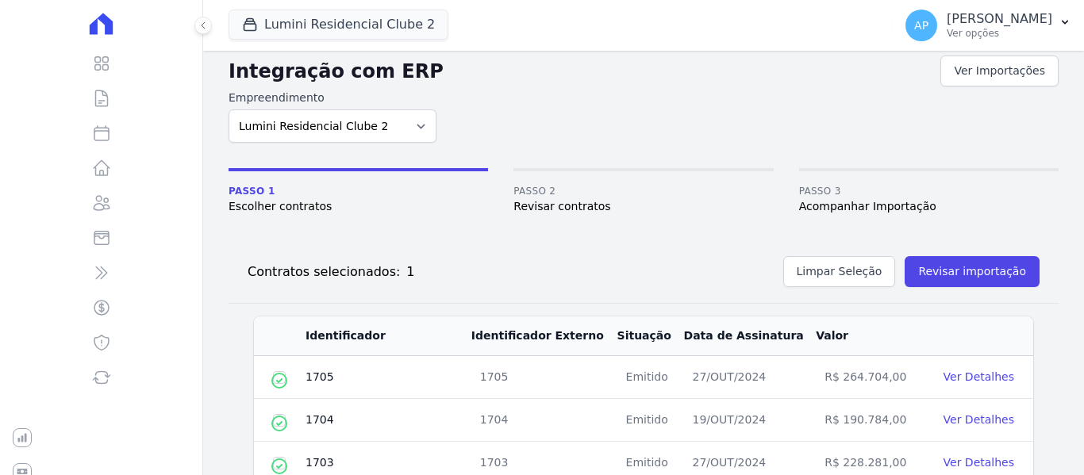
scroll to position [0, 0]
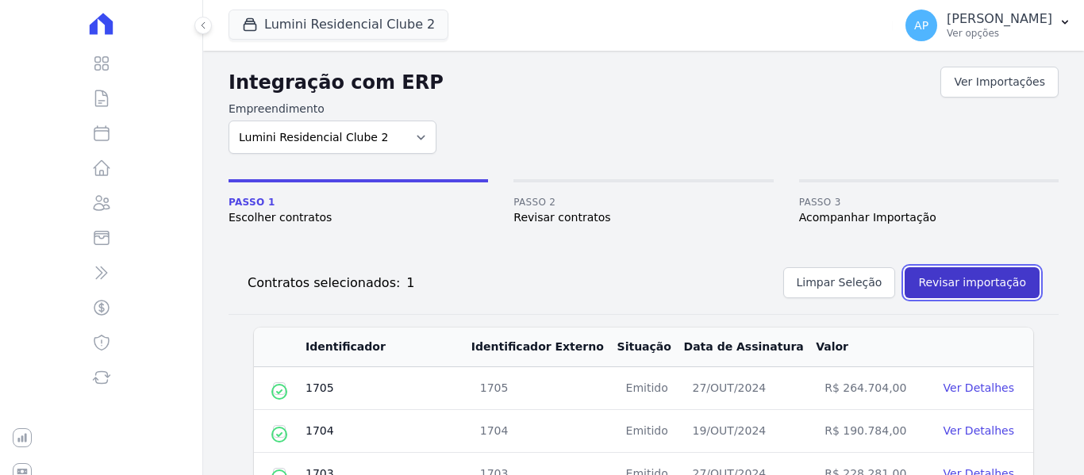
click at [993, 279] on button "Revisar importação" at bounding box center [971, 282] width 135 height 31
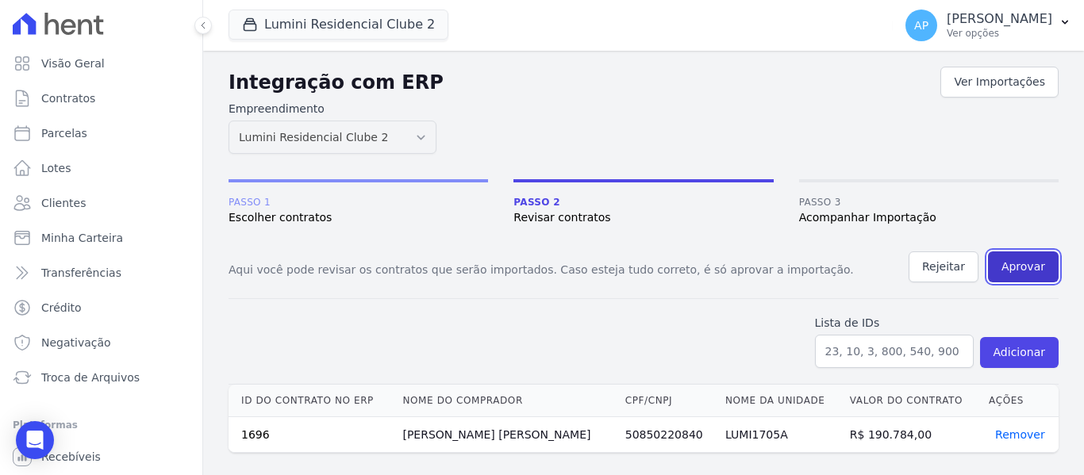
click at [1017, 268] on button "Aprovar" at bounding box center [1023, 267] width 71 height 31
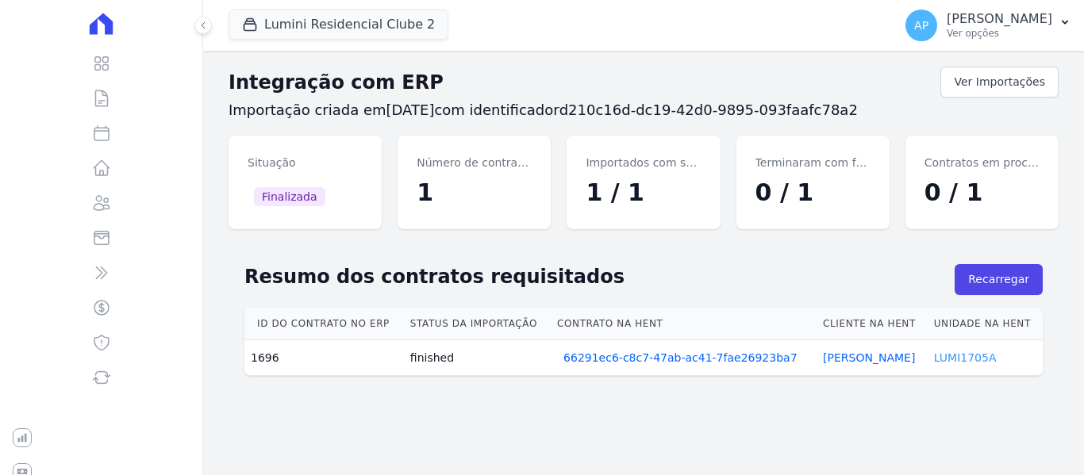
click at [960, 352] on link "LUMI1705A" at bounding box center [965, 357] width 63 height 13
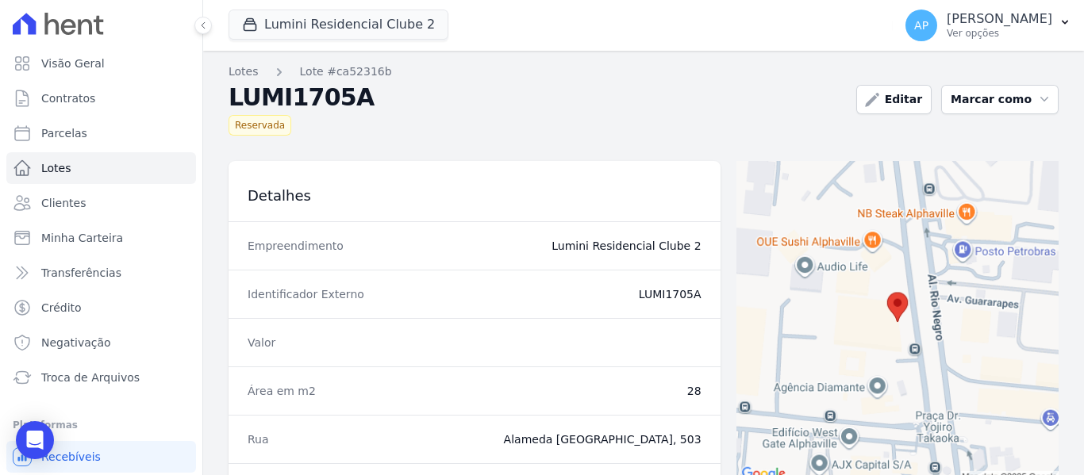
drag, startPoint x: 697, startPoint y: 295, endPoint x: 662, endPoint y: 294, distance: 35.7
click at [662, 294] on div "Identificador Externo LUMI1705A" at bounding box center [474, 294] width 492 height 48
copy dd "1705A"
click at [75, 93] on span "Contratos" at bounding box center [68, 98] width 54 height 16
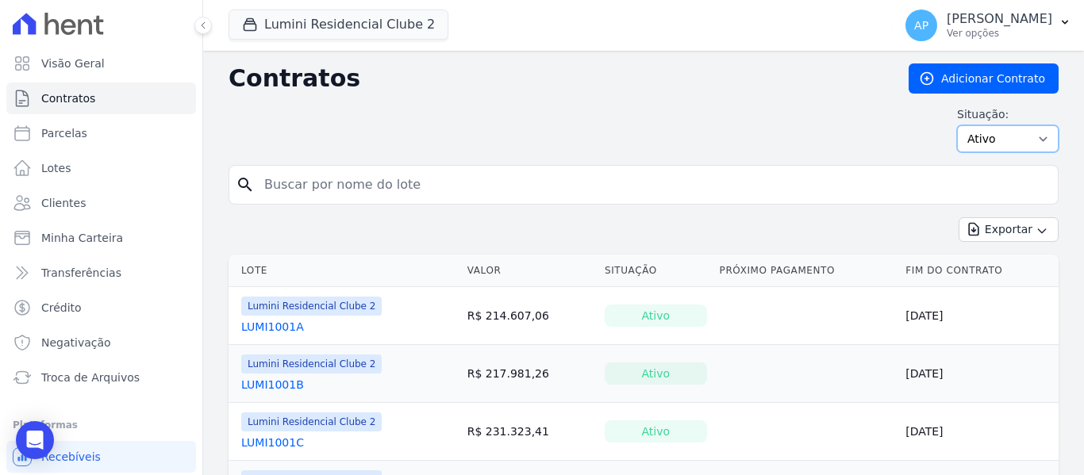
click at [1008, 151] on select "Ativo Todos Pausado Distratado Rascunho Expirado Encerrado" at bounding box center [1008, 138] width 102 height 27
select select "all"
click at [957, 125] on select "Ativo Todos Pausado Distratado Rascunho Expirado Encerrado" at bounding box center [1008, 138] width 102 height 27
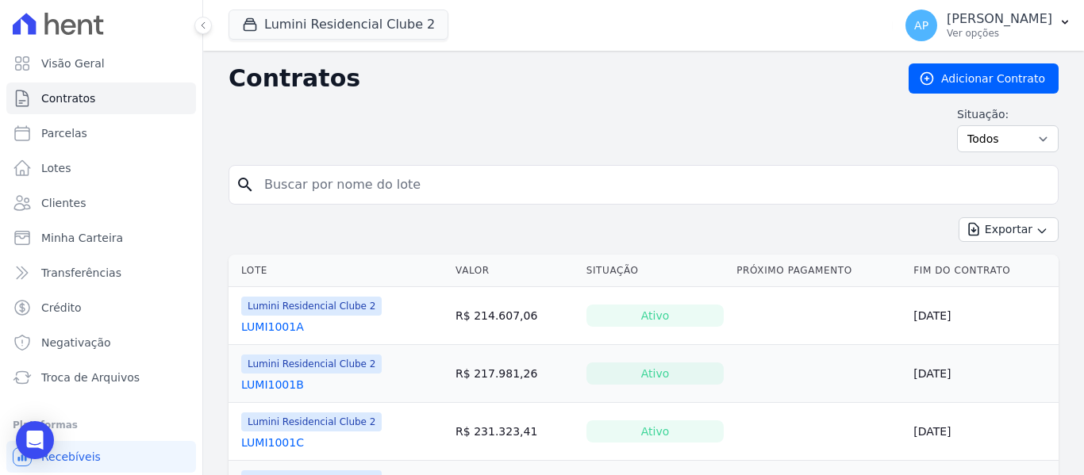
click at [351, 177] on input "search" at bounding box center [653, 185] width 797 height 32
paste input "1705A"
type input "1705A"
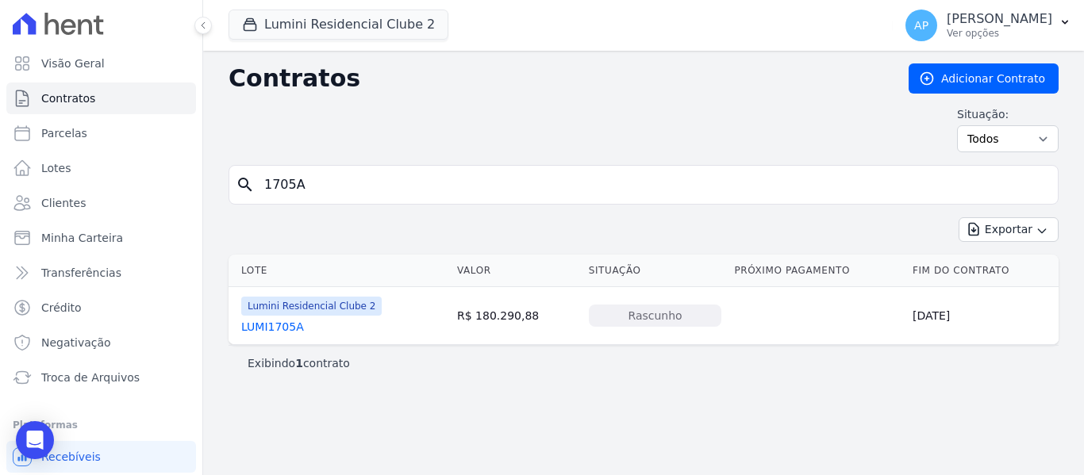
click at [280, 327] on link "LUMI1705A" at bounding box center [272, 327] width 63 height 16
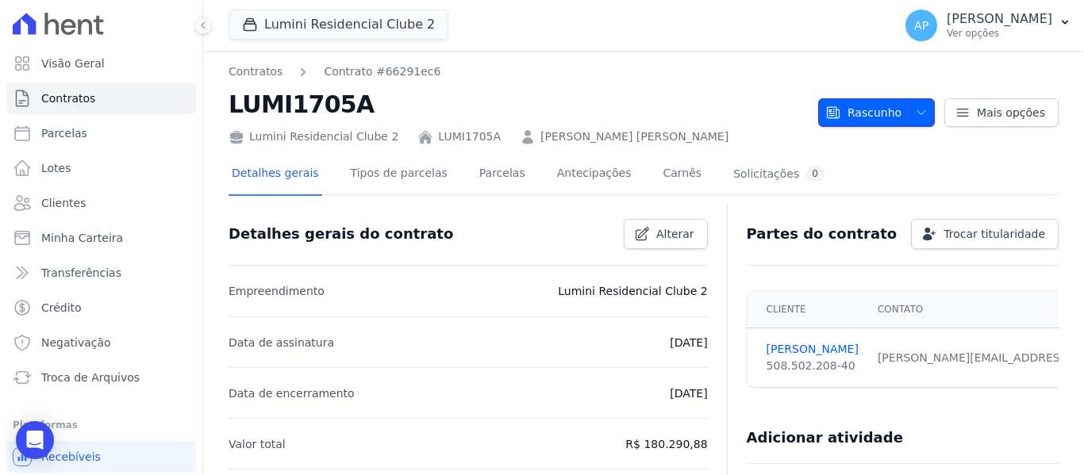
click at [894, 125] on span "Rascunho" at bounding box center [863, 112] width 76 height 29
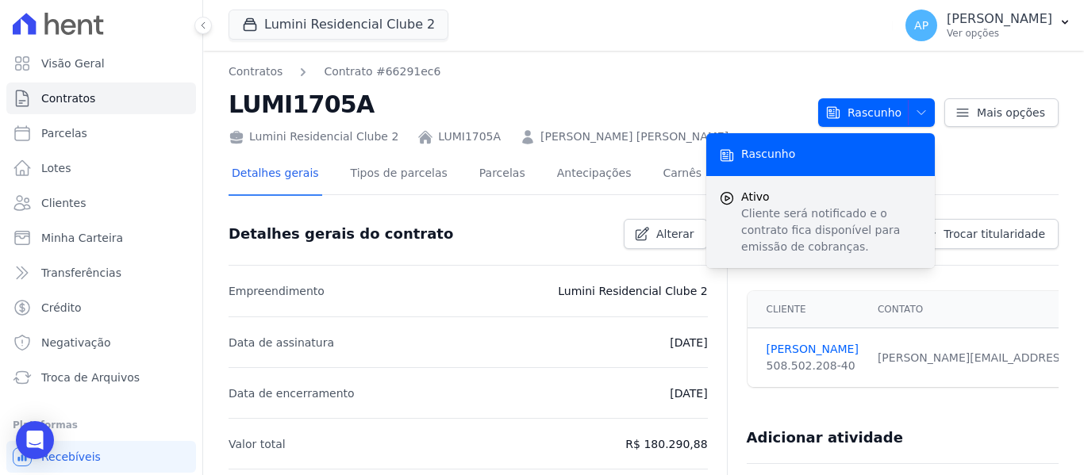
click at [845, 190] on span "Ativo" at bounding box center [831, 197] width 181 height 17
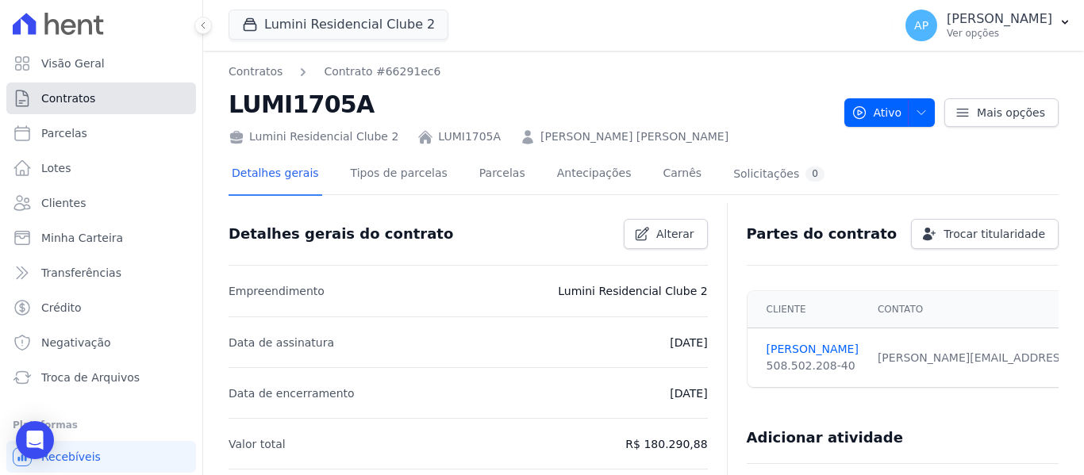
click at [96, 106] on link "Contratos" at bounding box center [101, 99] width 190 height 32
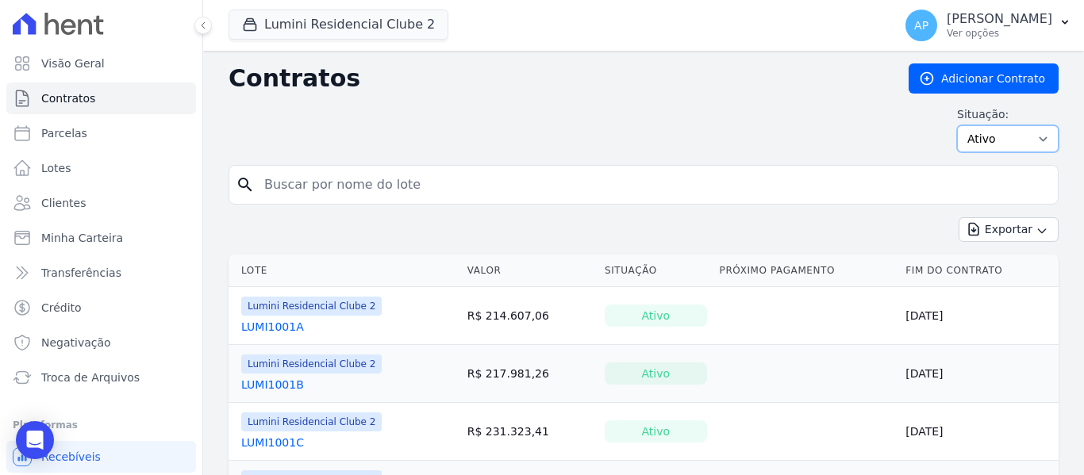
click at [973, 142] on select "Ativo Todos Pausado Distratado Rascunho Expirado Encerrado" at bounding box center [1008, 138] width 102 height 27
select select "all"
click at [957, 125] on select "Ativo Todos Pausado Distratado Rascunho Expirado Encerrado" at bounding box center [1008, 138] width 102 height 27
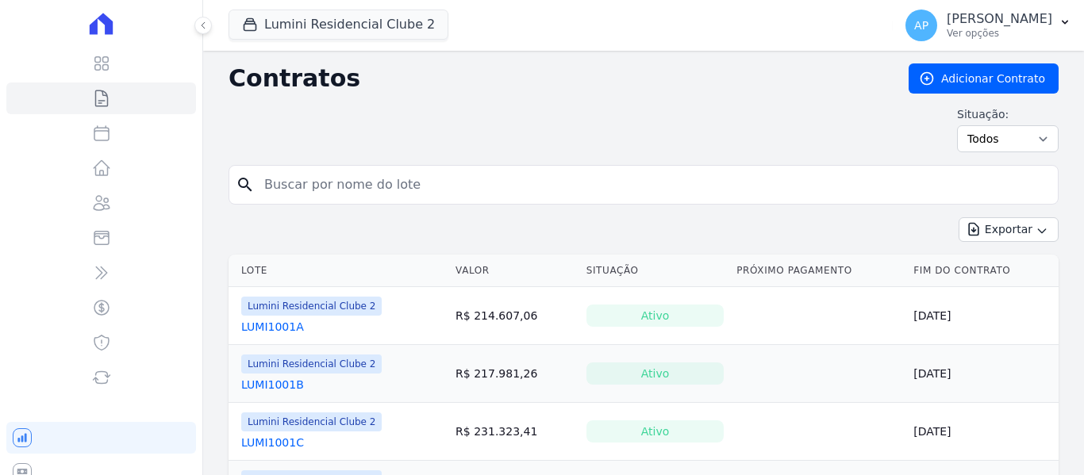
click at [346, 161] on div "Contratos Adicionar Contrato Situação: Ativo Todos Pausado Distratado Rascunho …" at bounding box center [643, 114] width 830 height 102
click at [336, 181] on input "search" at bounding box center [653, 185] width 797 height 32
paste input "1310B"
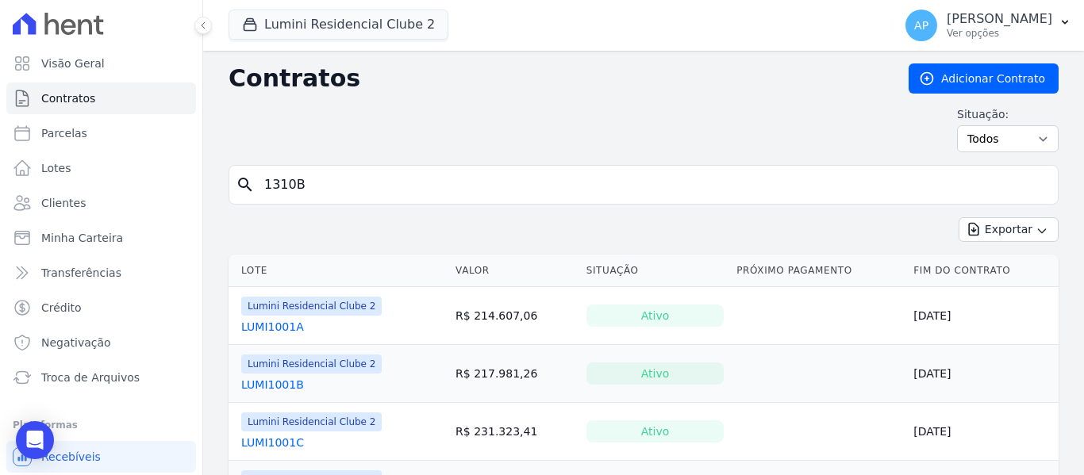
type input "1310B"
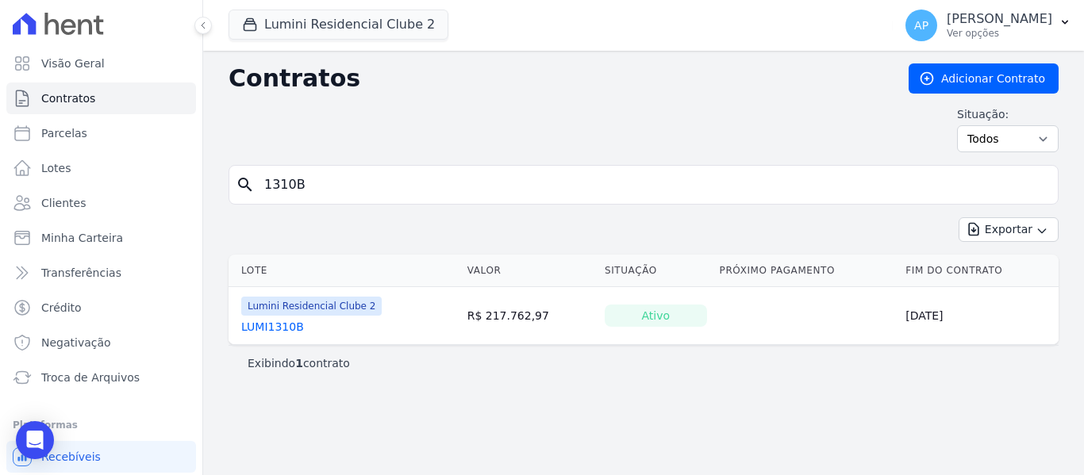
click at [282, 321] on link "LUMI1310B" at bounding box center [272, 327] width 63 height 16
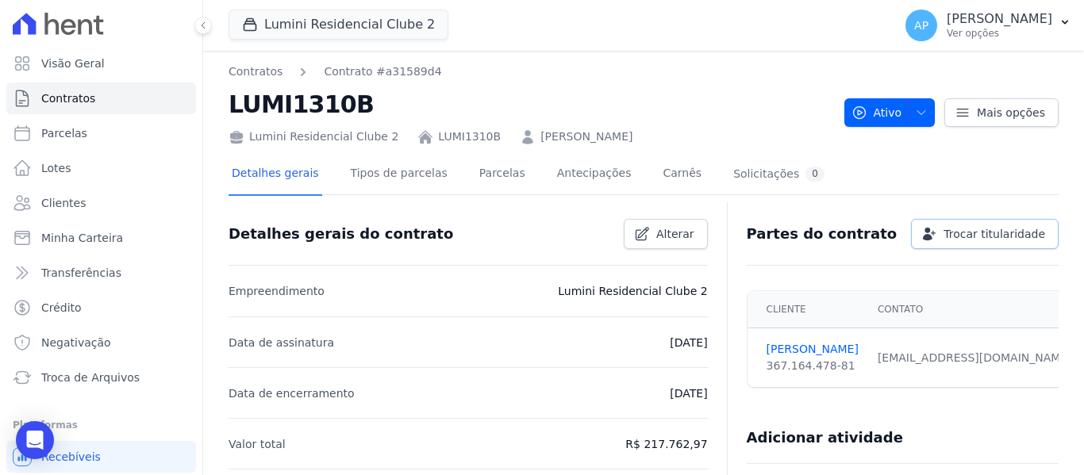
click at [948, 225] on link "Trocar titularidade" at bounding box center [985, 234] width 148 height 30
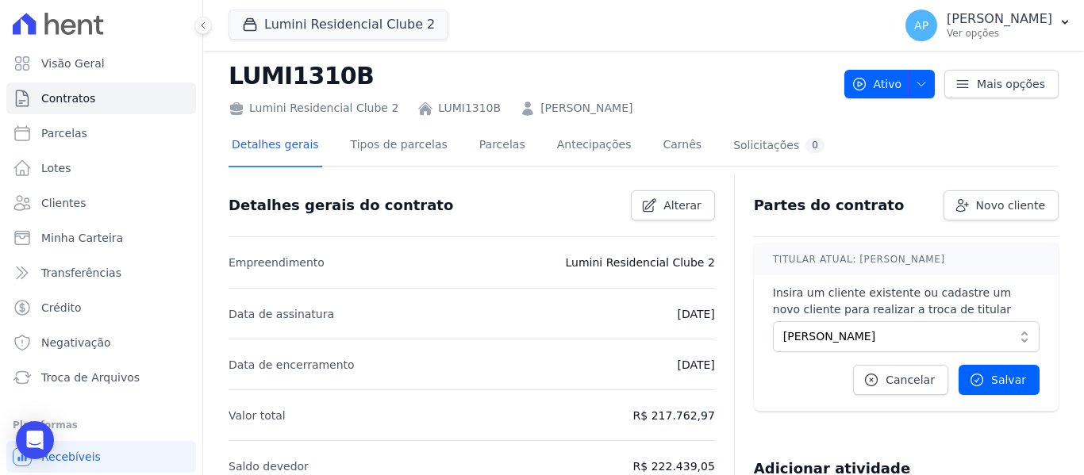
scroll to position [79, 0]
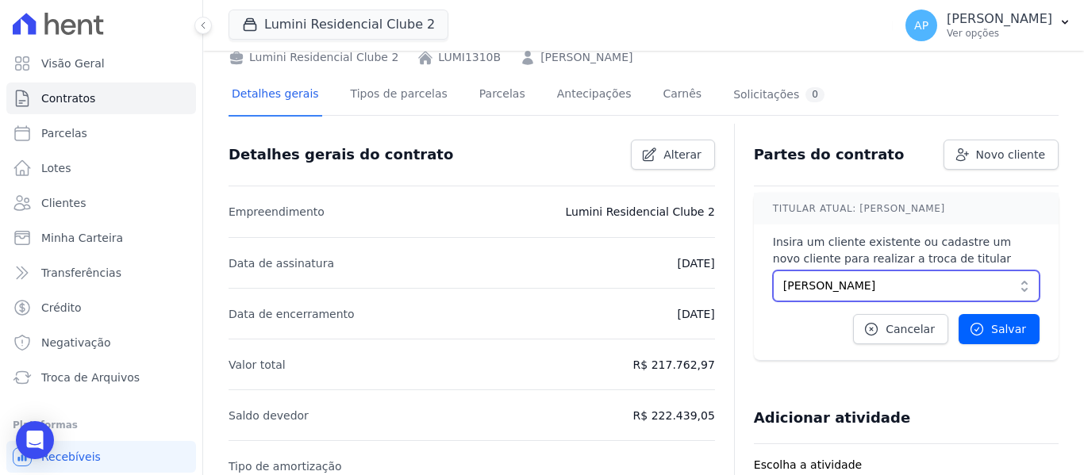
click at [883, 287] on span "GABRIELA SOUZA DE OLIVEIRA" at bounding box center [895, 286] width 224 height 17
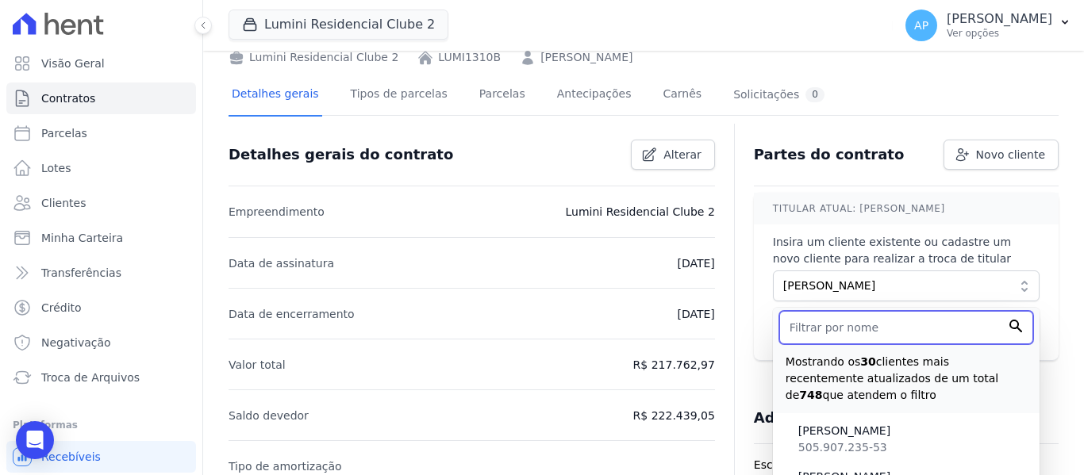
click at [872, 333] on input "text" at bounding box center [906, 327] width 254 height 33
paste input "FERNANDO DO CARMO SILVA"
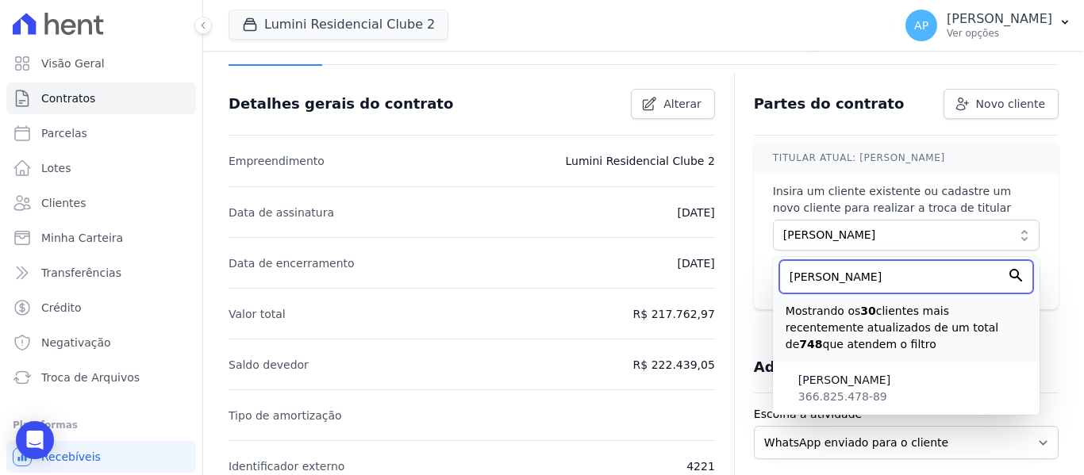
scroll to position [159, 0]
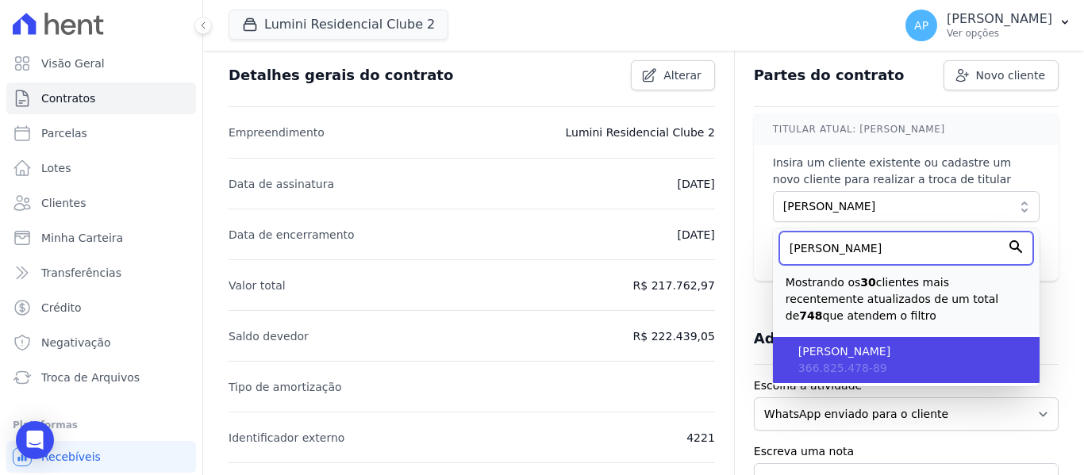
type input "FERNANDO DO CARMO SILVA"
click at [903, 348] on span "FERNANDO DO CARMO SILVA" at bounding box center [912, 352] width 228 height 17
type input "bab0b371-8e9c-4095-ae86-df923d45e5d3"
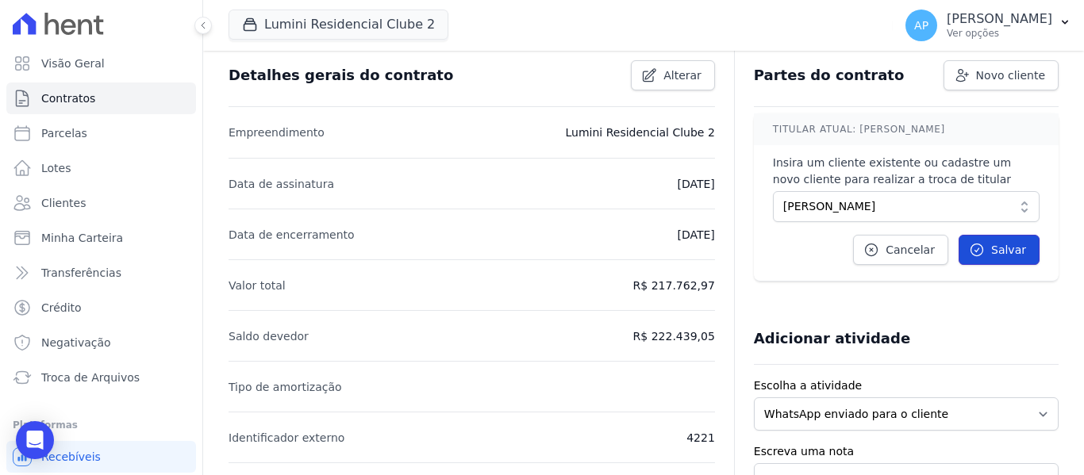
click at [992, 244] on span "Salvar" at bounding box center [1008, 250] width 35 height 16
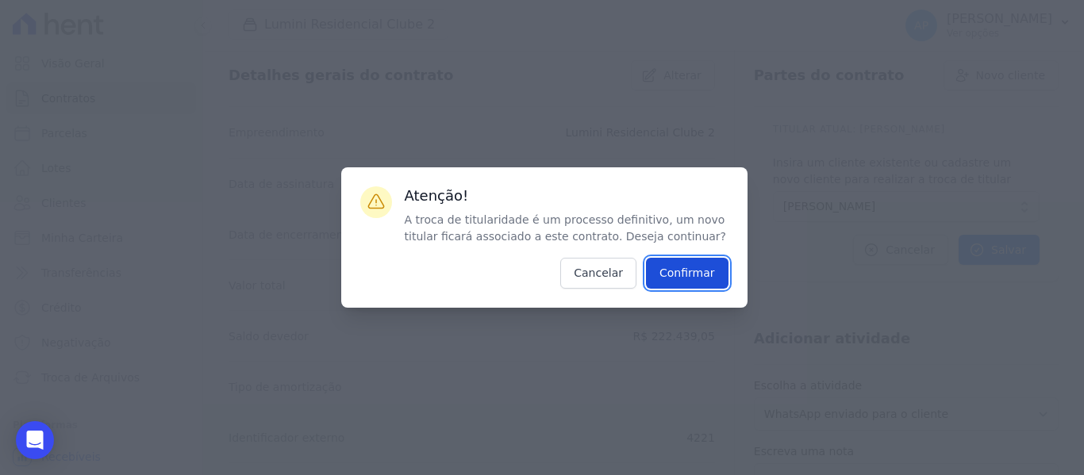
click at [708, 271] on input "Confirmar" at bounding box center [687, 273] width 83 height 31
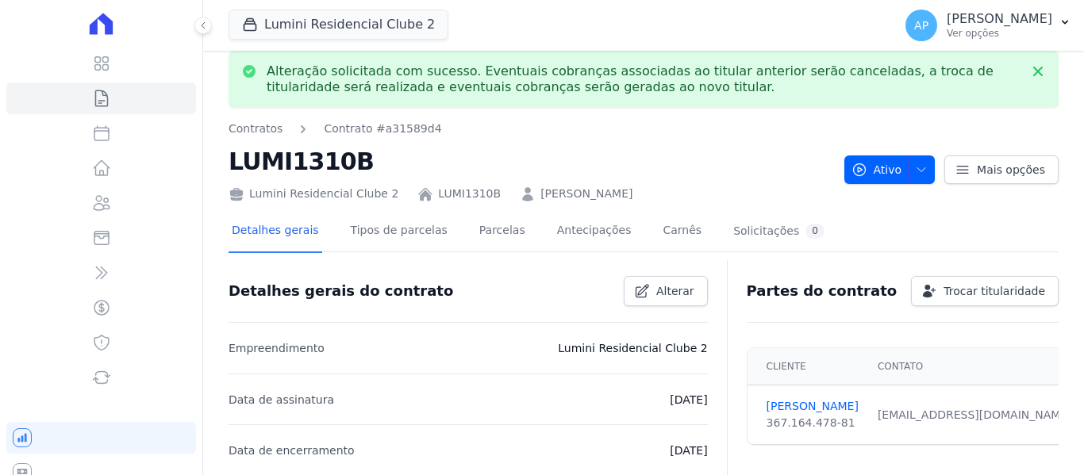
scroll to position [0, 0]
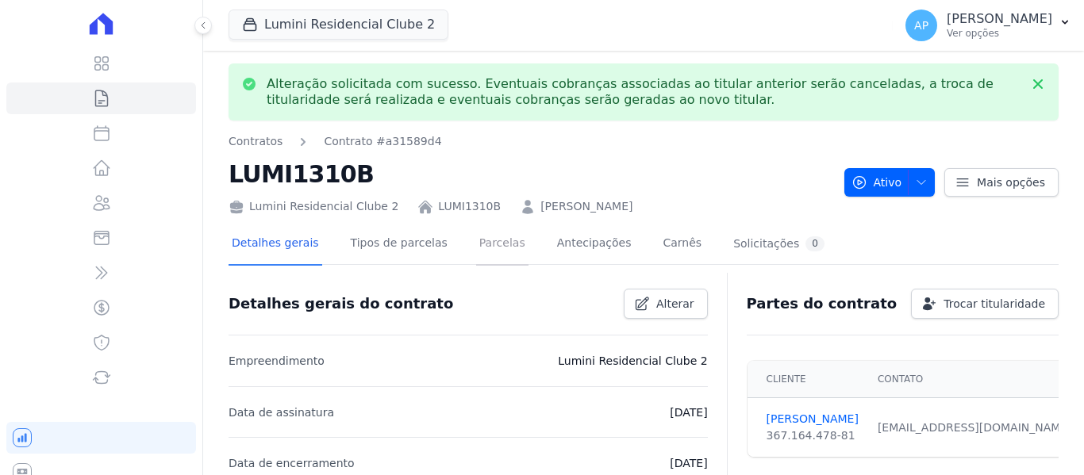
click at [482, 244] on link "Parcelas" at bounding box center [502, 245] width 52 height 42
